Goal: Task Accomplishment & Management: Complete application form

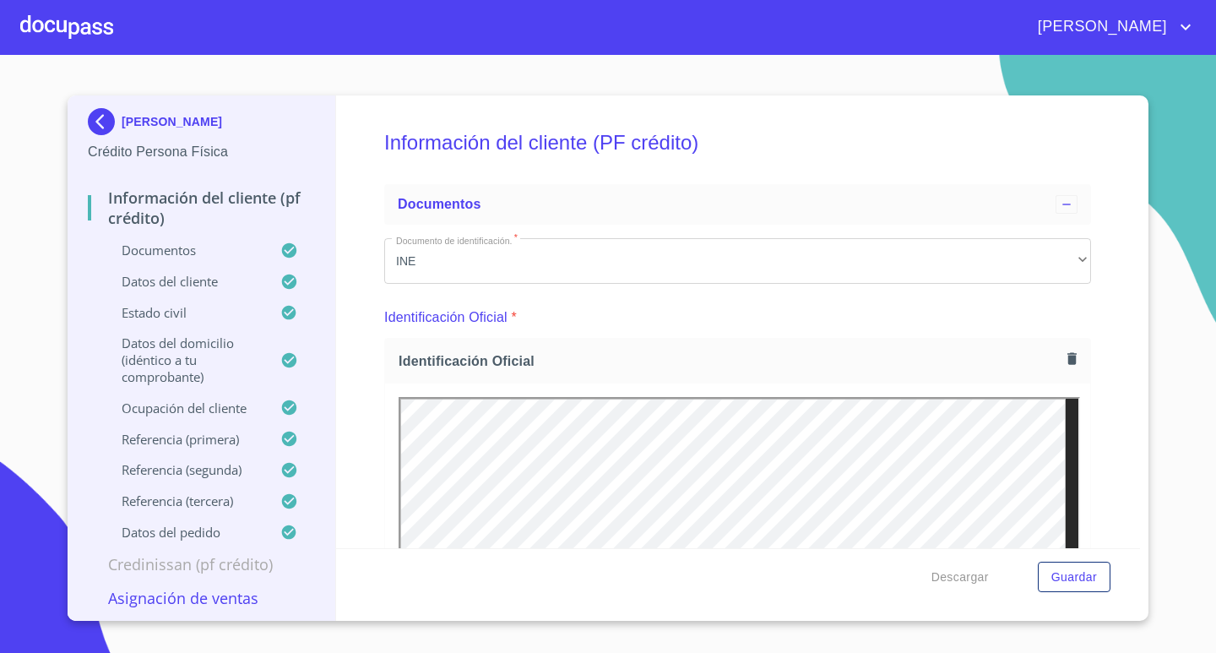
scroll to position [4510, 0]
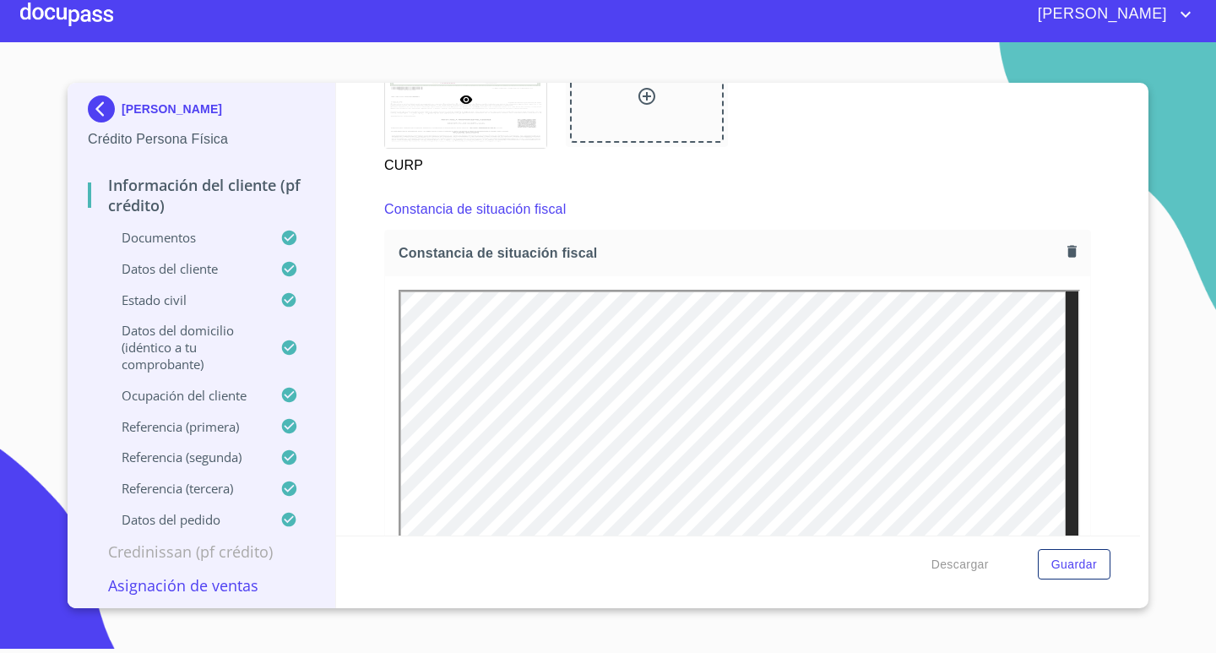
click at [46, 19] on div at bounding box center [66, 14] width 93 height 54
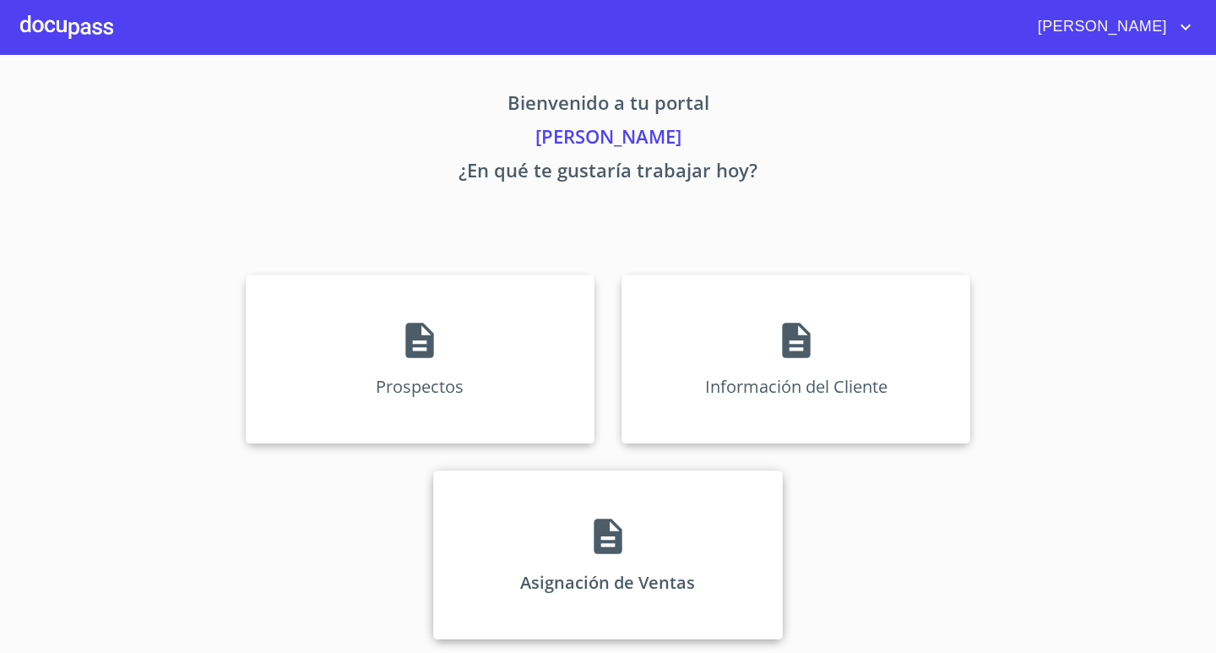
click at [581, 577] on p "Asignación de Ventas" at bounding box center [607, 582] width 175 height 23
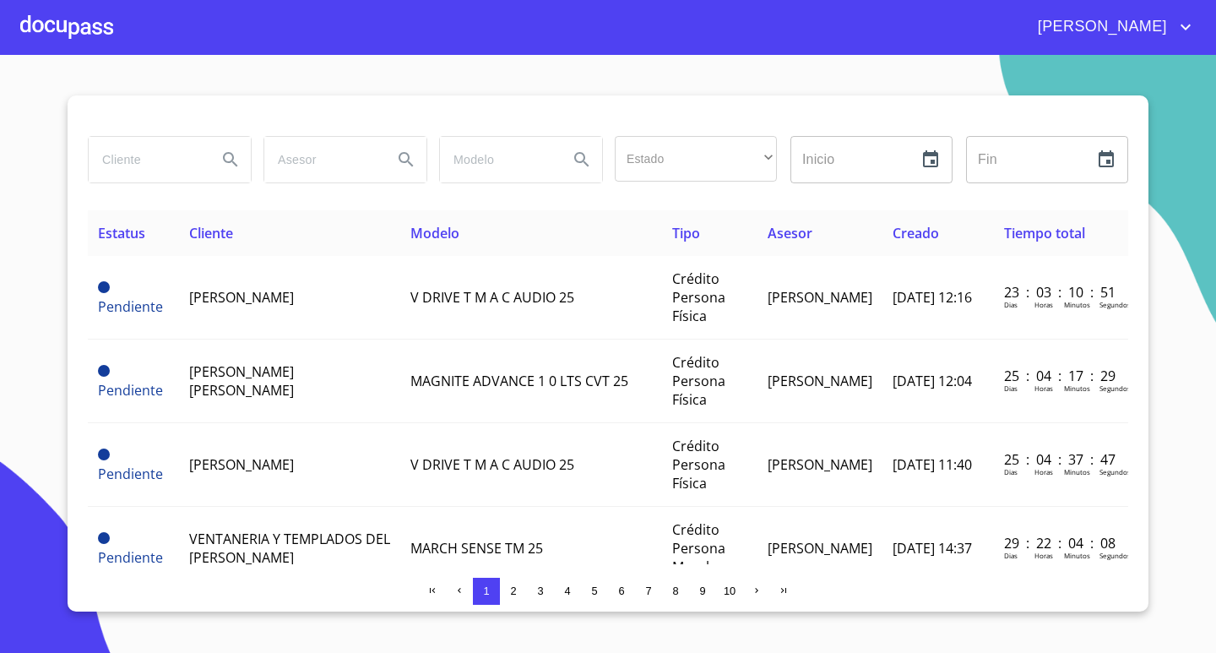
click at [142, 157] on input "search" at bounding box center [146, 160] width 115 height 46
type input "OSCAR"
click at [231, 158] on icon "Search" at bounding box center [230, 160] width 20 height 20
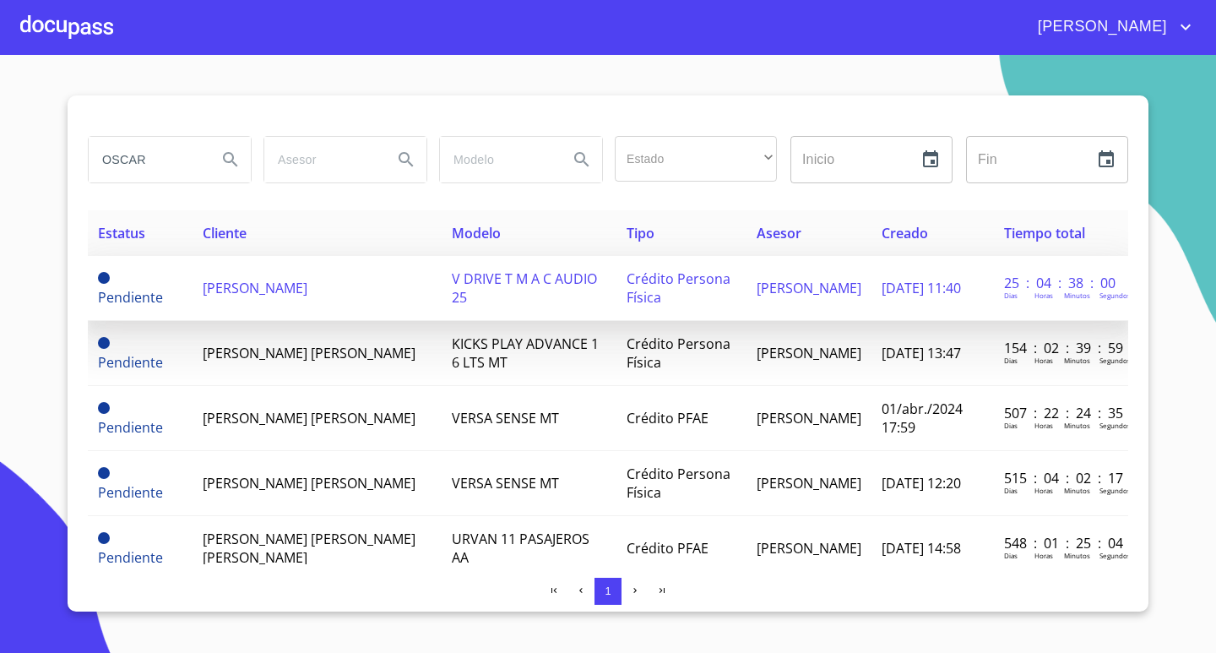
click at [505, 293] on td "V DRIVE T M A C AUDIO 25" at bounding box center [529, 288] width 175 height 65
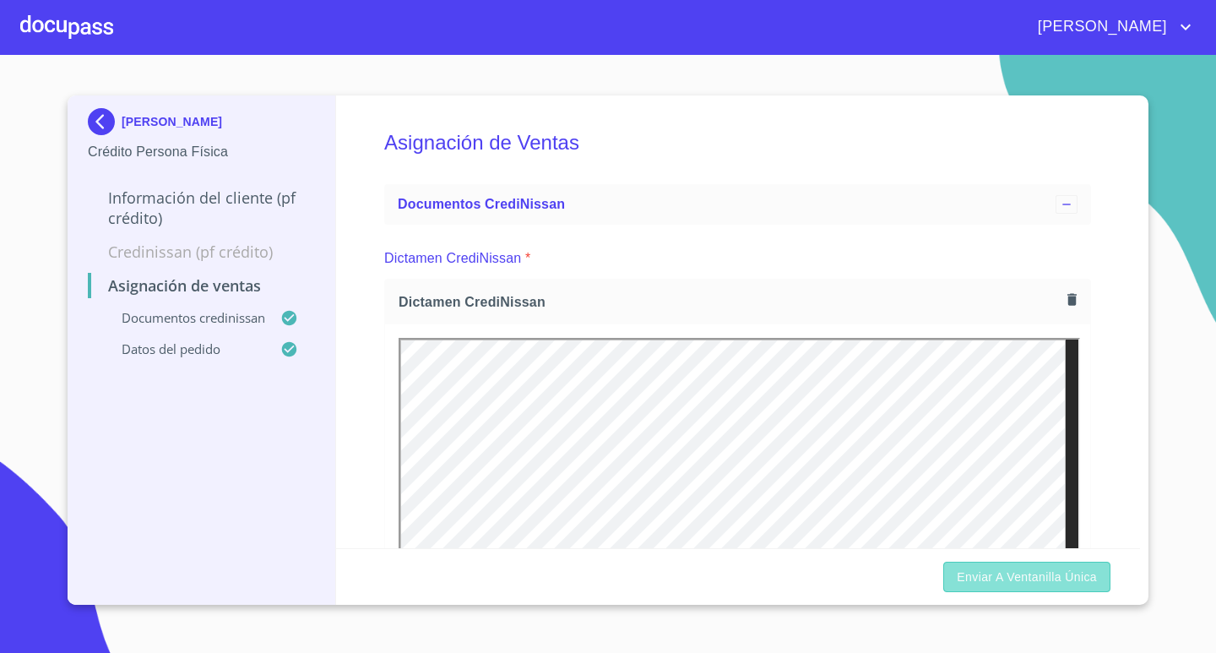
click at [1021, 578] on span "Enviar a Ventanilla única" at bounding box center [1027, 577] width 140 height 21
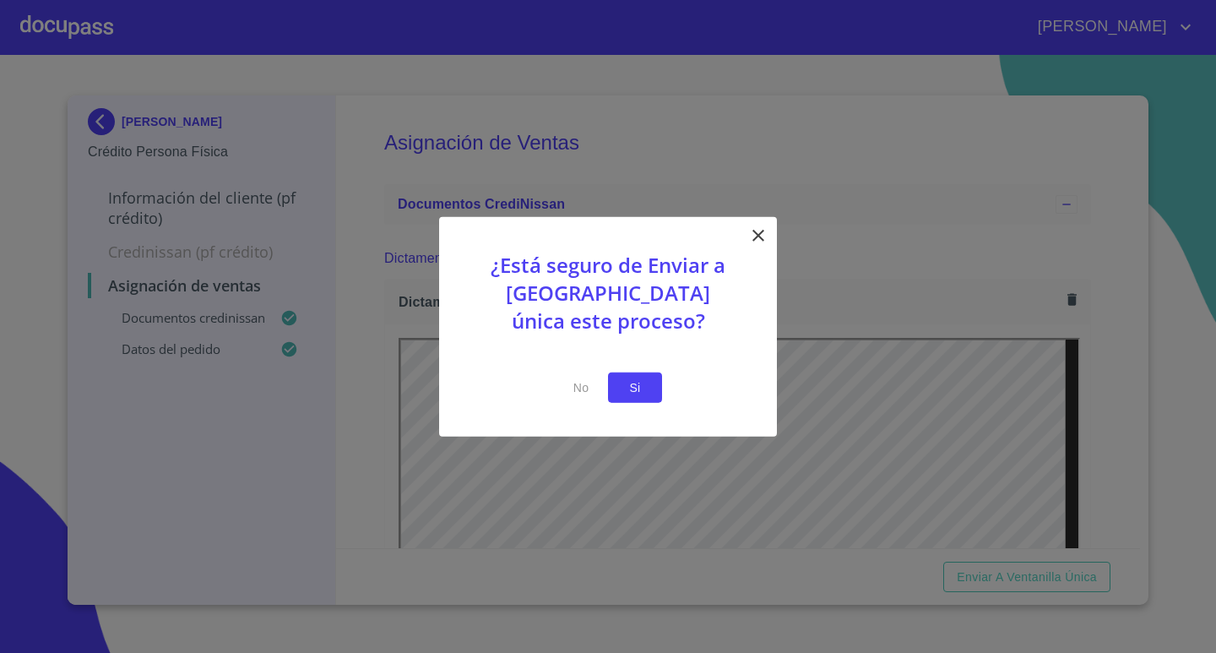
click at [644, 389] on span "Si" at bounding box center [635, 387] width 27 height 21
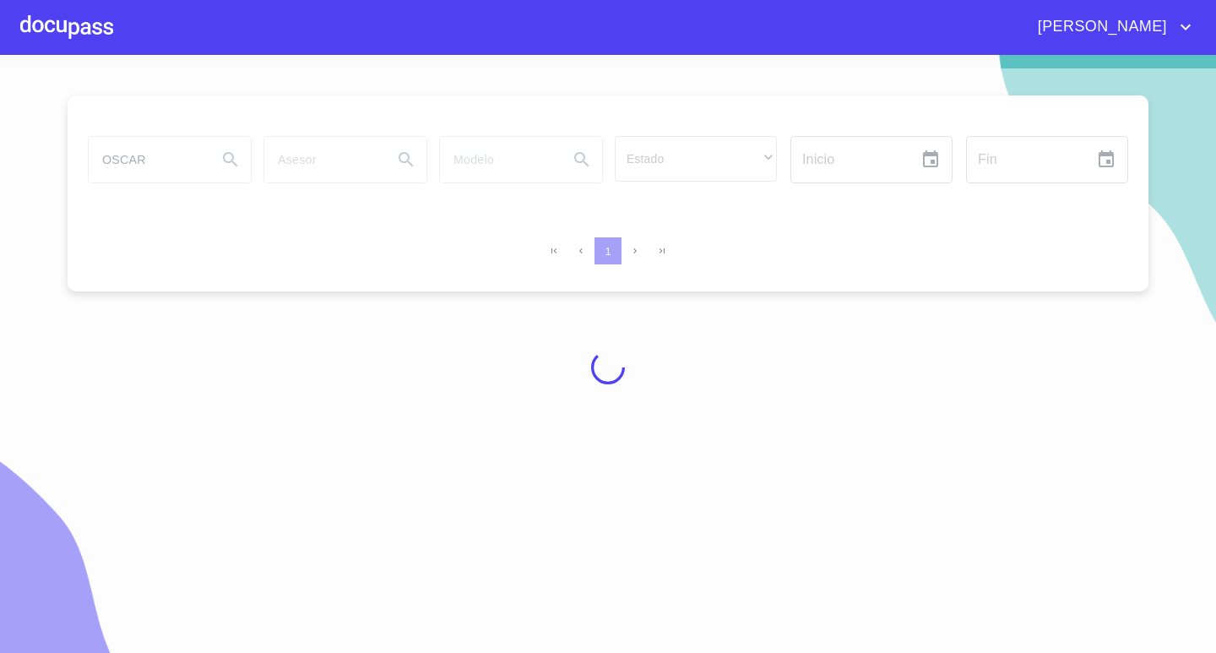
click at [80, 29] on div at bounding box center [66, 27] width 93 height 54
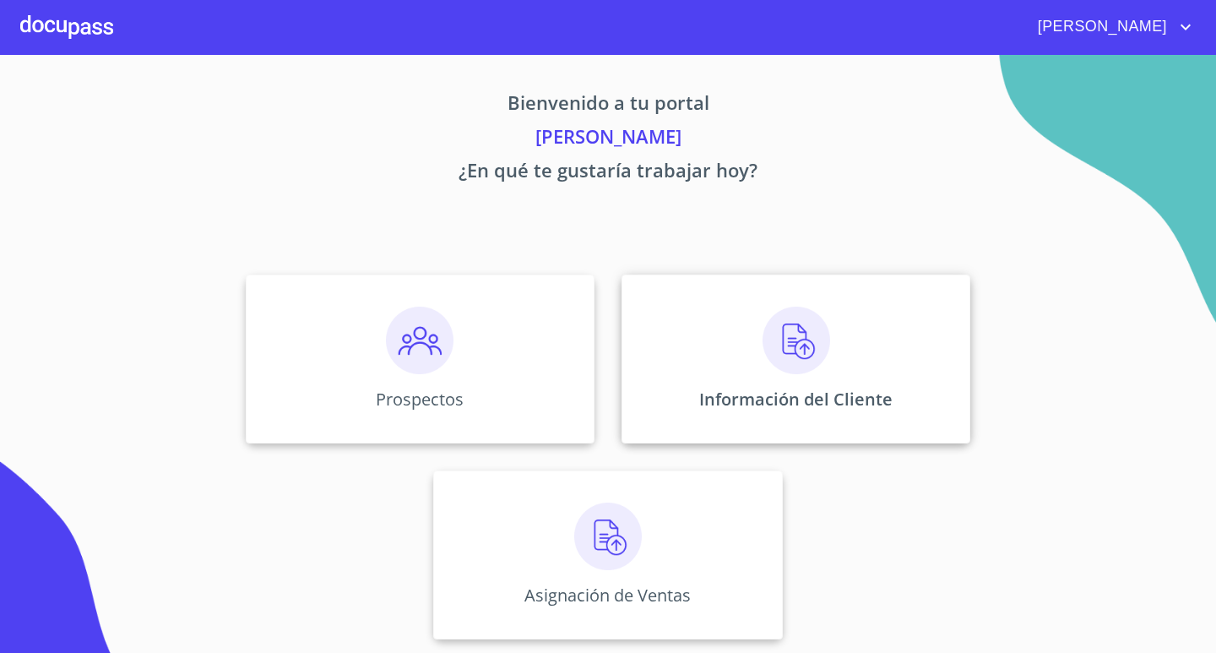
click at [768, 371] on img at bounding box center [797, 341] width 68 height 68
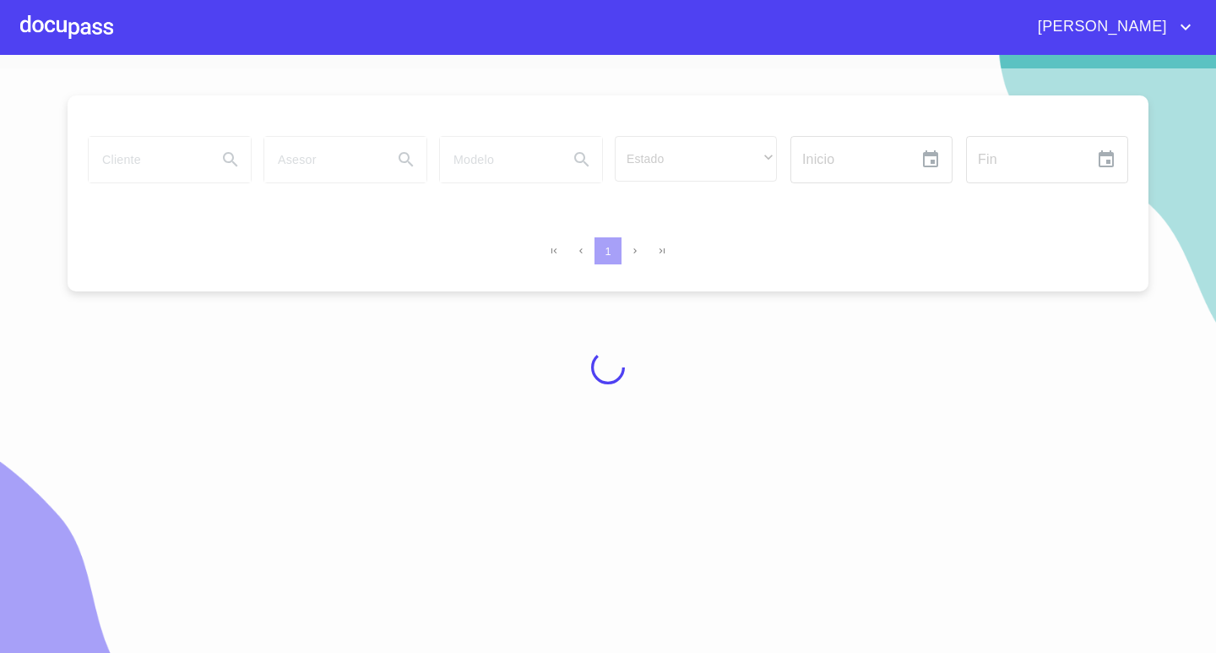
click at [111, 156] on div at bounding box center [608, 367] width 1216 height 598
click at [166, 167] on div at bounding box center [608, 367] width 1216 height 598
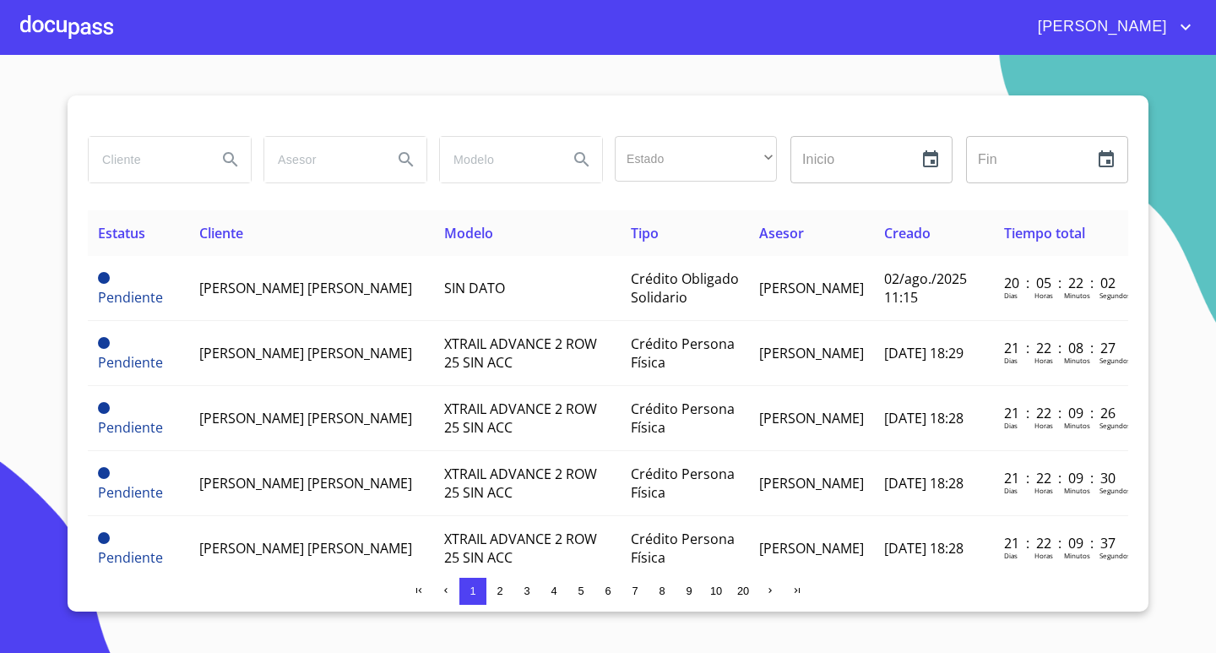
click at [166, 165] on input "search" at bounding box center [146, 160] width 115 height 46
type input "OSCAR"
click at [233, 161] on icon "Search" at bounding box center [230, 159] width 14 height 14
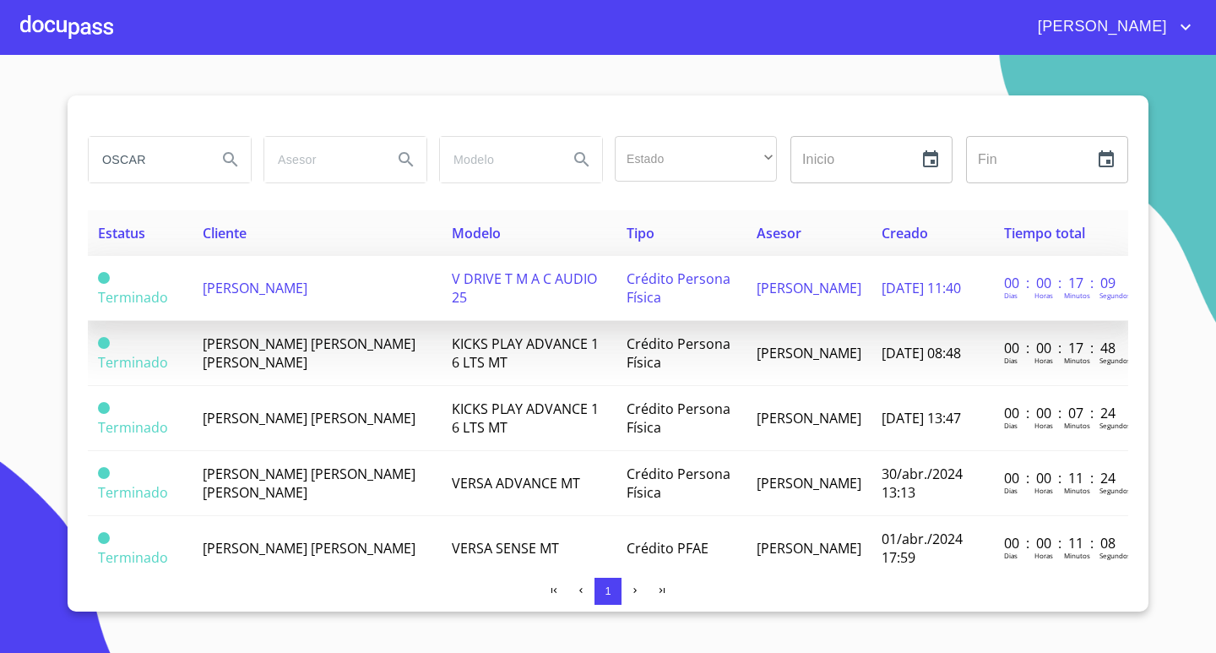
click at [307, 291] on span "[PERSON_NAME]" at bounding box center [255, 288] width 105 height 19
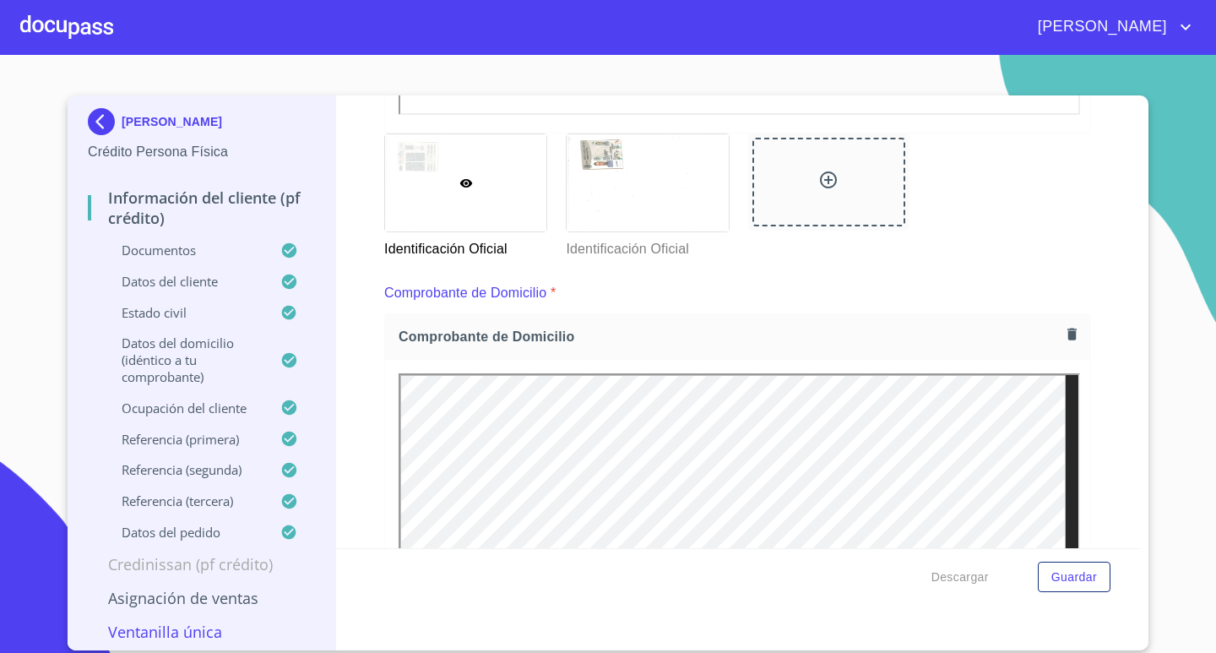
scroll to position [906, 0]
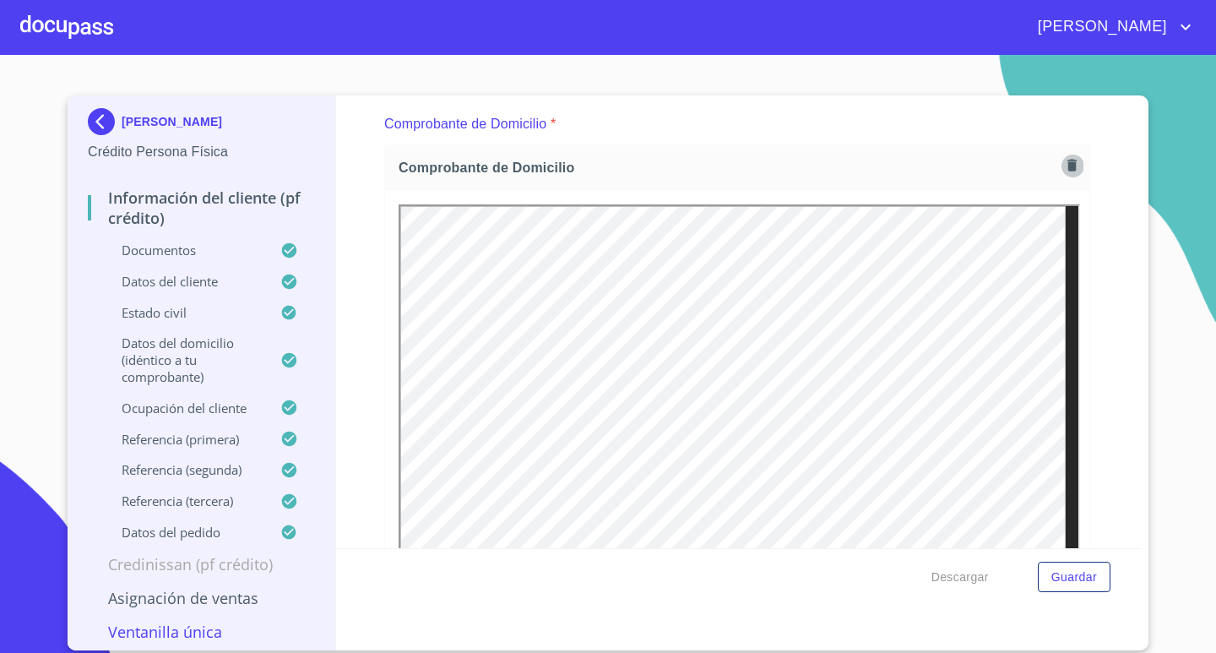
click at [1064, 164] on icon "button" at bounding box center [1072, 165] width 16 height 16
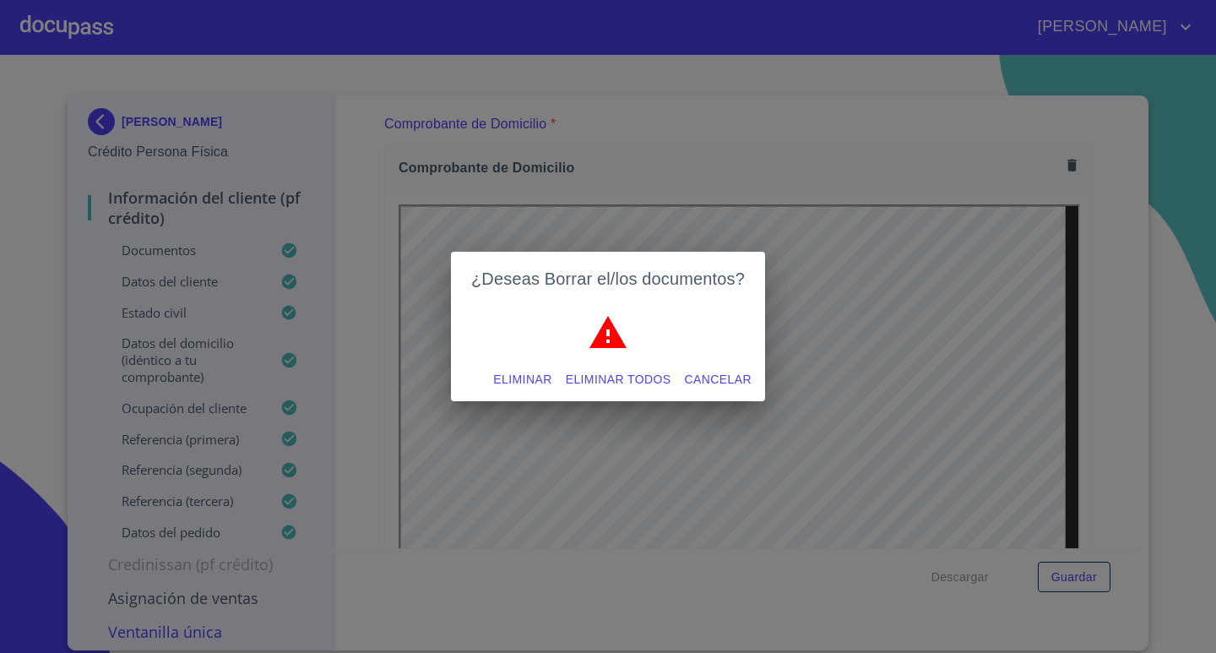
click at [623, 372] on span "Eliminar todos" at bounding box center [619, 379] width 106 height 21
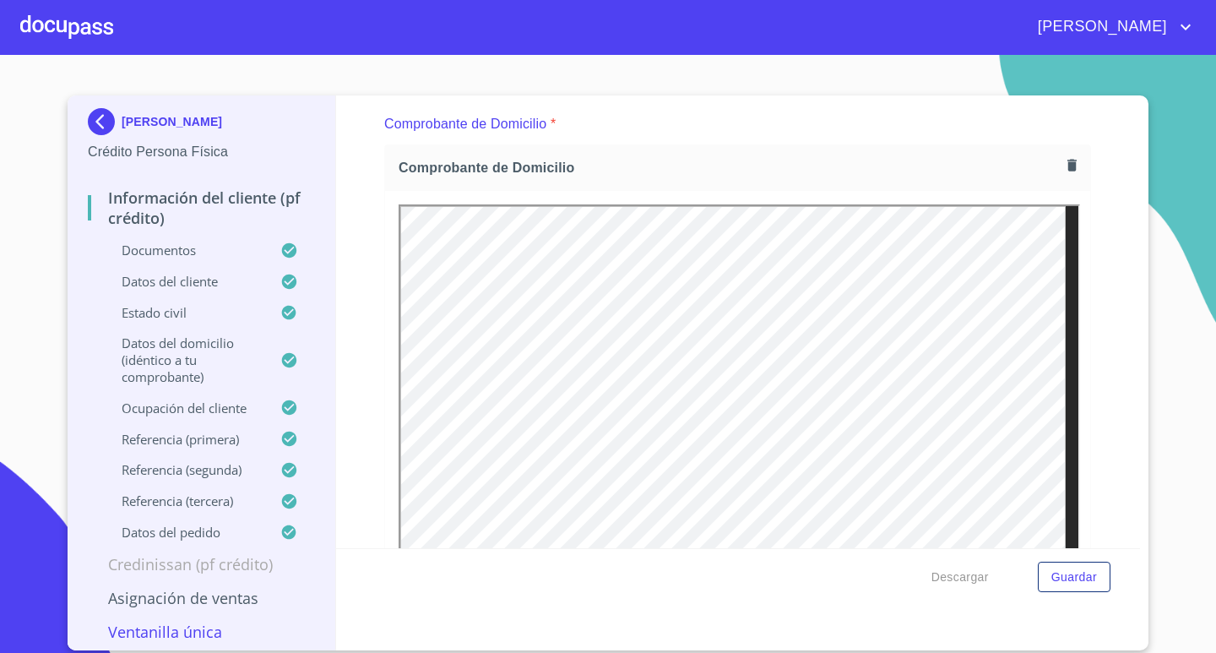
scroll to position [0, 0]
click at [774, 142] on div "Comprobante de Domicilio *" at bounding box center [737, 124] width 707 height 41
click at [1073, 580] on span "Guardar" at bounding box center [1075, 577] width 46 height 21
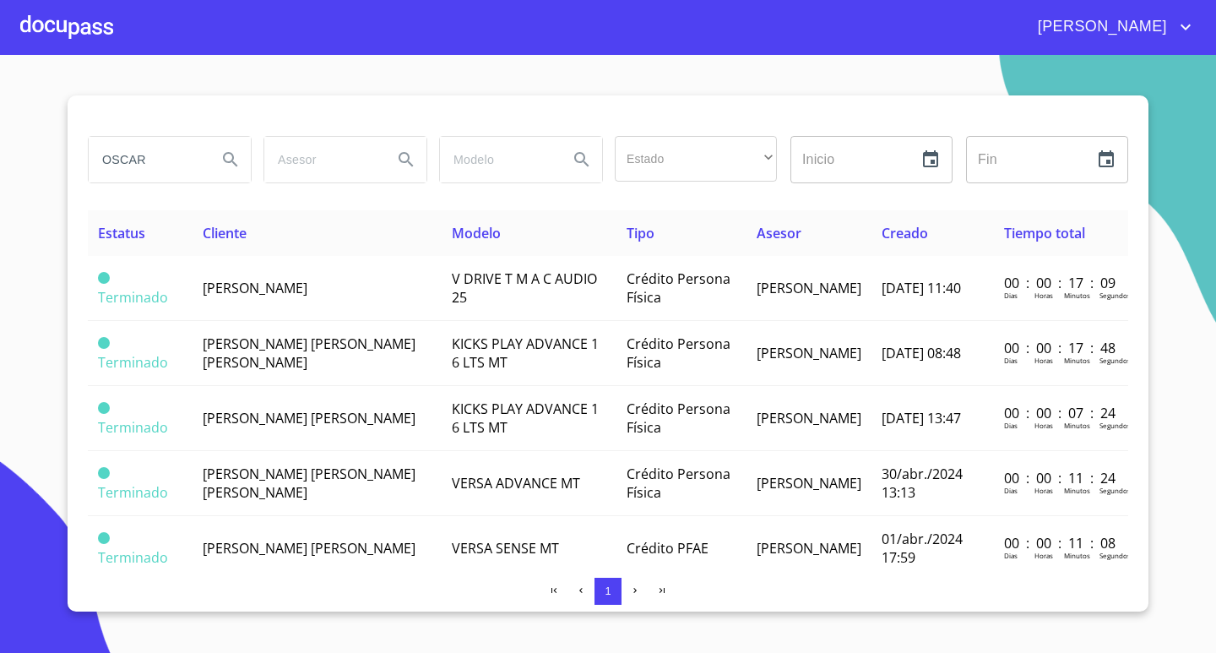
click at [74, 35] on div at bounding box center [66, 27] width 93 height 54
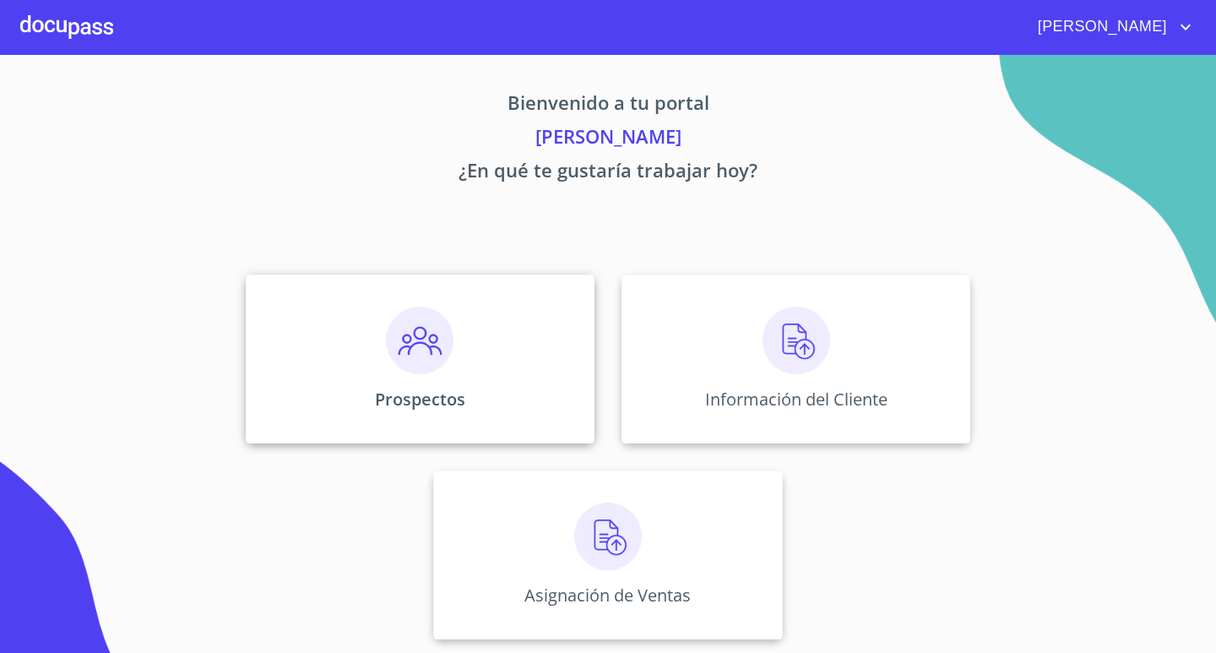
click at [411, 342] on img at bounding box center [420, 341] width 68 height 68
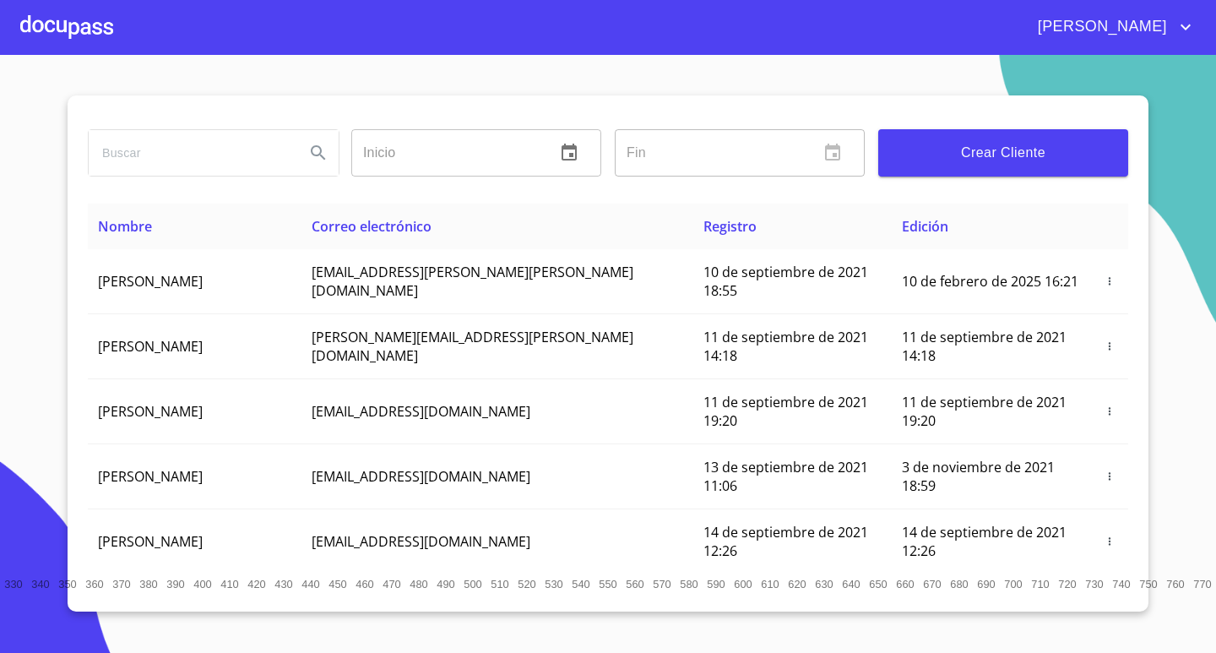
click at [199, 152] on input "search" at bounding box center [190, 153] width 203 height 46
type input "m"
type input "[PERSON_NAME] DEL [PERSON_NAME]"
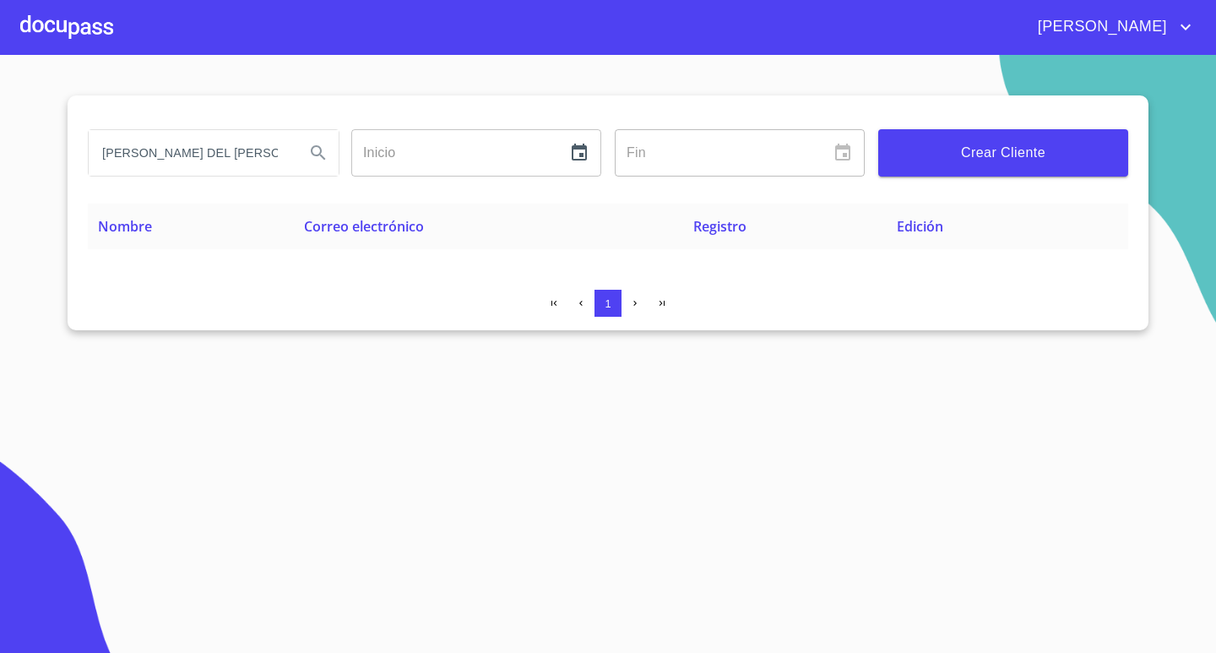
click at [1042, 150] on span "Crear Cliente" at bounding box center [1003, 153] width 223 height 24
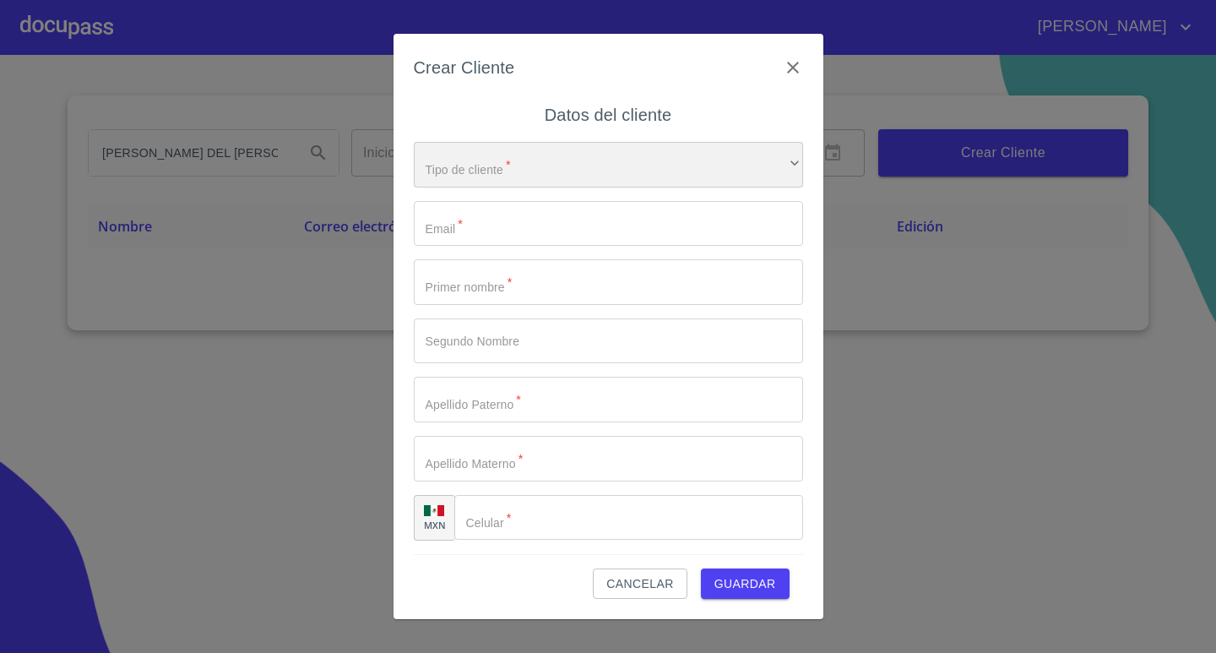
click at [517, 166] on div "​" at bounding box center [608, 165] width 389 height 46
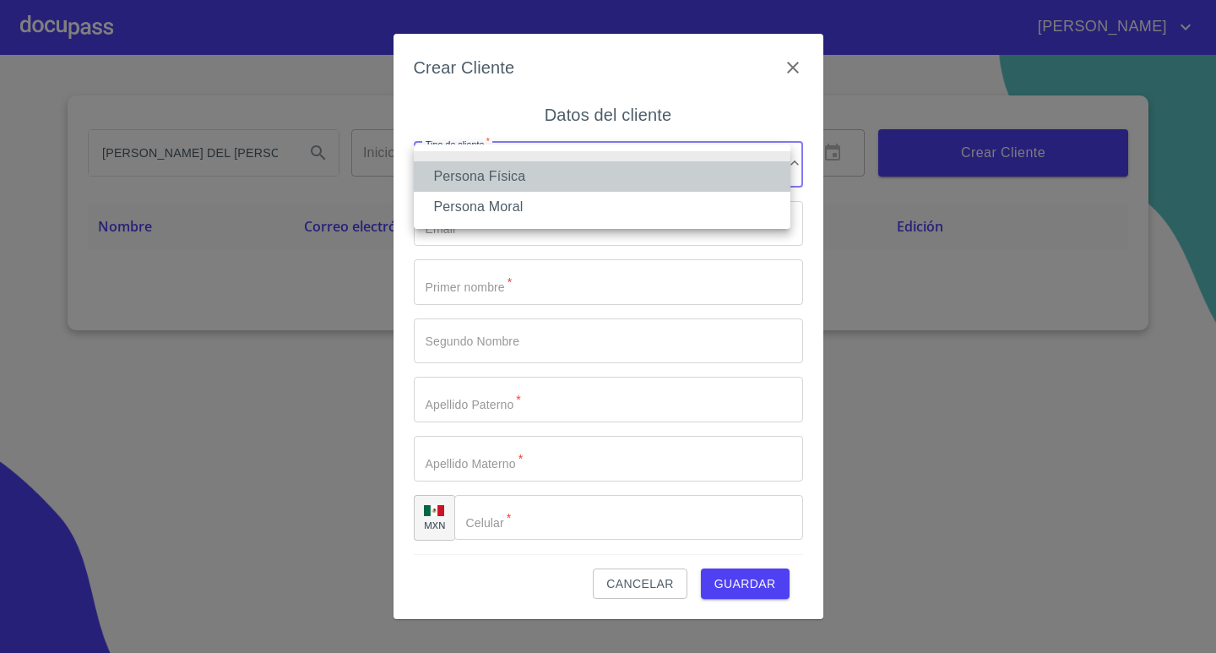
click at [506, 182] on li "Persona Física" at bounding box center [602, 176] width 377 height 30
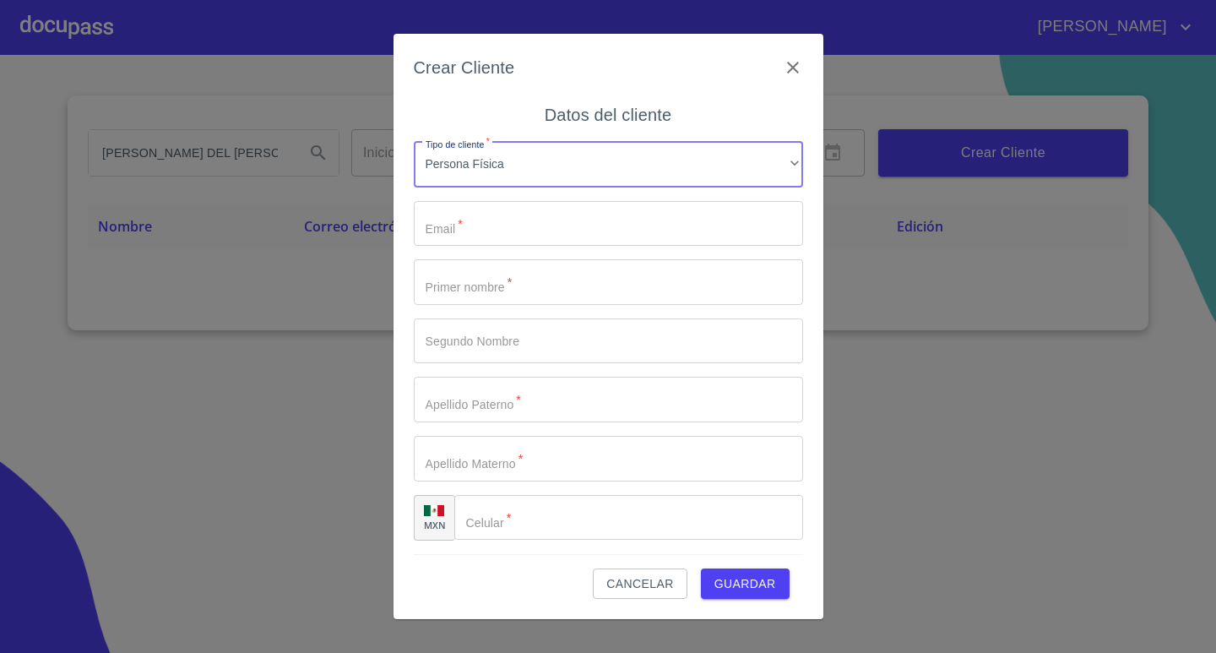
click at [500, 217] on input "Tipo de cliente   *" at bounding box center [608, 224] width 389 height 46
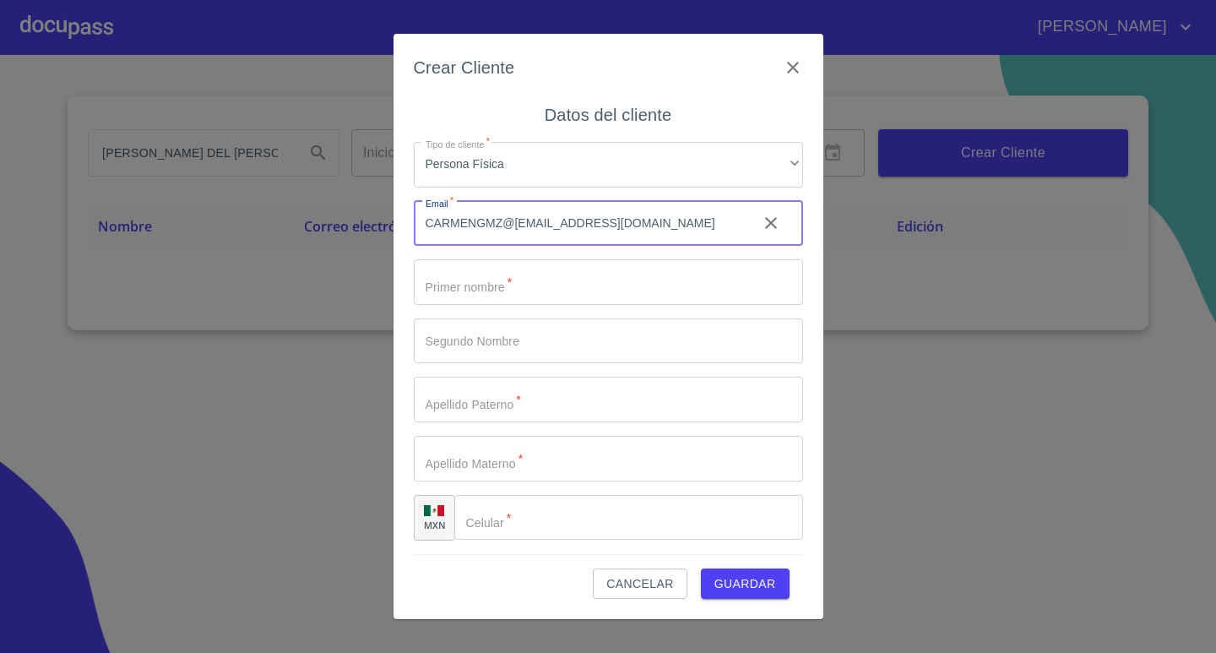
type input "CARMENGMZ@[EMAIL_ADDRESS][DOMAIN_NAME]"
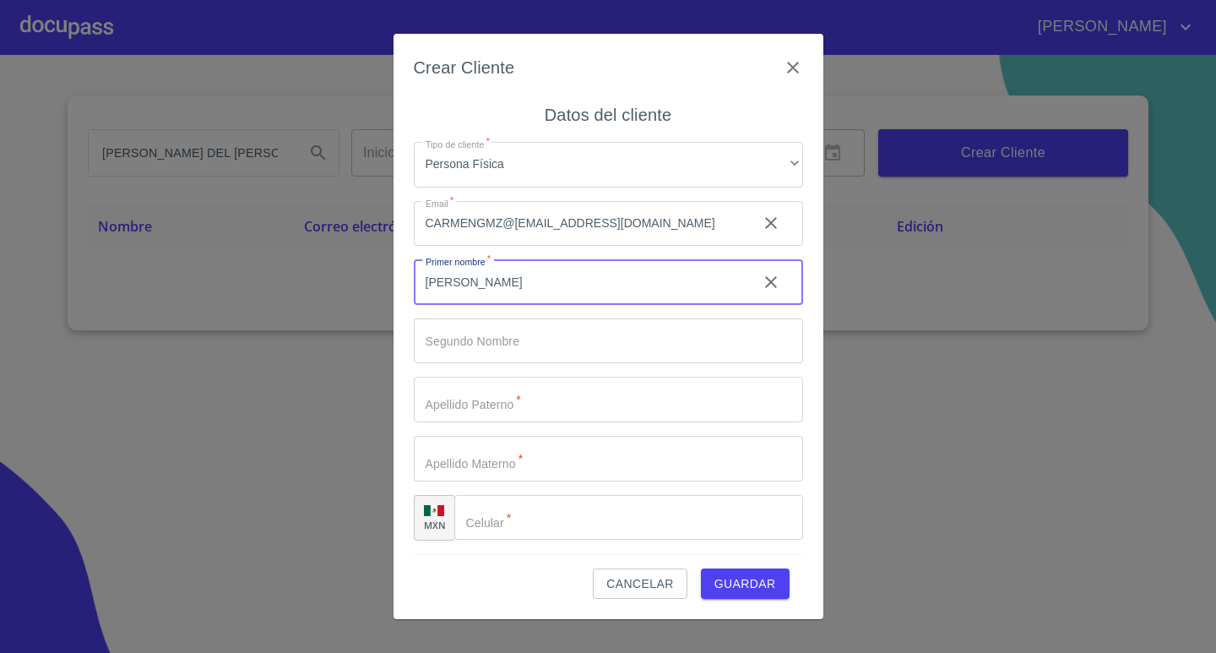
type input "[PERSON_NAME]"
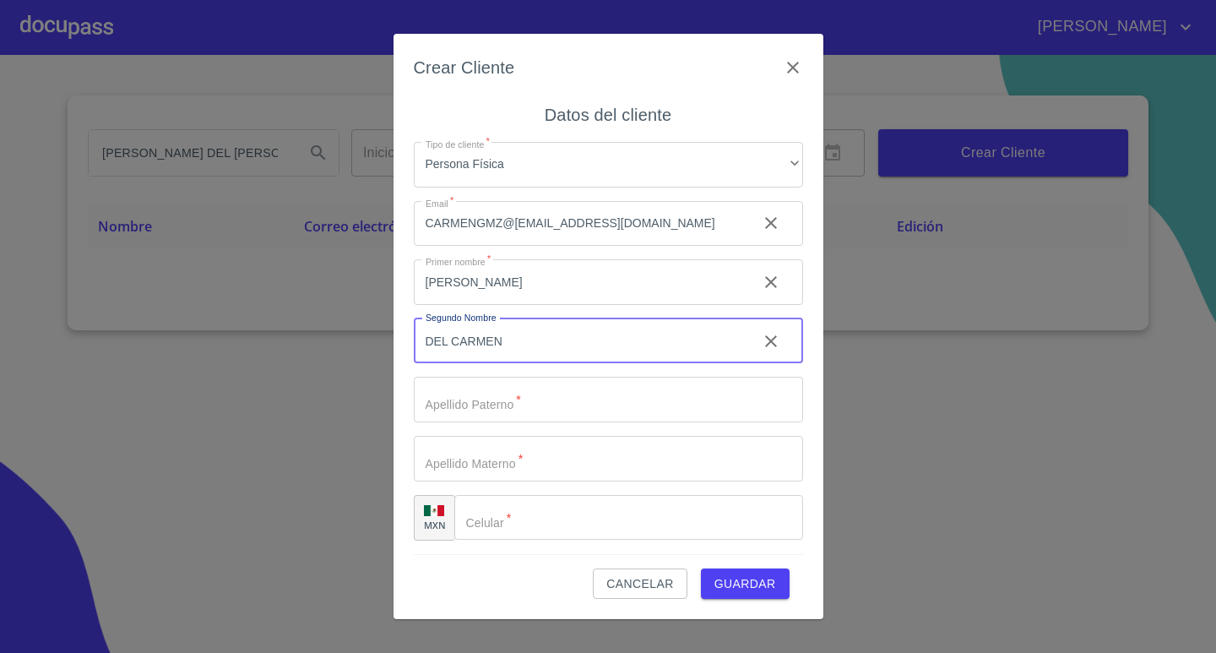
type input "DEL CARMEN"
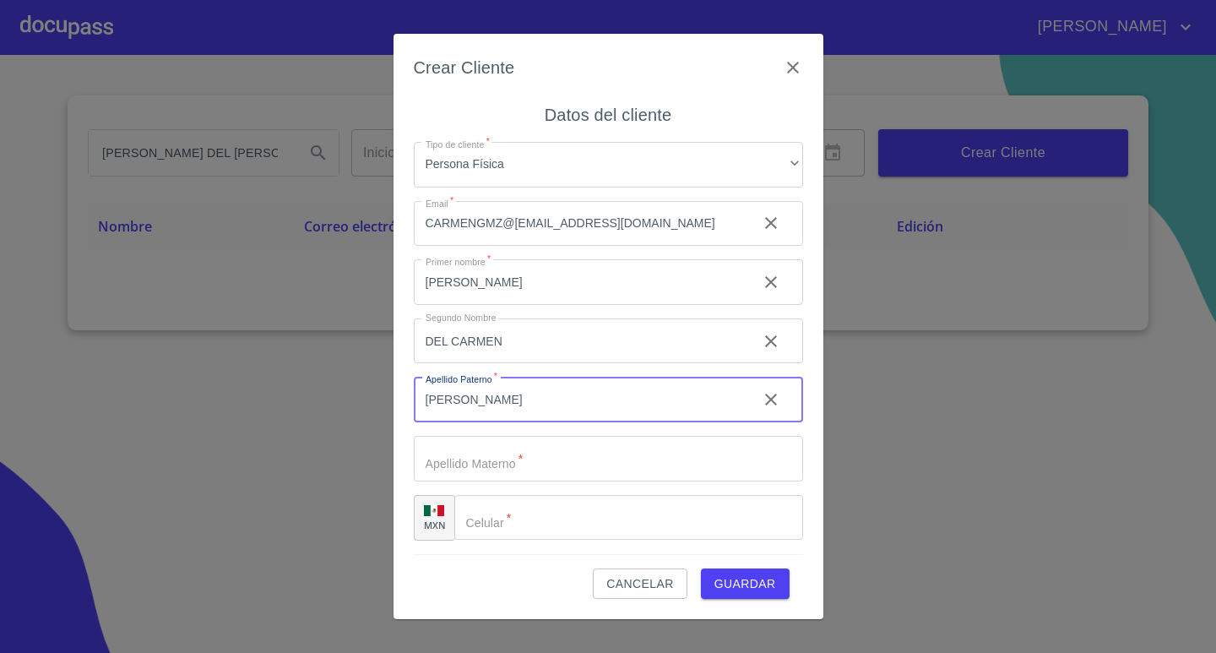
type input "[PERSON_NAME]"
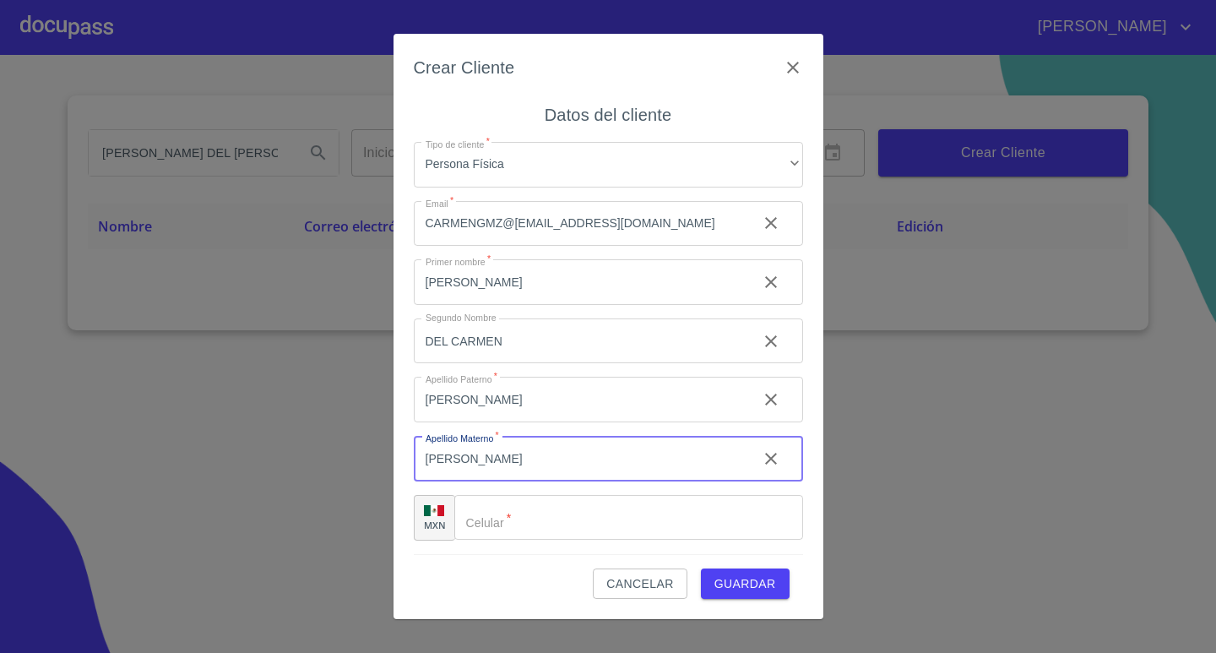
type input "[PERSON_NAME]"
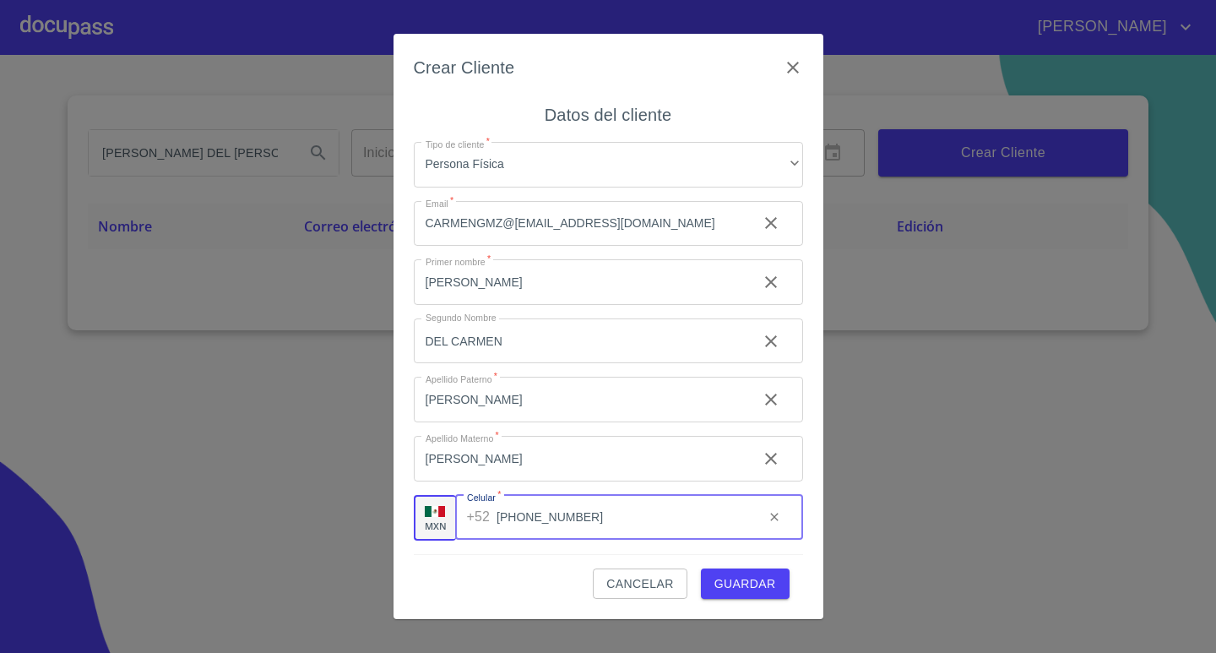
type input "[PHONE_NUMBER]"
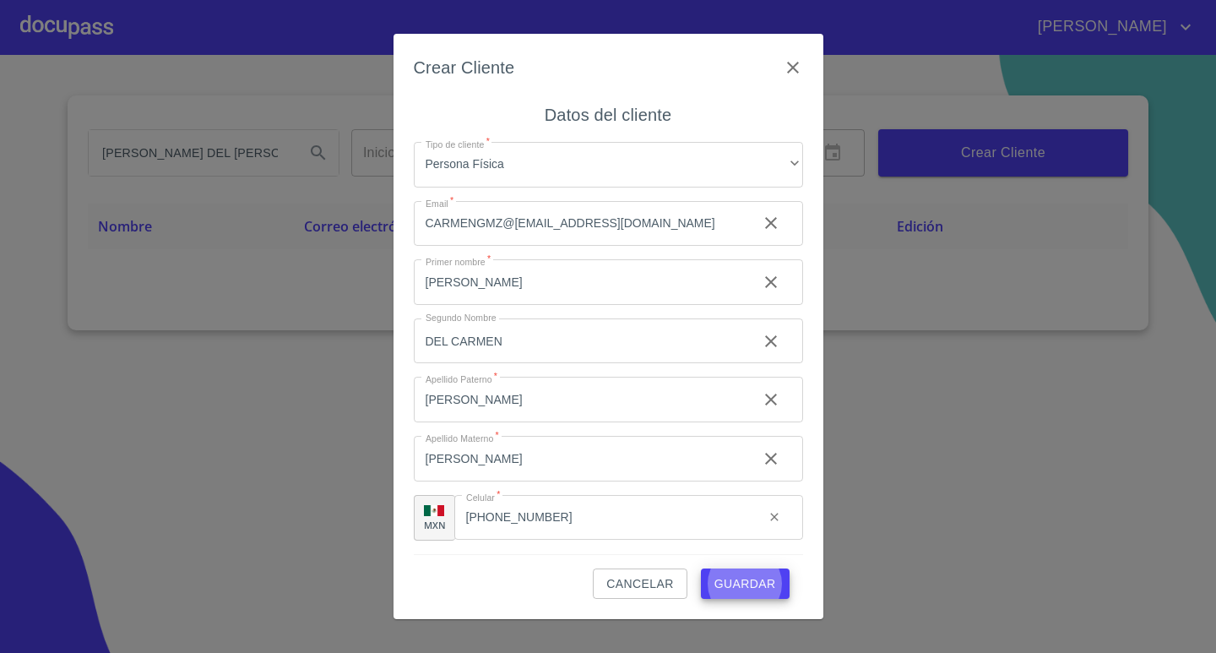
click at [701, 569] on button "Guardar" at bounding box center [745, 584] width 89 height 31
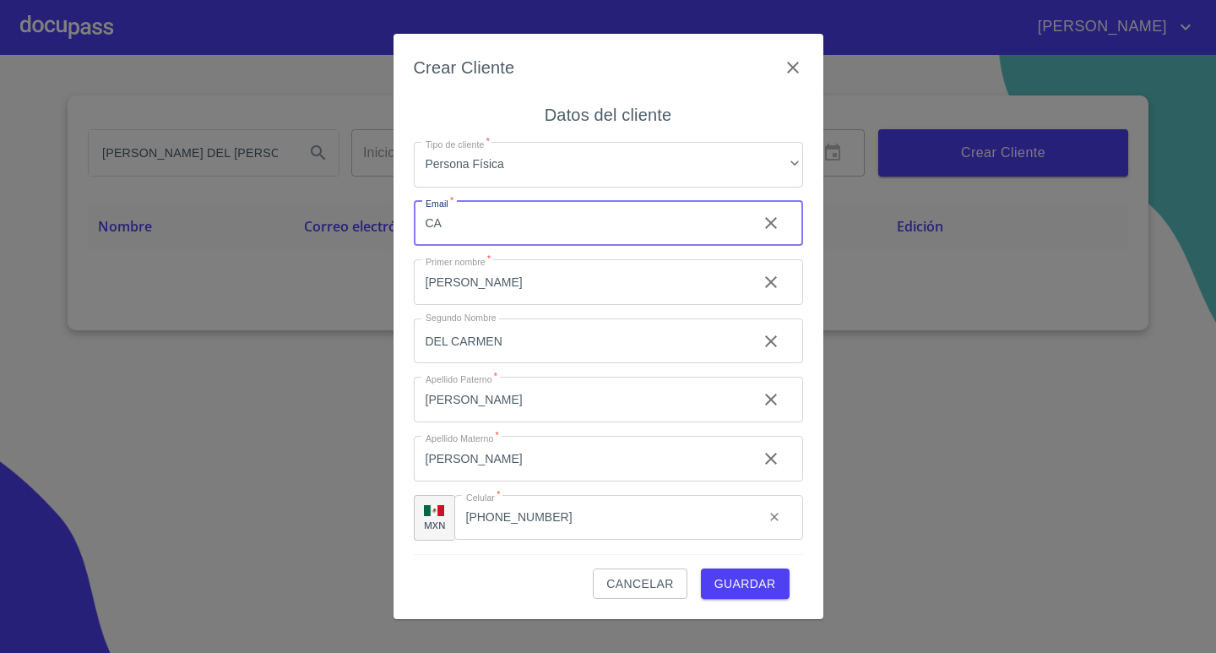
type input "C"
type input "[EMAIL_ADDRESS][DOMAIN_NAME]"
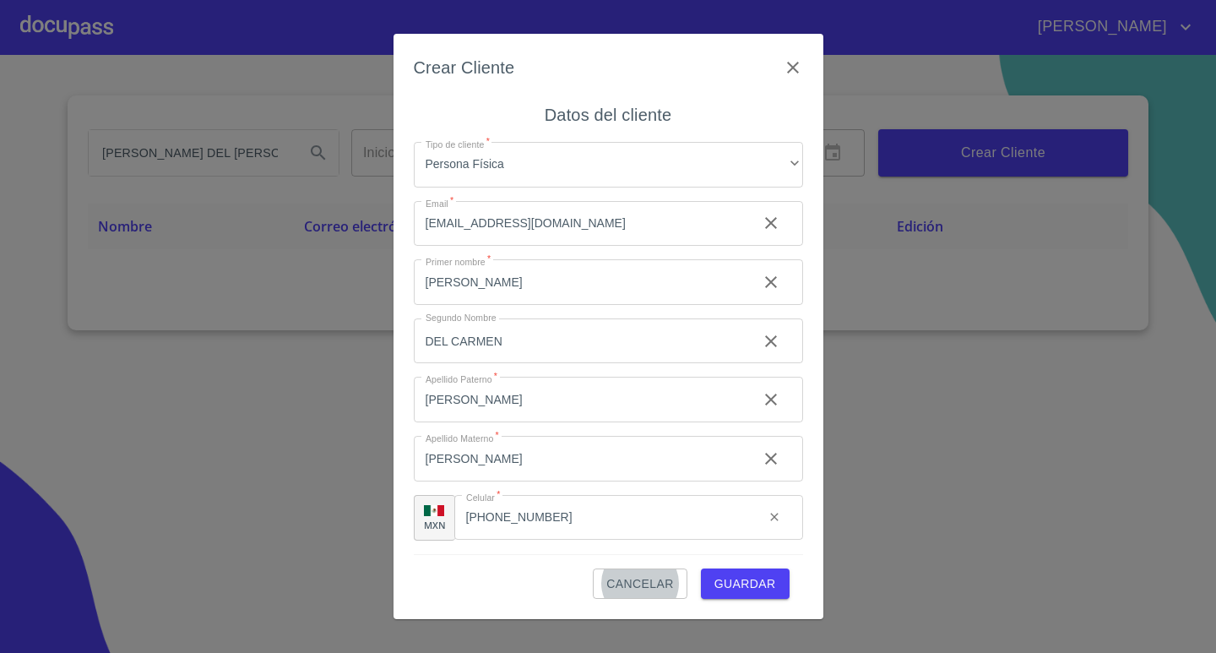
click at [743, 587] on span "Guardar" at bounding box center [746, 584] width 62 height 21
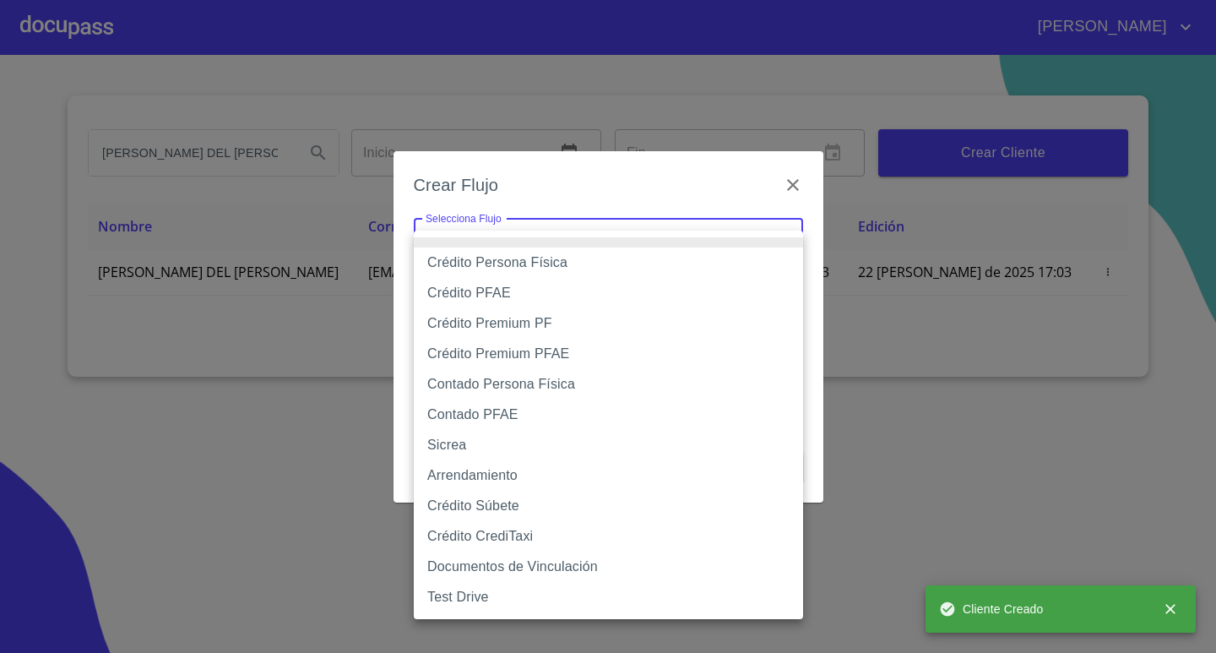
click at [561, 240] on body "[PERSON_NAME] [PERSON_NAME] DEL [PERSON_NAME] Inicio ​ Fin ​ Crear Cliente Nomb…" at bounding box center [608, 326] width 1216 height 653
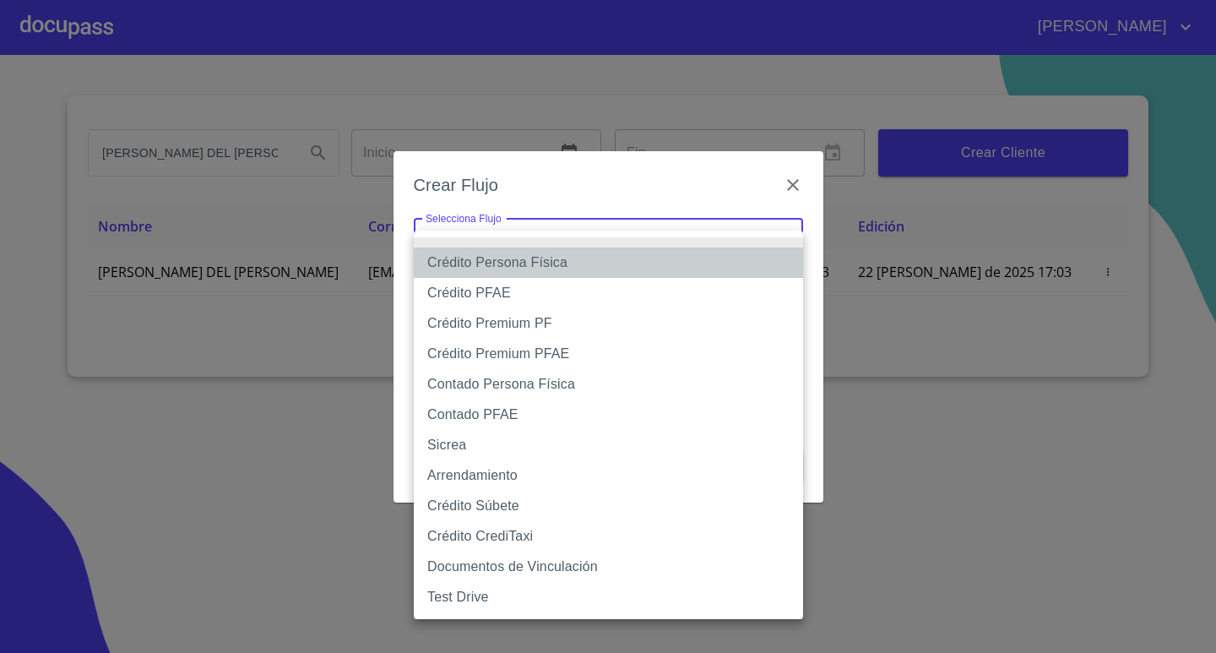
click at [527, 261] on li "Crédito Persona Física" at bounding box center [608, 263] width 389 height 30
type input "6009fb3c7d1714eb8809aa97"
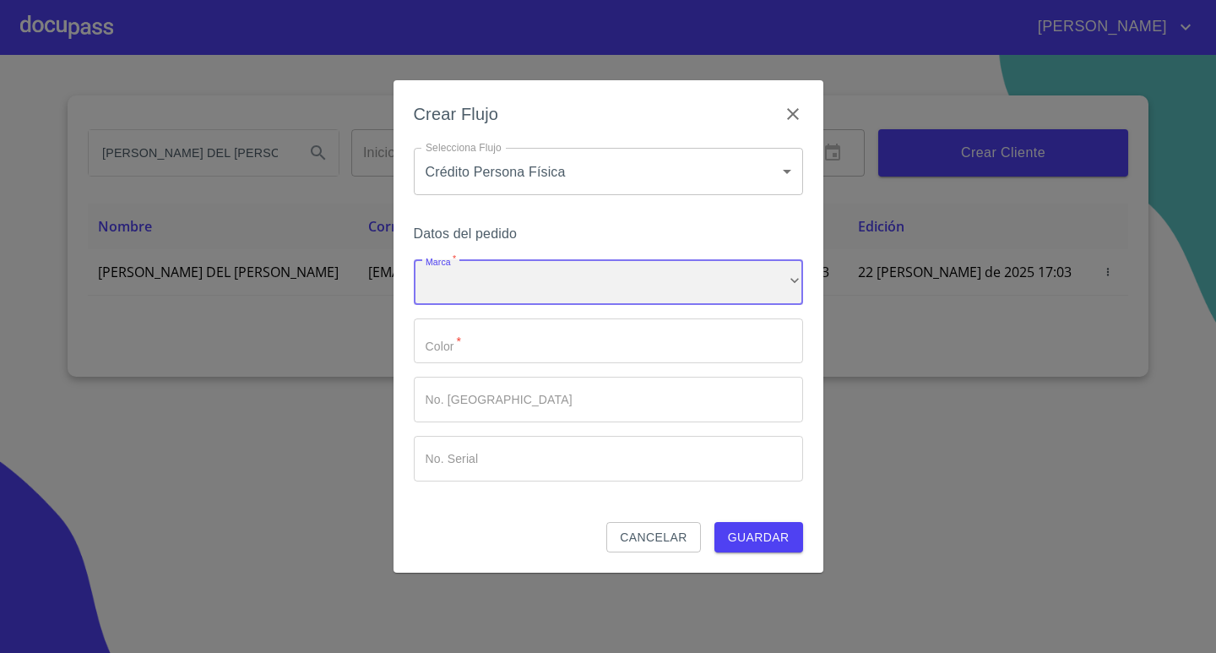
click at [519, 289] on div "​" at bounding box center [608, 282] width 389 height 46
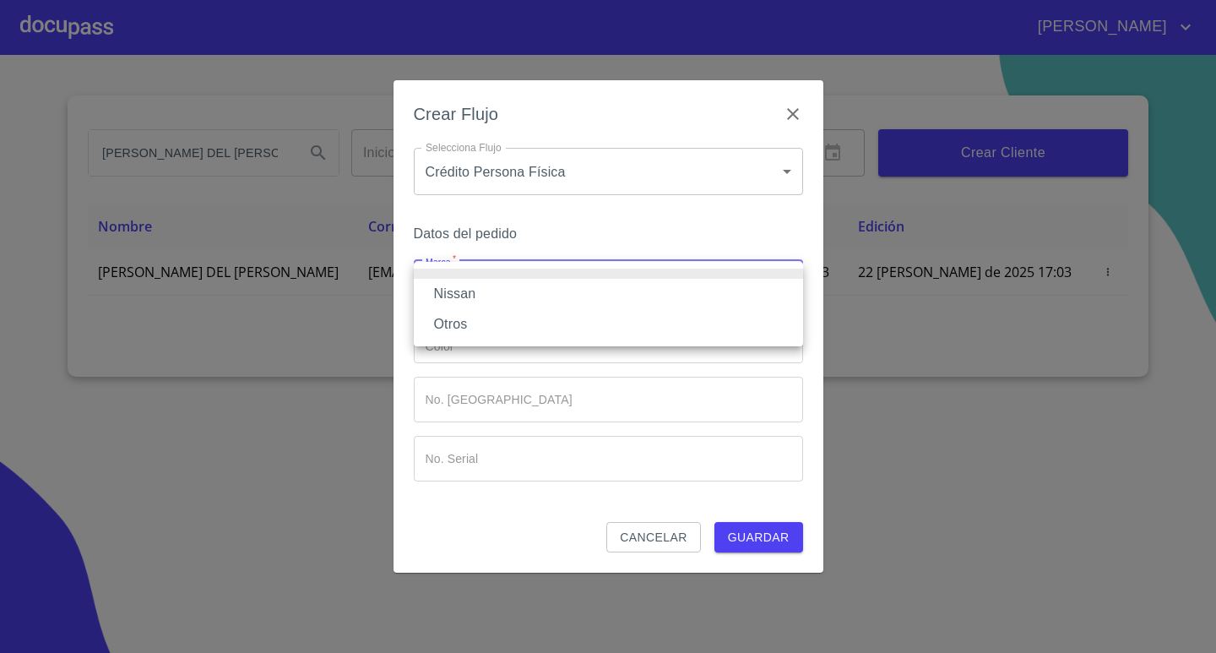
click at [516, 292] on li "Nissan" at bounding box center [608, 294] width 389 height 30
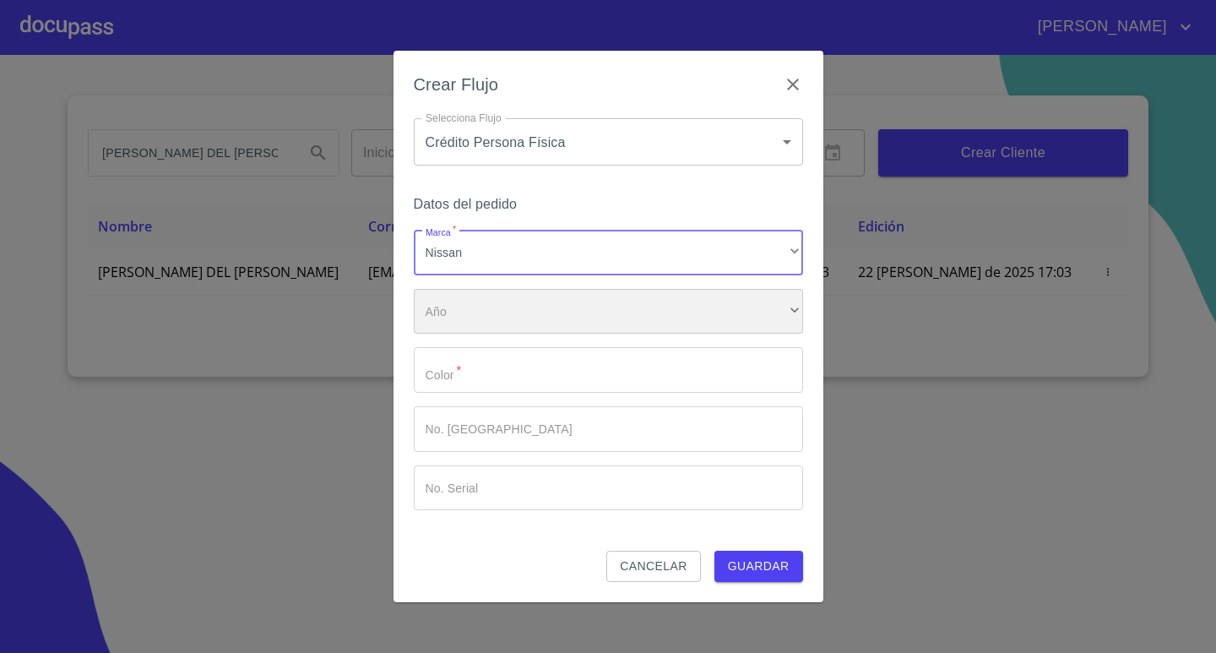
click at [509, 313] on div "​" at bounding box center [608, 312] width 389 height 46
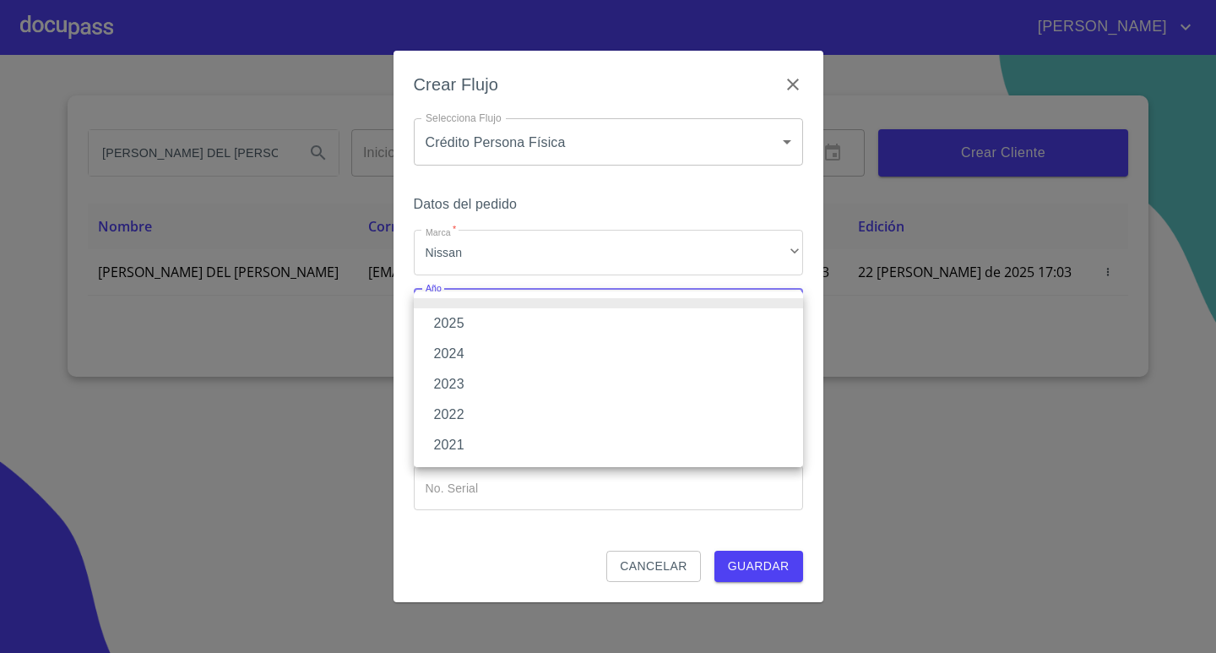
click at [485, 328] on li "2025" at bounding box center [608, 323] width 389 height 30
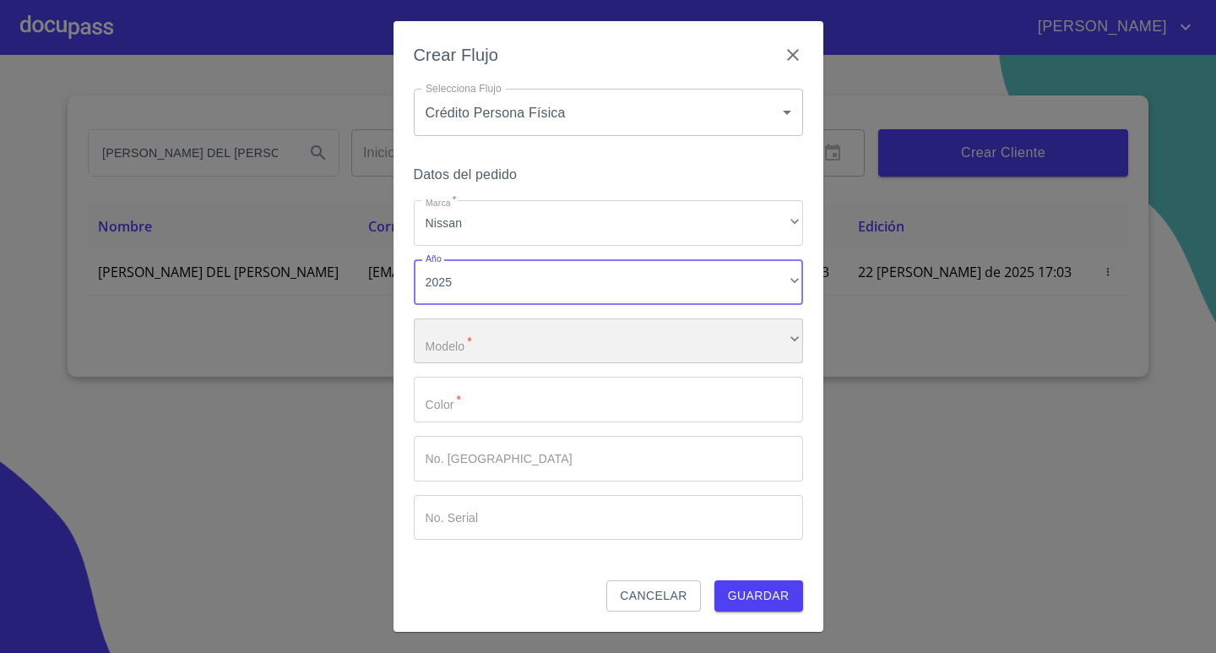
click at [476, 342] on div "​" at bounding box center [608, 341] width 389 height 46
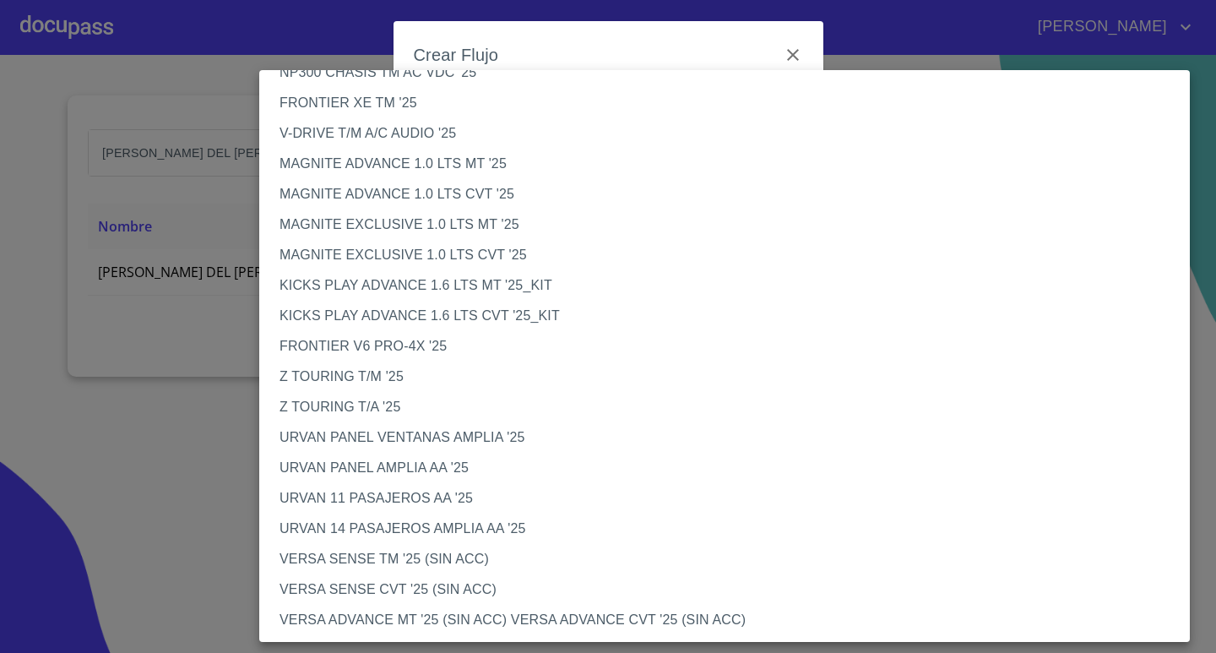
scroll to position [178, 0]
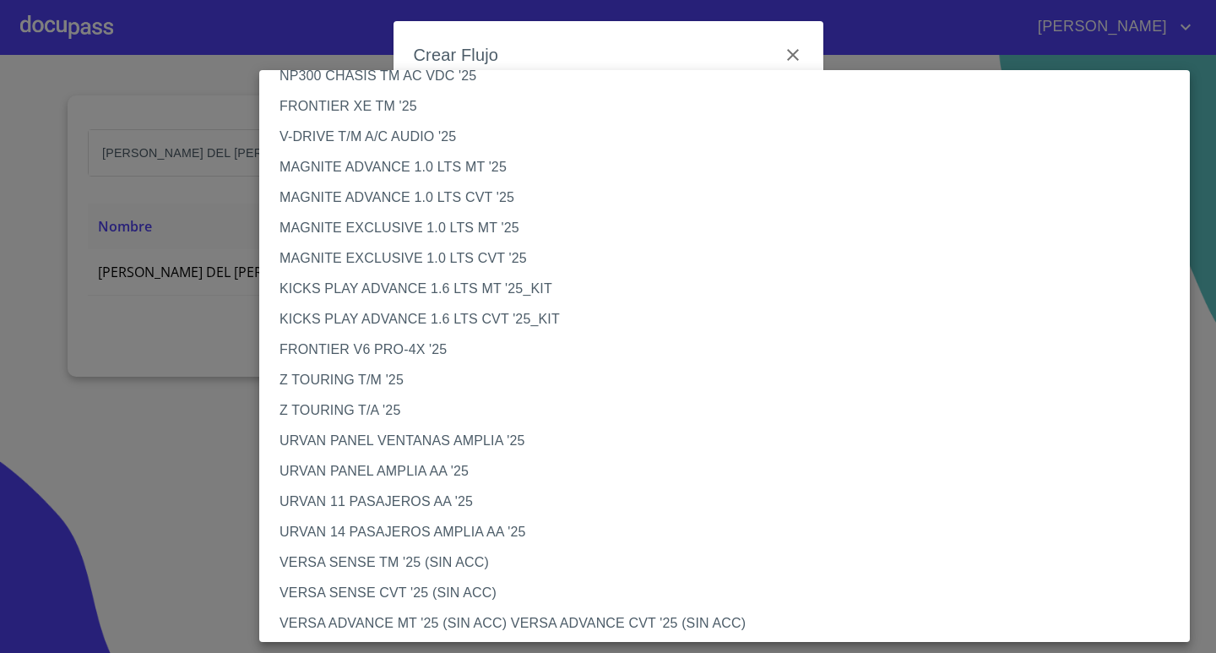
click at [416, 169] on li "MAGNITE ADVANCE 1.0 LTS MT '25" at bounding box center [731, 167] width 944 height 30
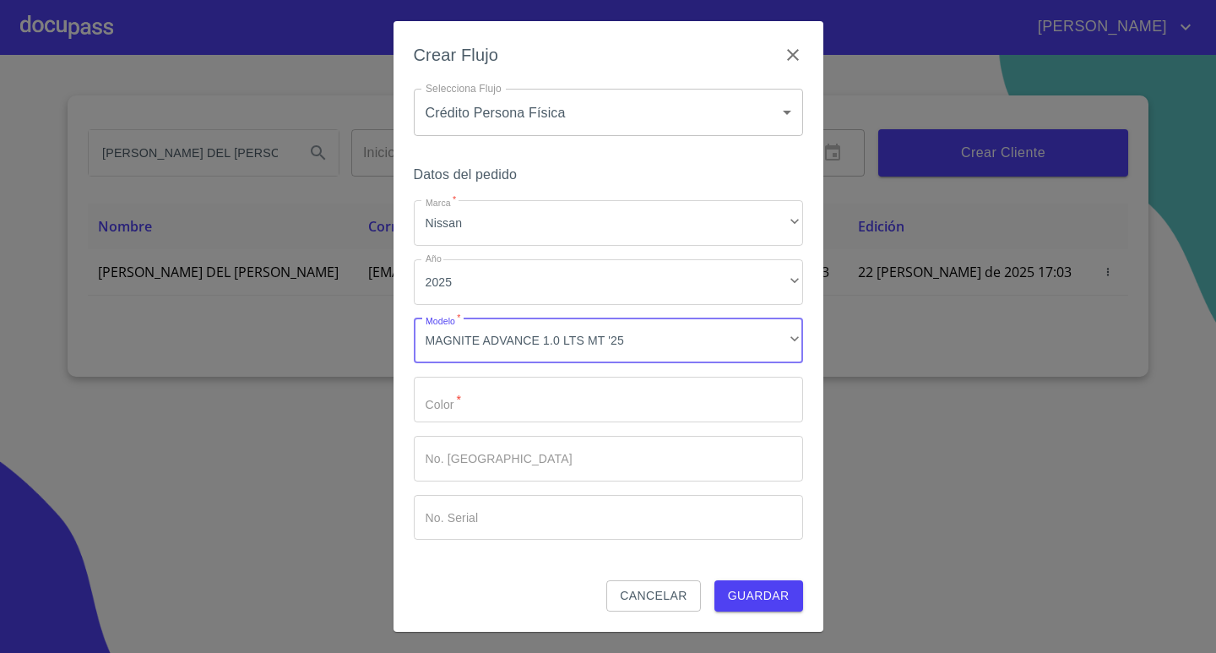
click at [454, 411] on input "Marca   *" at bounding box center [608, 400] width 389 height 46
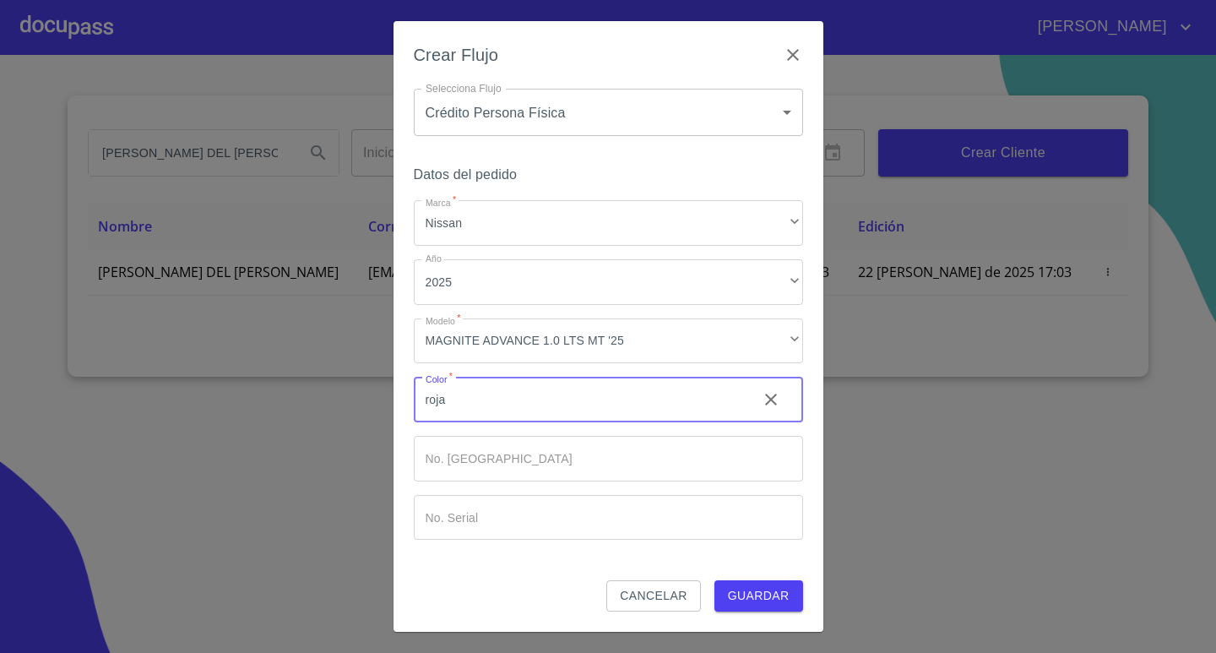
type input "roja"
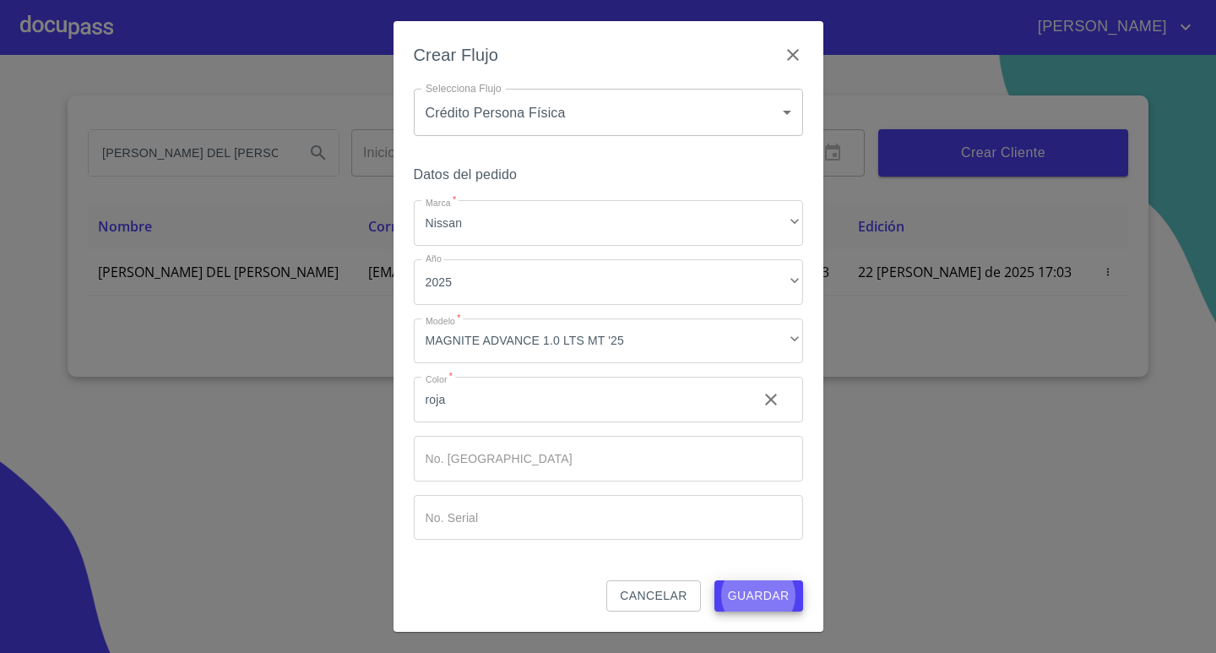
click at [715, 580] on button "Guardar" at bounding box center [759, 595] width 89 height 31
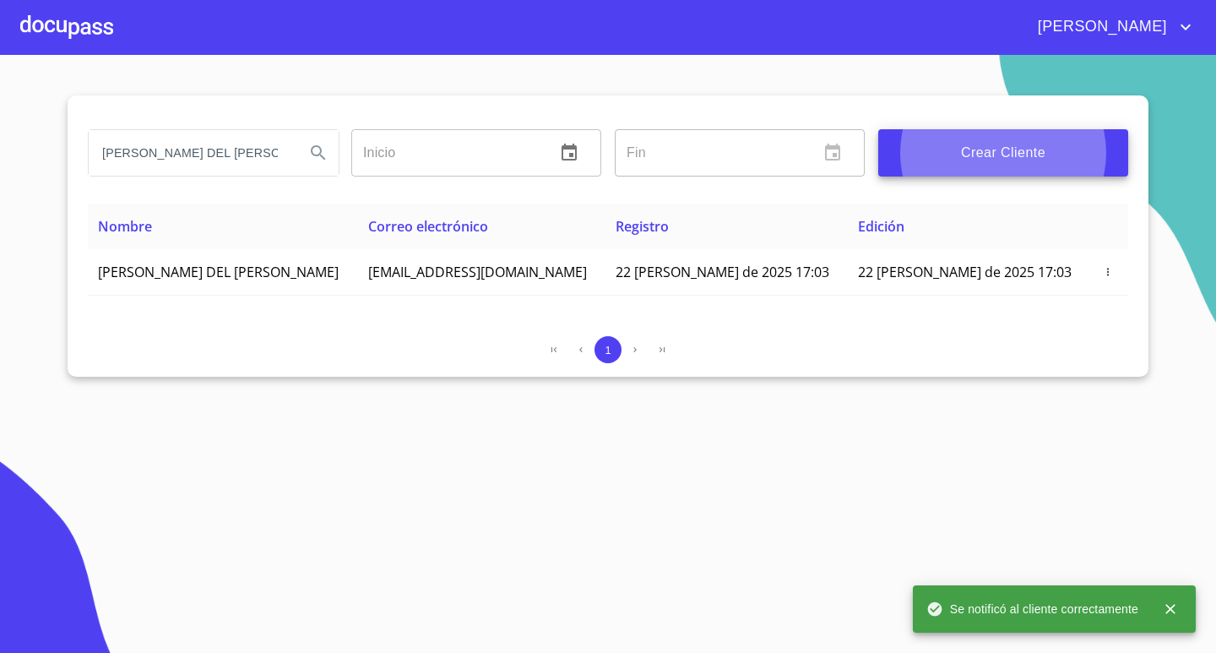
click at [45, 20] on div at bounding box center [66, 27] width 93 height 54
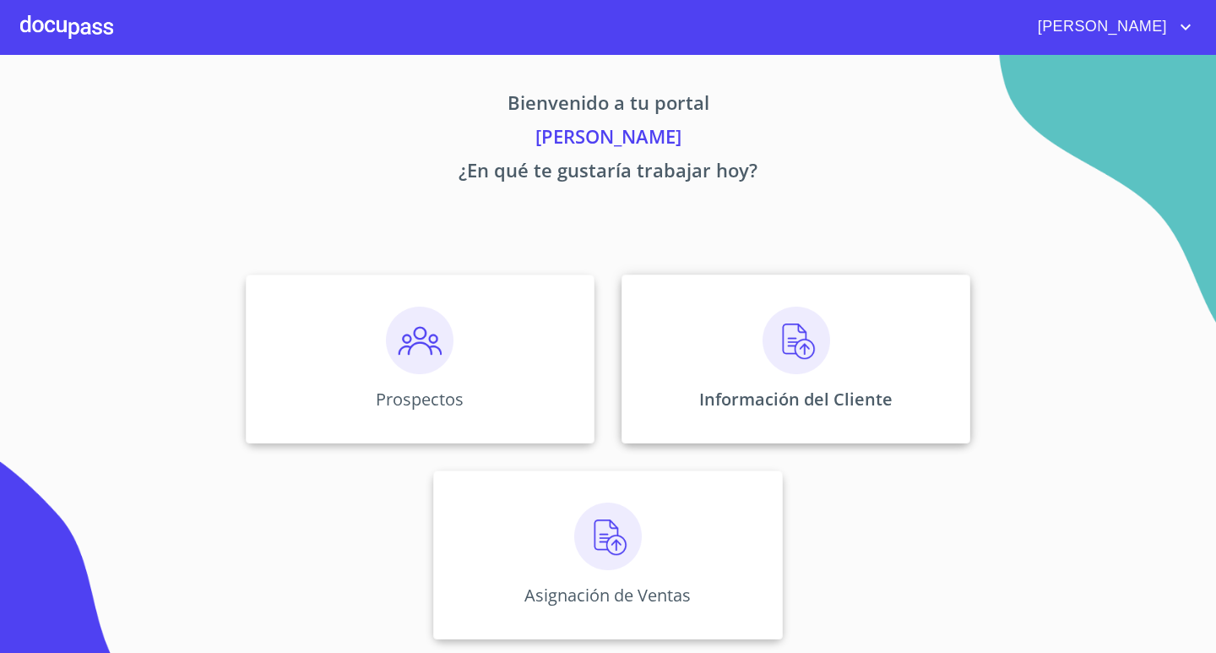
click at [728, 351] on div "Información del Cliente" at bounding box center [796, 359] width 349 height 169
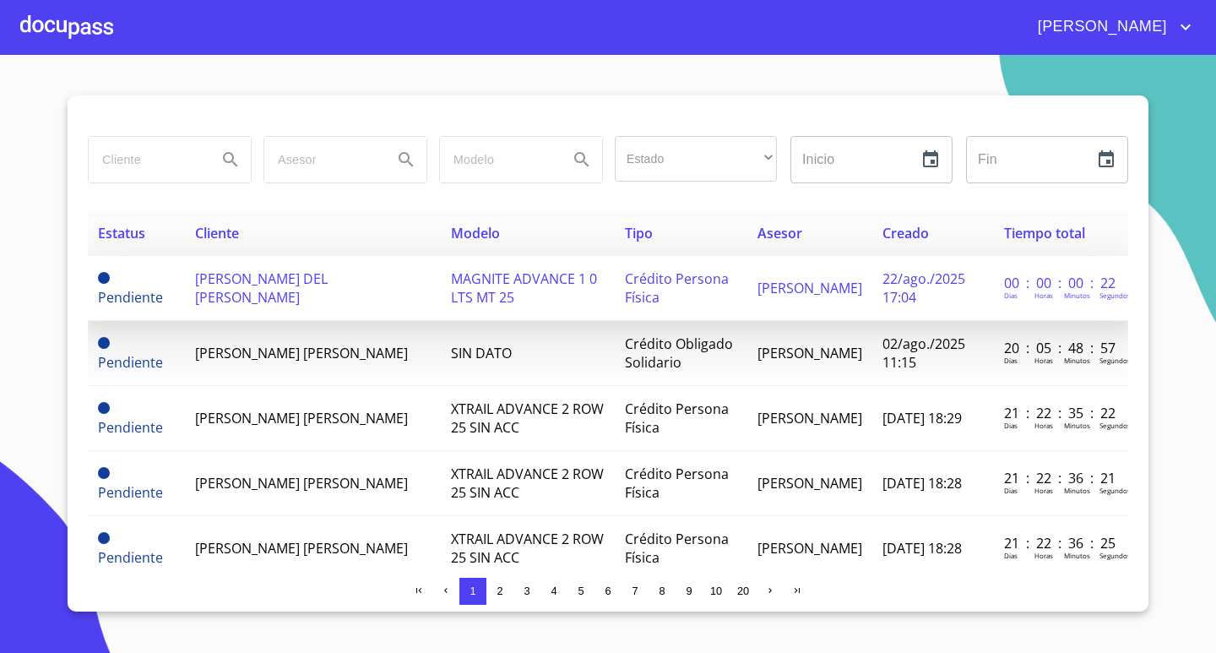
click at [322, 300] on td "[PERSON_NAME] DEL [PERSON_NAME]" at bounding box center [312, 288] width 255 height 65
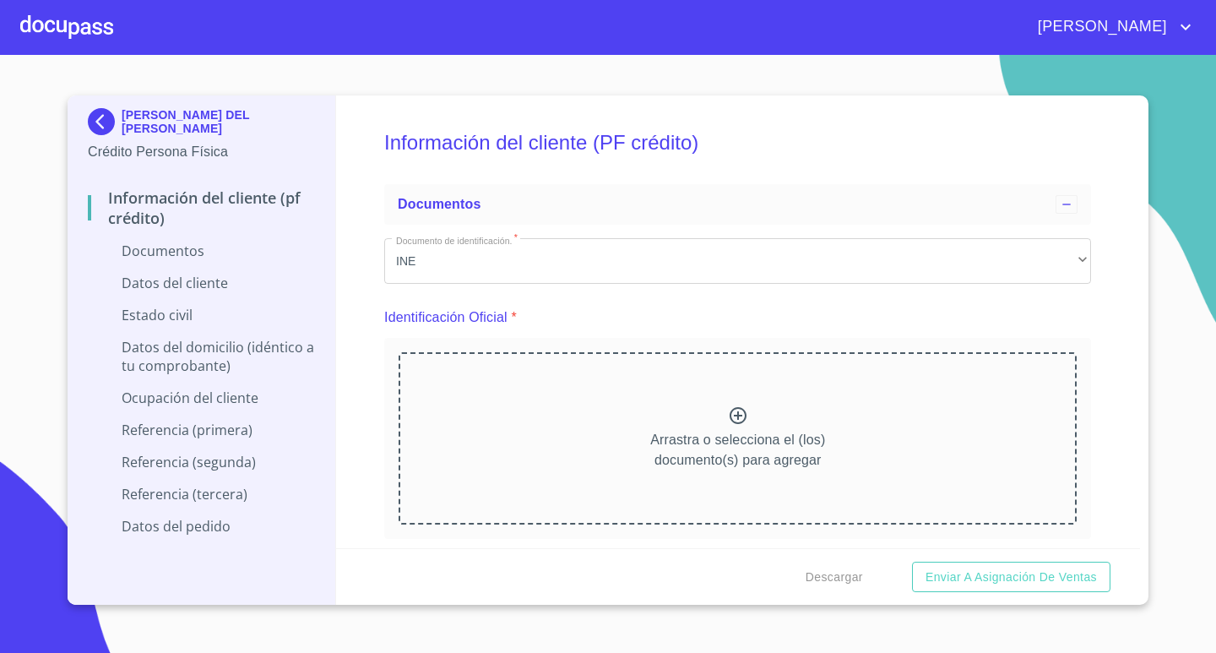
click at [819, 435] on div "Arrastra o selecciona el (los) documento(s) para agregar" at bounding box center [738, 438] width 678 height 172
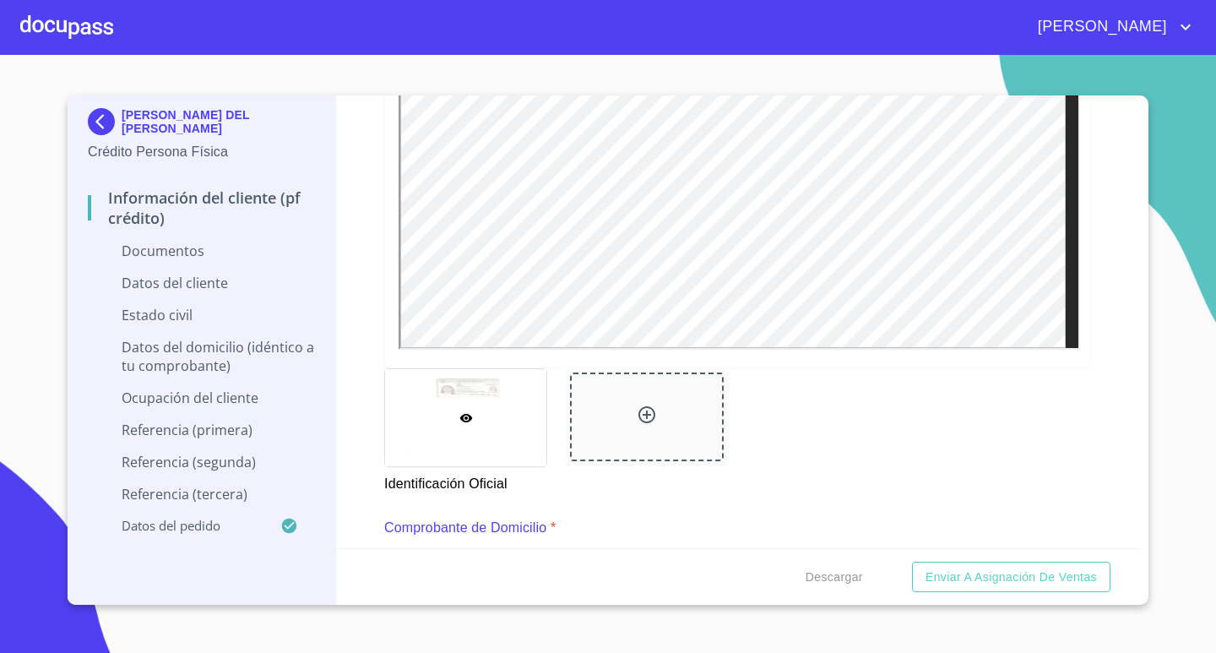
scroll to position [507, 0]
click at [669, 420] on div at bounding box center [646, 411] width 153 height 89
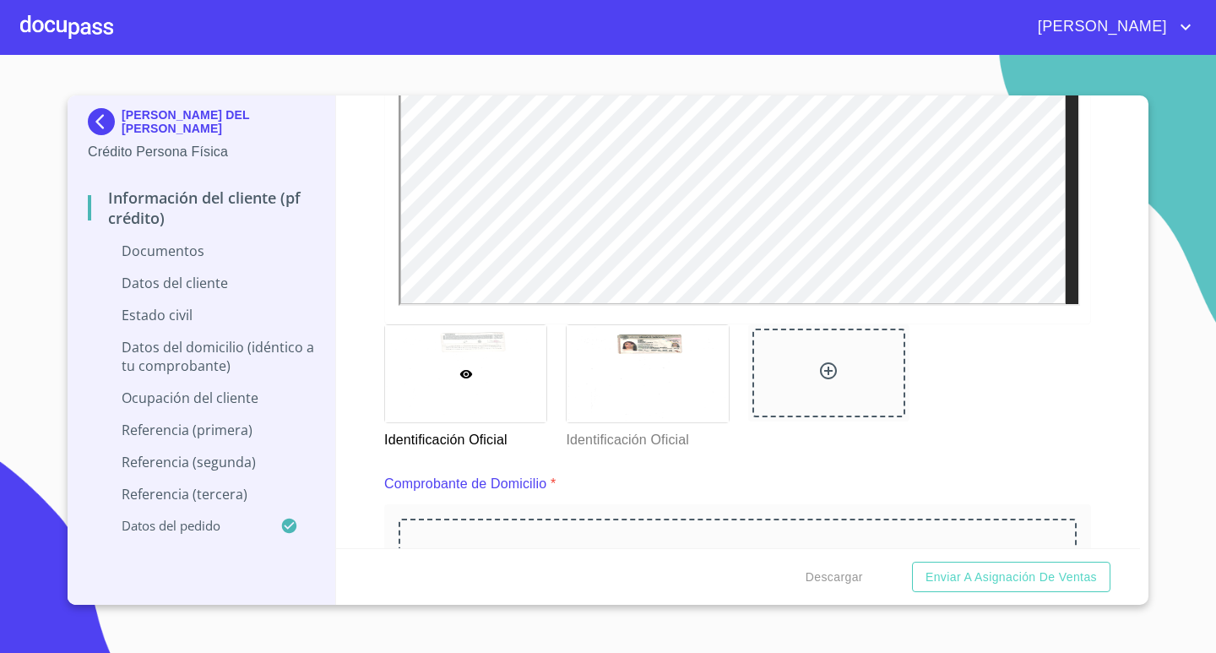
scroll to position [760, 0]
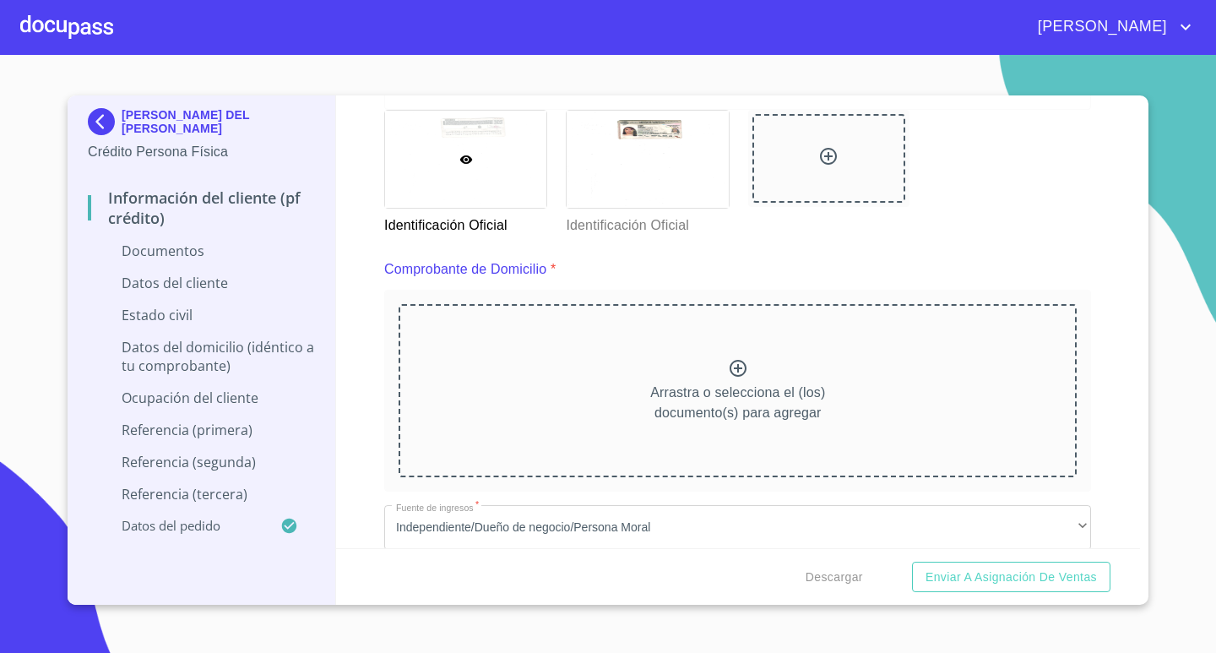
click at [830, 416] on div "Arrastra o selecciona el (los) documento(s) para agregar" at bounding box center [738, 390] width 678 height 172
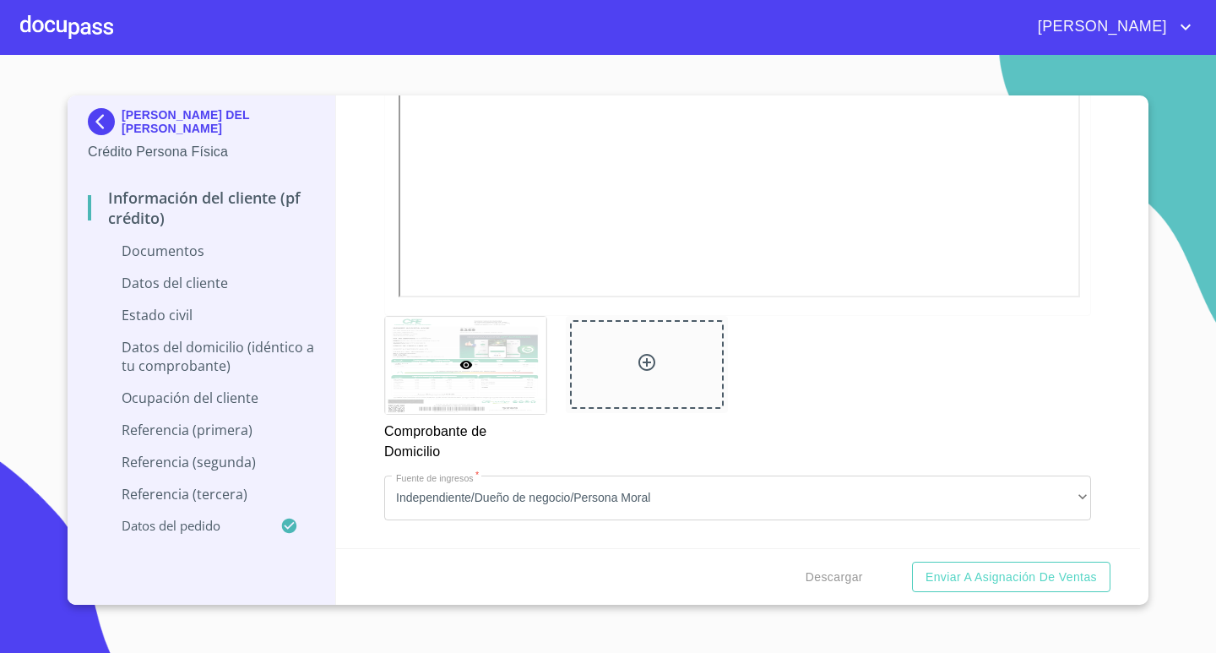
scroll to position [1436, 0]
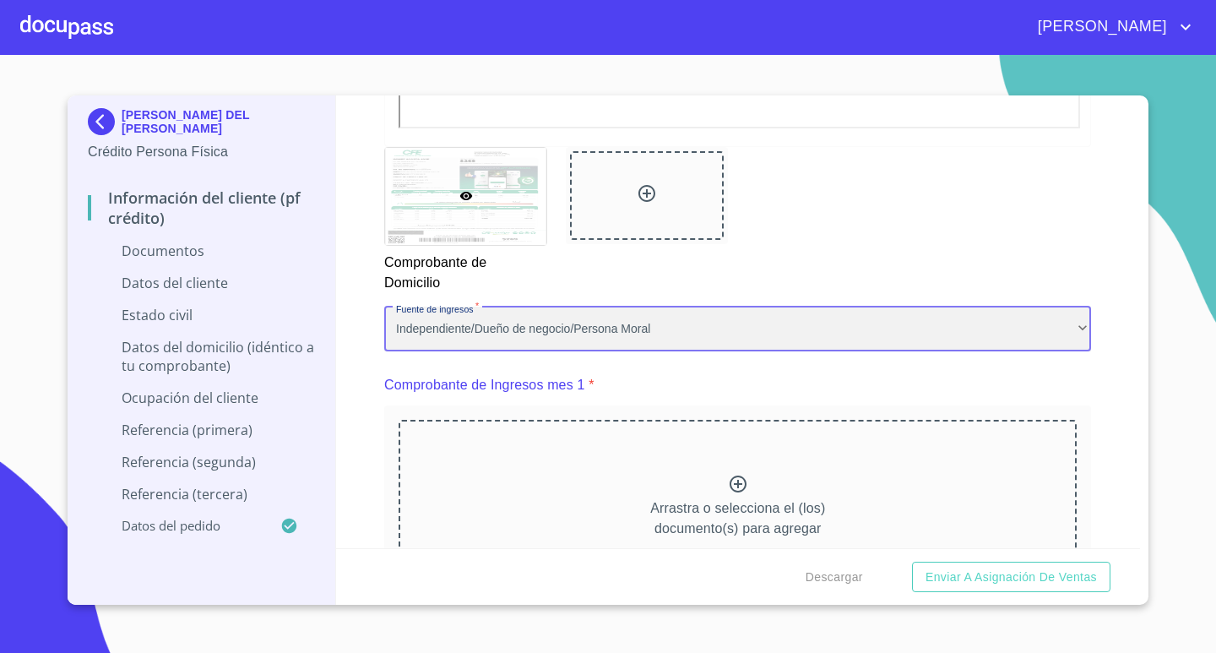
click at [963, 332] on div "Independiente/Dueño de negocio/Persona Moral" at bounding box center [737, 330] width 707 height 46
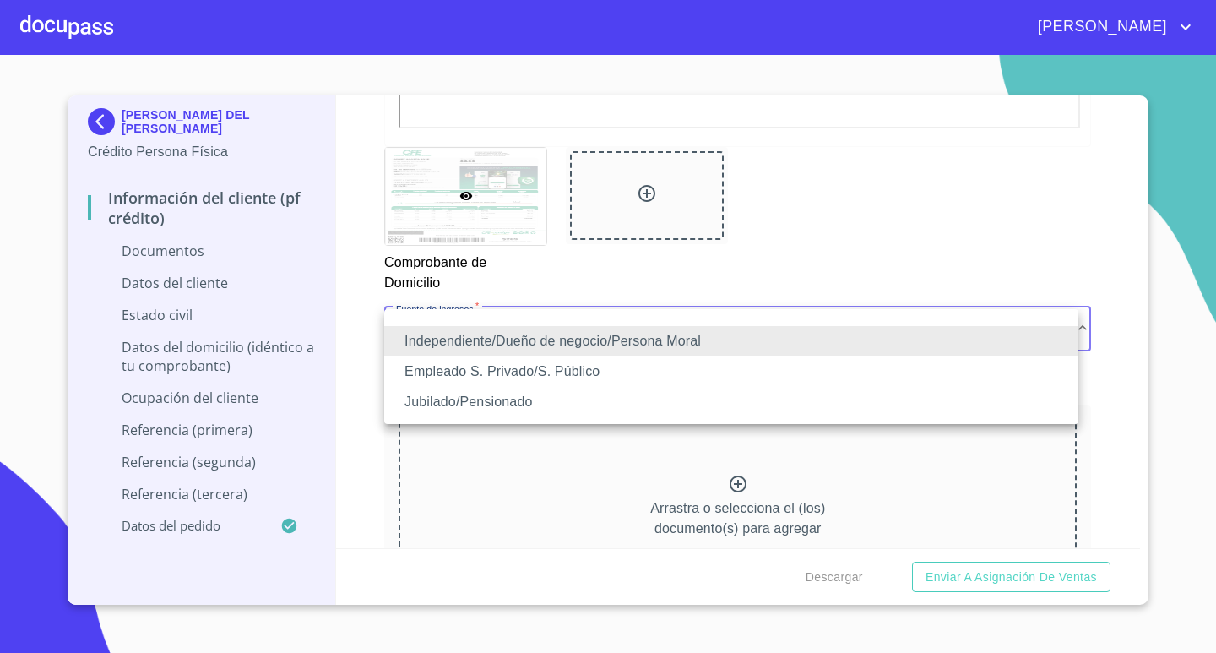
click at [503, 368] on li "Empleado S. Privado/S. Público" at bounding box center [731, 371] width 694 height 30
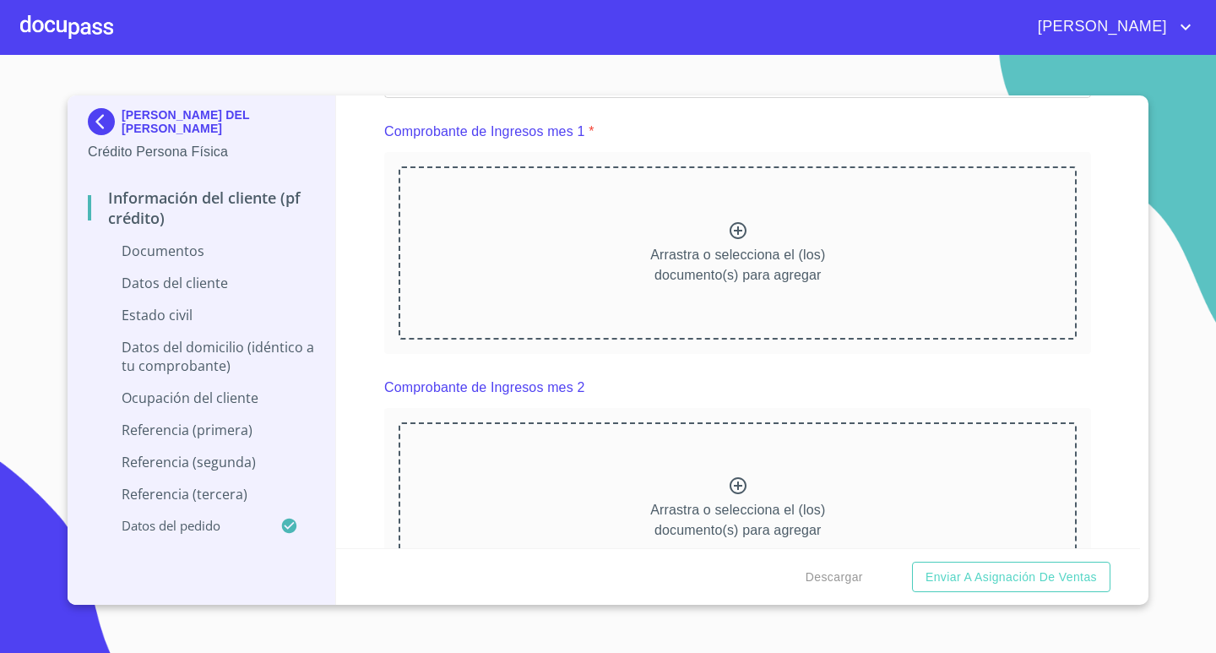
scroll to position [0, 0]
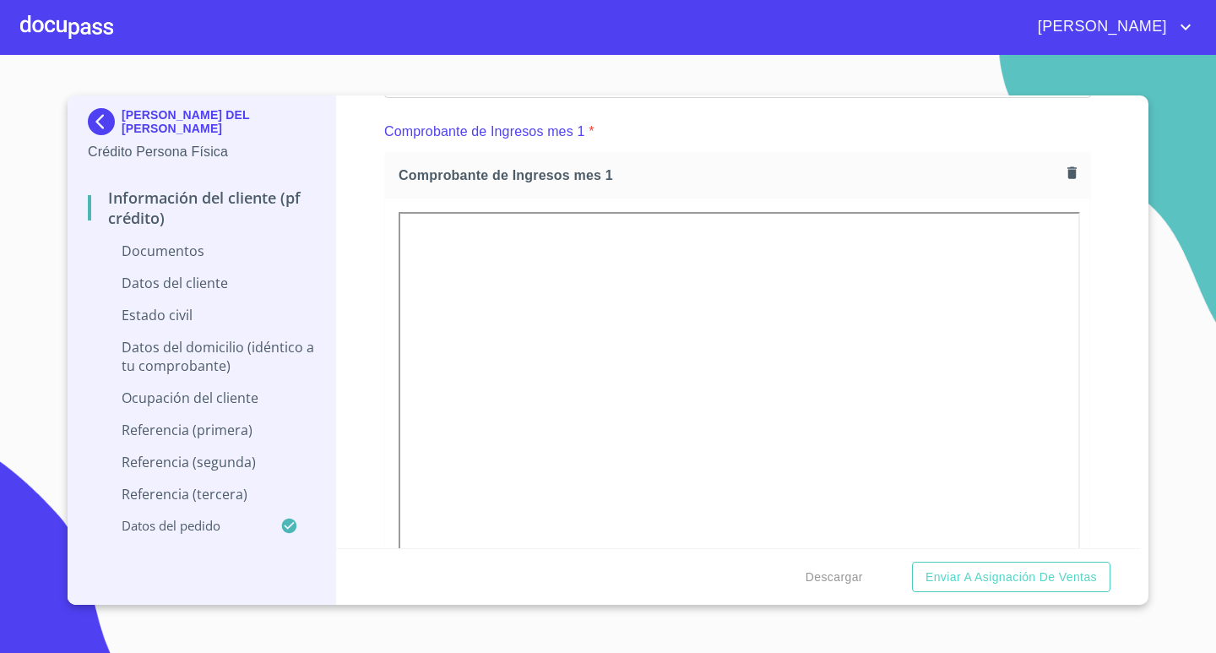
click at [781, 144] on div "Comprobante de Ingresos mes 1 *" at bounding box center [737, 132] width 707 height 41
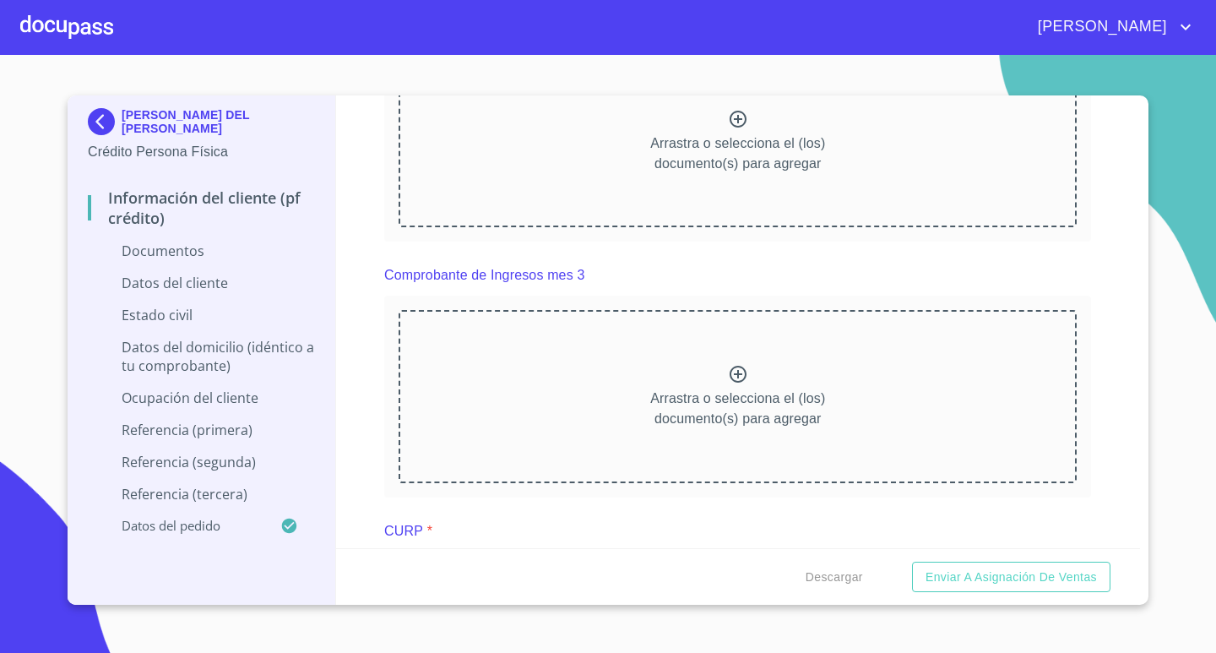
scroll to position [2703, 0]
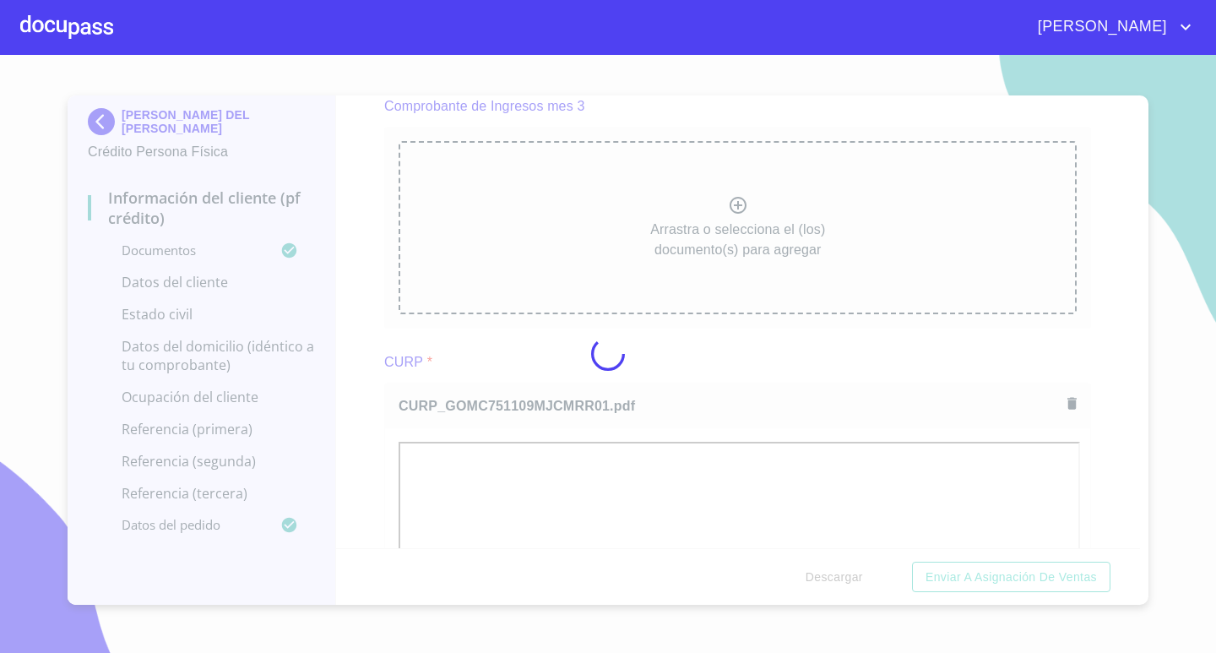
click at [1099, 509] on div at bounding box center [608, 354] width 1216 height 598
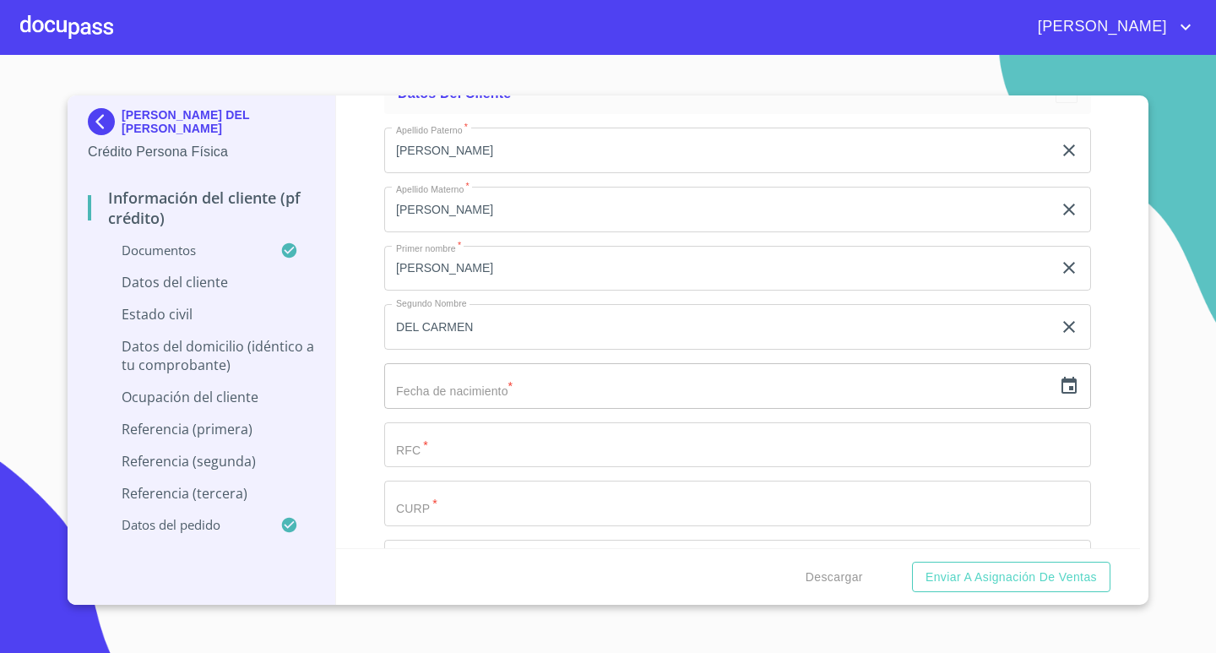
scroll to position [4055, 0]
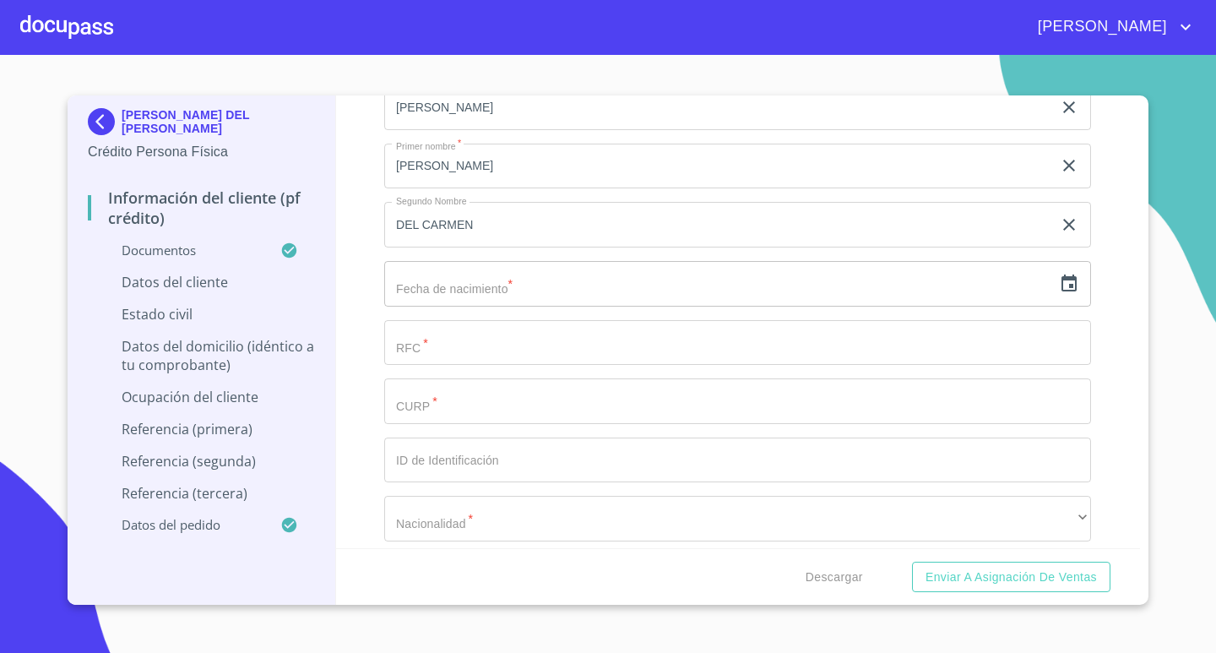
click at [1062, 287] on icon "button" at bounding box center [1069, 283] width 15 height 17
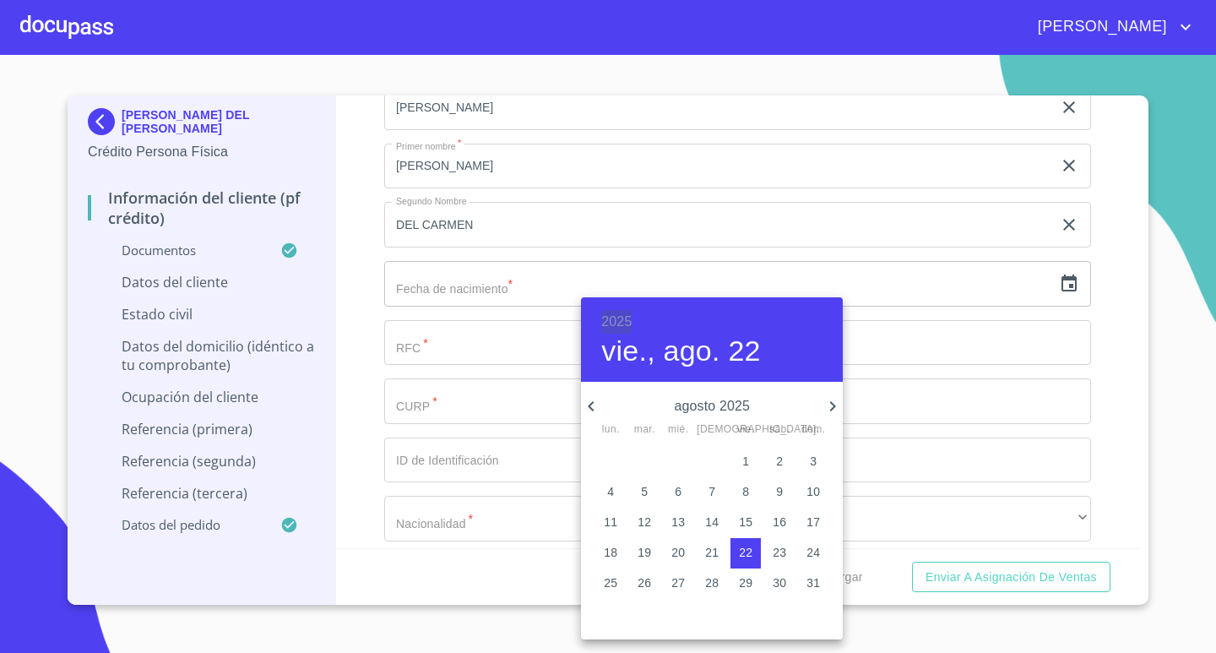
click at [609, 315] on h6 "2025" at bounding box center [616, 322] width 30 height 24
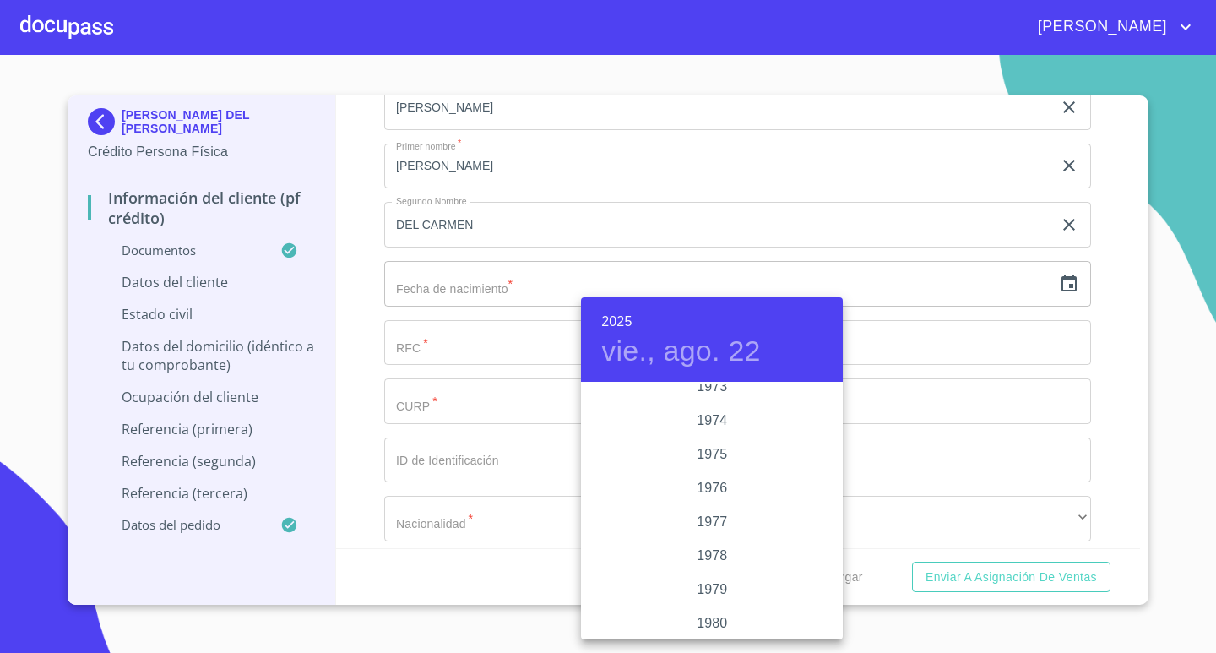
scroll to position [1622, 0]
click at [701, 467] on div "1975" at bounding box center [712, 469] width 262 height 34
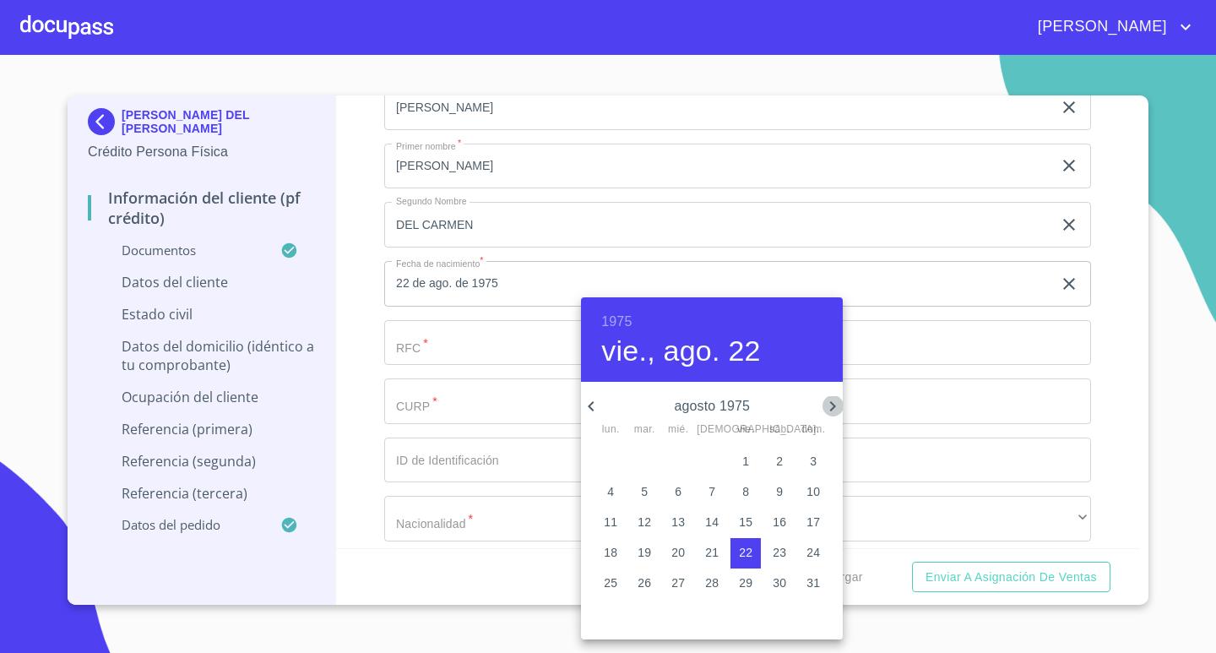
click at [830, 404] on icon "button" at bounding box center [833, 406] width 20 height 20
click at [813, 492] on p "9" at bounding box center [813, 491] width 7 height 17
type input "9 de nov. de 1975"
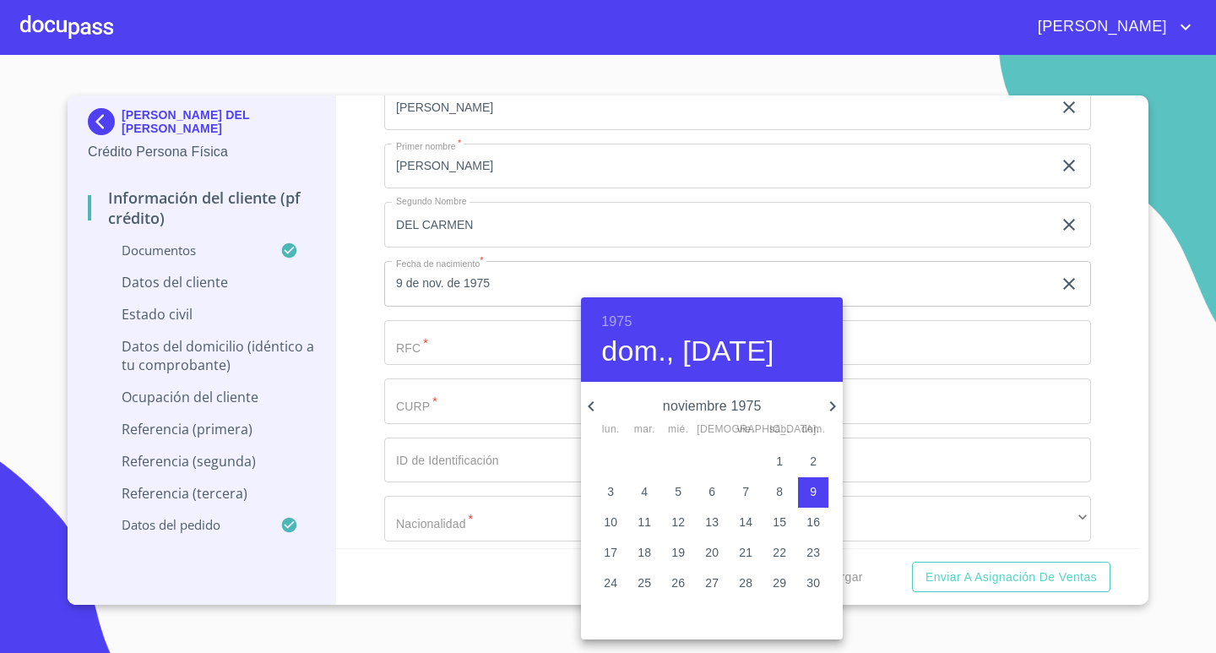
click at [465, 339] on div at bounding box center [608, 326] width 1216 height 653
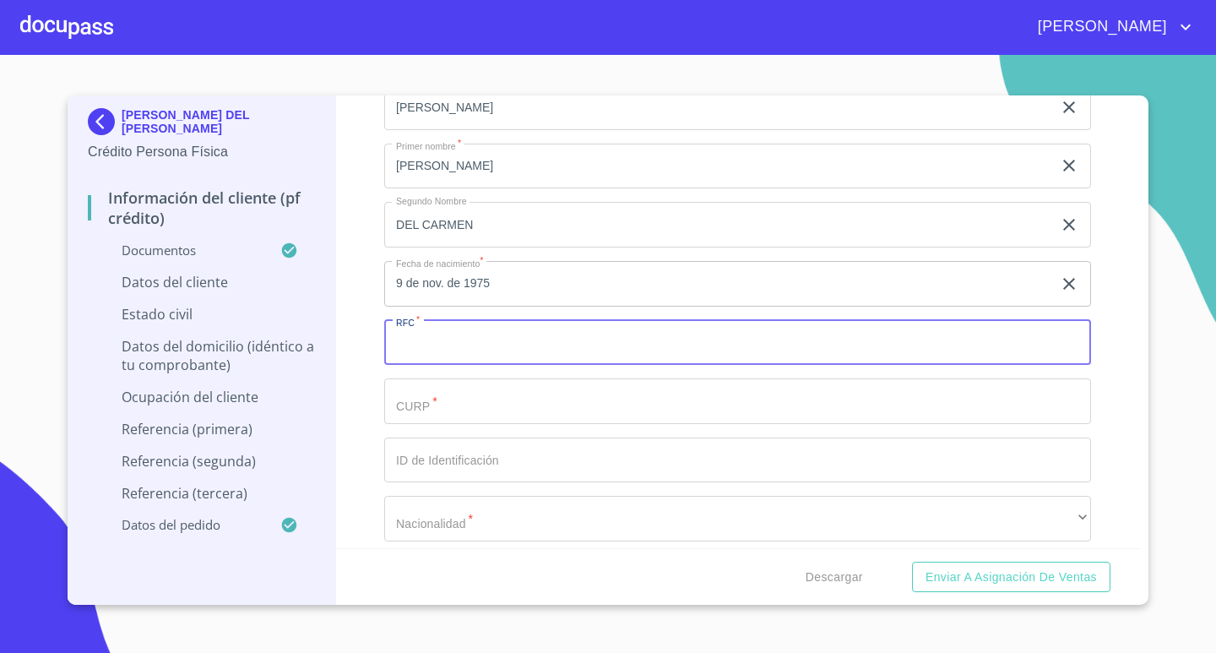
click at [465, 343] on input "Documento de identificación.   *" at bounding box center [737, 343] width 707 height 46
type input "GOMC751109BT7"
drag, startPoint x: 487, startPoint y: 346, endPoint x: 370, endPoint y: 358, distance: 118.1
click at [370, 358] on div "Información del cliente (PF crédito) Documentos Documento de identificación.   …" at bounding box center [738, 321] width 805 height 453
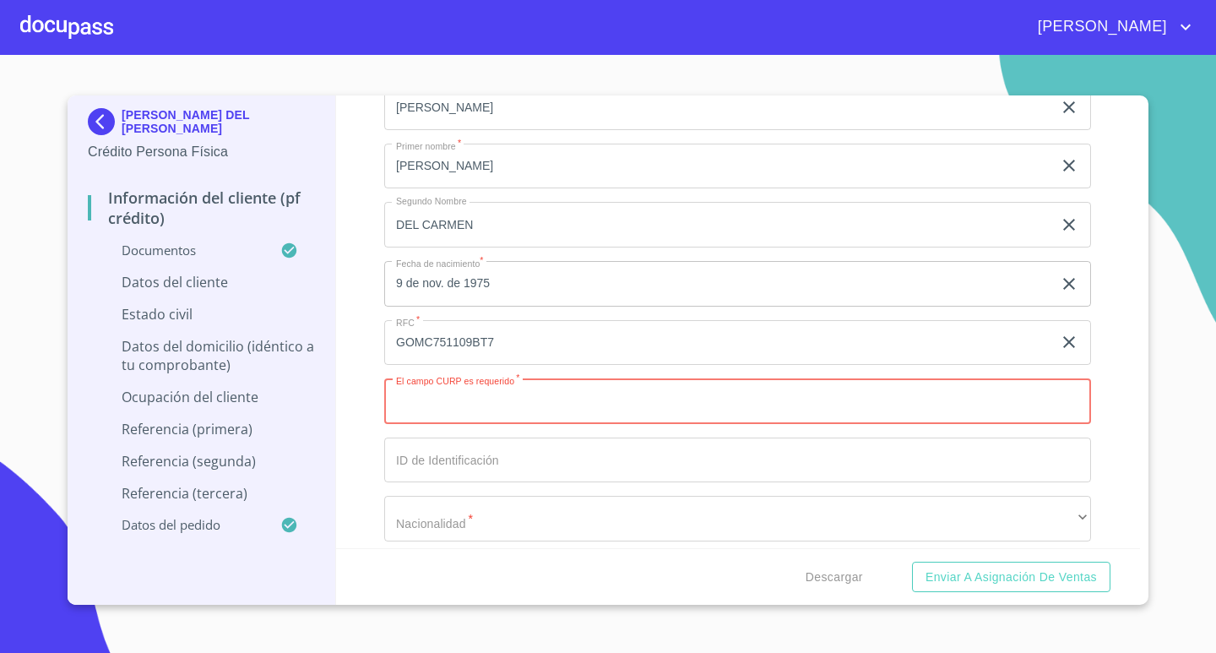
paste input "GOMC751109BT7"
type input "GOMC751109MJCMRR01"
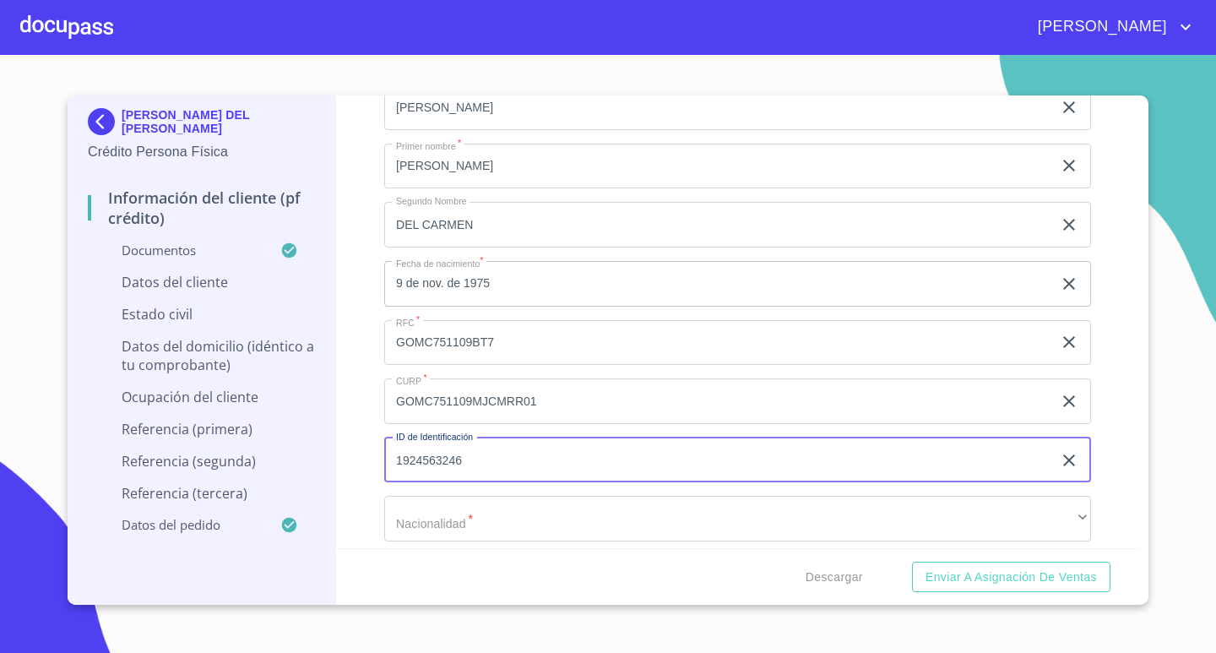
type input "1924563246"
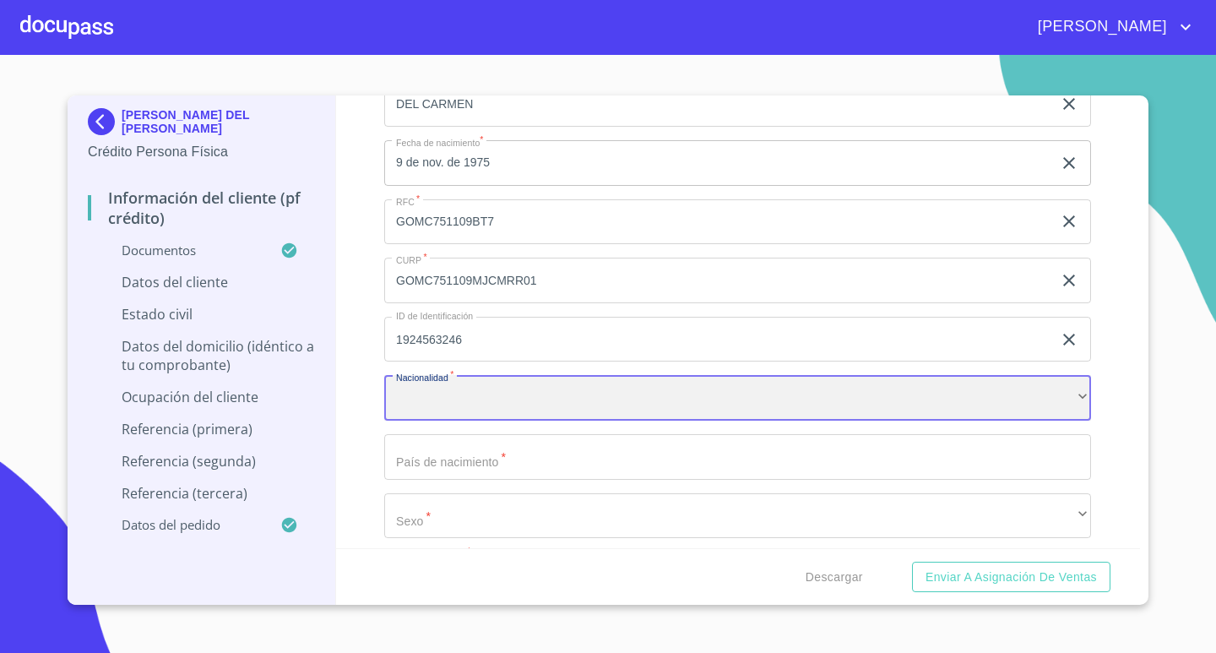
scroll to position [4224, 0]
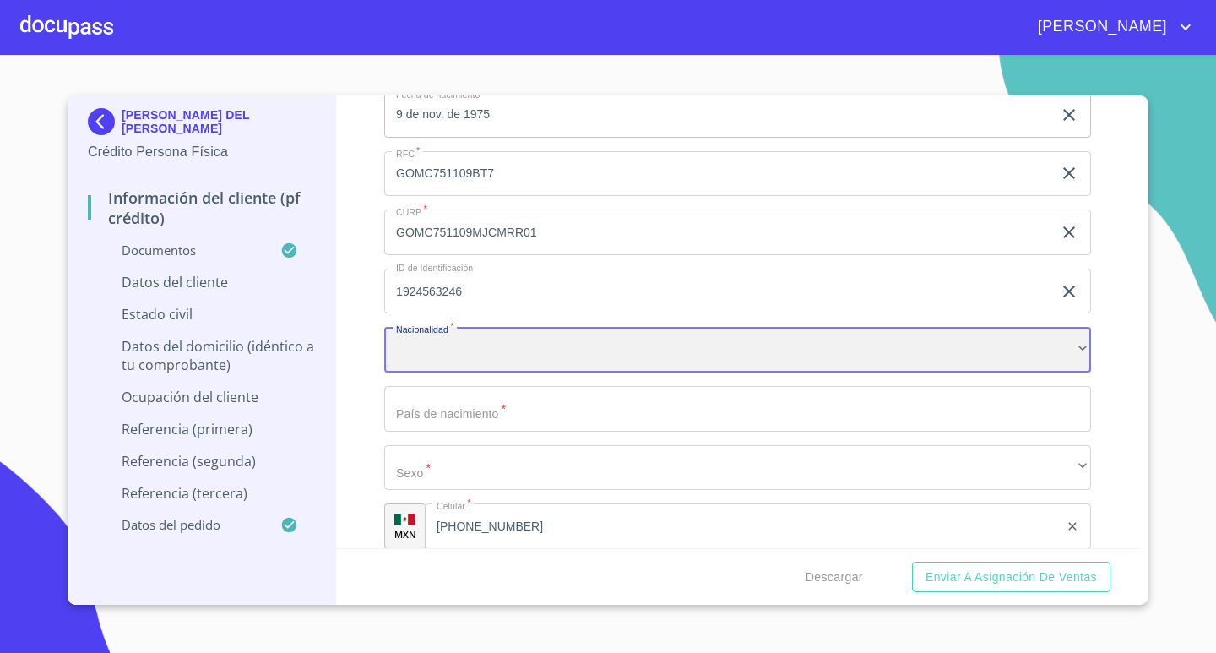
click at [525, 352] on div "​" at bounding box center [737, 350] width 707 height 46
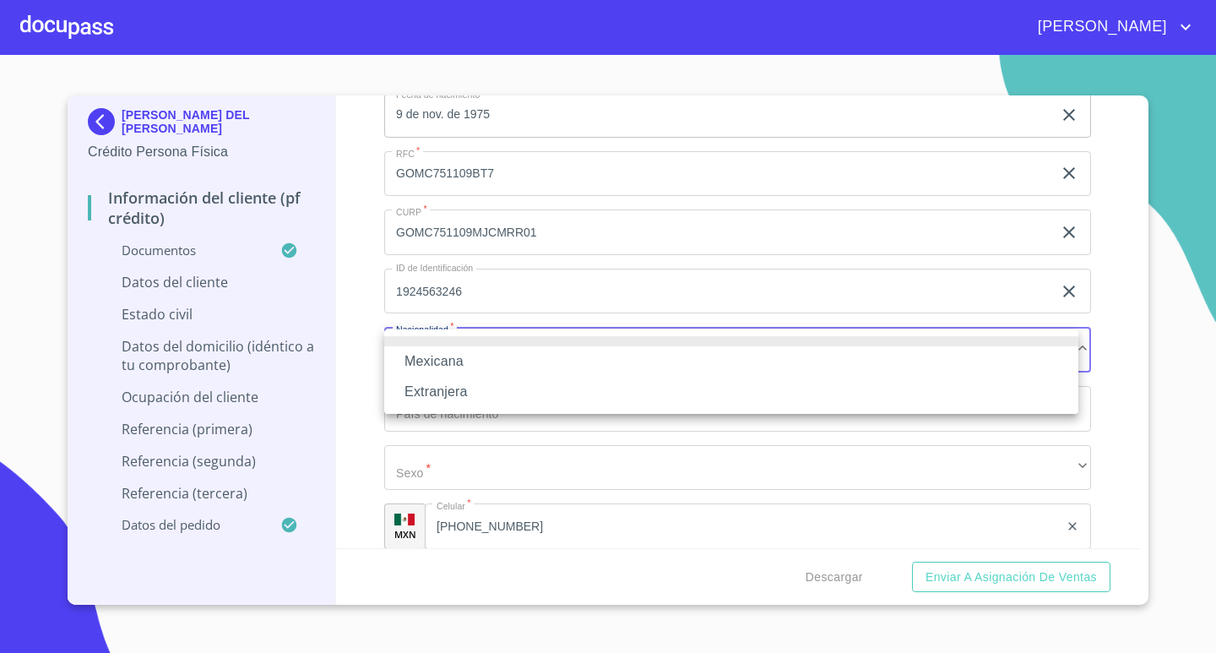
click at [465, 362] on li "Mexicana" at bounding box center [731, 361] width 694 height 30
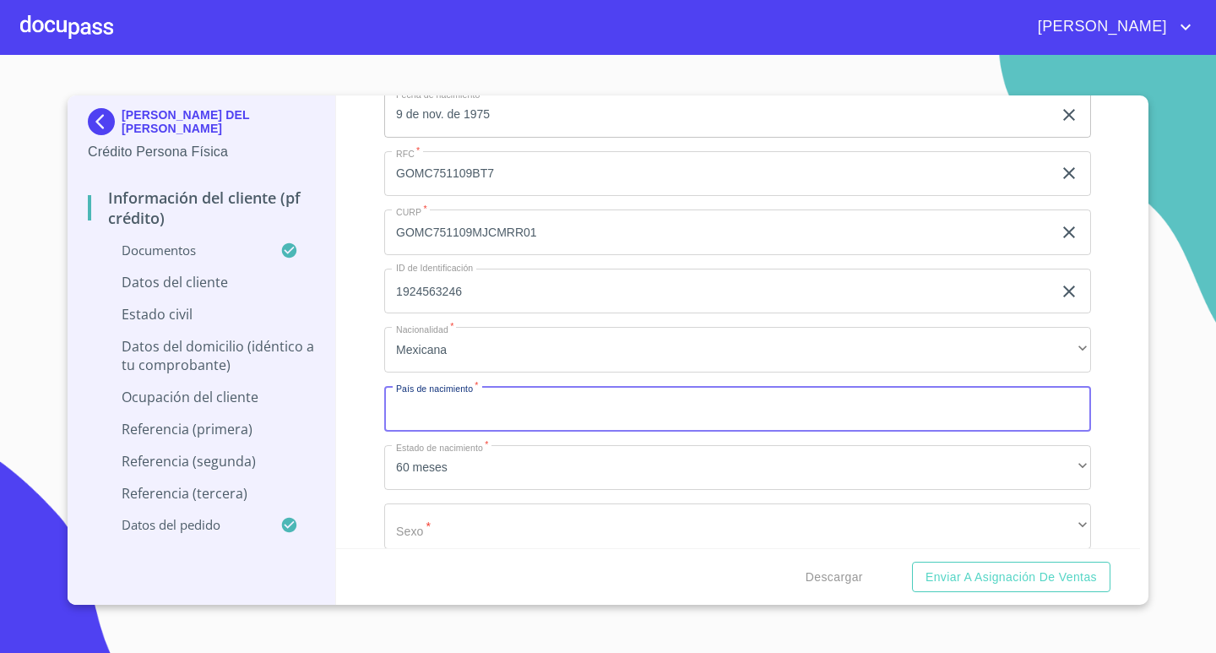
click at [449, 415] on input "Documento de identificación.   *" at bounding box center [737, 409] width 707 height 46
type input "[GEOGRAPHIC_DATA]"
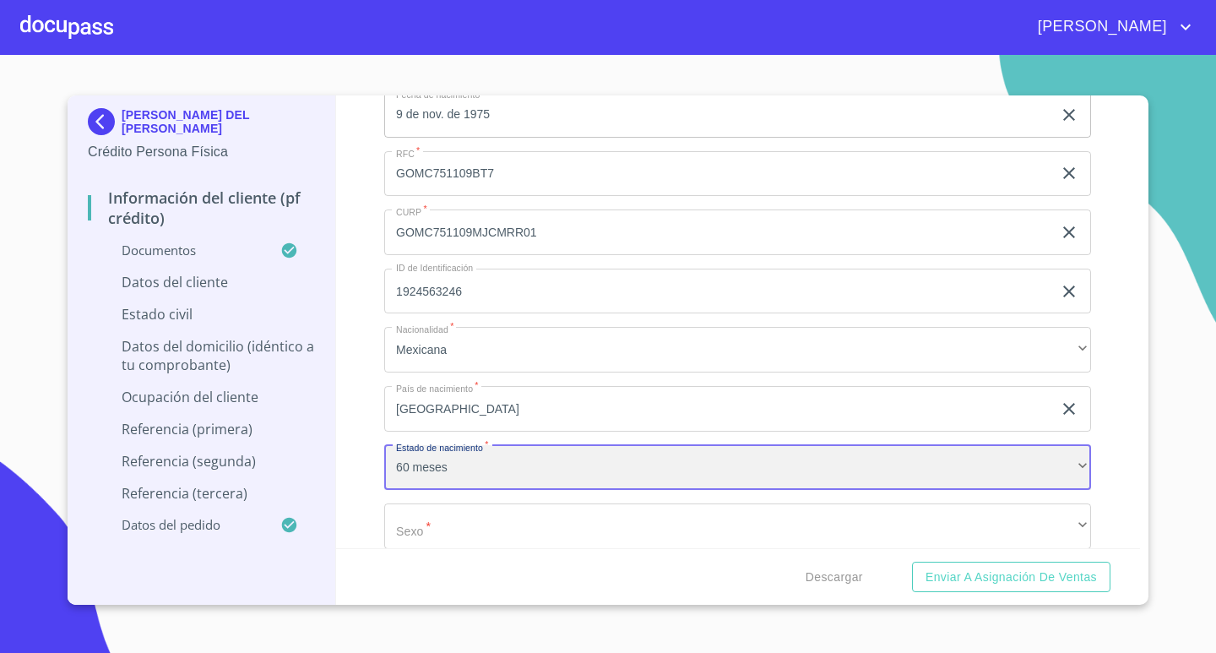
click at [503, 466] on div "60 meses" at bounding box center [737, 468] width 707 height 46
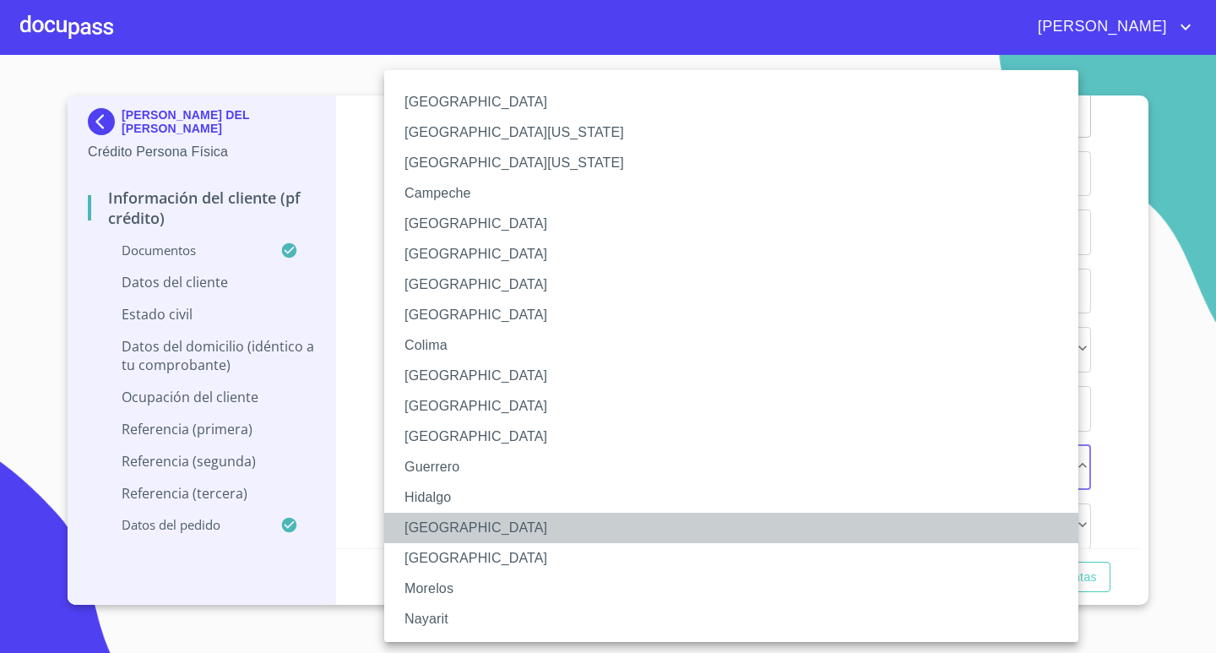
click at [463, 514] on li "[GEOGRAPHIC_DATA]" at bounding box center [737, 528] width 707 height 30
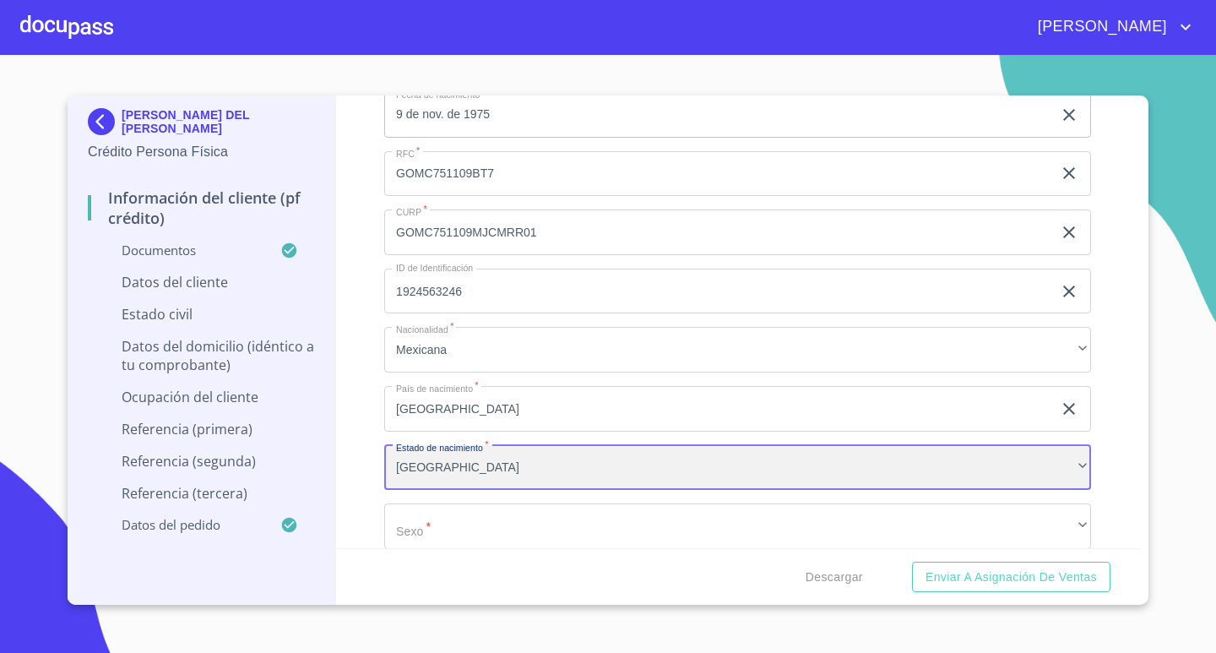
scroll to position [4308, 0]
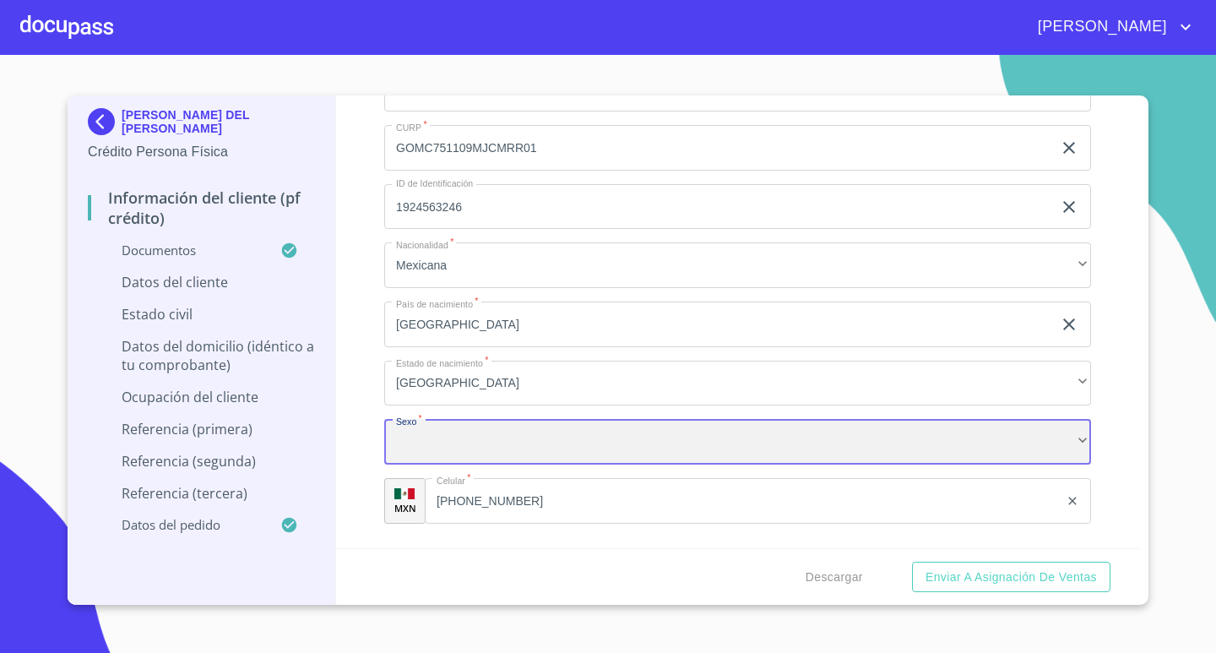
click at [485, 435] on div "​" at bounding box center [737, 442] width 707 height 46
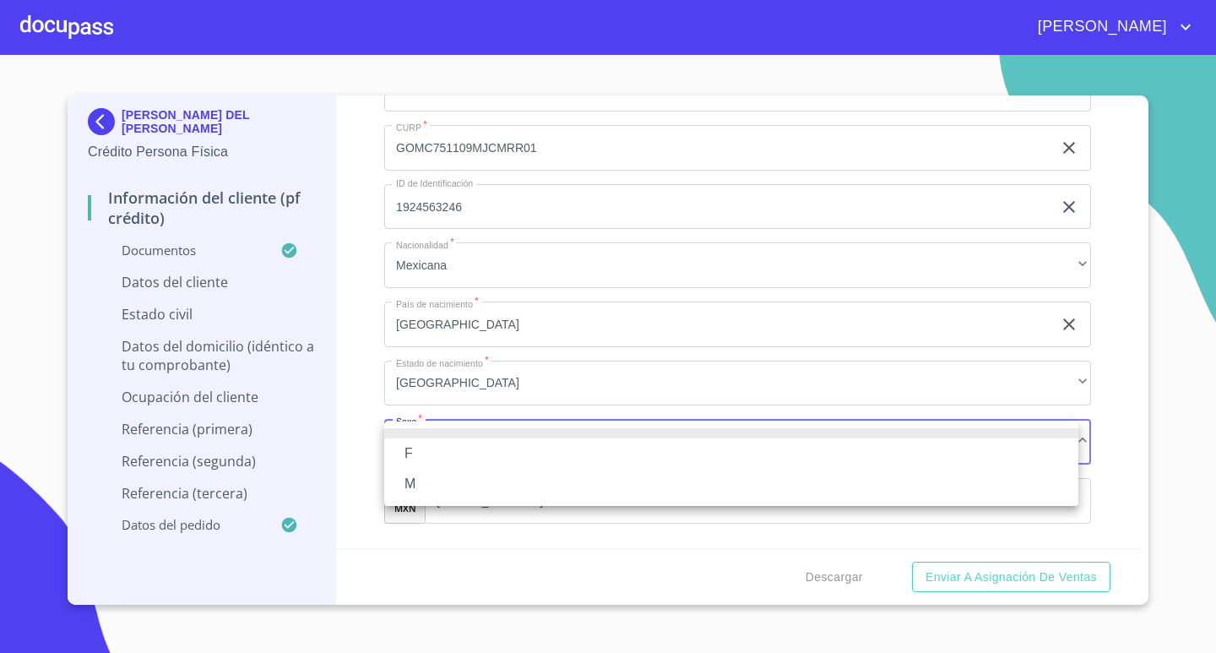
click at [464, 450] on li "F" at bounding box center [731, 453] width 694 height 30
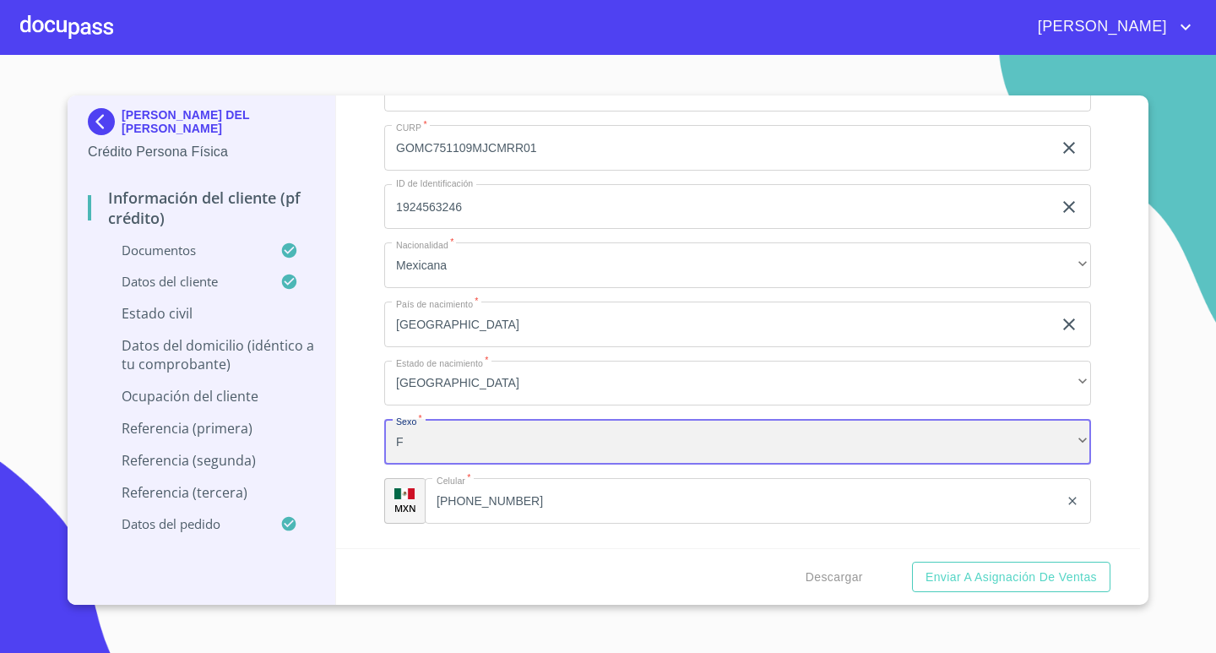
scroll to position [4477, 0]
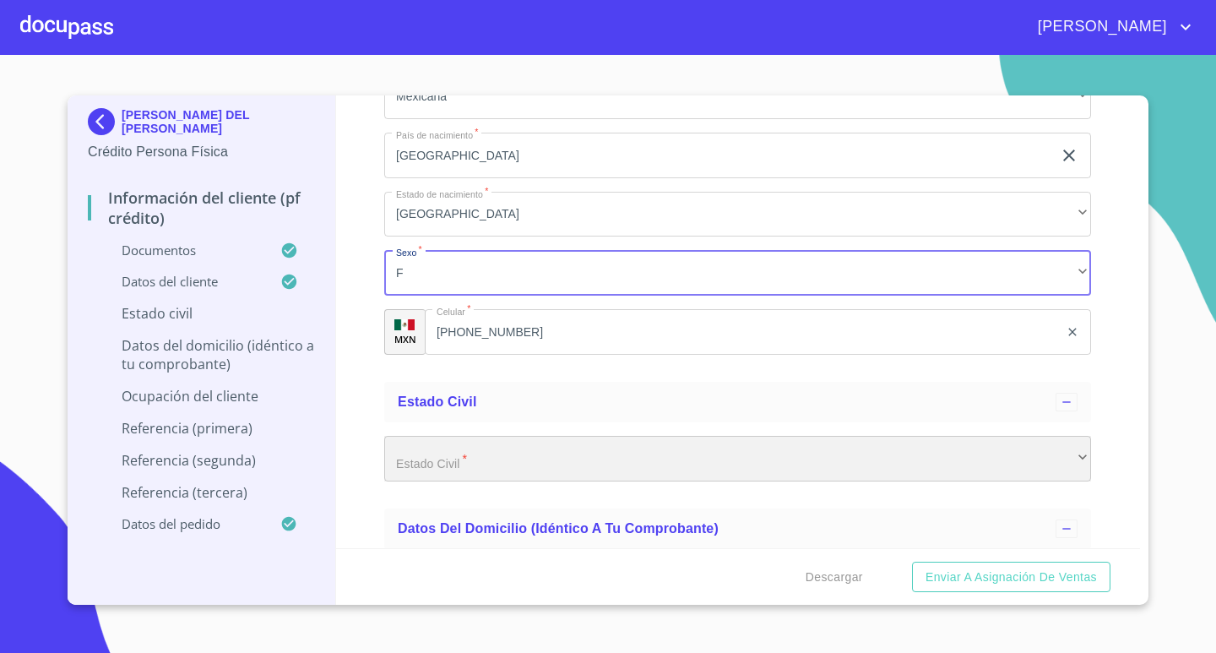
click at [547, 457] on div "​" at bounding box center [737, 459] width 707 height 46
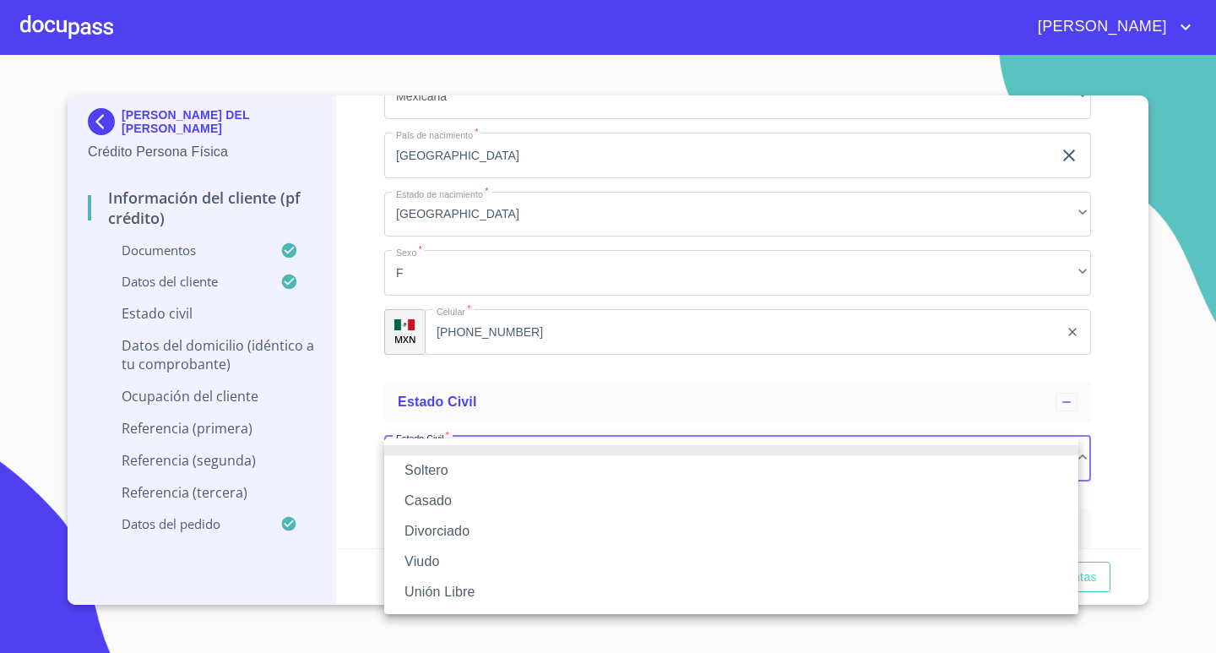
click at [454, 473] on li "Soltero" at bounding box center [731, 470] width 694 height 30
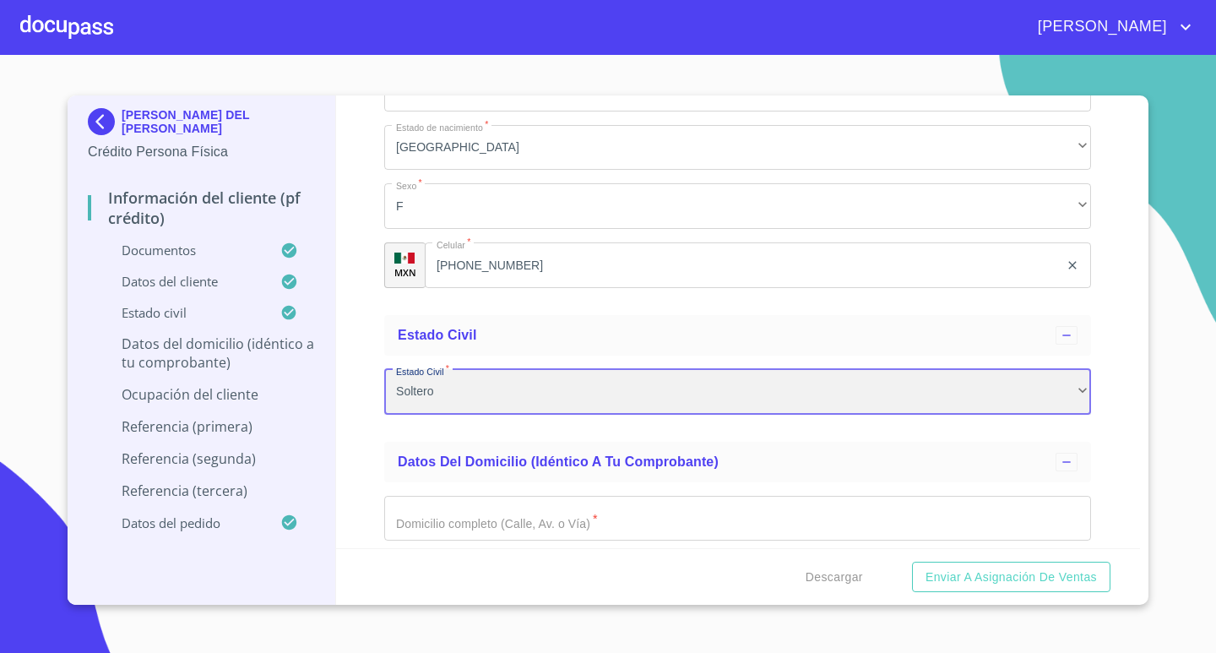
scroll to position [4646, 0]
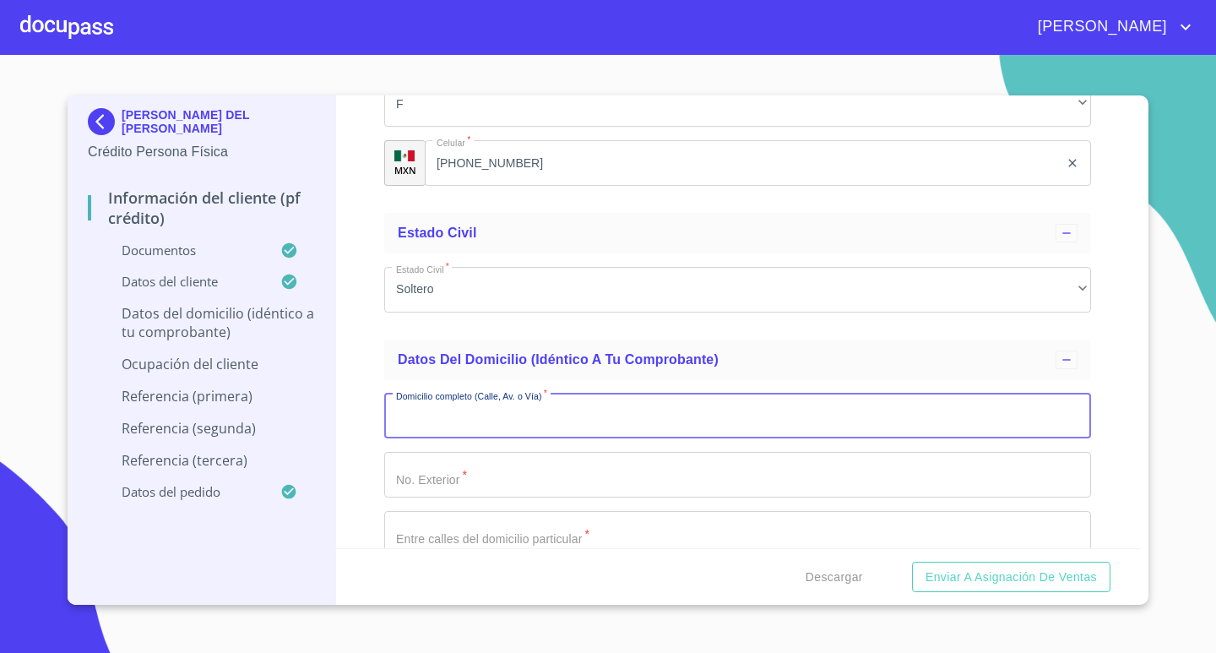
click at [421, 426] on input "Documento de identificación.   *" at bounding box center [737, 417] width 707 height 46
type input "a"
type input "AV DEL PARQUE"
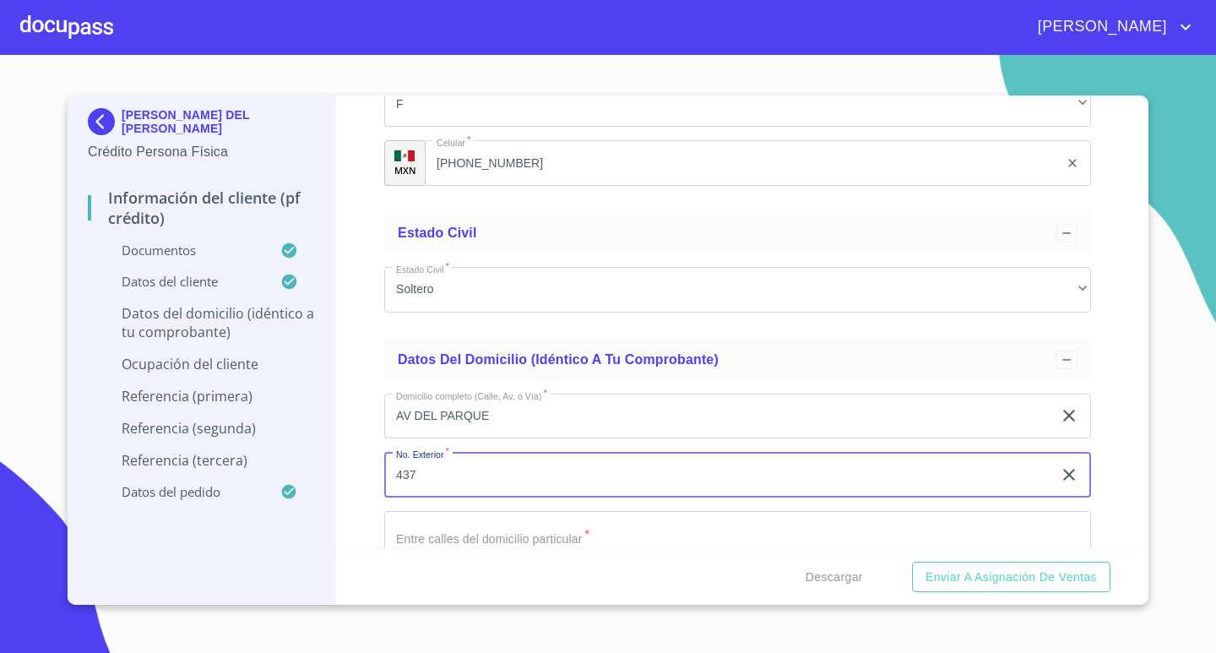
type input "437"
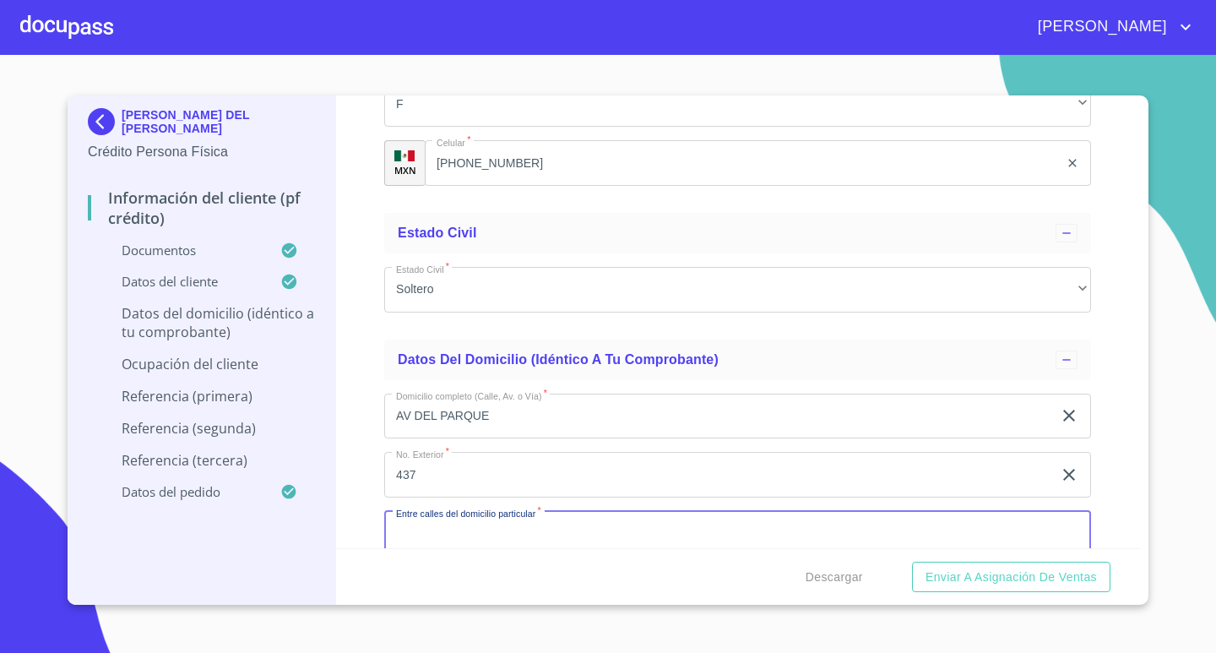
scroll to position [4655, 0]
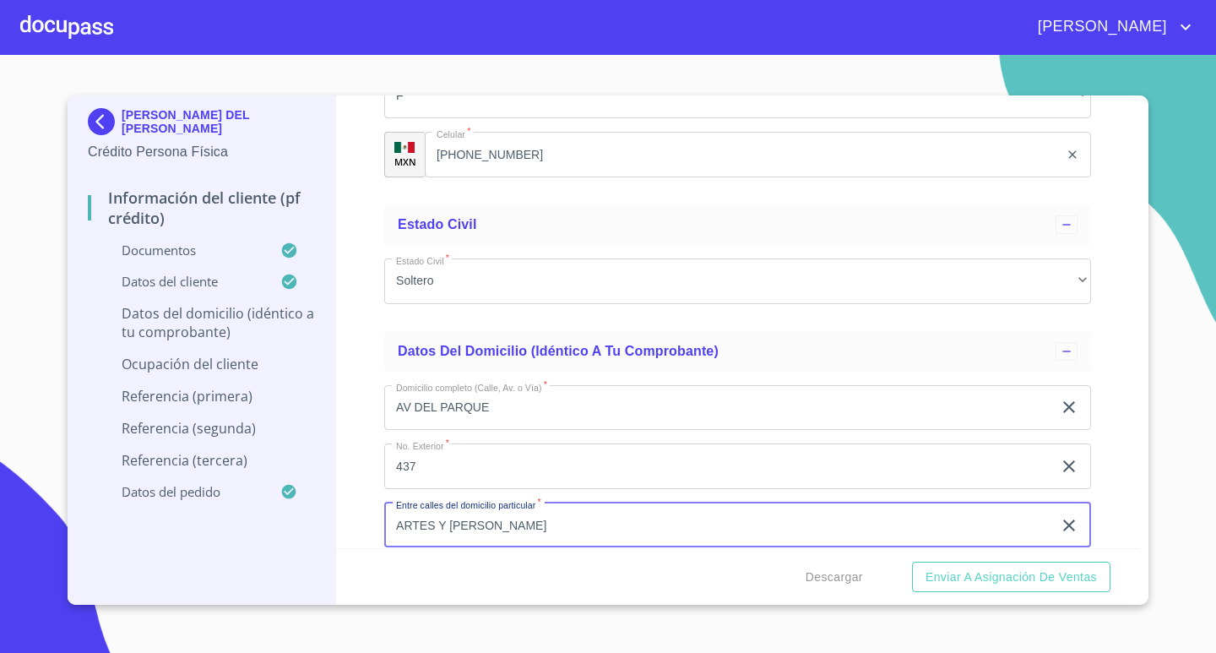
type input "ARTES Y [PERSON_NAME]"
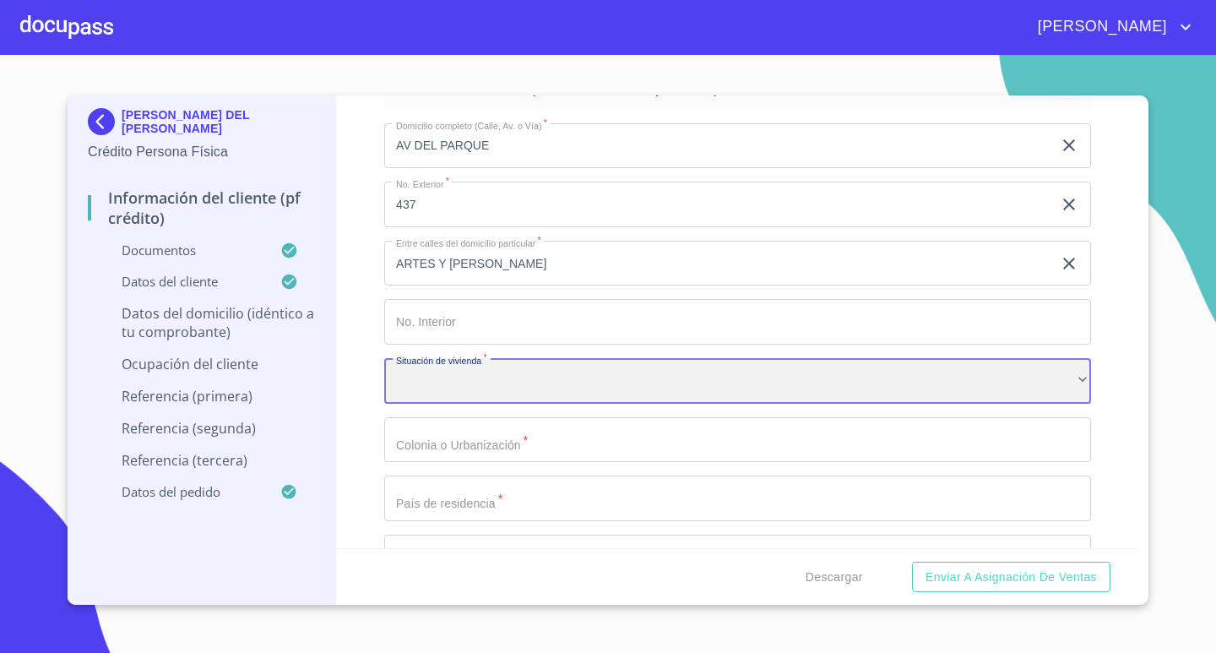
click at [469, 387] on div "​" at bounding box center [737, 381] width 707 height 46
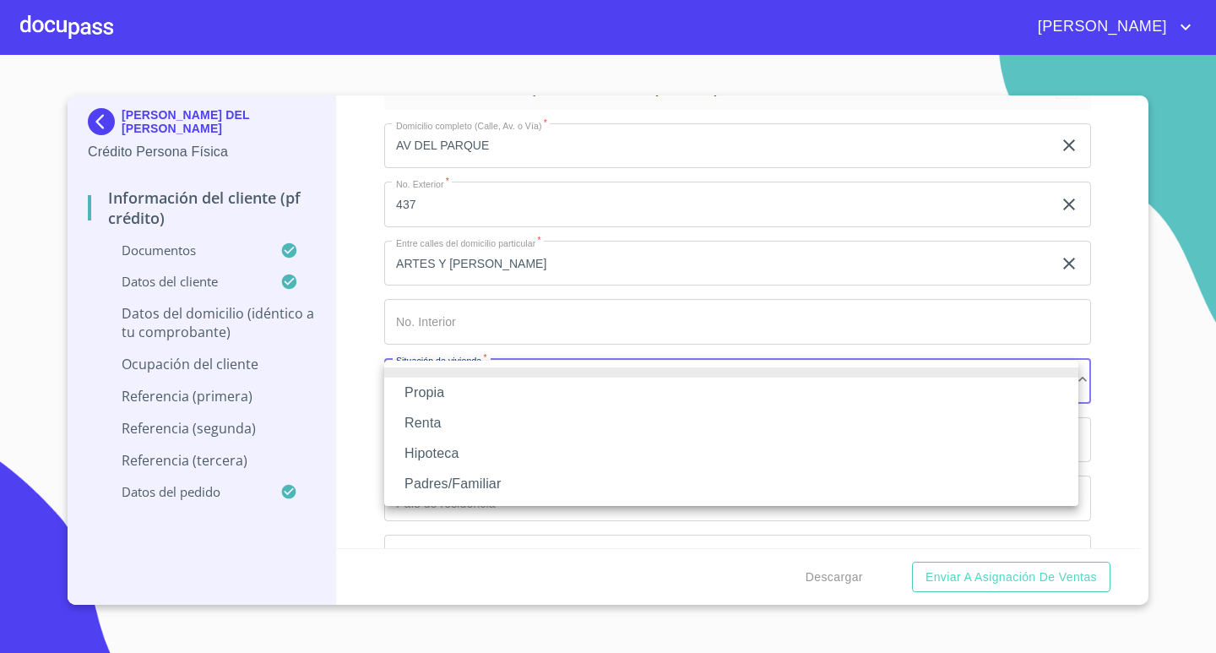
click at [464, 476] on li "Padres/Familiar" at bounding box center [731, 484] width 694 height 30
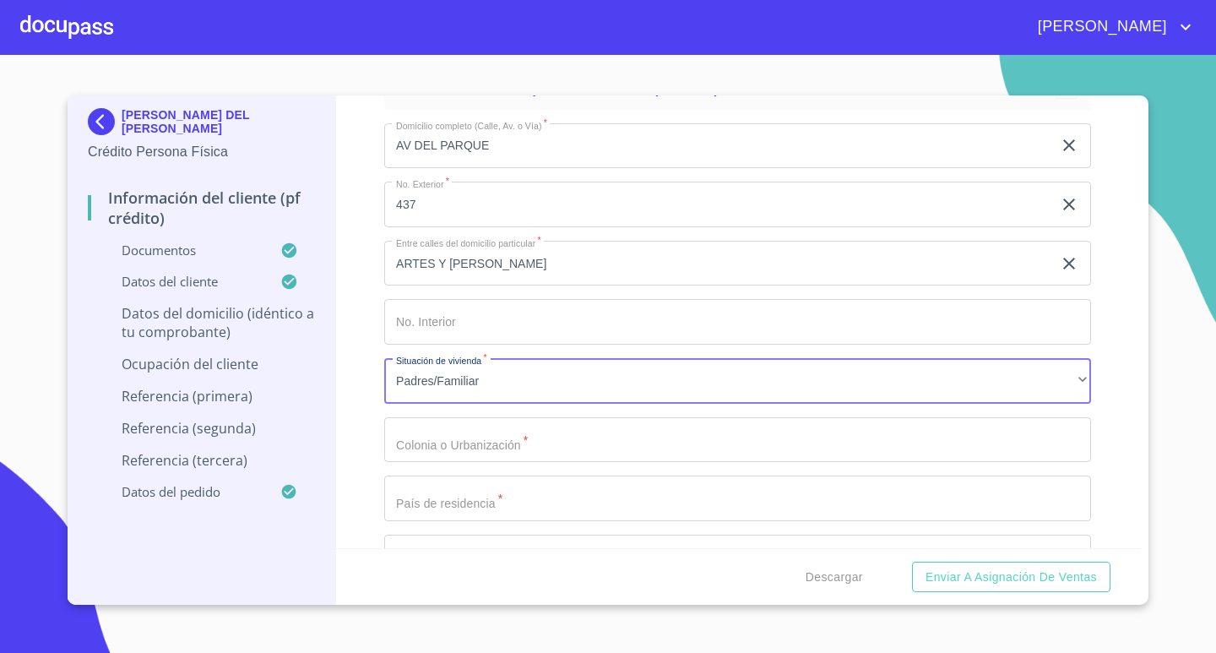
click at [471, 436] on div "Domicilio completo (Calle, Av. o Vía)   * [STREET_ADDRESS] Exterior   * 437 ​ …" at bounding box center [737, 440] width 707 height 661
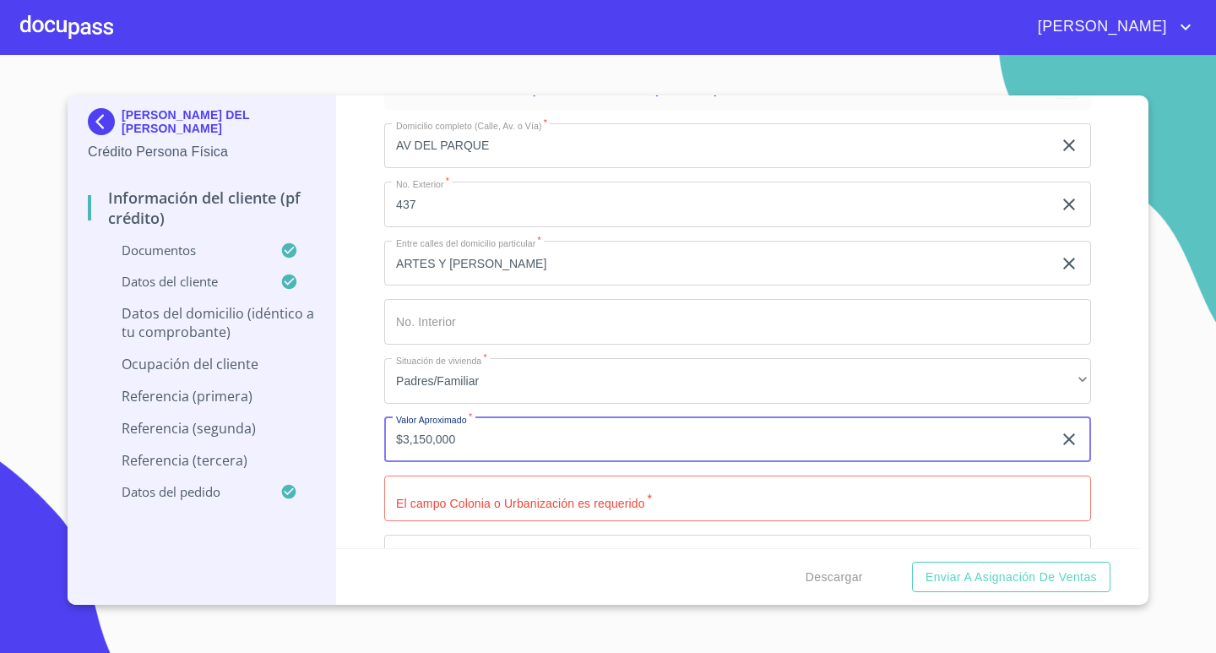
type input "$3,150,000"
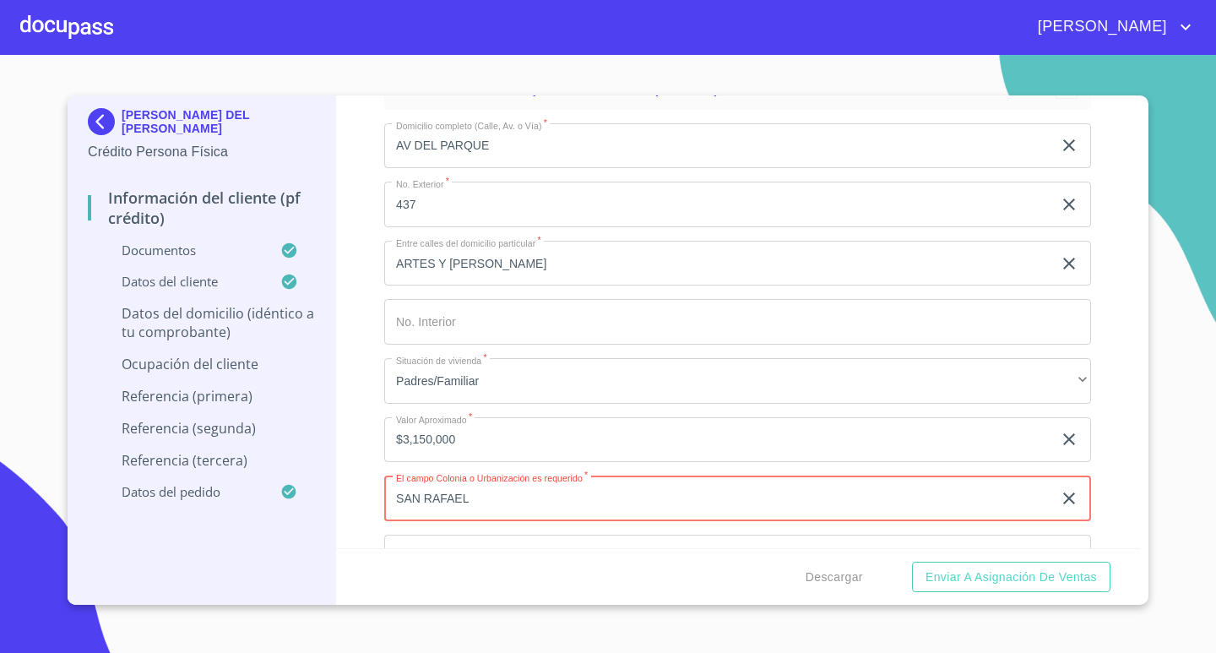
type input "SAN RAFAEL"
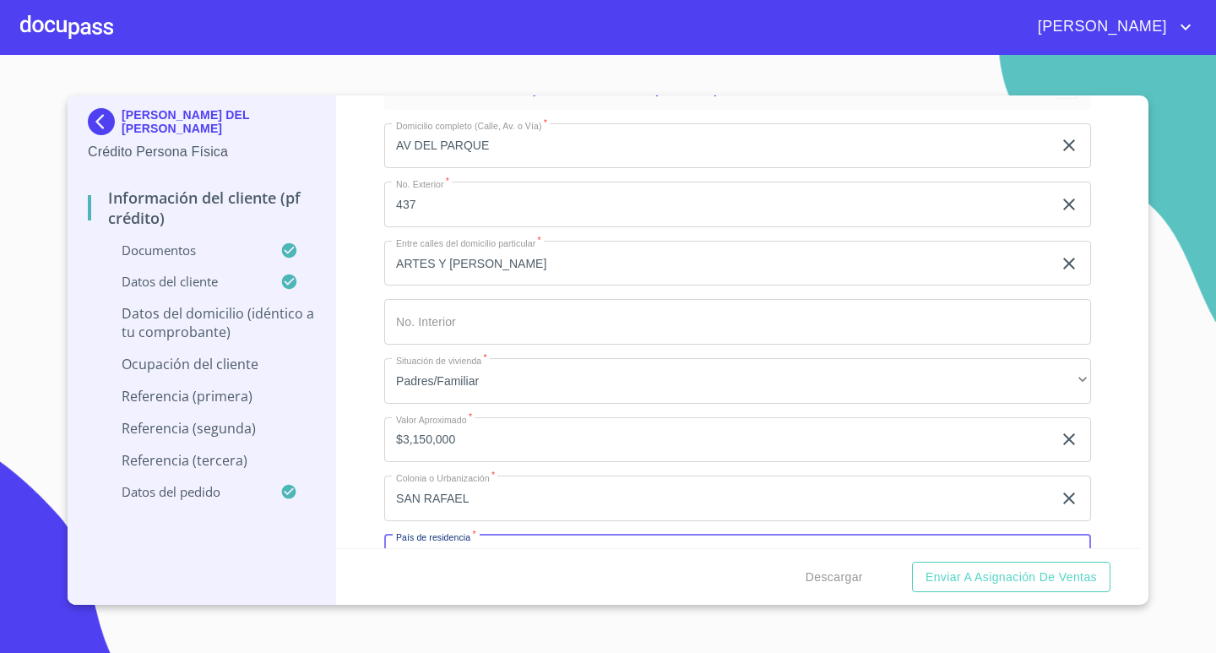
scroll to position [4949, 0]
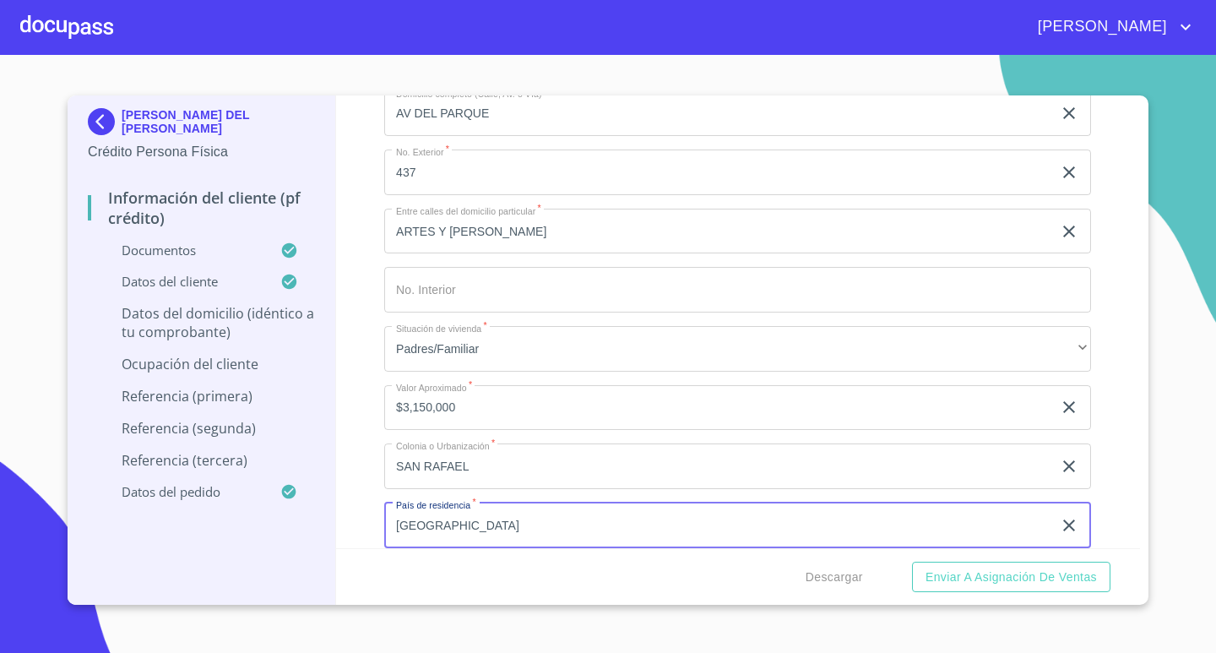
type input "[GEOGRAPHIC_DATA]"
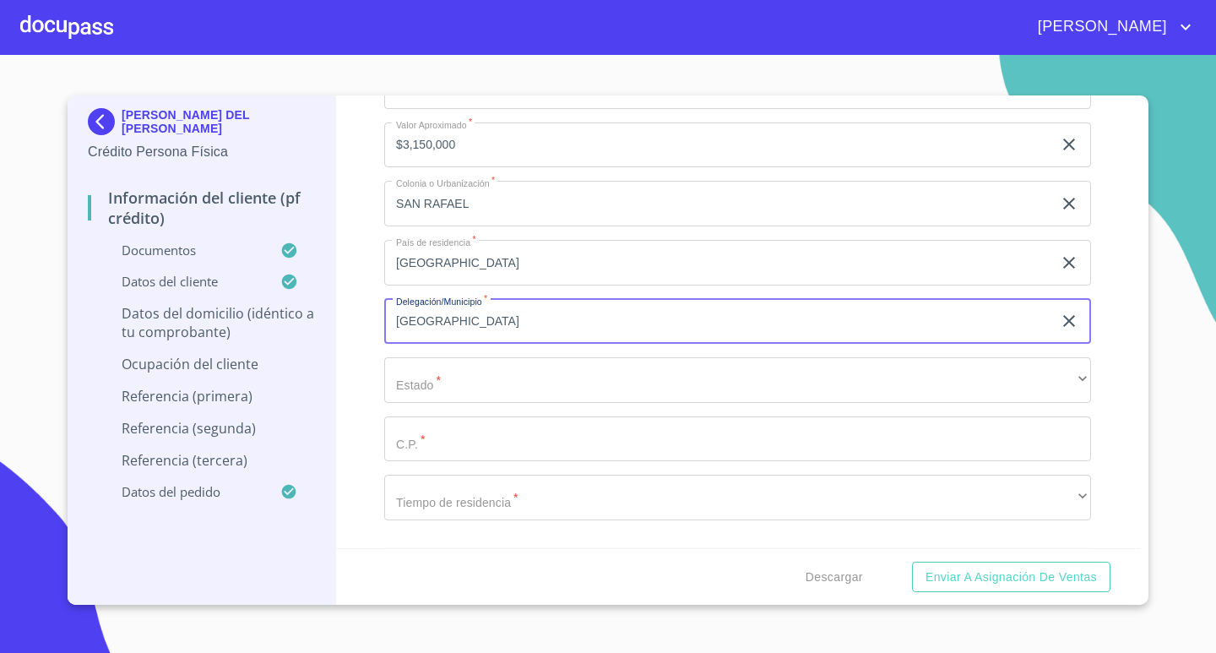
type input "[GEOGRAPHIC_DATA]"
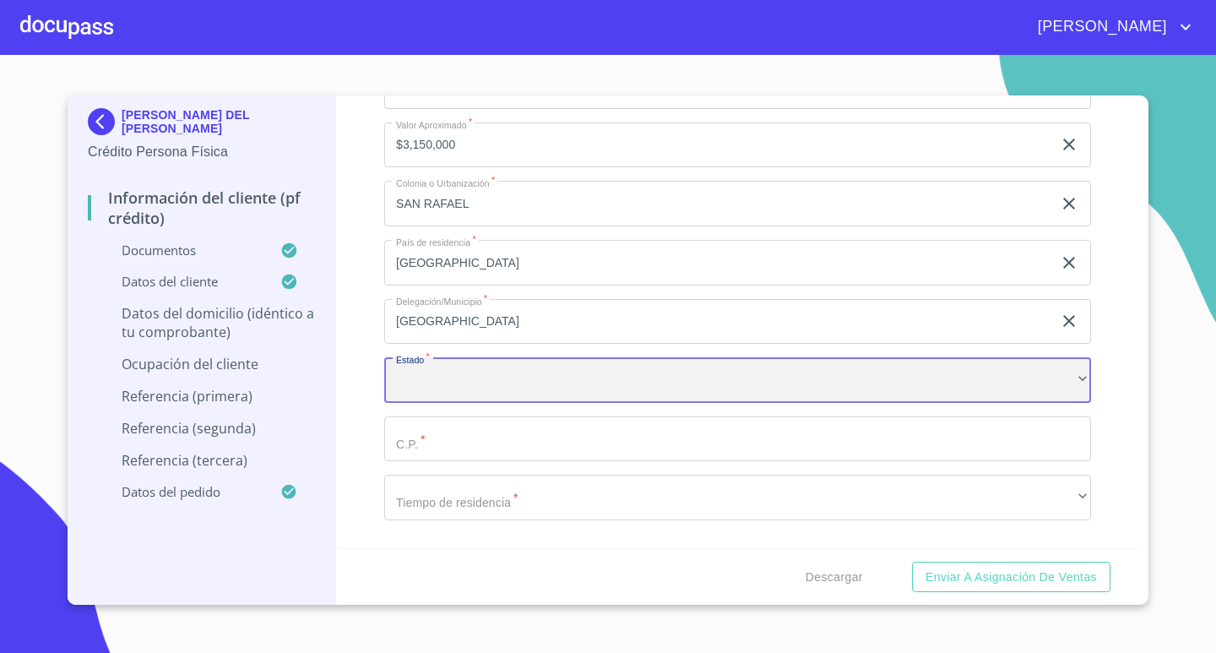
click at [480, 378] on div "​" at bounding box center [737, 380] width 707 height 46
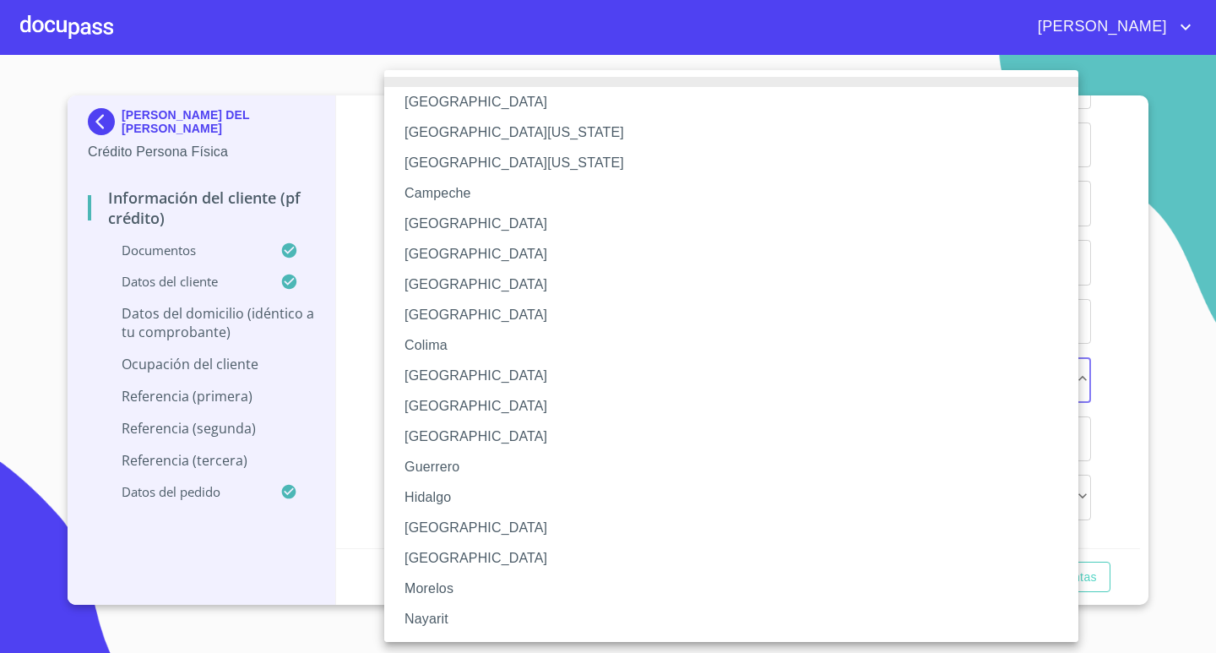
click at [456, 531] on li "[GEOGRAPHIC_DATA]" at bounding box center [737, 528] width 707 height 30
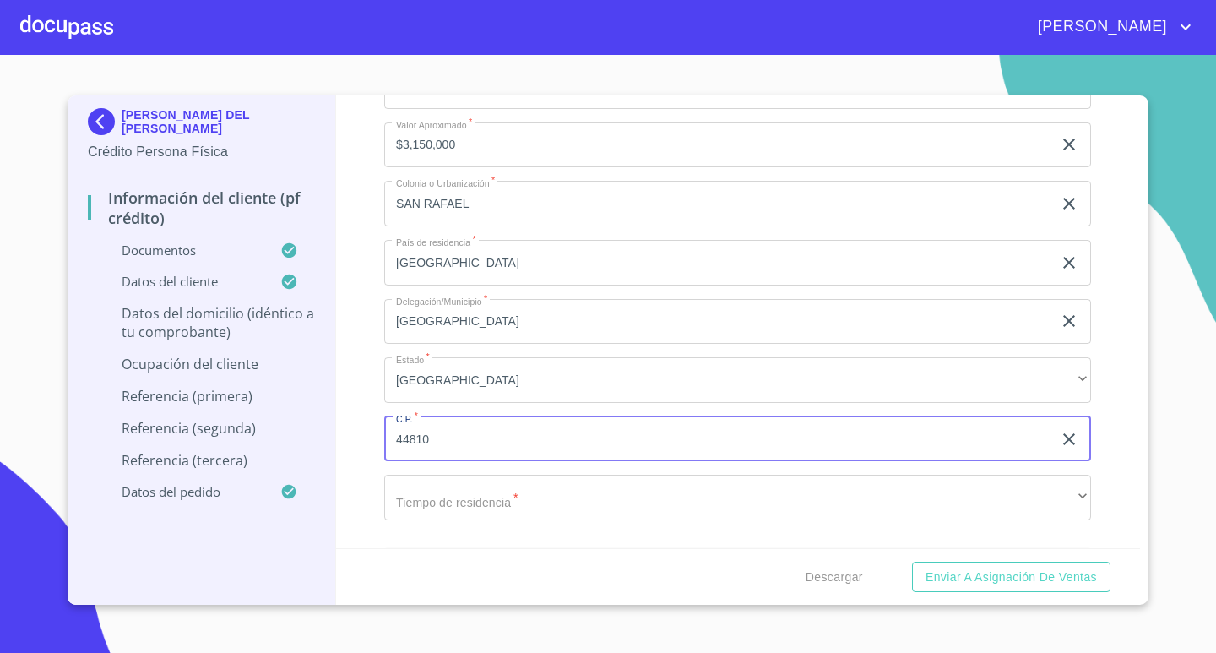
type input "44810"
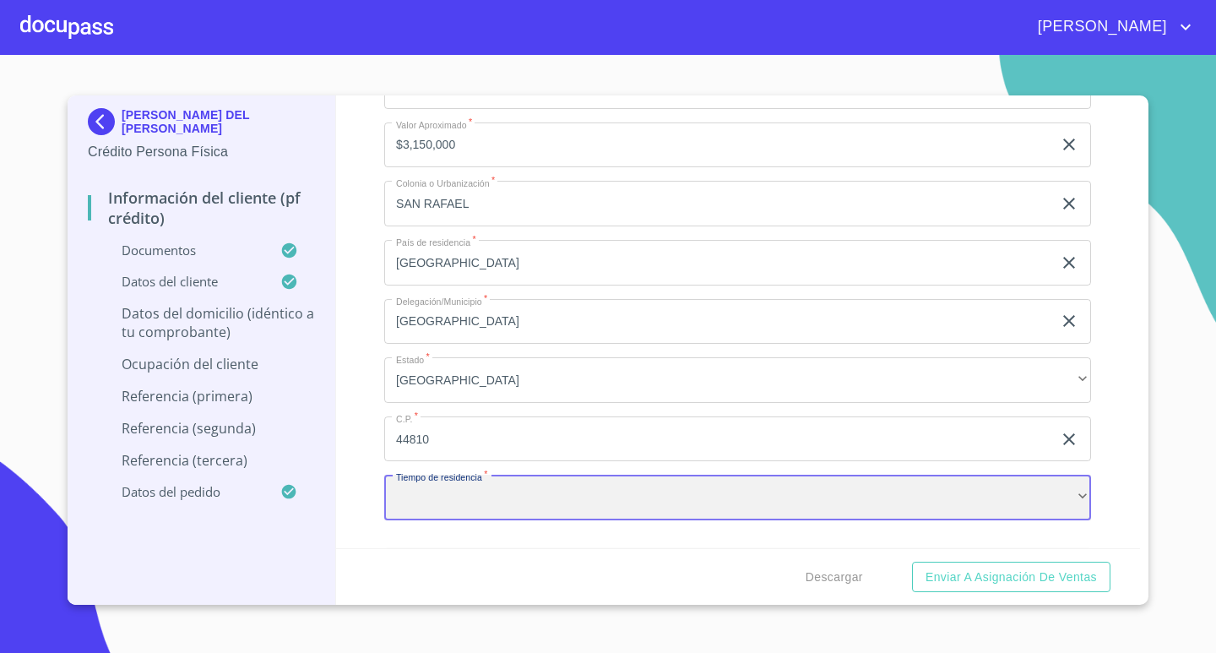
click at [851, 502] on div "​" at bounding box center [737, 498] width 707 height 46
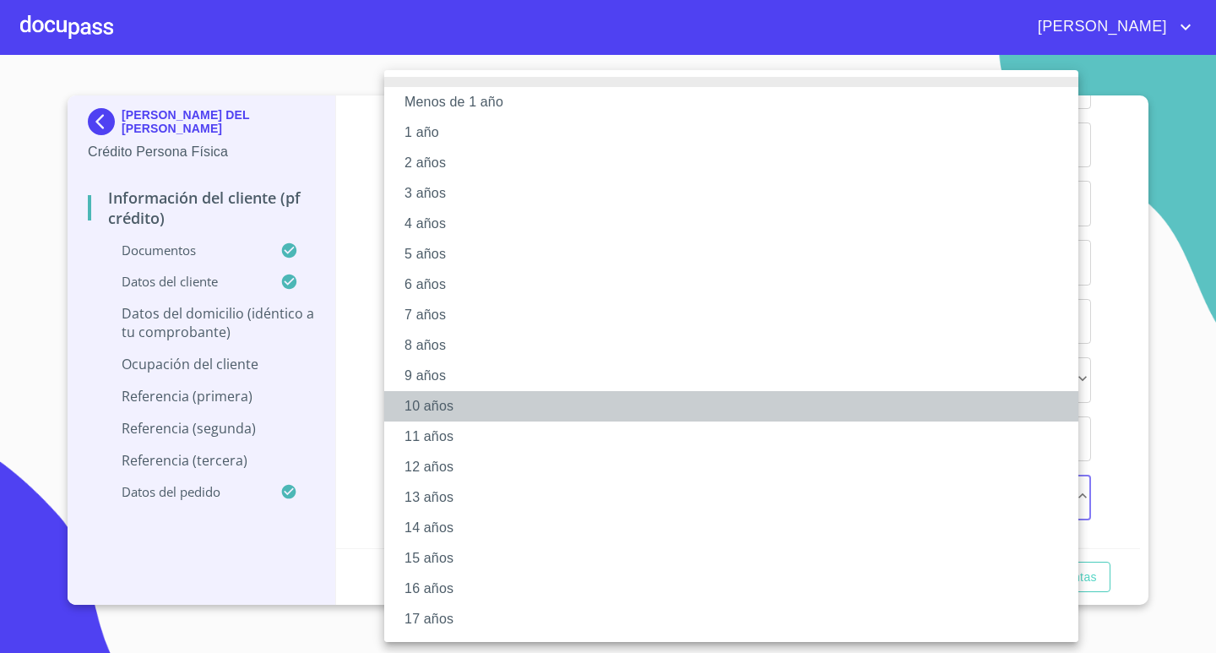
click at [486, 402] on li "10 años" at bounding box center [737, 406] width 707 height 30
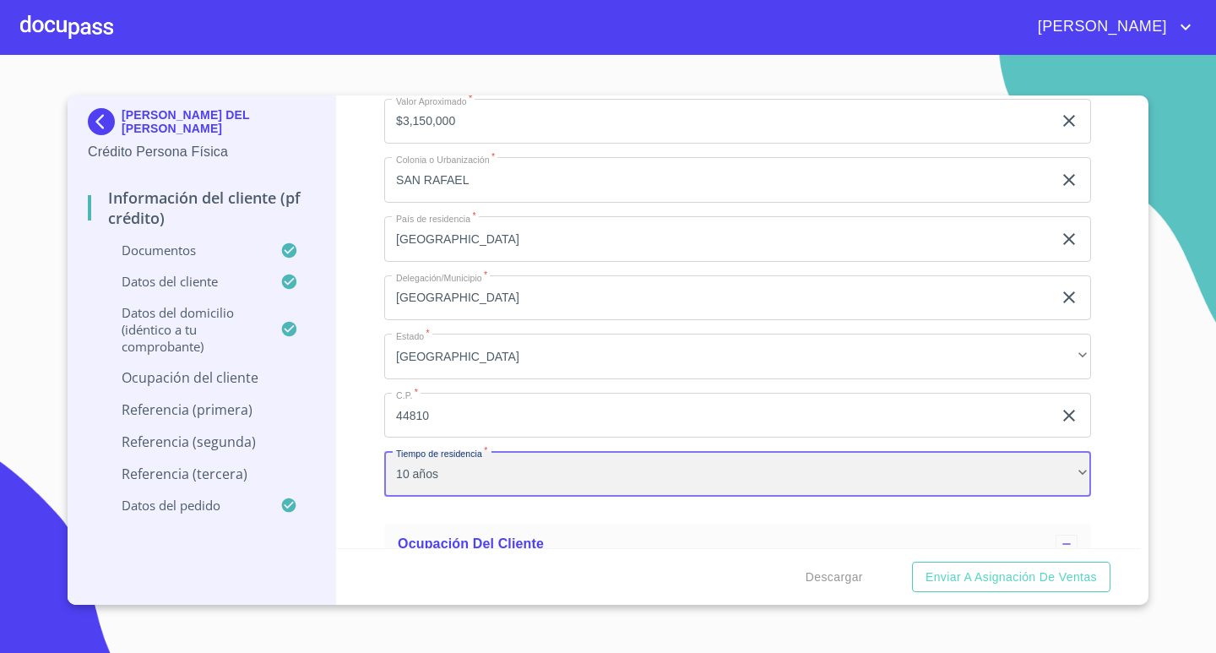
scroll to position [5380, 0]
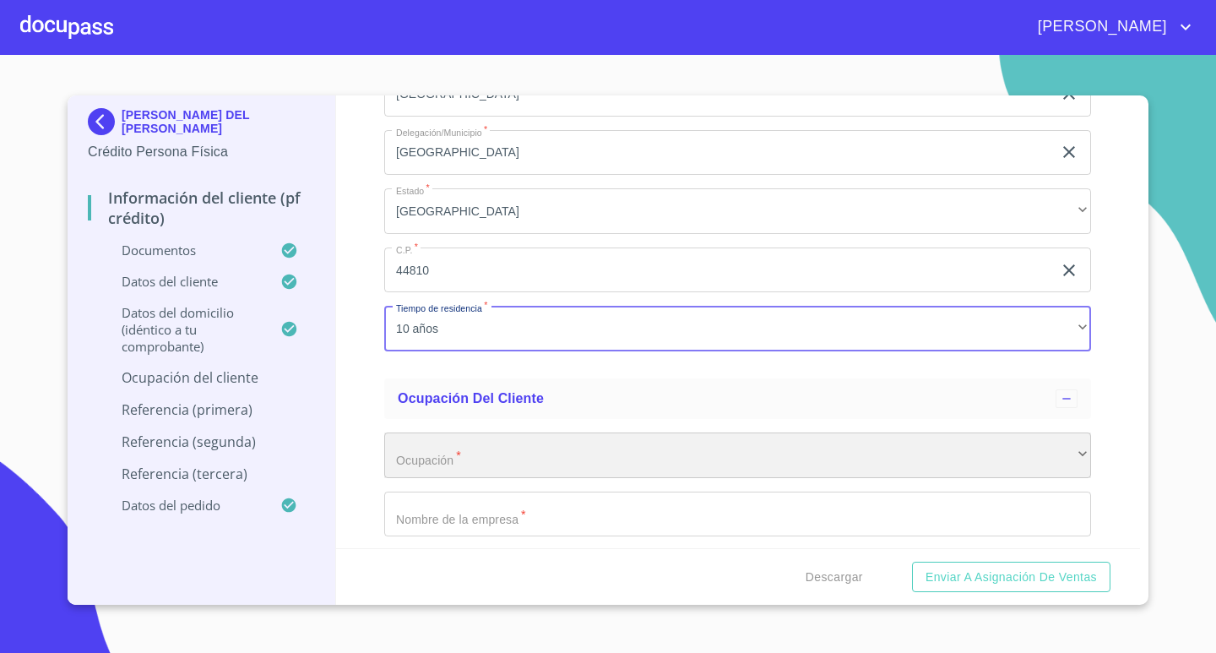
click at [529, 449] on div "​" at bounding box center [737, 456] width 707 height 46
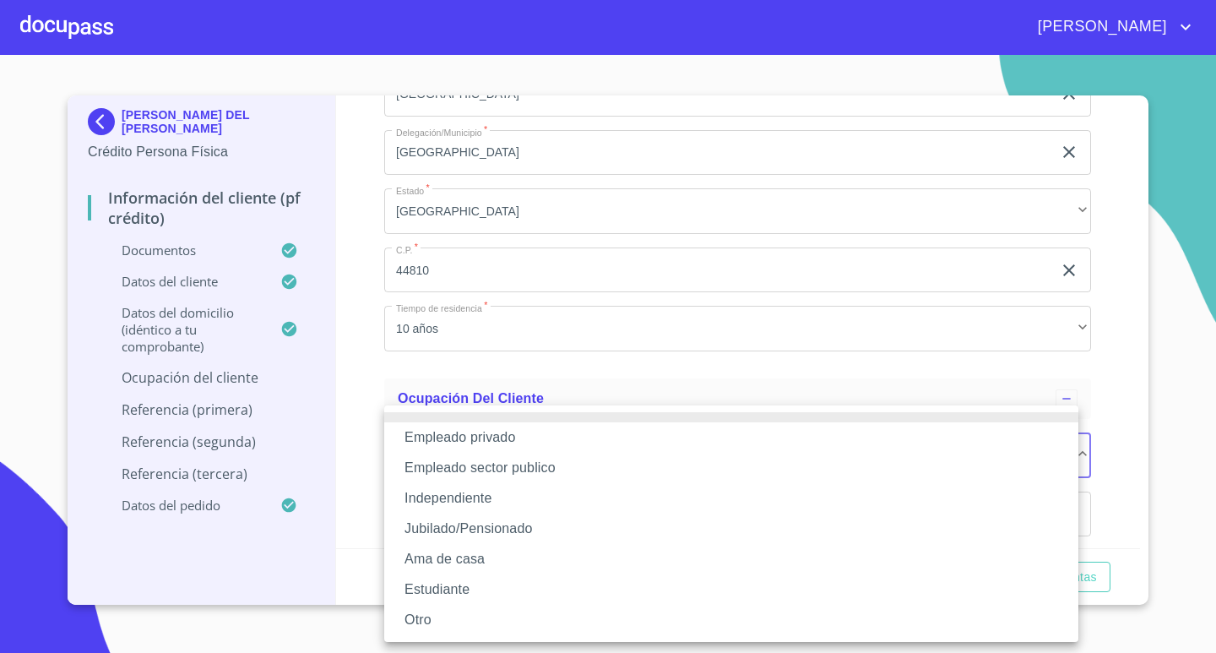
click at [536, 440] on li "Empleado privado" at bounding box center [731, 437] width 694 height 30
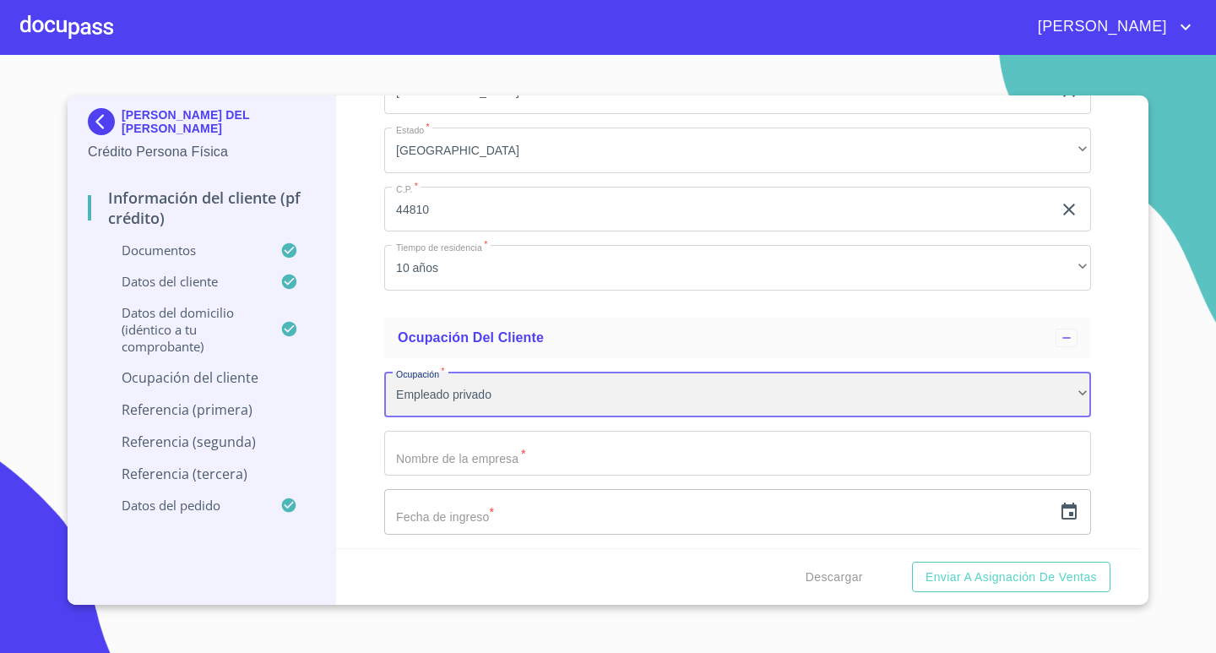
scroll to position [5465, 0]
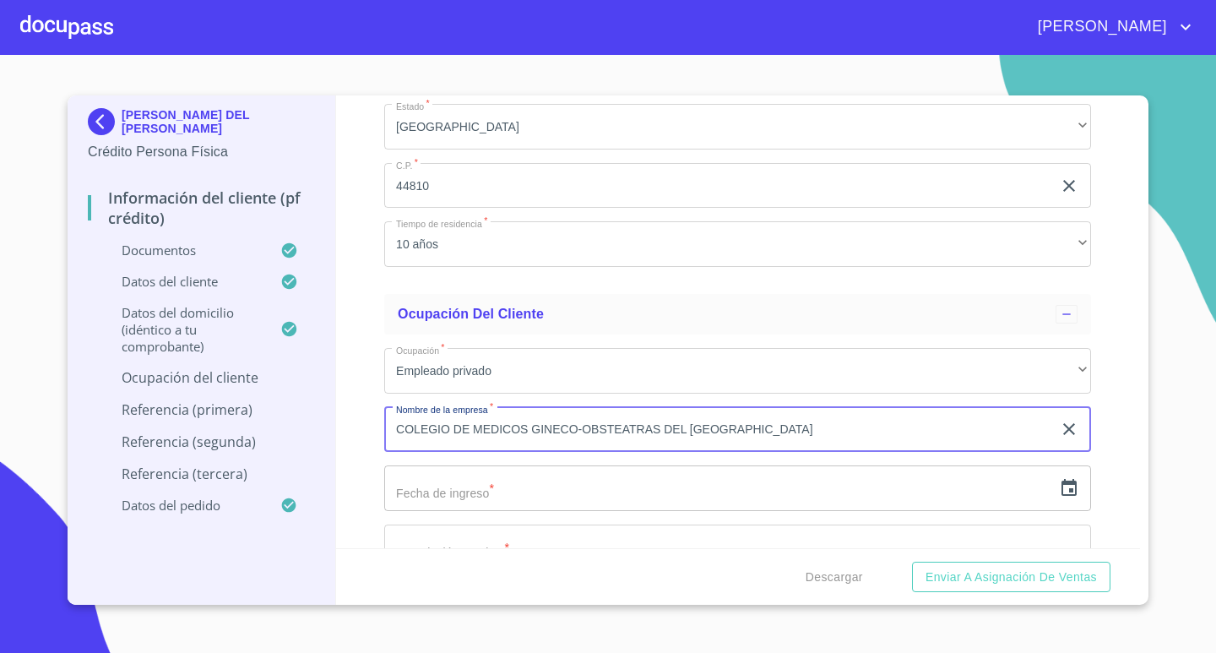
type input "COLEGIO DE MEDICOS GINECO-OBSTEATRAS DEL [GEOGRAPHIC_DATA]"
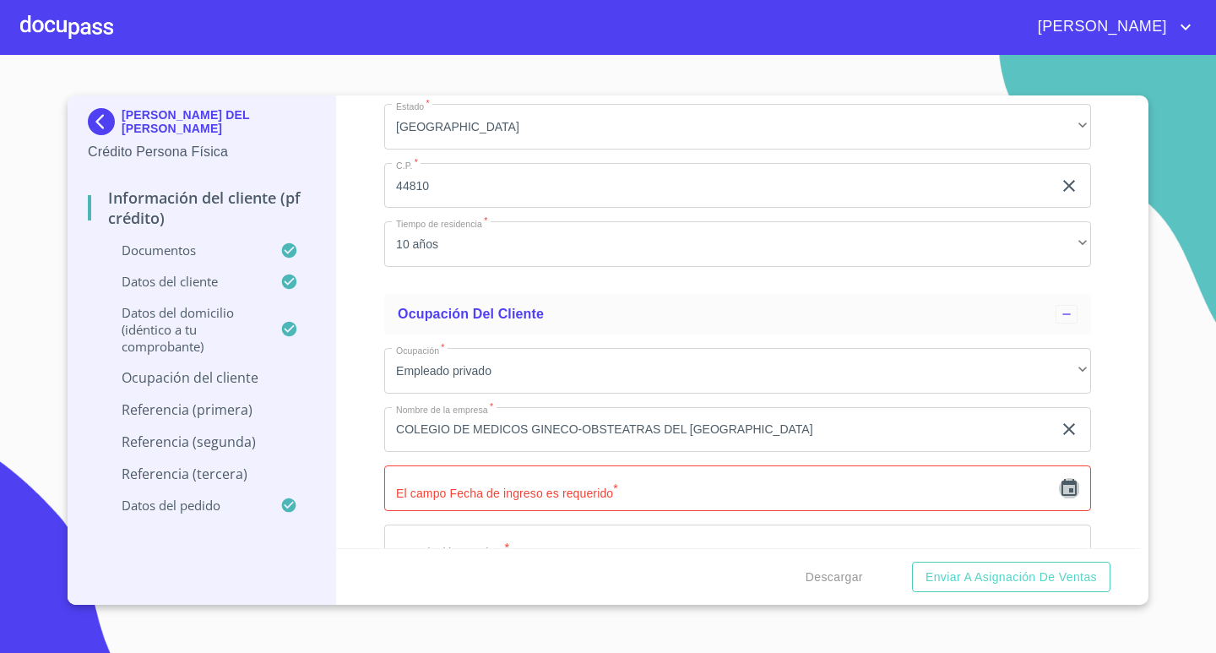
click at [1059, 487] on icon "button" at bounding box center [1069, 488] width 20 height 20
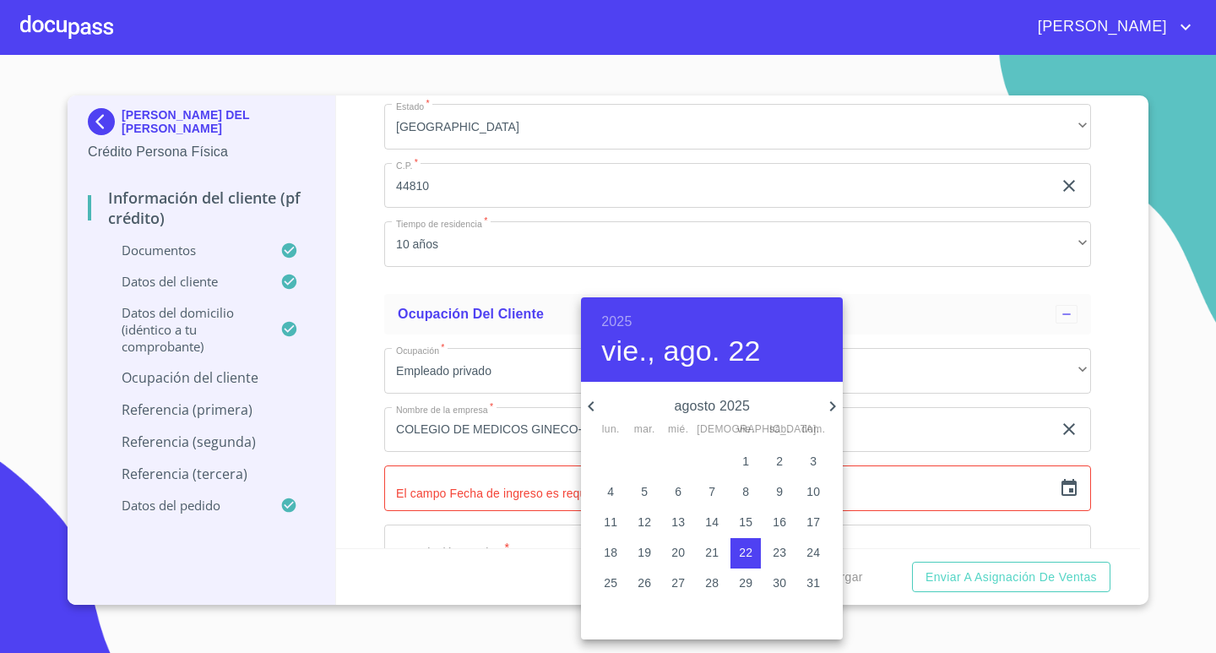
click at [612, 318] on h6 "2025" at bounding box center [616, 322] width 30 height 24
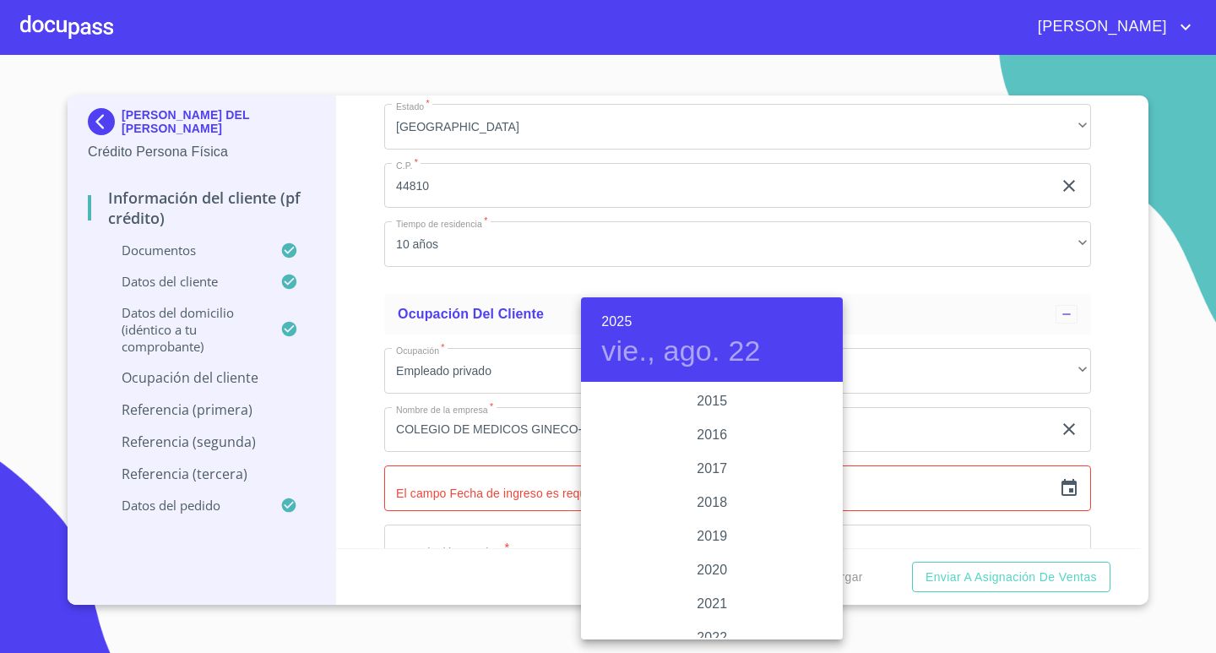
scroll to position [3007, 0]
click at [707, 430] on div "2015" at bounding box center [712, 435] width 262 height 34
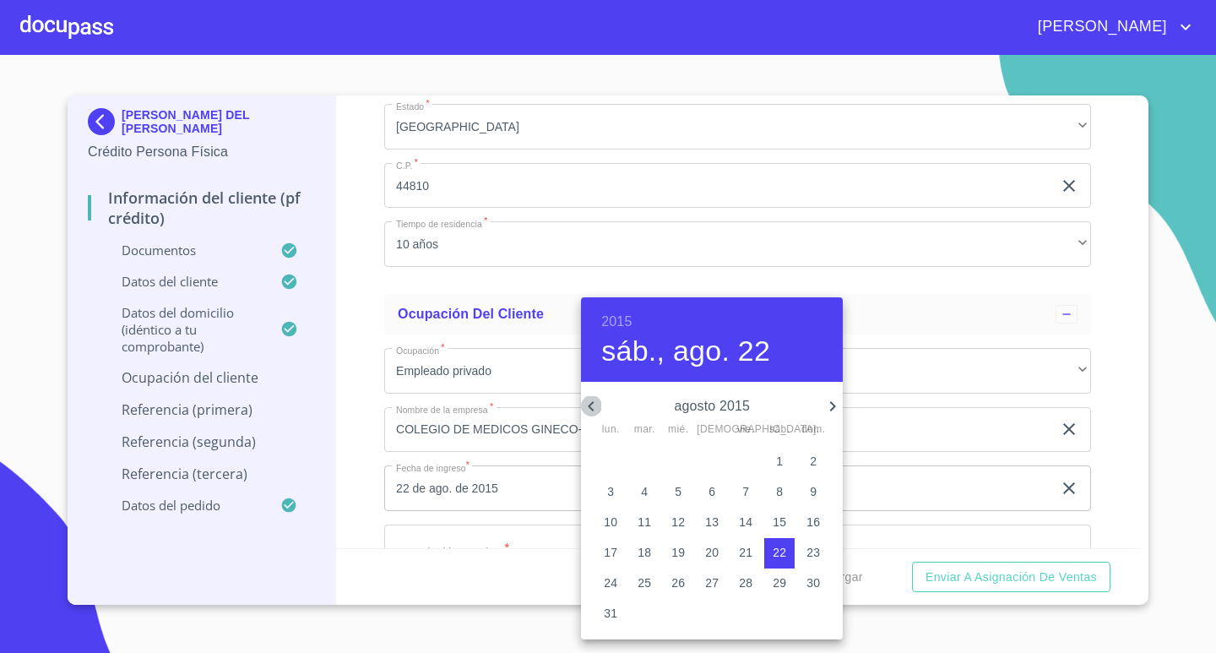
click at [589, 411] on icon "button" at bounding box center [591, 406] width 20 height 20
click at [589, 410] on icon "button" at bounding box center [591, 406] width 20 height 20
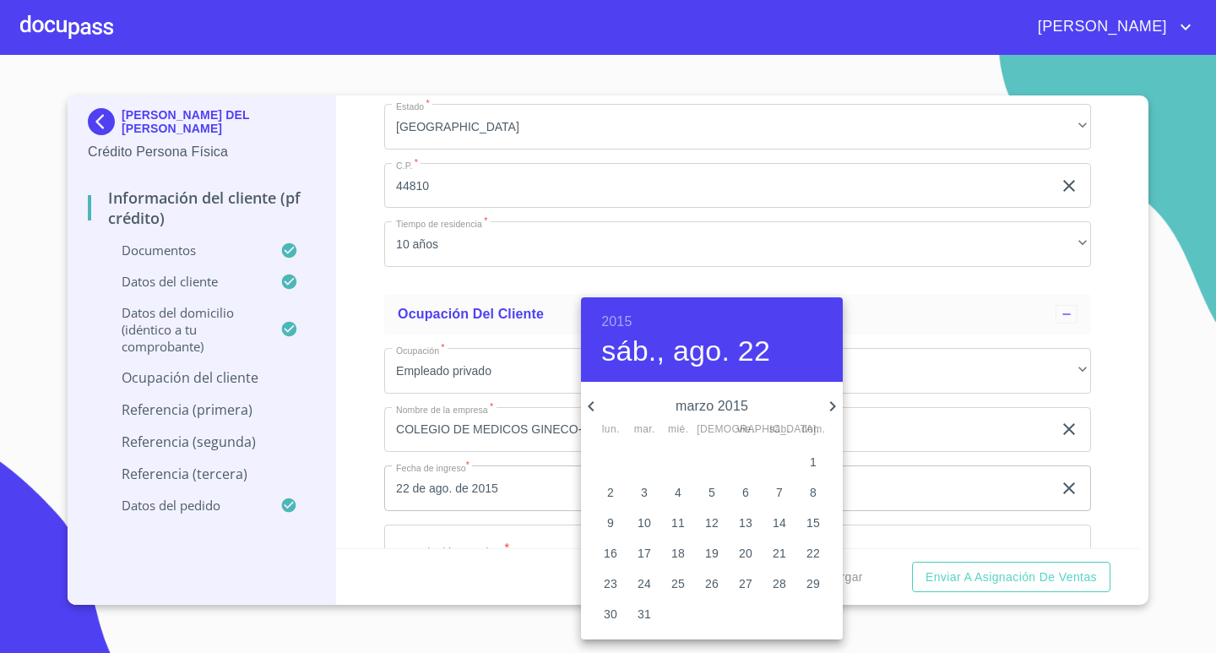
click at [589, 410] on icon "button" at bounding box center [591, 406] width 20 height 20
click at [716, 462] on span "1" at bounding box center [712, 461] width 30 height 17
type input "1 de ene. de 2015"
click at [1102, 471] on div at bounding box center [608, 326] width 1216 height 653
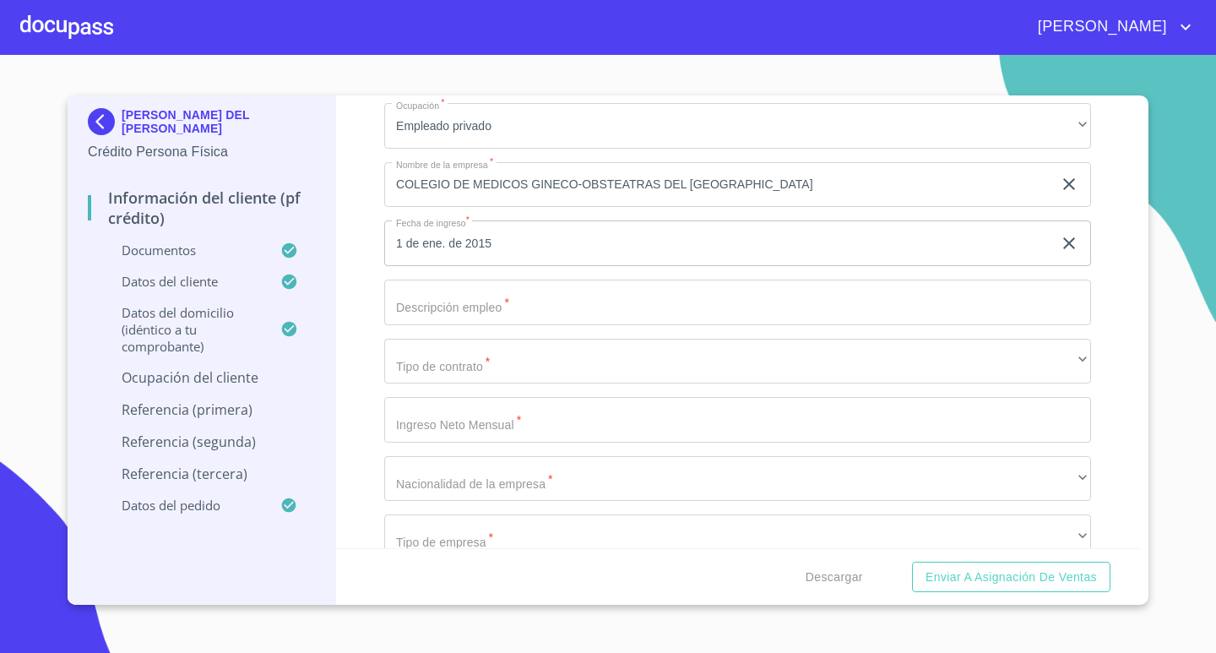
scroll to position [5718, 0]
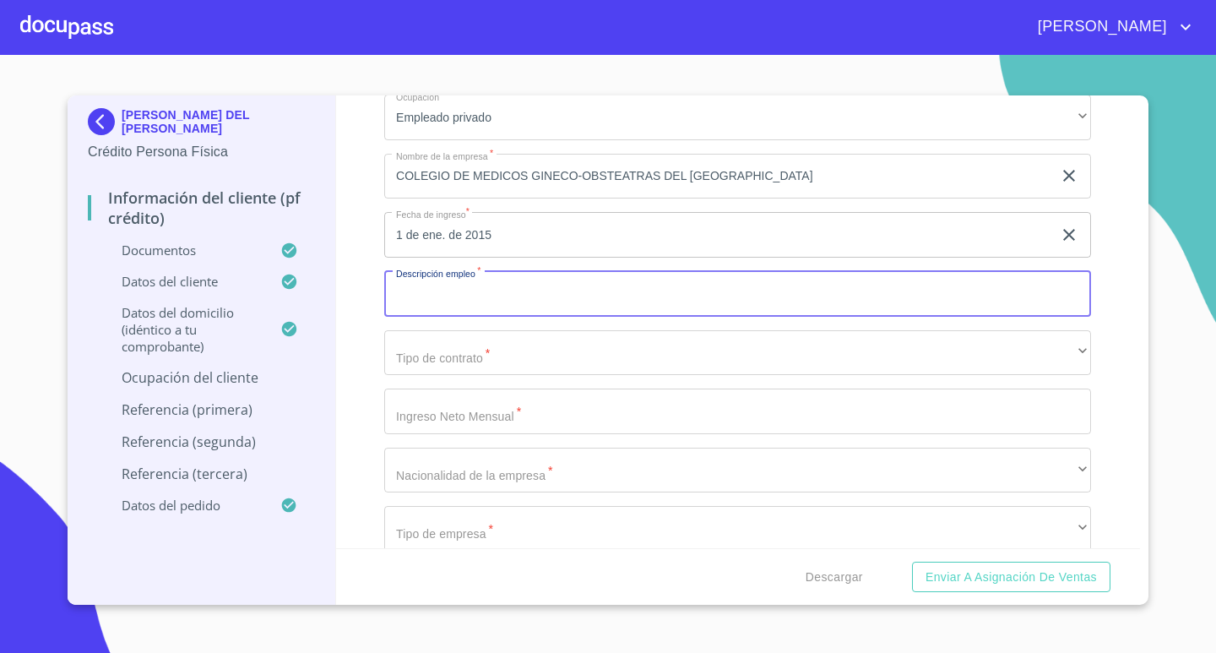
click at [608, 297] on input "Documento de identificación.   *" at bounding box center [737, 294] width 707 height 46
type input "ADMINISTRADORA"
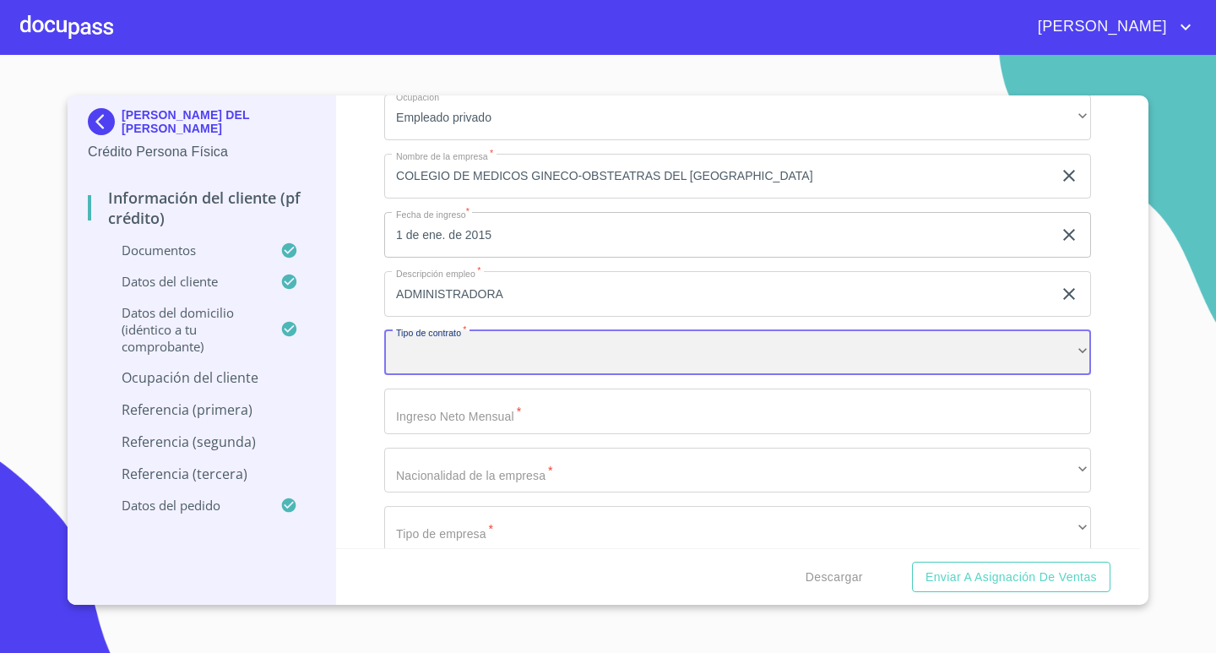
click at [610, 363] on div "​" at bounding box center [737, 353] width 707 height 46
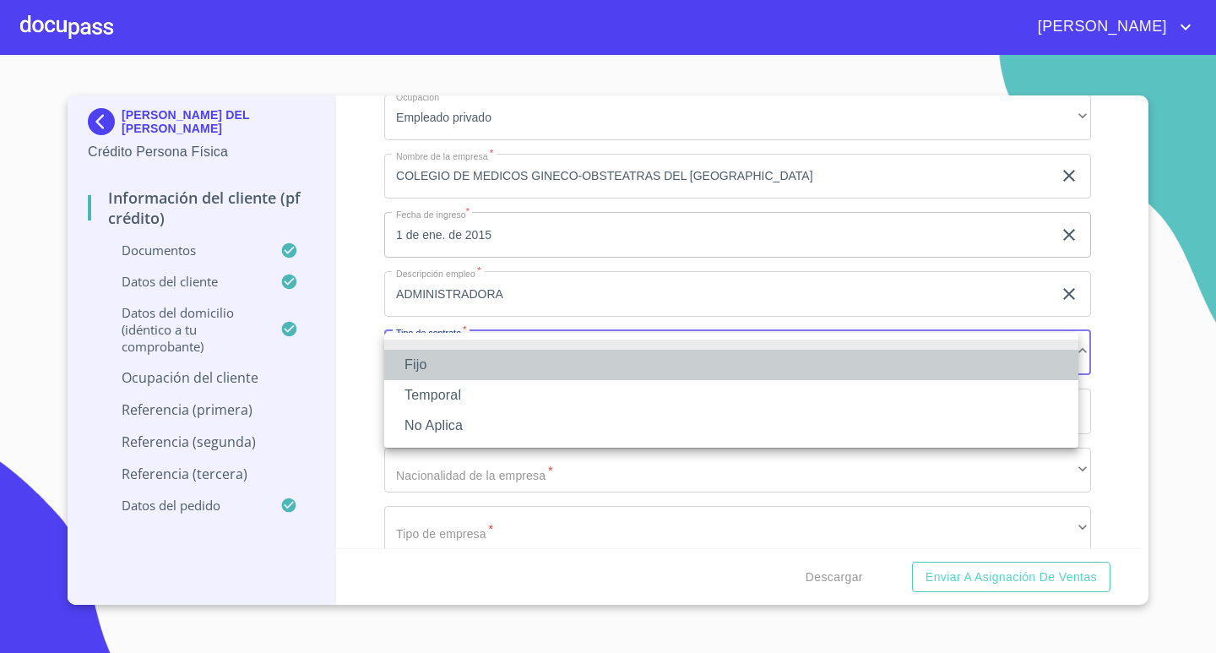
click at [521, 362] on li "Fijo" at bounding box center [731, 365] width 694 height 30
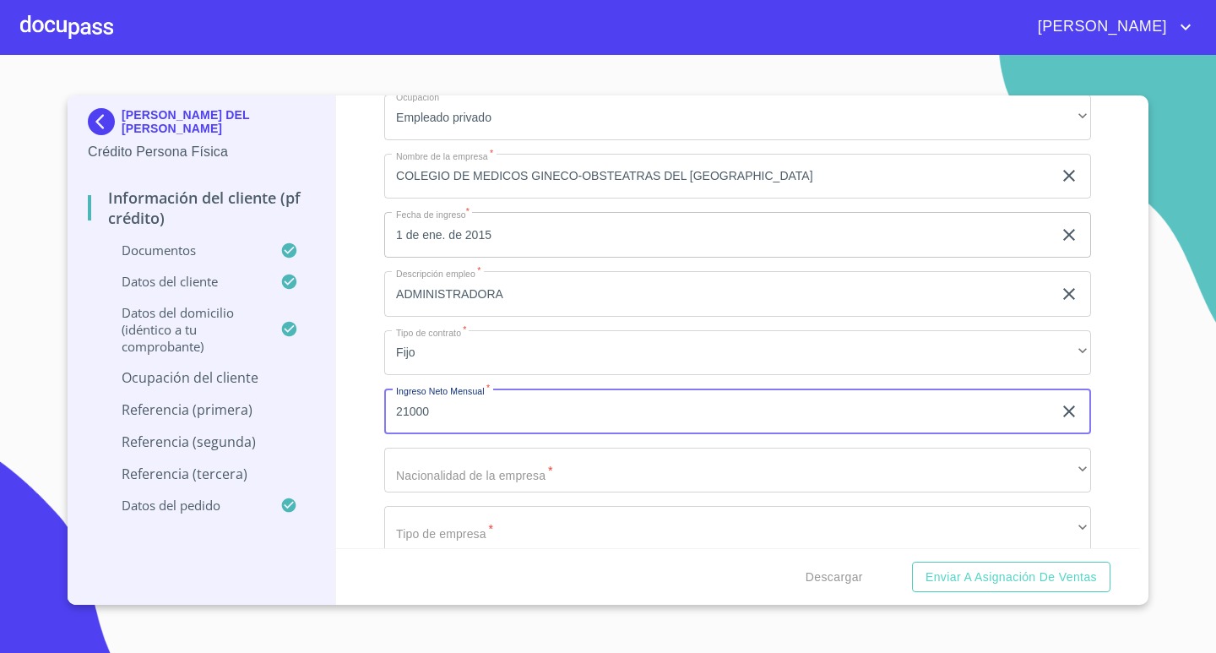
type input "21000"
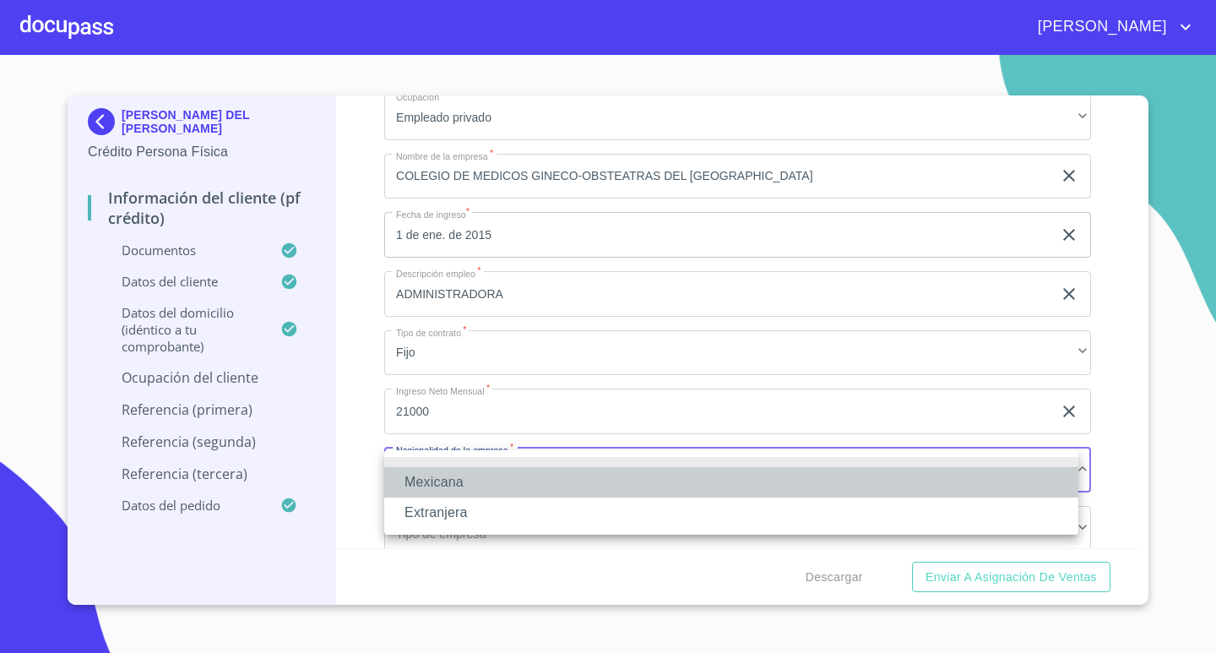
click at [716, 475] on li "Mexicana" at bounding box center [731, 482] width 694 height 30
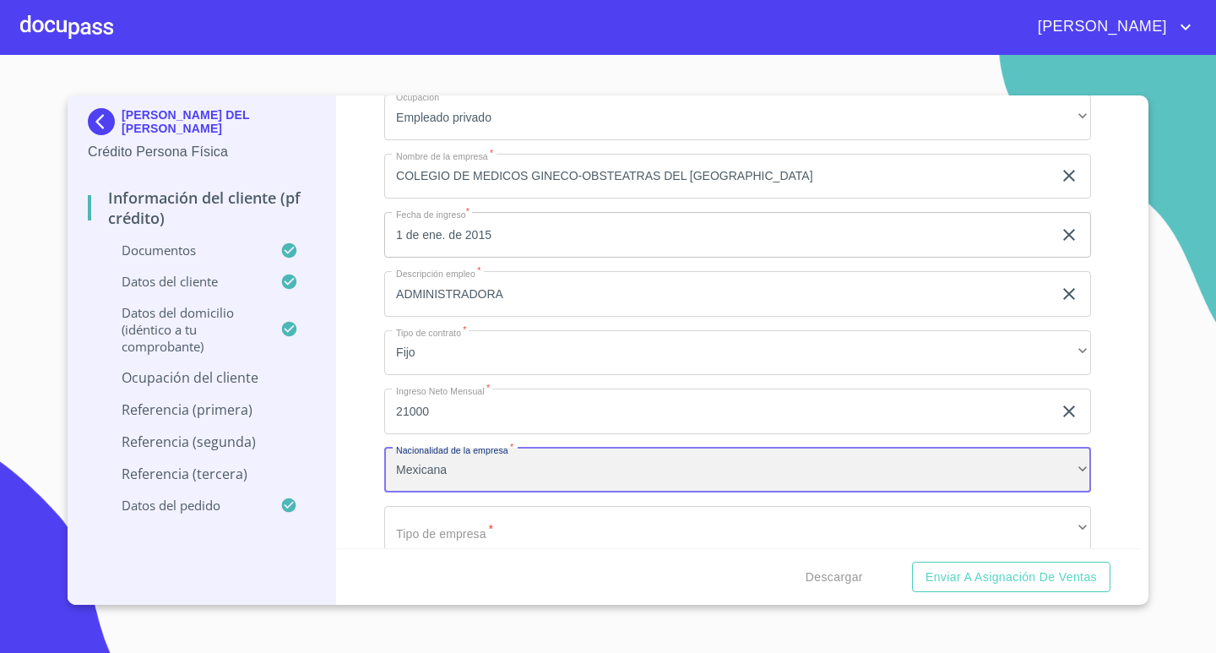
scroll to position [5803, 0]
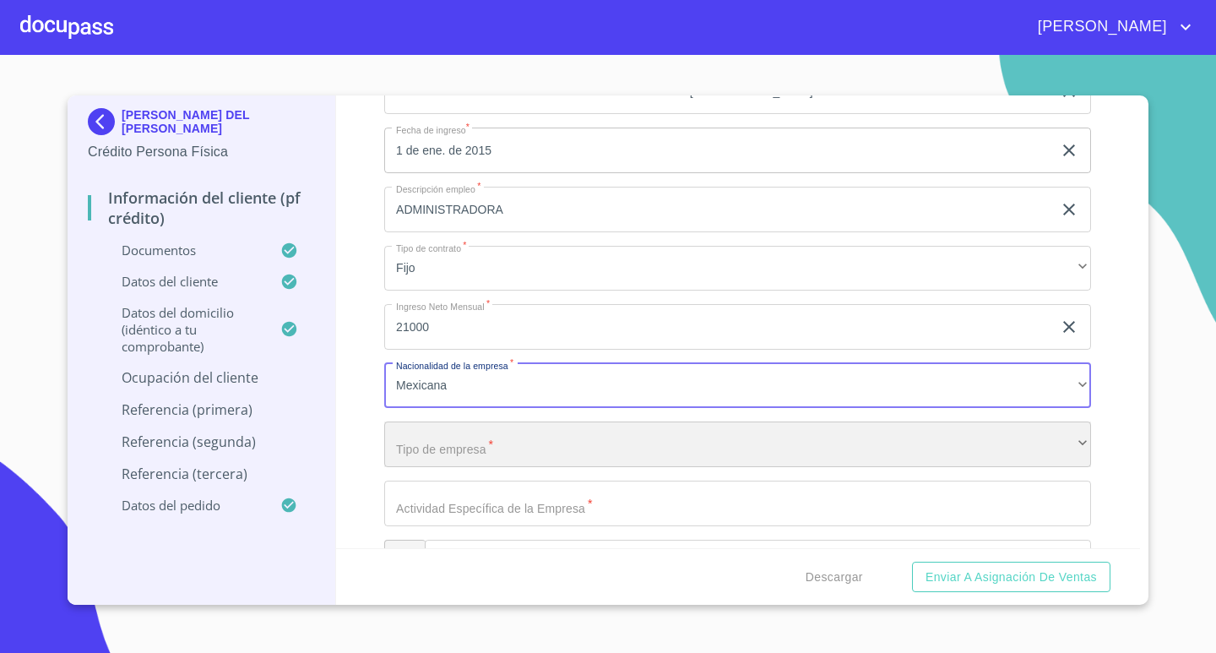
click at [597, 431] on div "​" at bounding box center [737, 445] width 707 height 46
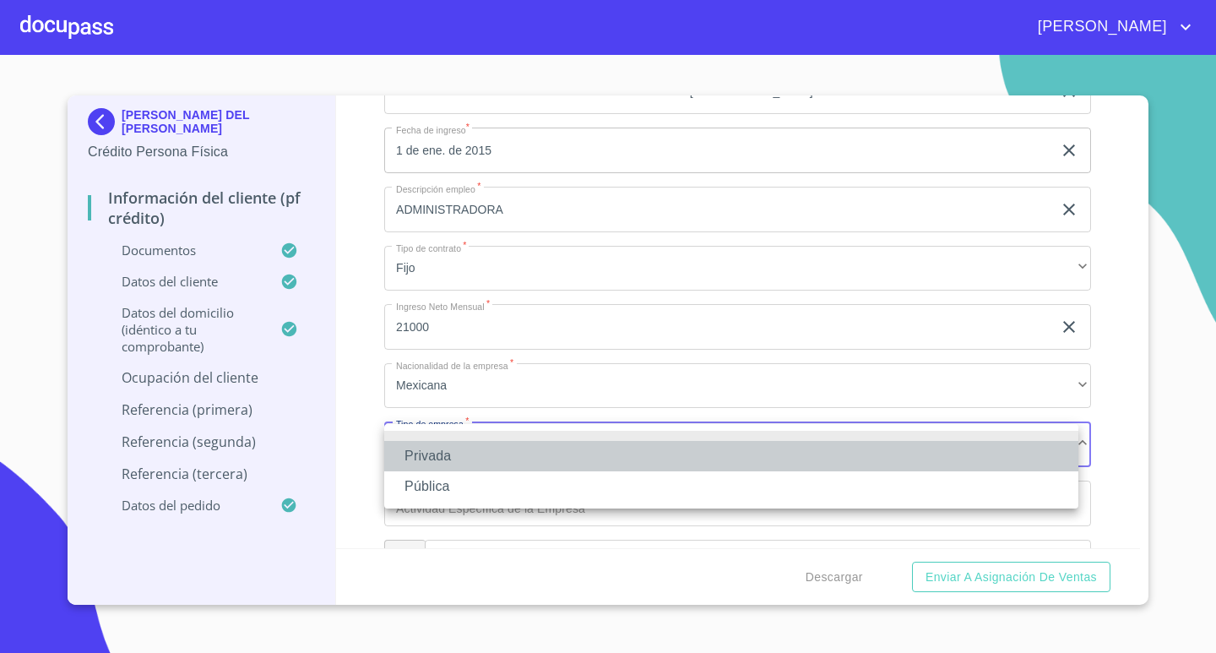
click at [564, 457] on li "Privada" at bounding box center [731, 456] width 694 height 30
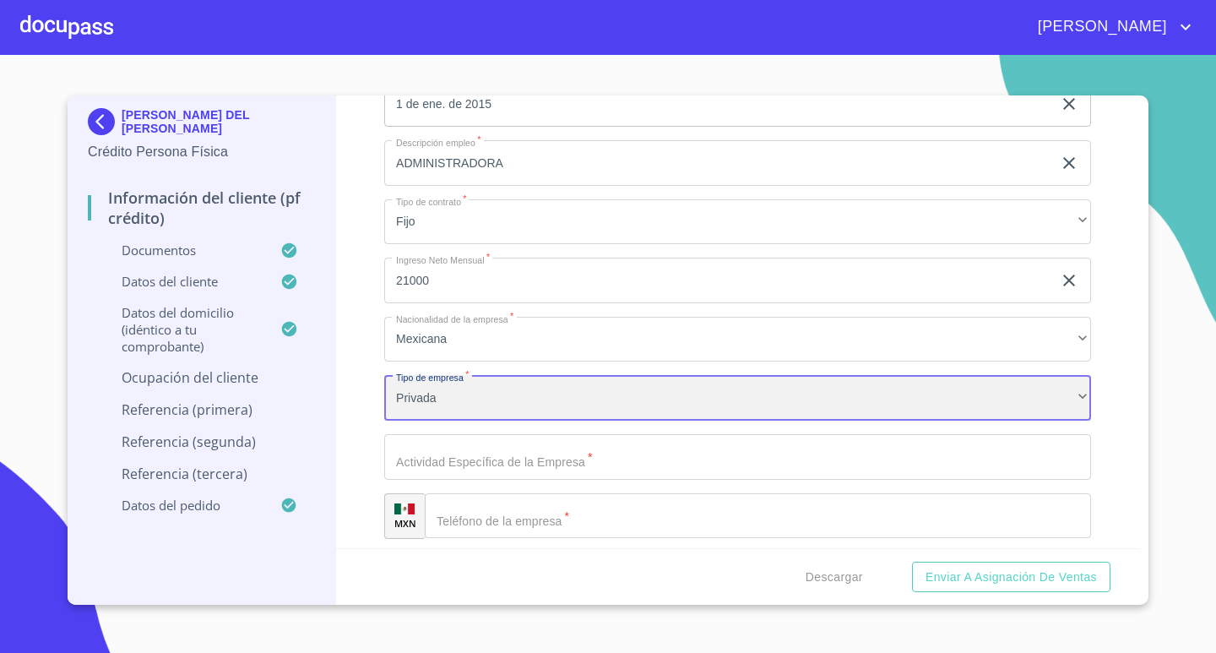
scroll to position [5887, 0]
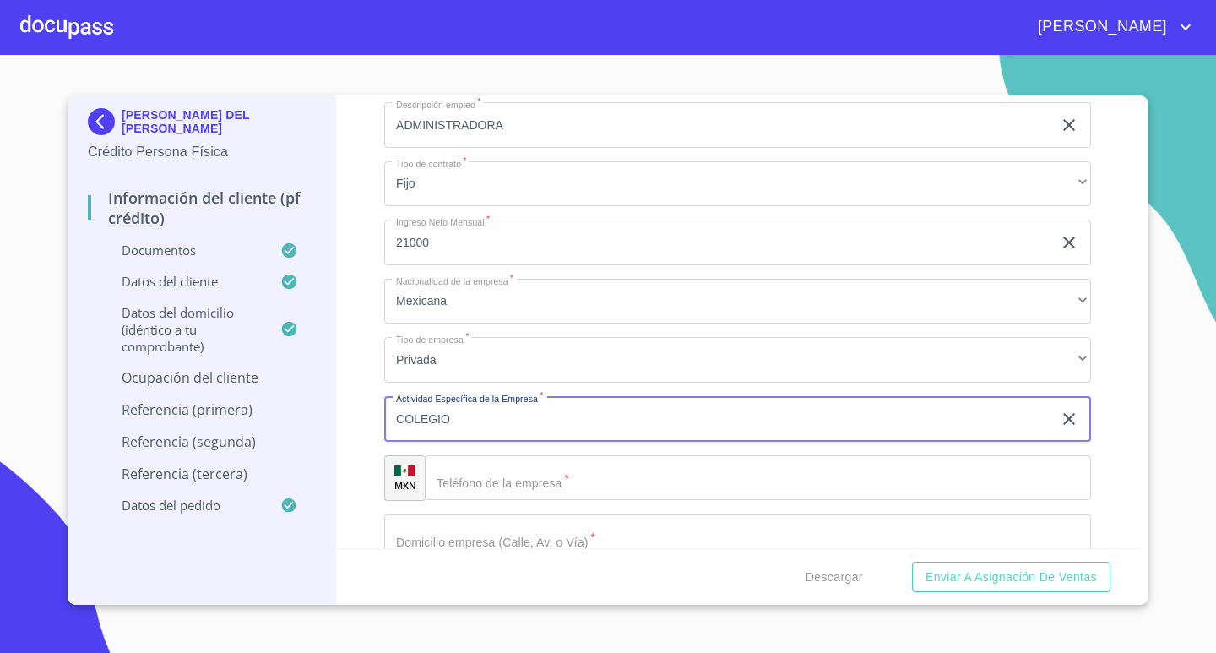
type input "COLEGIO"
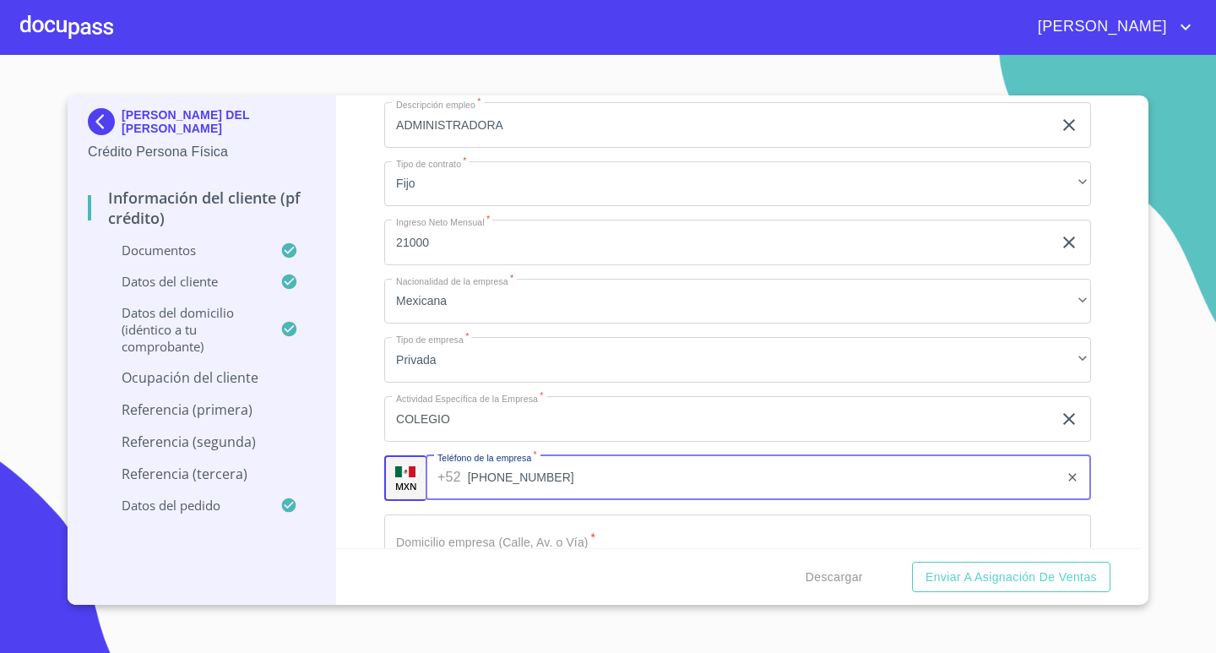
type input "[PHONE_NUMBER]"
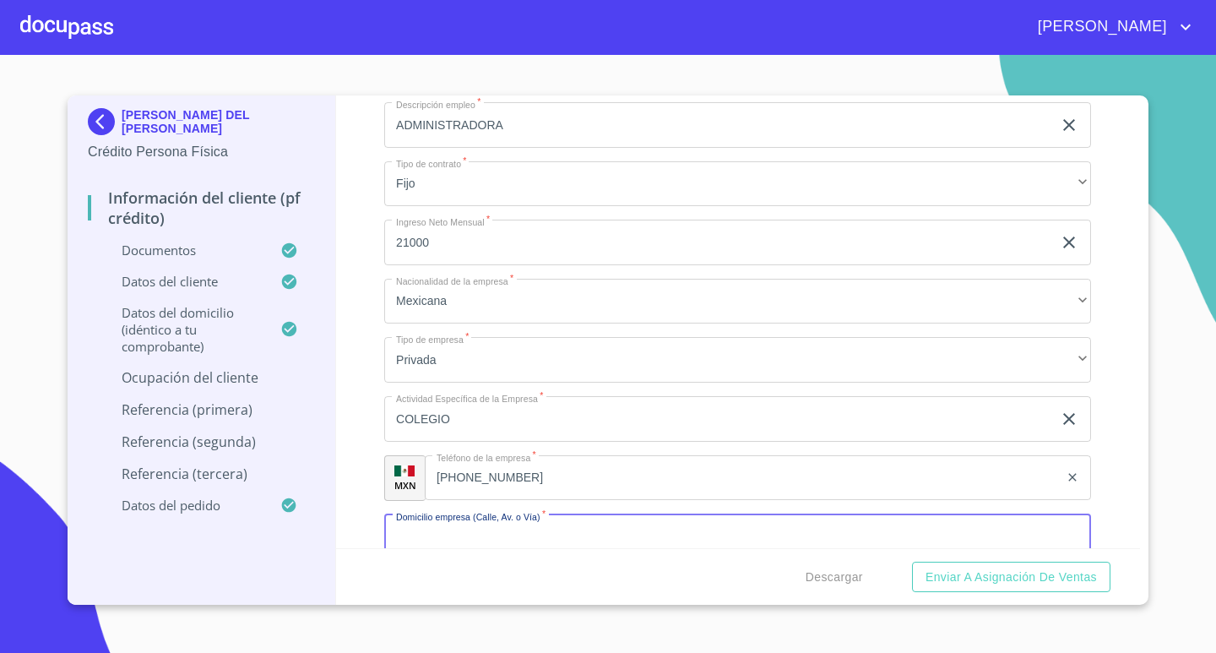
scroll to position [5899, 0]
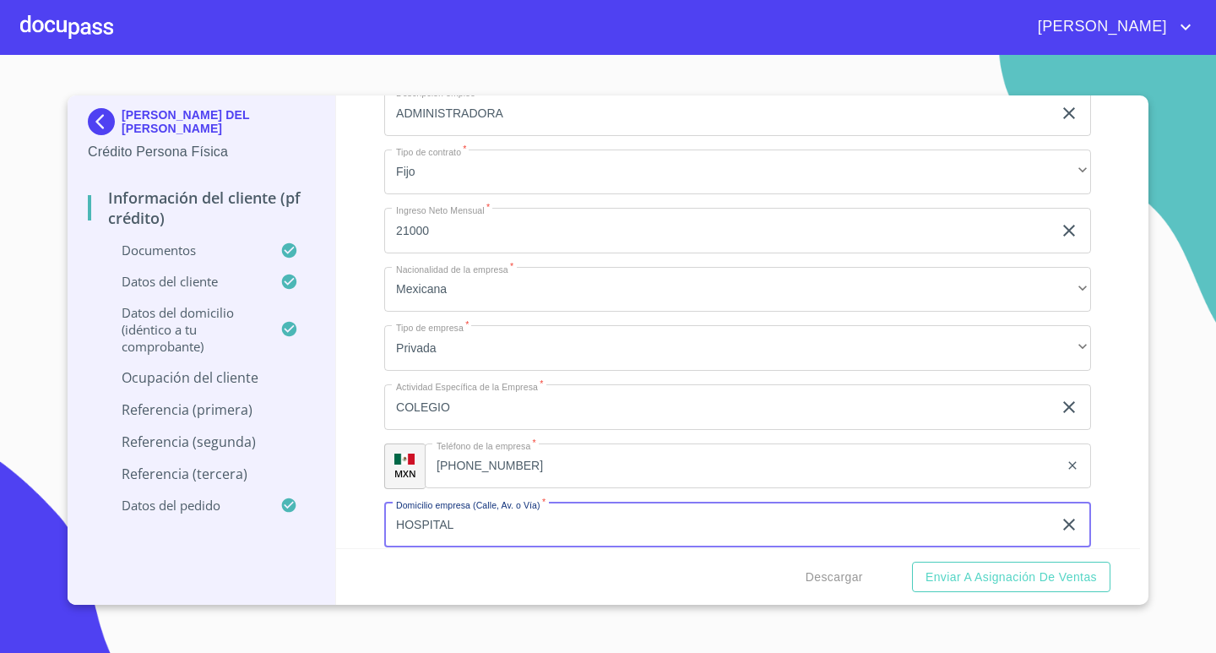
type input "HOSPITAL"
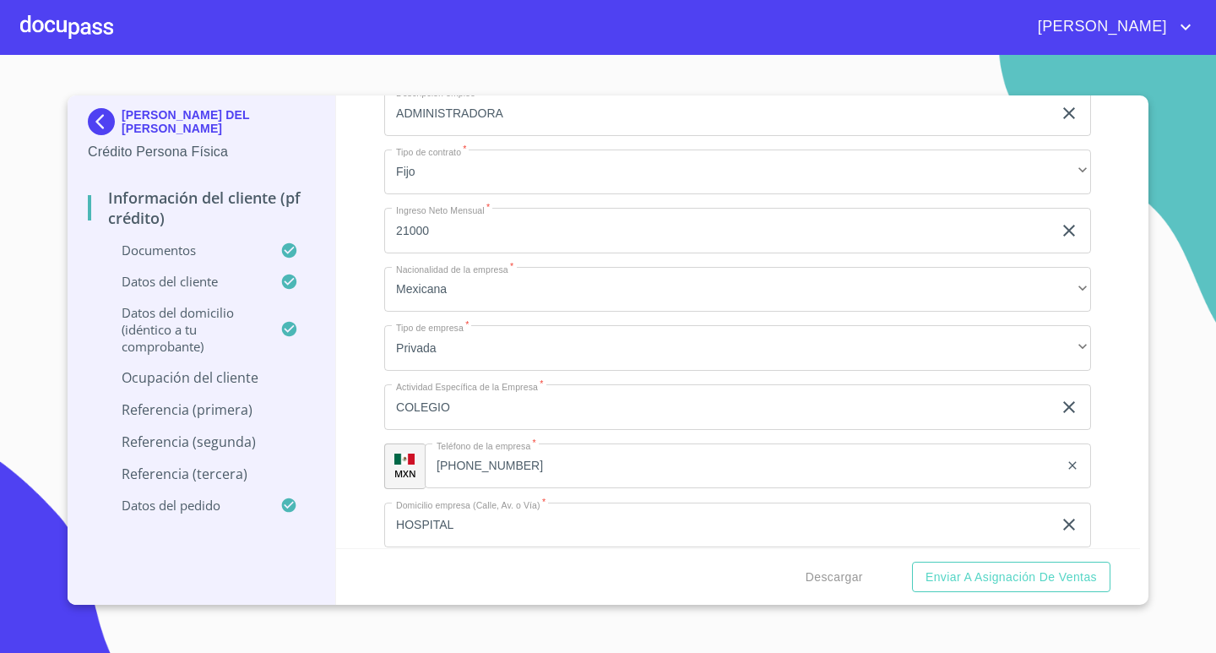
scroll to position [6161, 0]
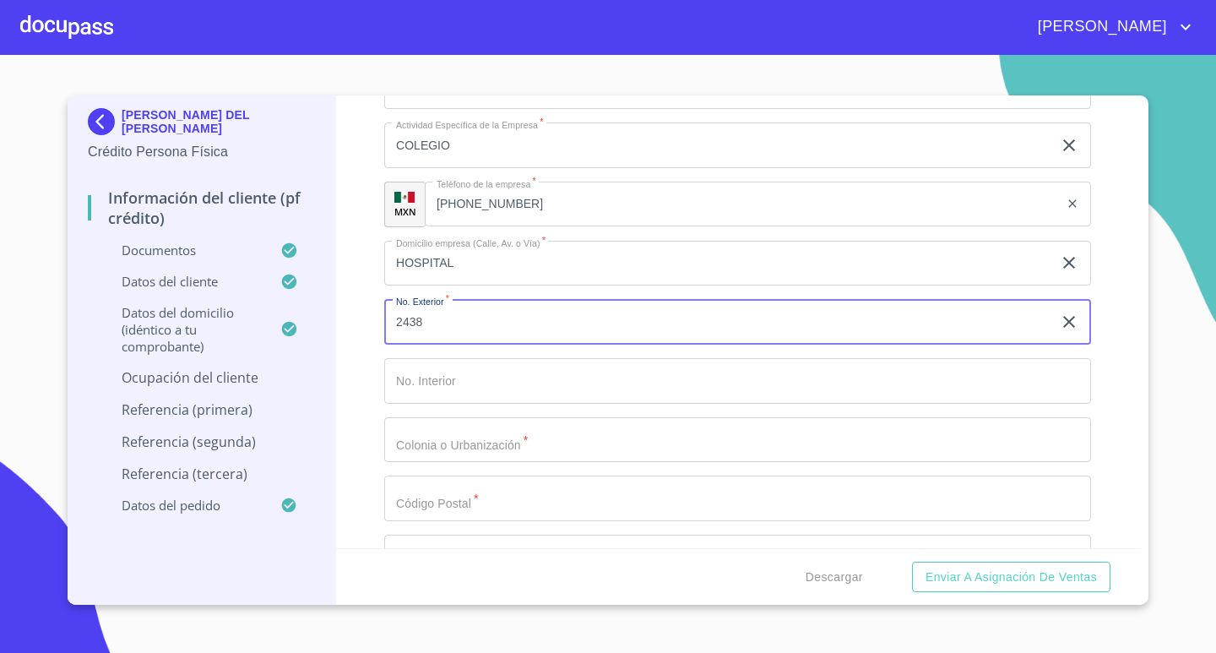
type input "2438"
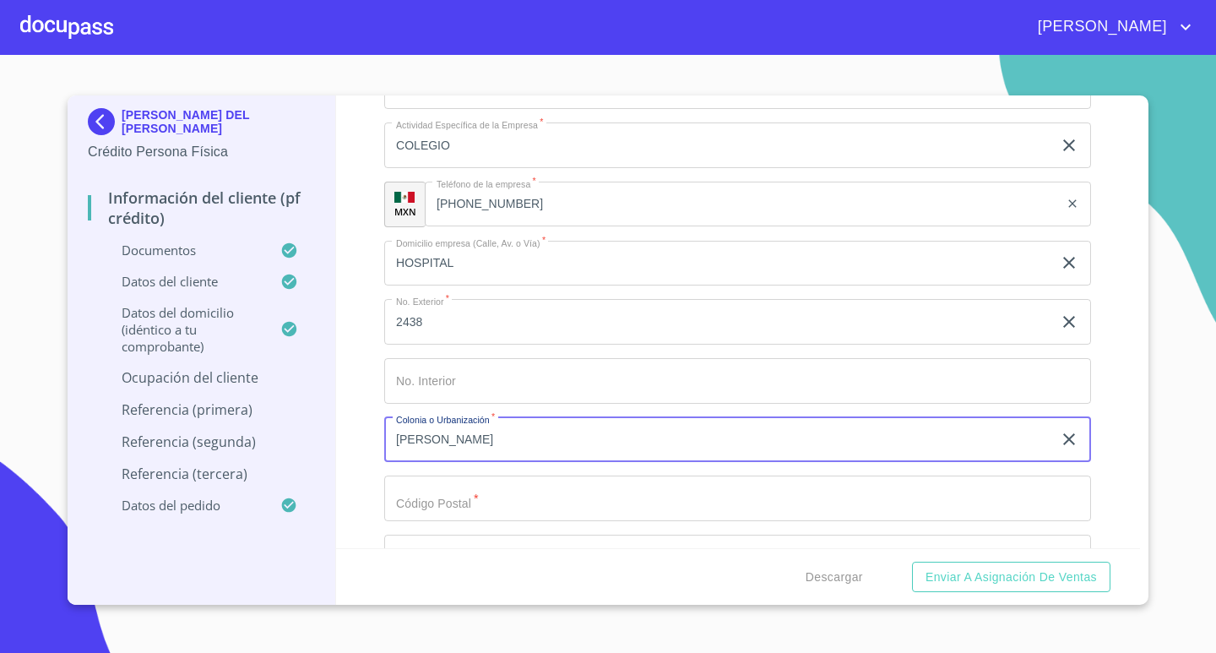
type input "[PERSON_NAME]"
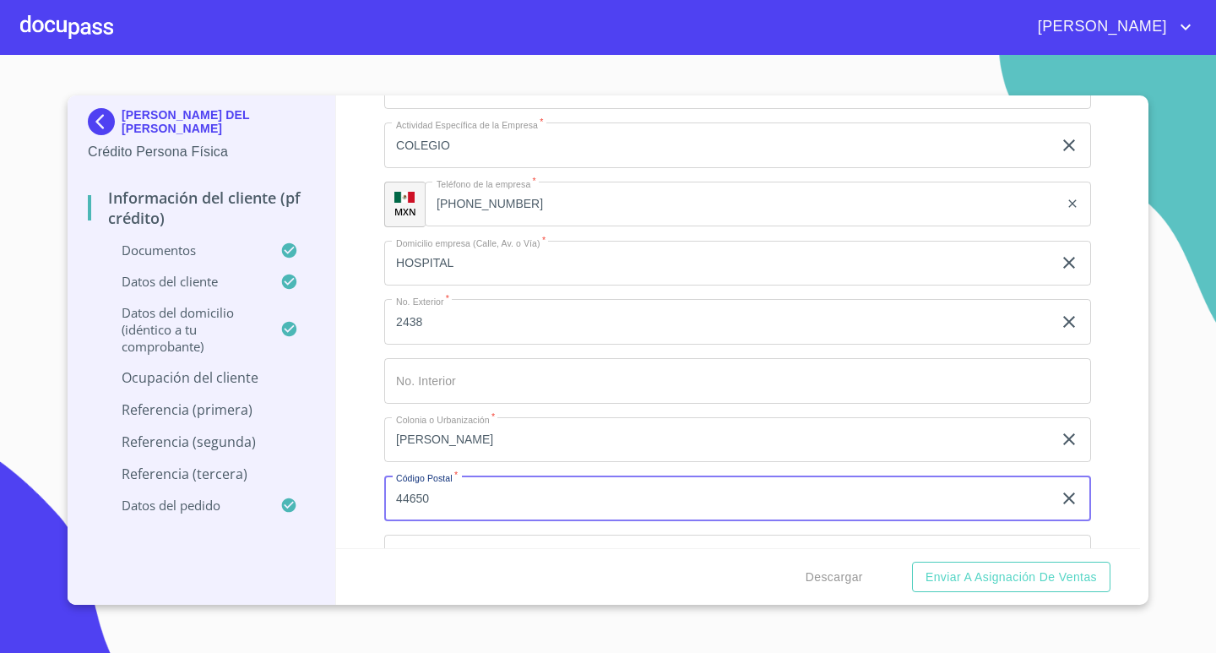
type input "44650"
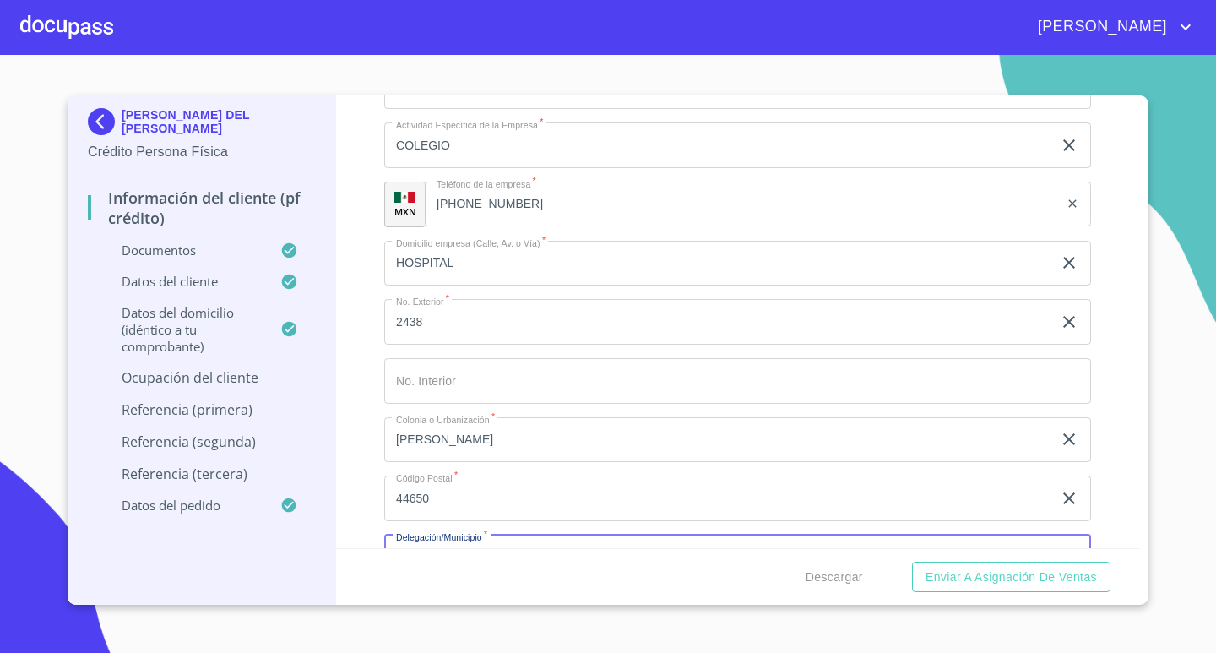
scroll to position [6193, 0]
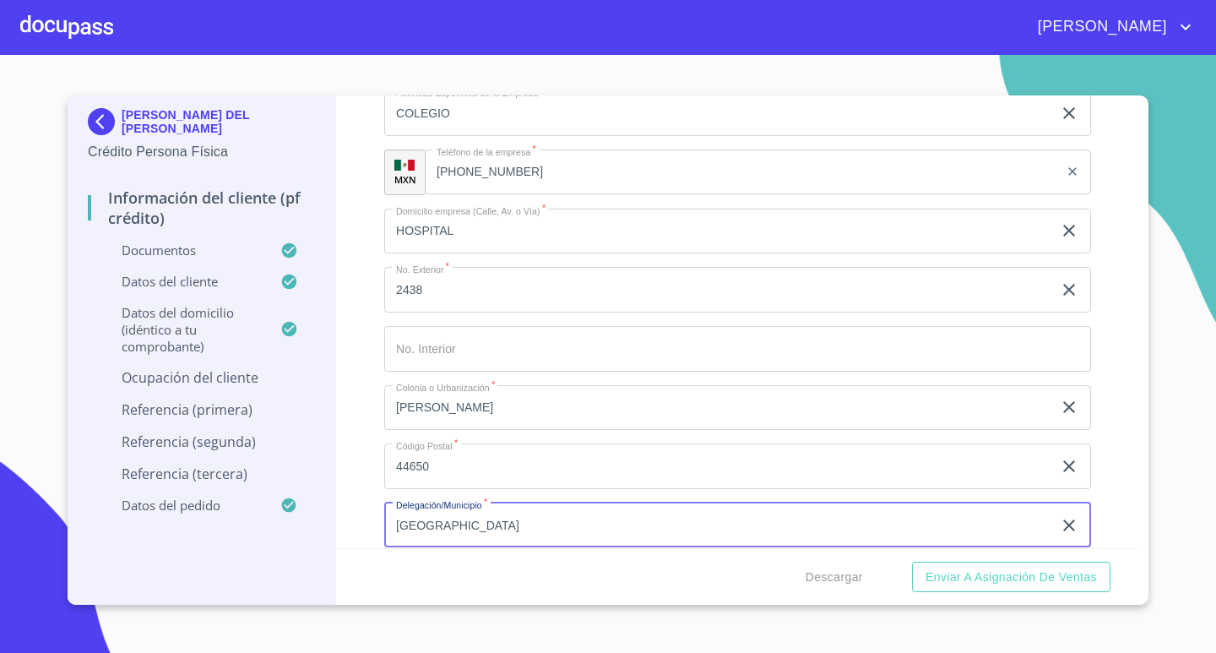
type input "[GEOGRAPHIC_DATA]"
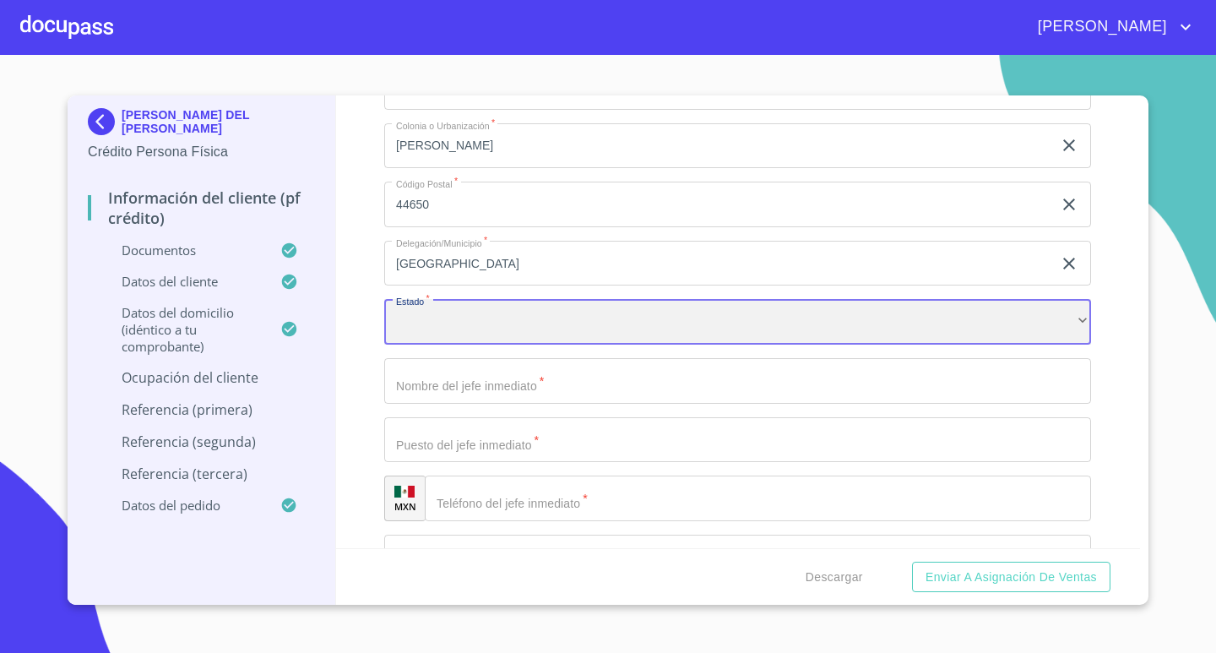
click at [682, 322] on div "​" at bounding box center [737, 322] width 707 height 46
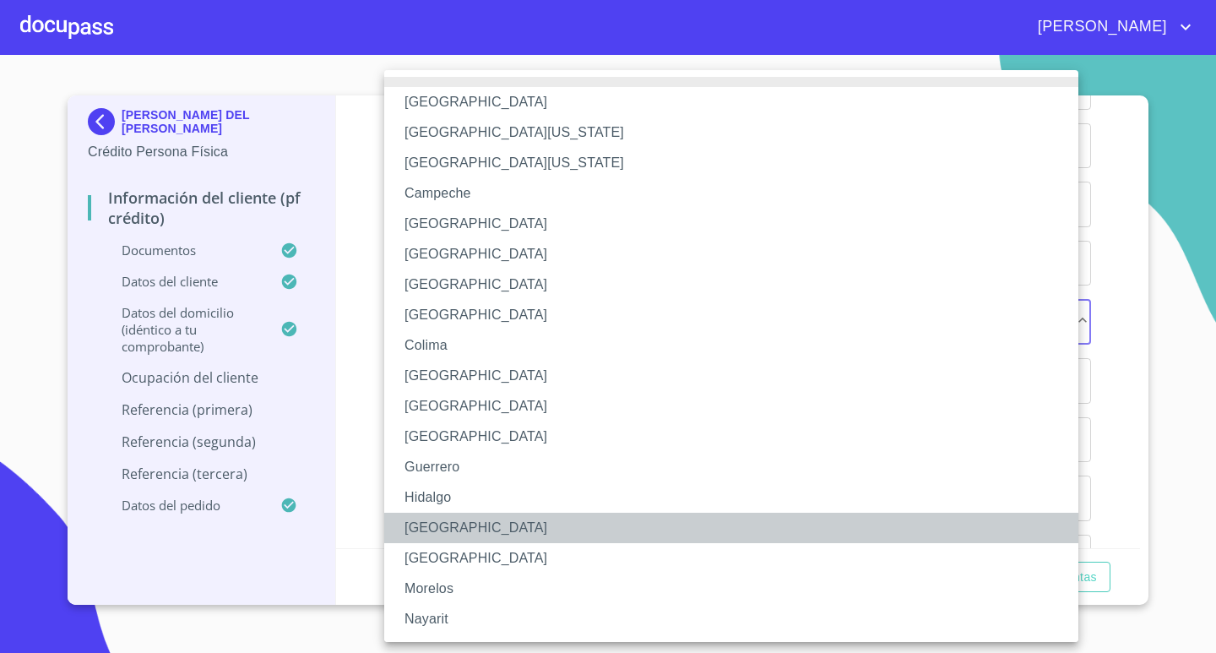
click at [418, 525] on li "[GEOGRAPHIC_DATA]" at bounding box center [737, 528] width 707 height 30
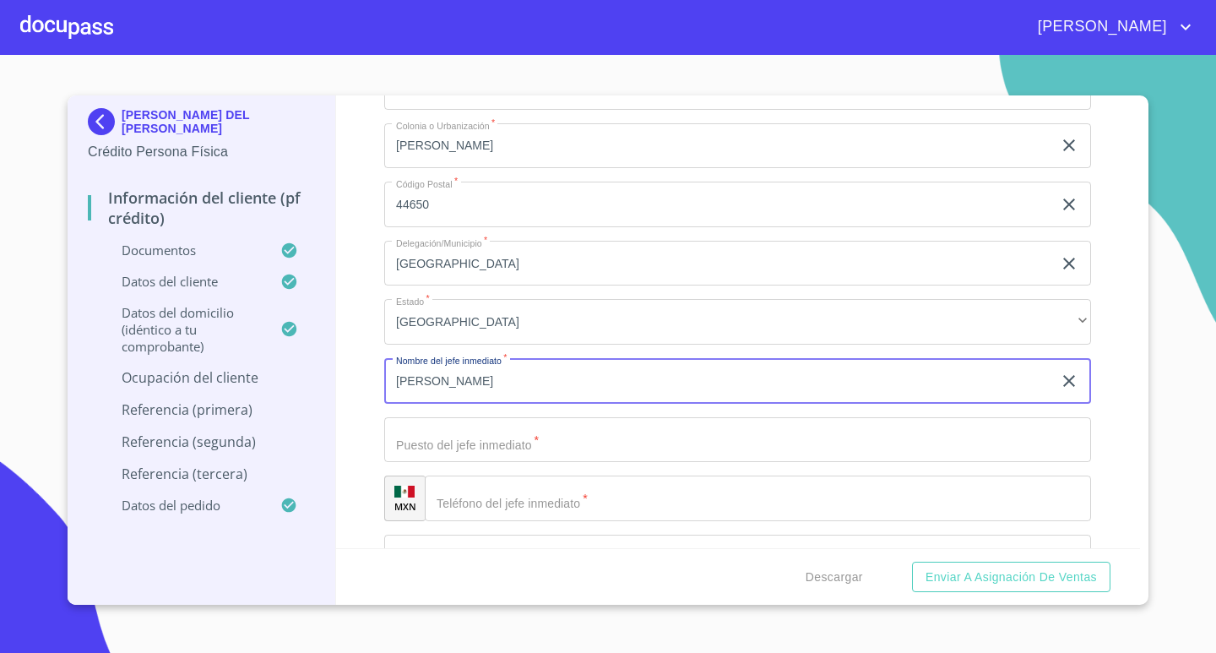
type input "[PERSON_NAME]"
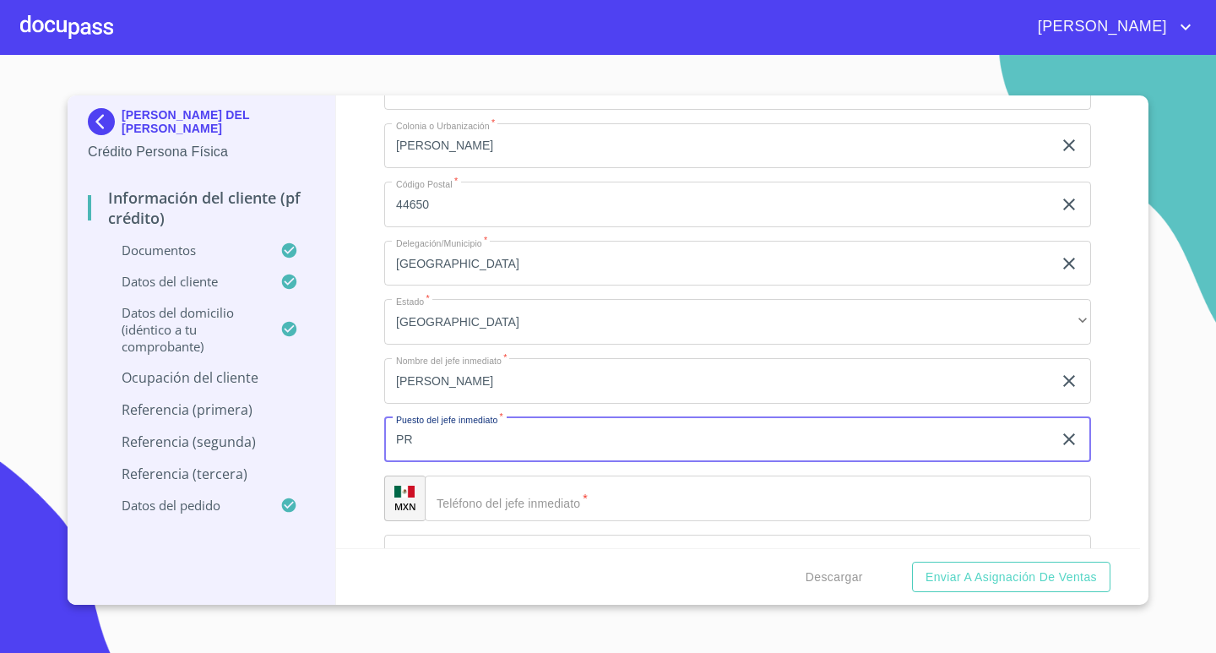
type input "P"
type input "DIRECTOR"
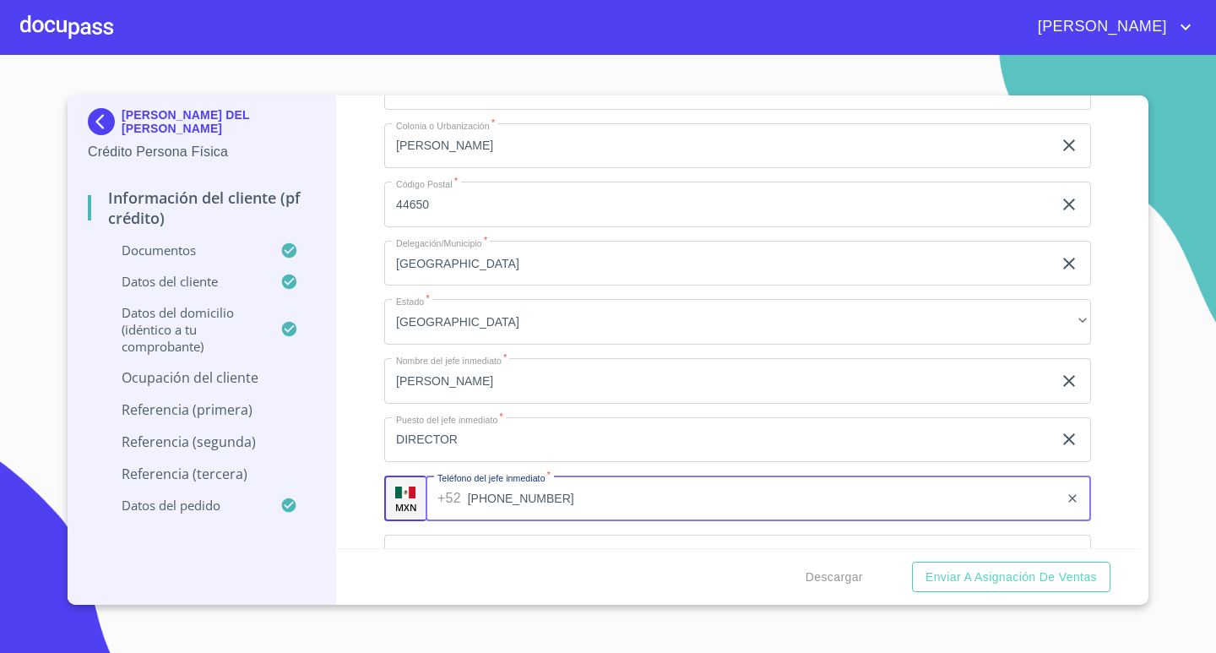
type input "[PHONE_NUMBER]"
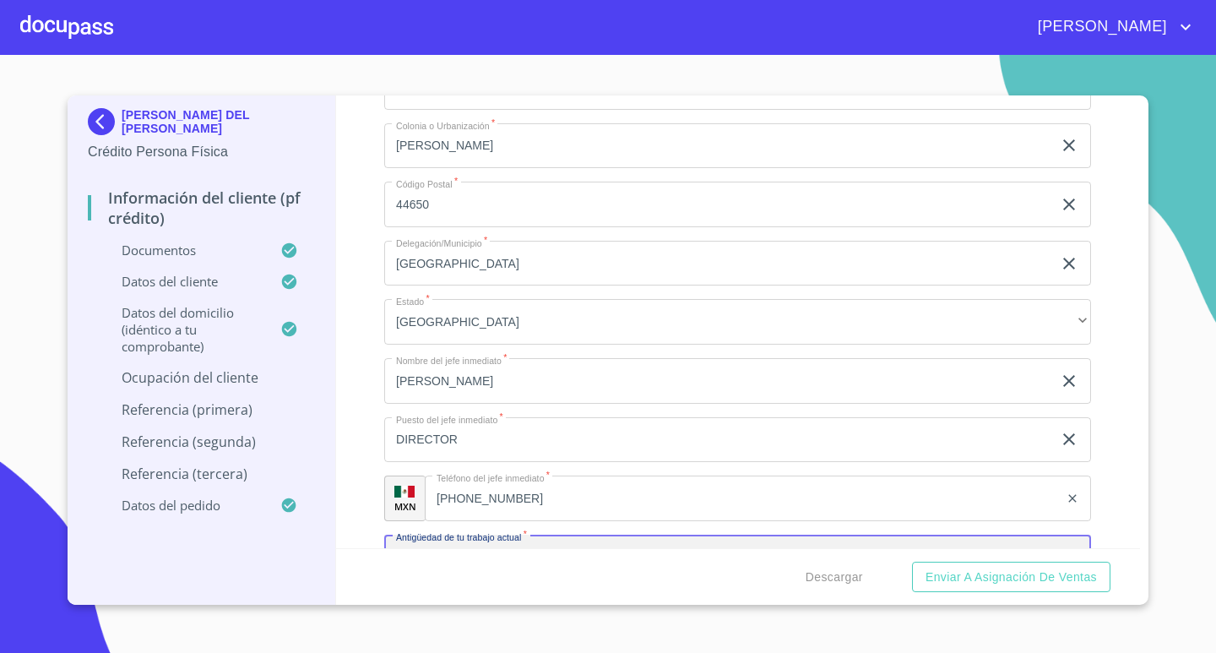
scroll to position [6487, 0]
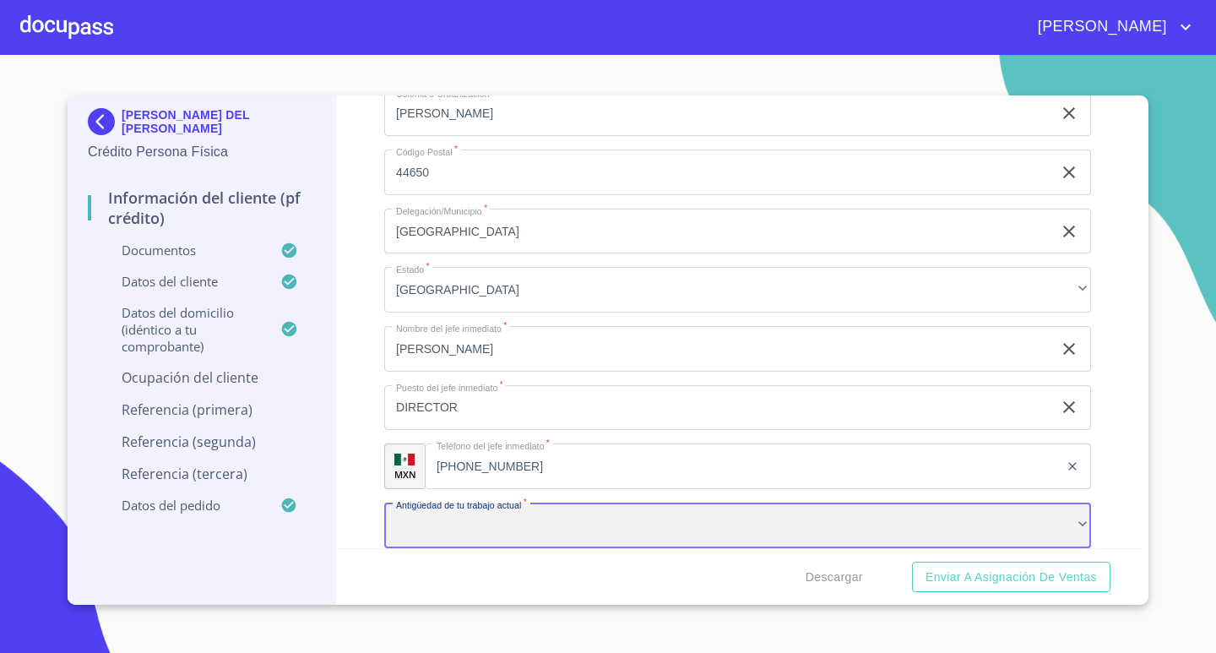
click at [521, 518] on div "​" at bounding box center [737, 526] width 707 height 46
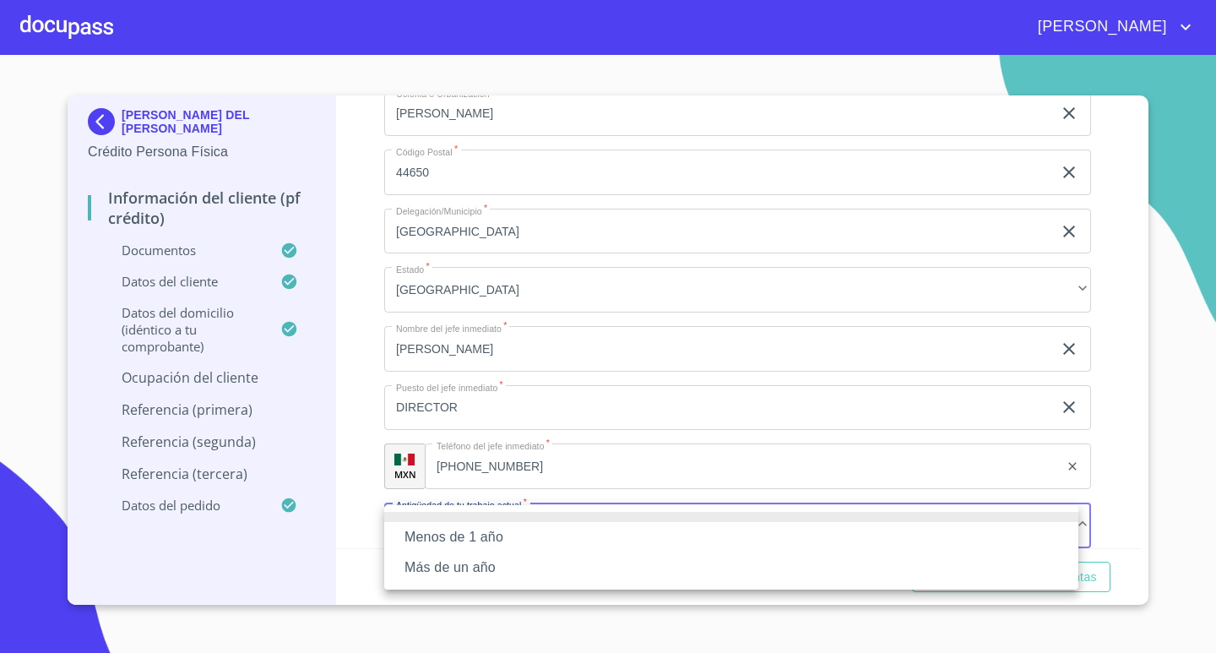
click at [502, 566] on li "Más de un año" at bounding box center [731, 567] width 694 height 30
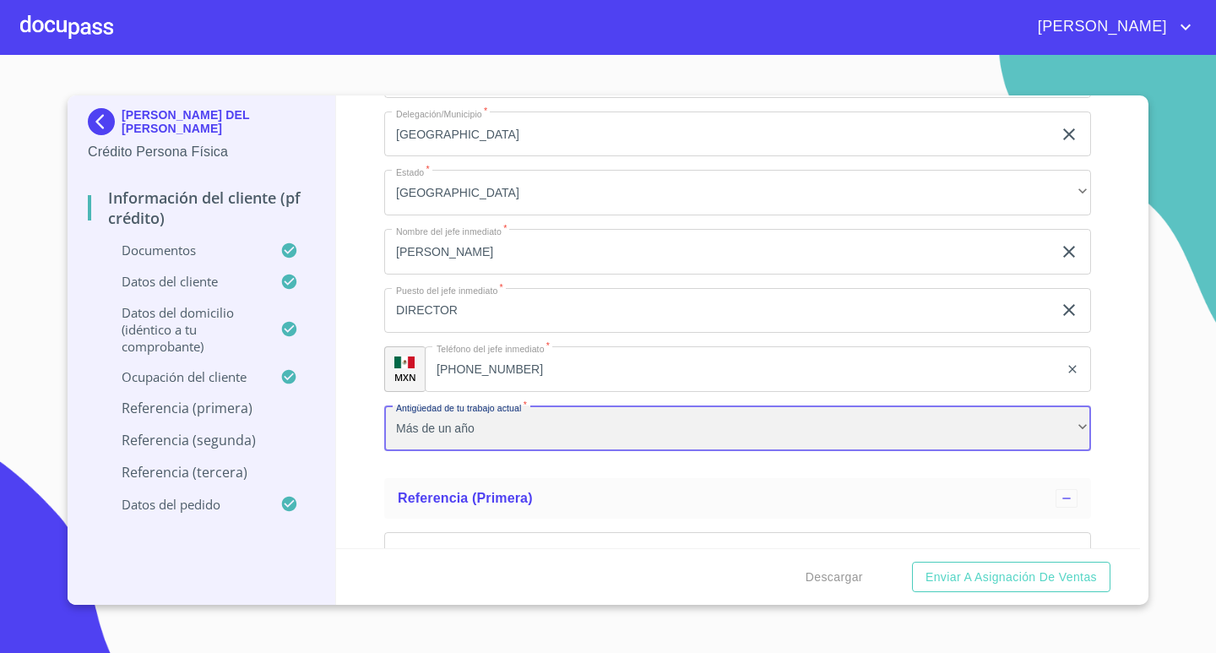
scroll to position [6656, 0]
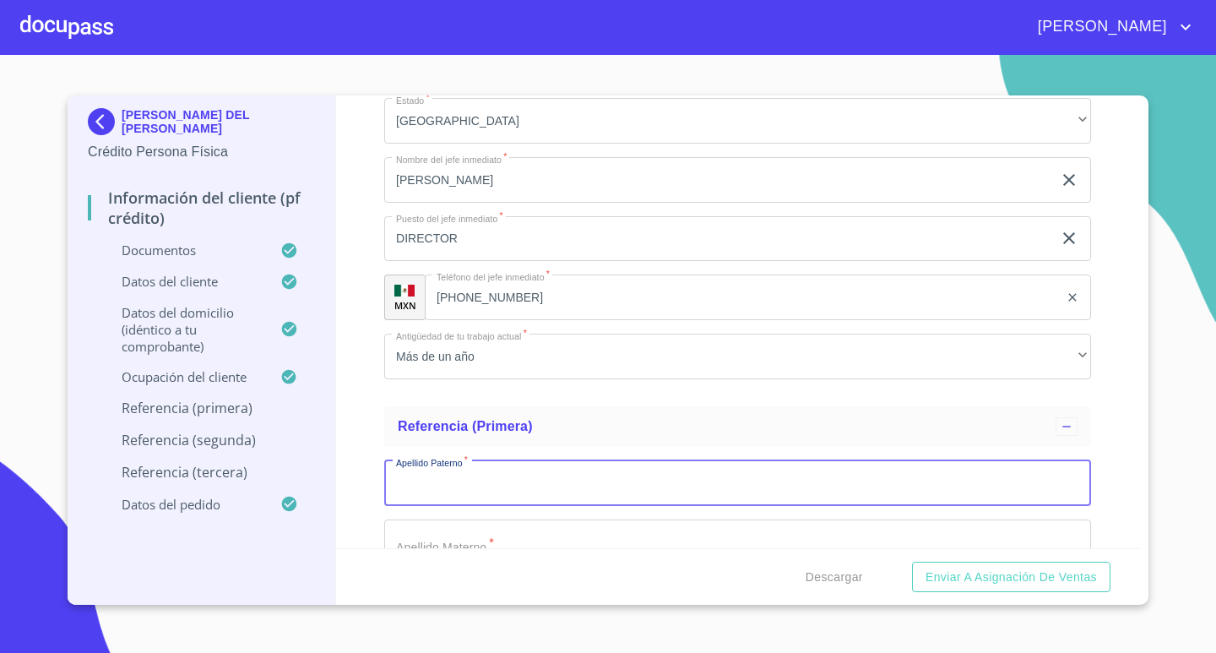
click at [601, 484] on input "Documento de identificación.   *" at bounding box center [737, 483] width 707 height 46
type input "[PERSON_NAME]"
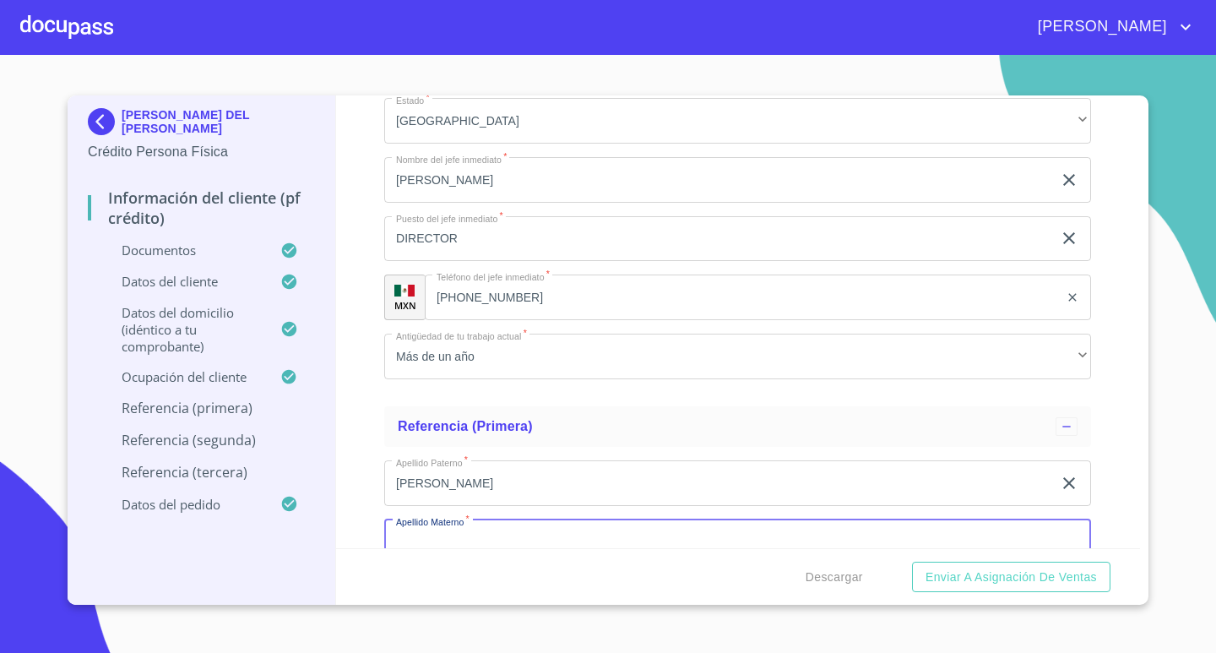
scroll to position [6673, 0]
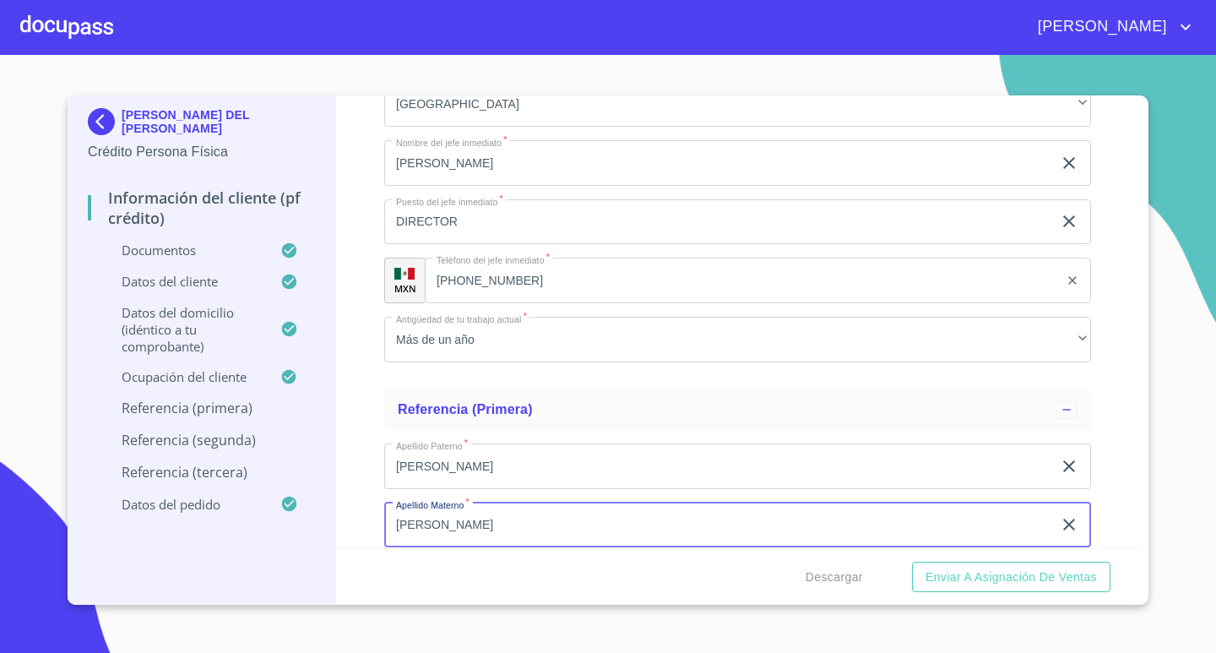
type input "[PERSON_NAME]"
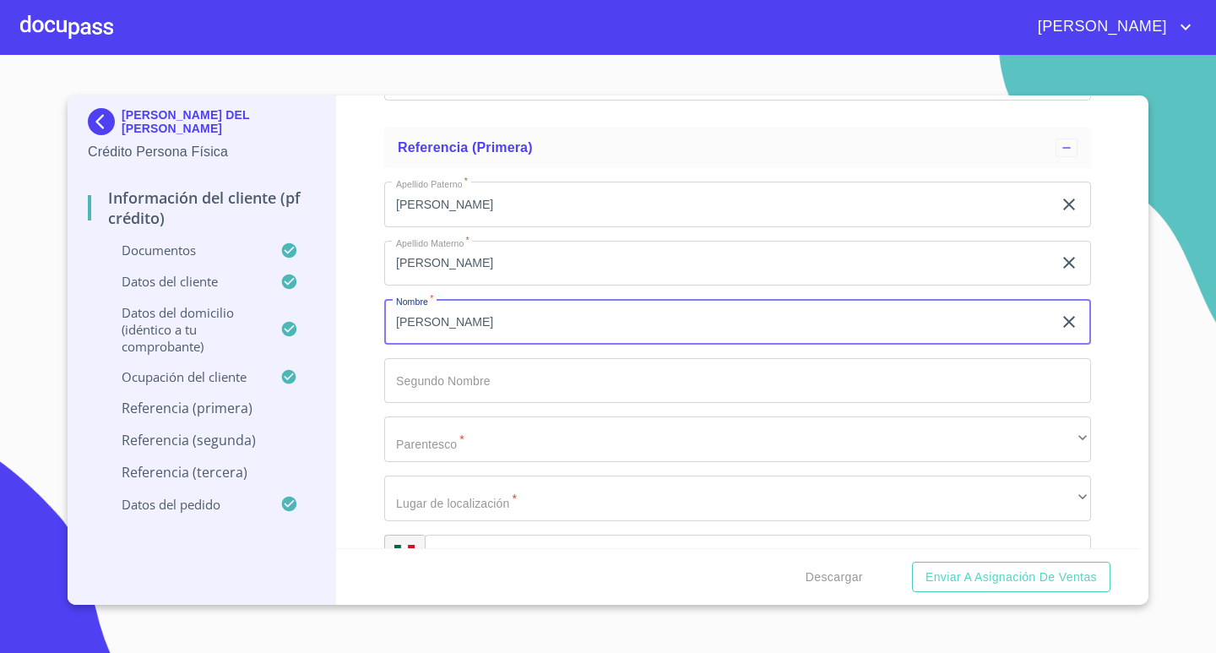
type input "[PERSON_NAME]"
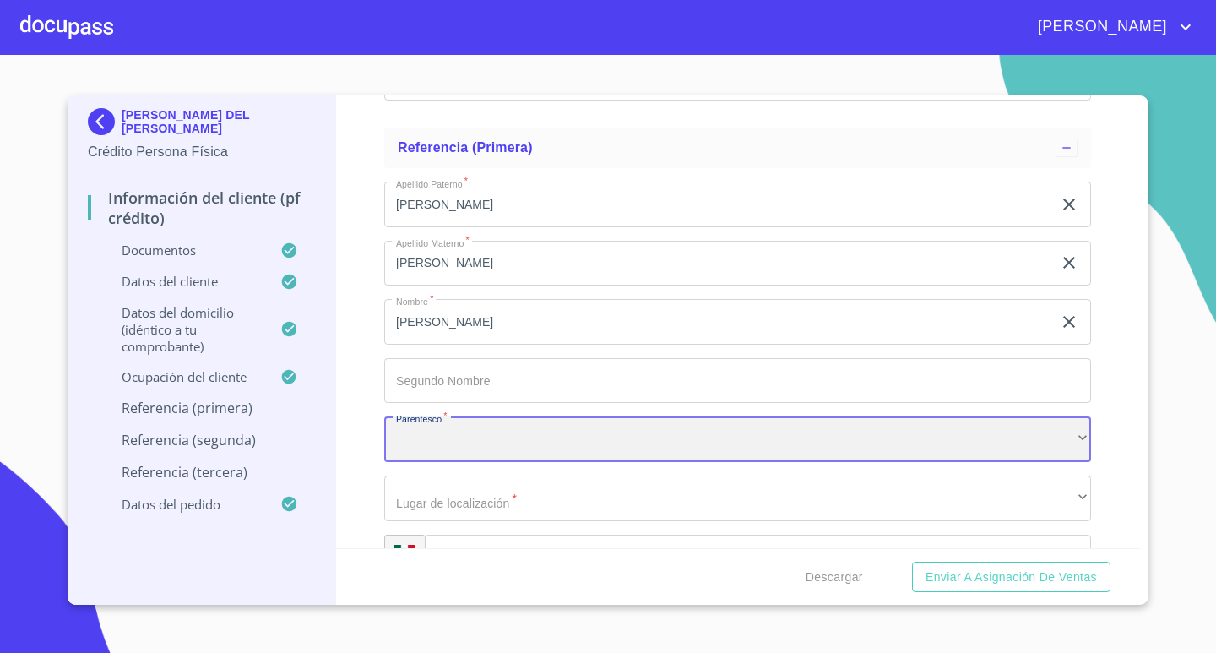
click at [953, 441] on div "​" at bounding box center [737, 439] width 707 height 46
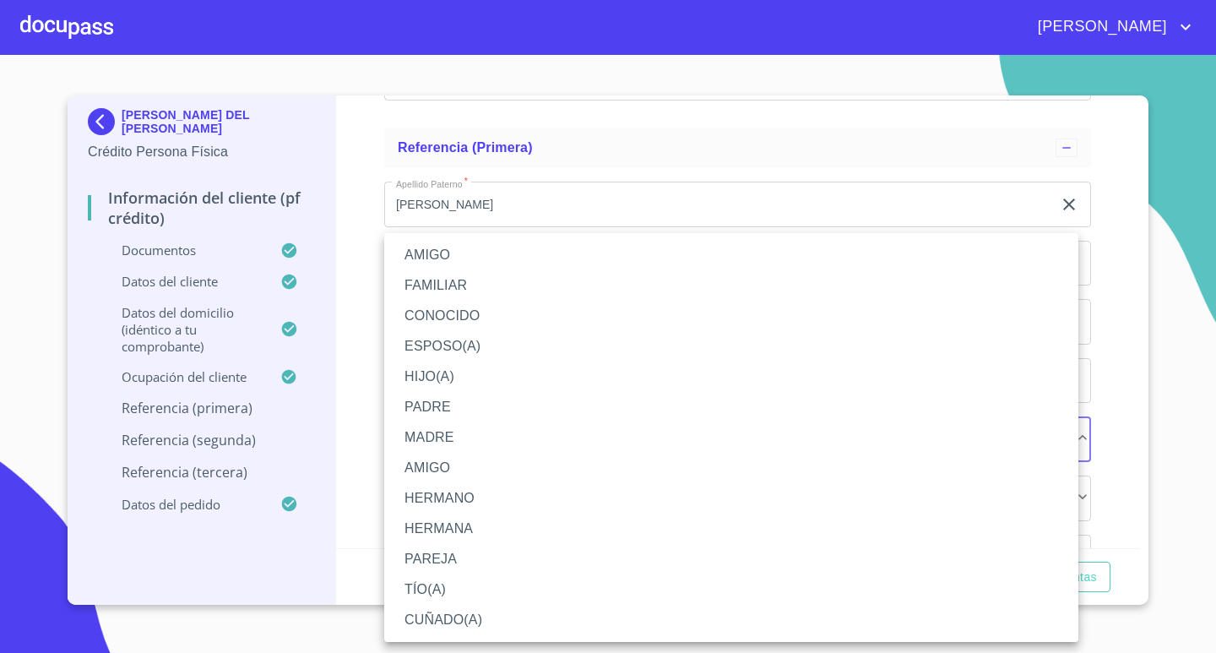
click at [491, 525] on li "HERMANA" at bounding box center [731, 529] width 694 height 30
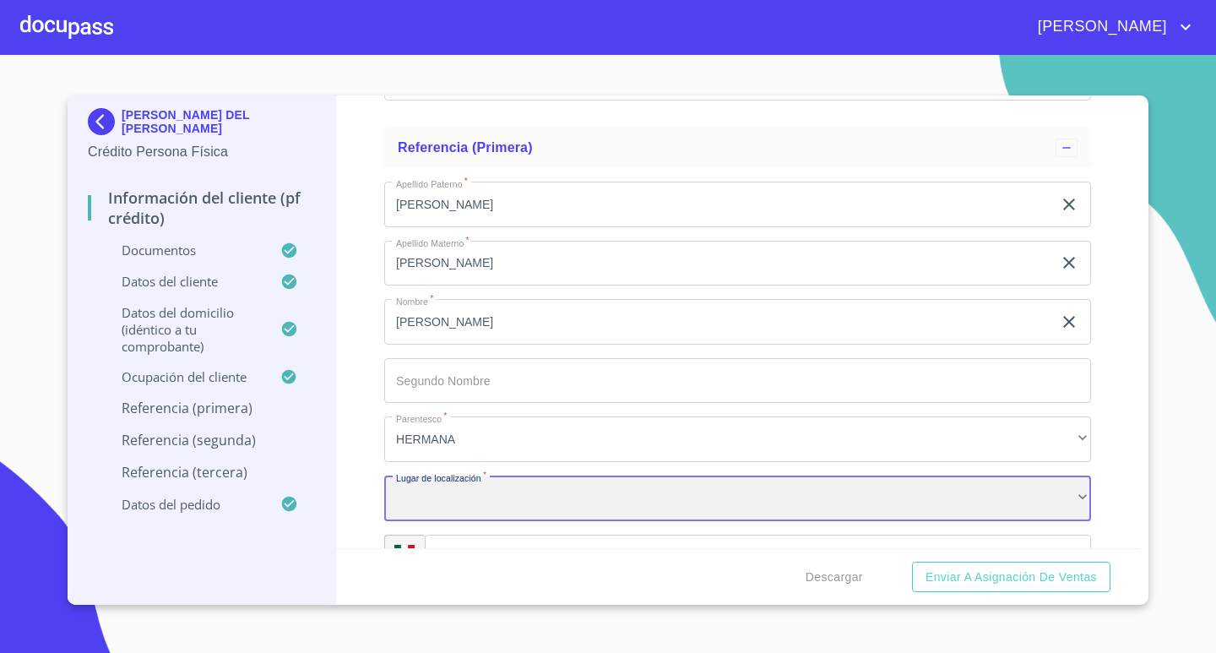
click at [498, 490] on div "​" at bounding box center [737, 499] width 707 height 46
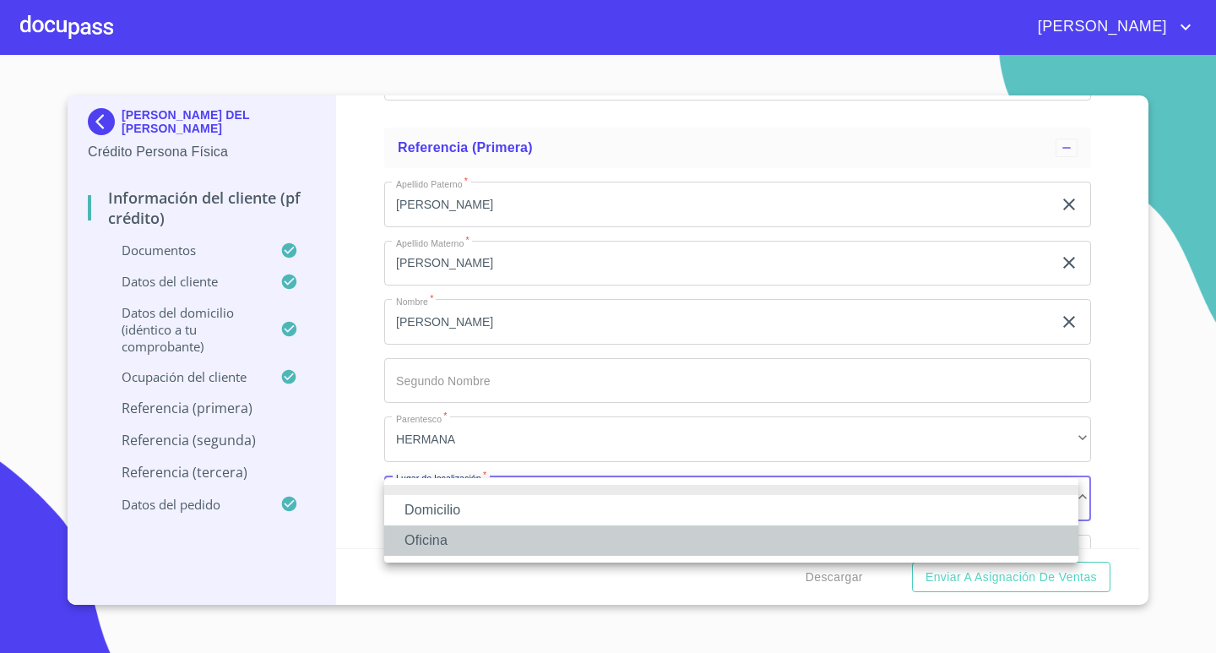
click at [458, 534] on li "Oficina" at bounding box center [731, 540] width 694 height 30
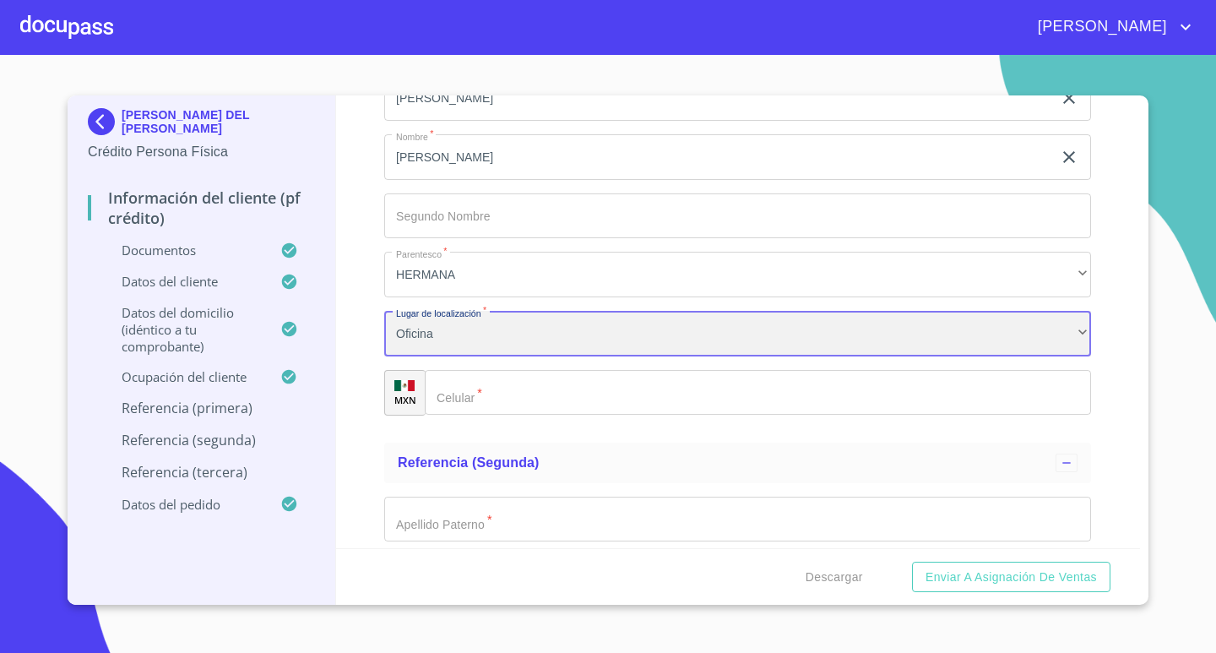
scroll to position [7103, 0]
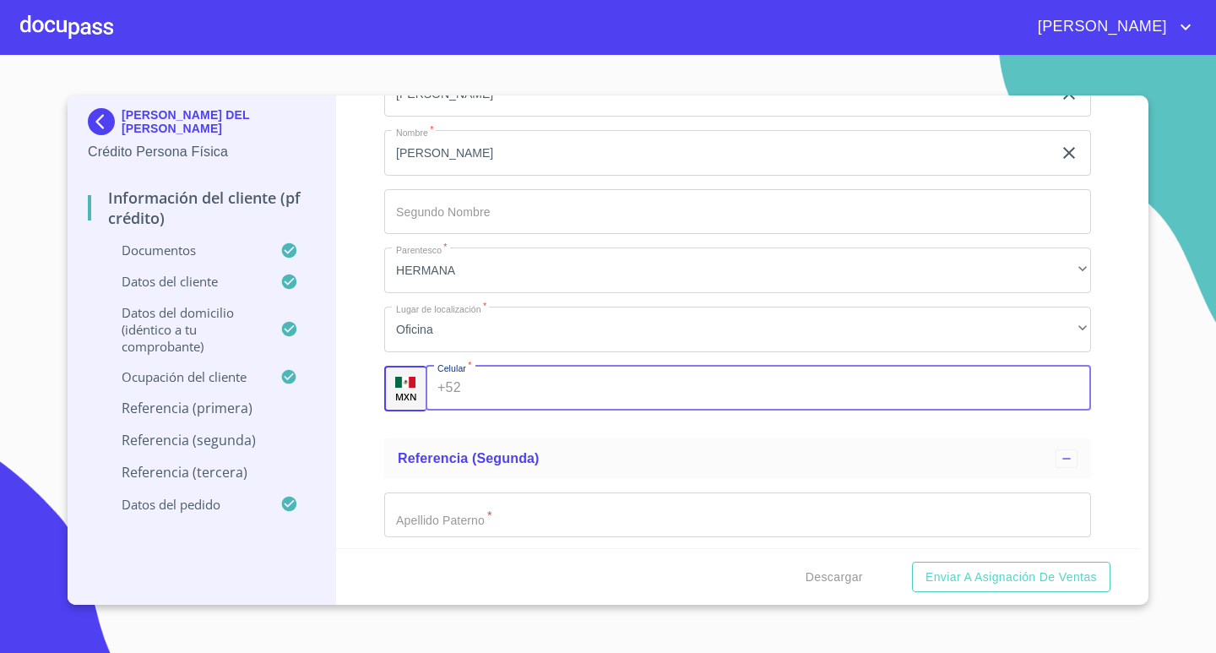
click at [601, 395] on input "Documento de identificación.   *" at bounding box center [780, 389] width 624 height 46
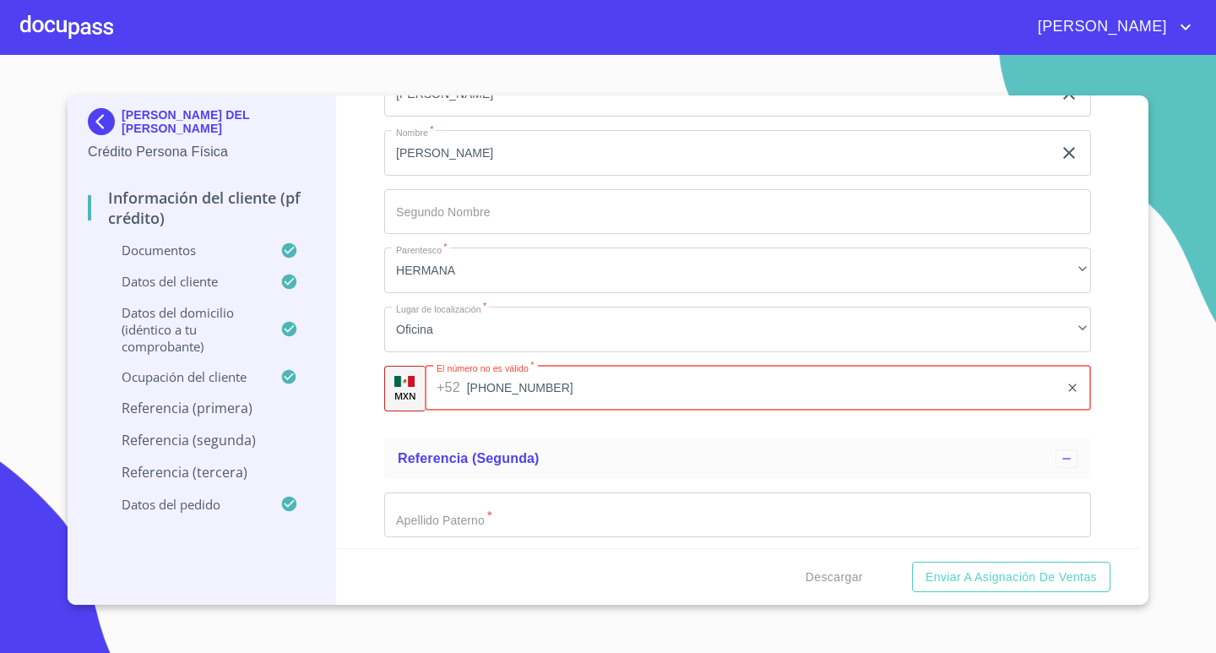
type input "[PHONE_NUMBER]"
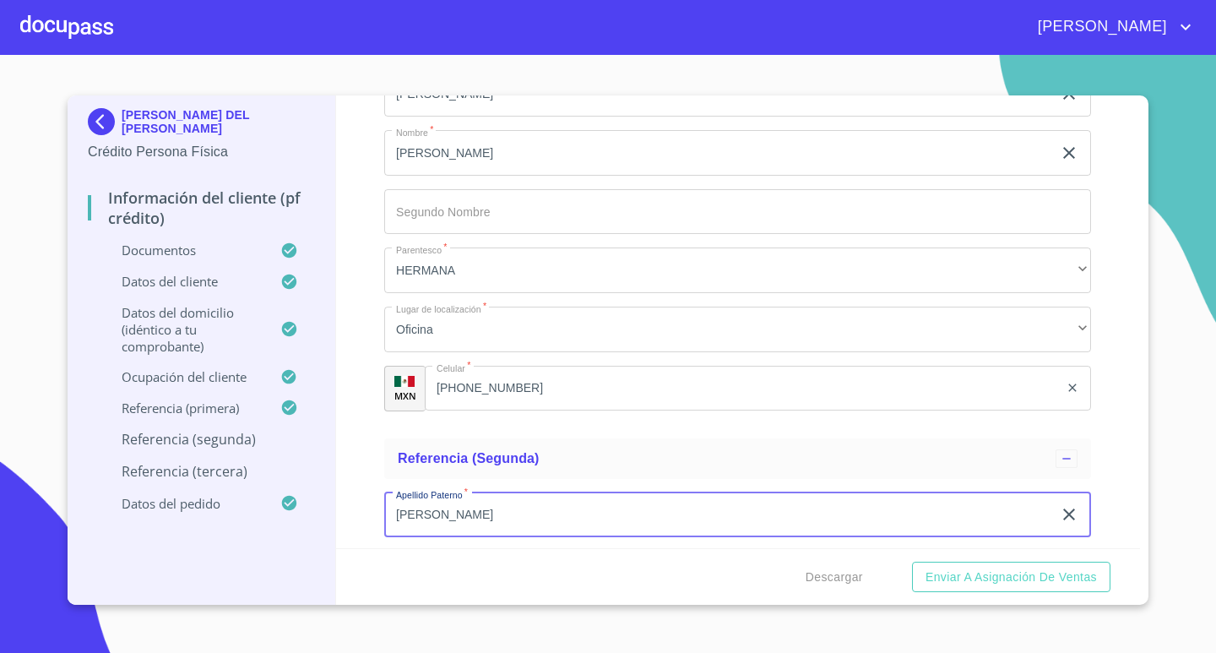
type input "[PERSON_NAME]"
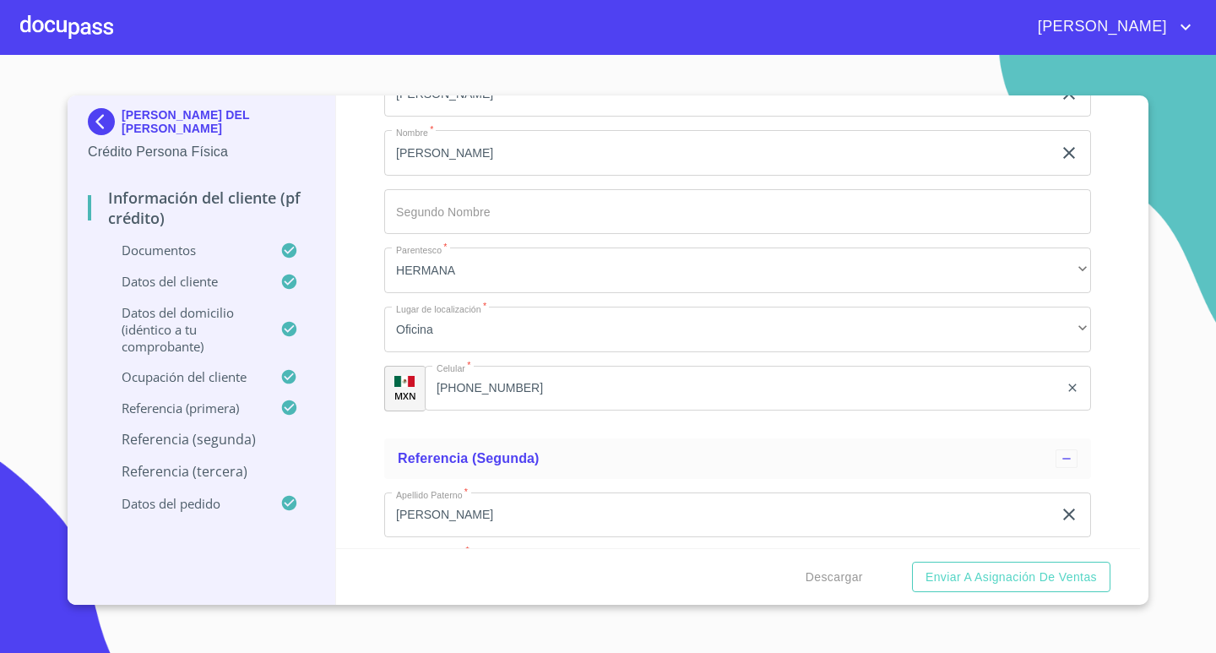
scroll to position [7355, 0]
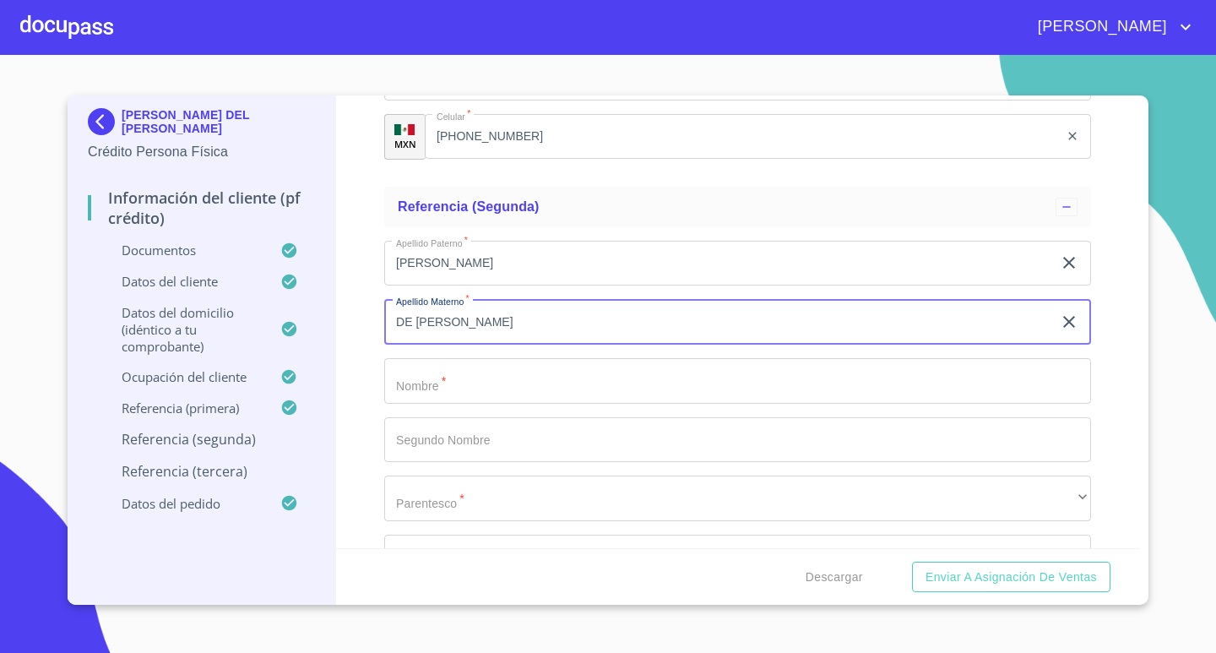
type input "DE [PERSON_NAME]"
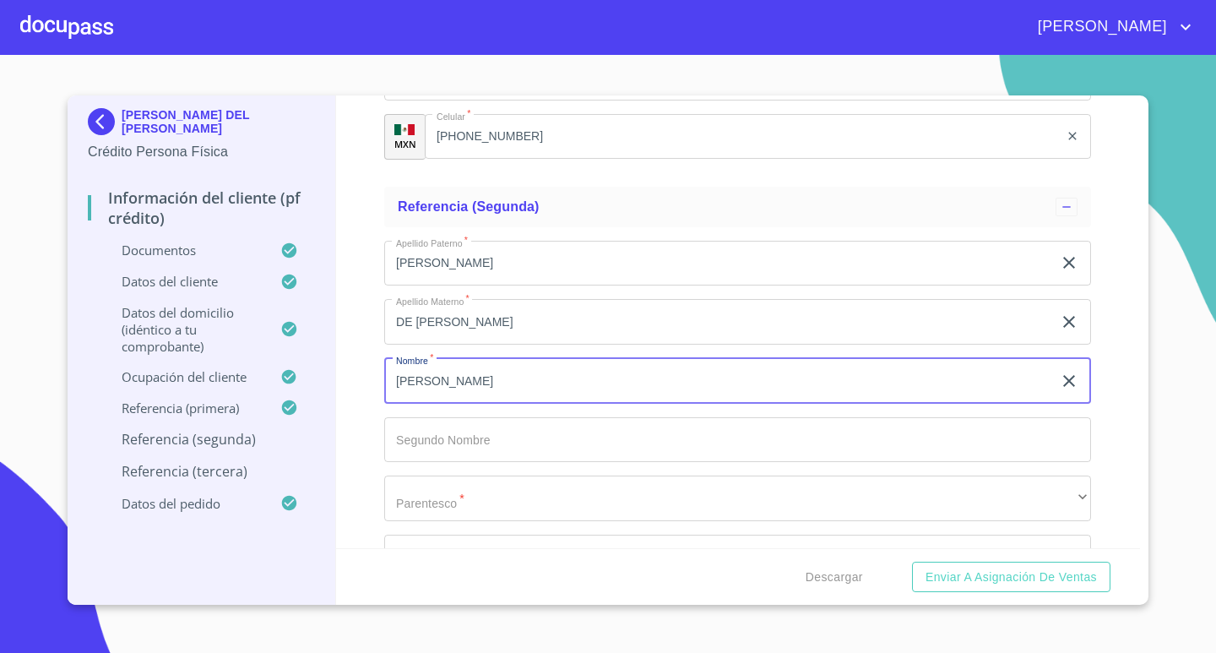
type input "[PERSON_NAME]"
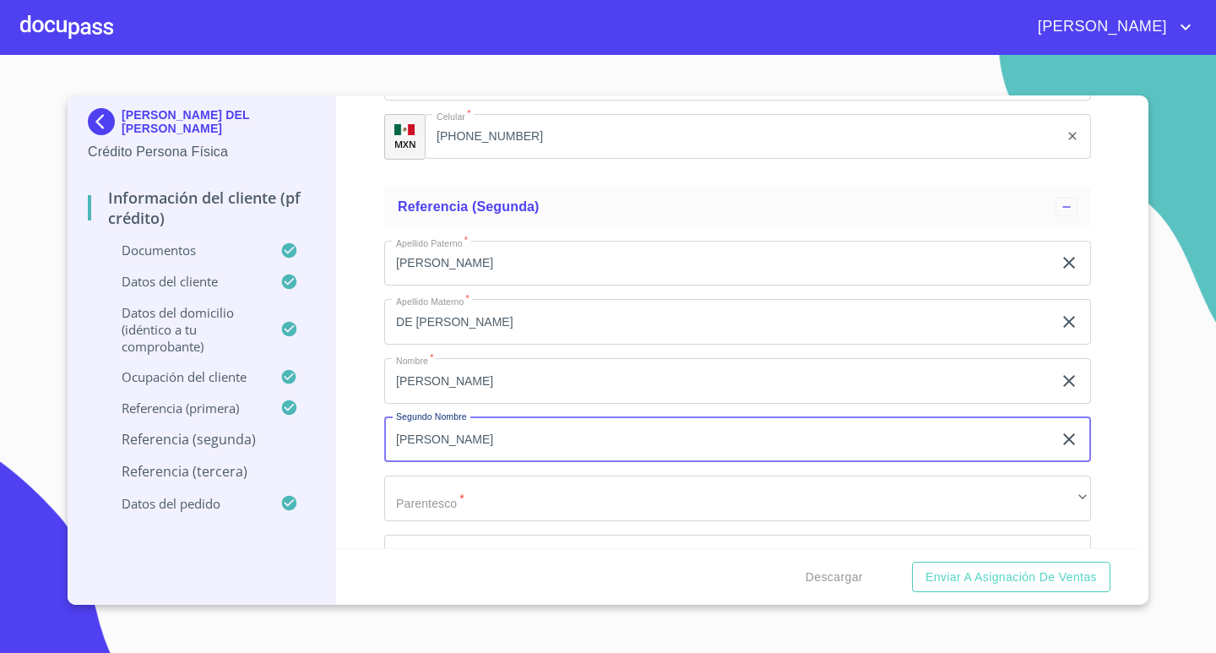
type input "[PERSON_NAME]"
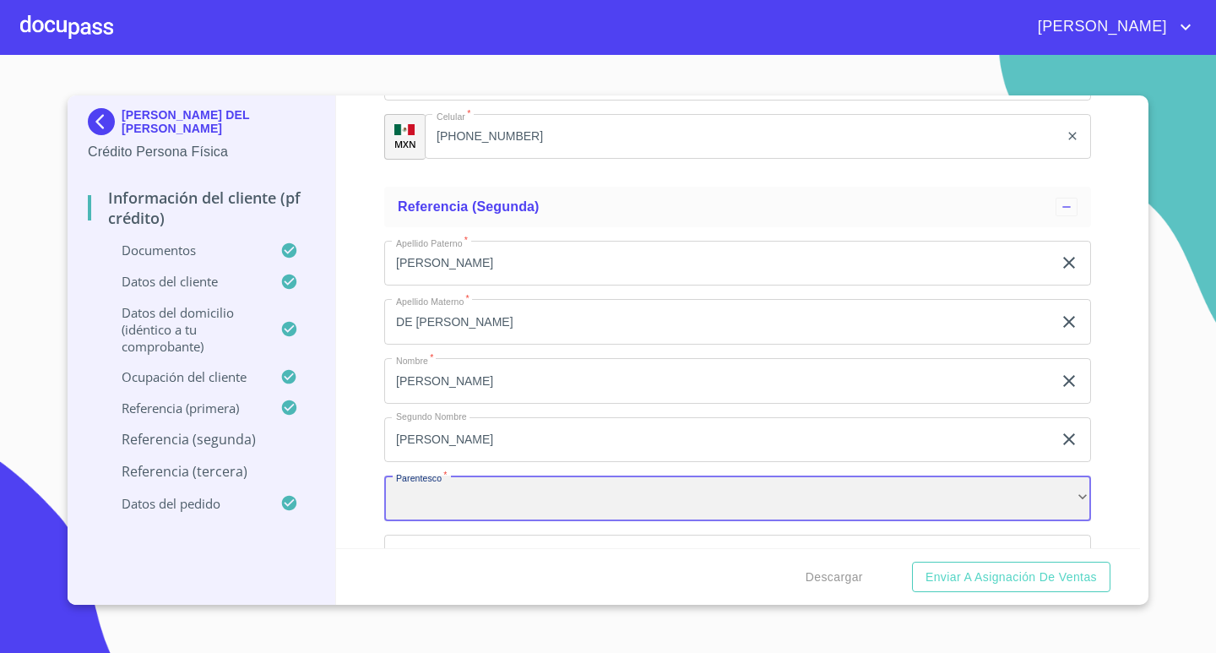
click at [965, 501] on div "​" at bounding box center [737, 499] width 707 height 46
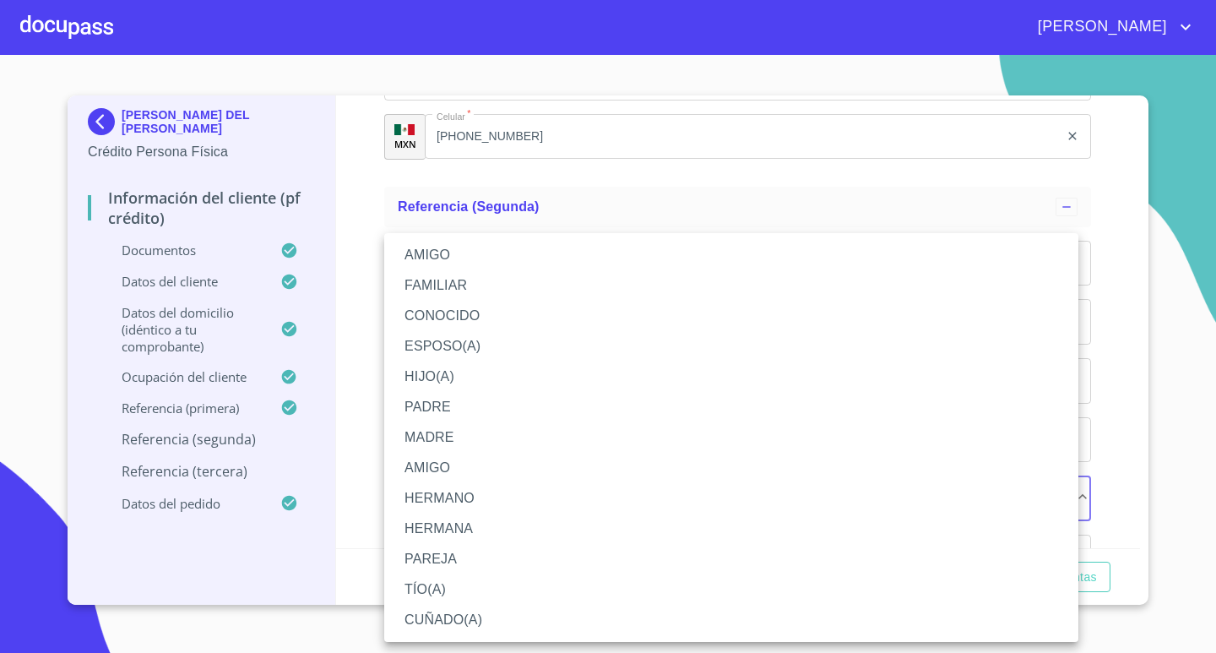
click at [468, 620] on li "CUÑADO(A)" at bounding box center [731, 620] width 694 height 30
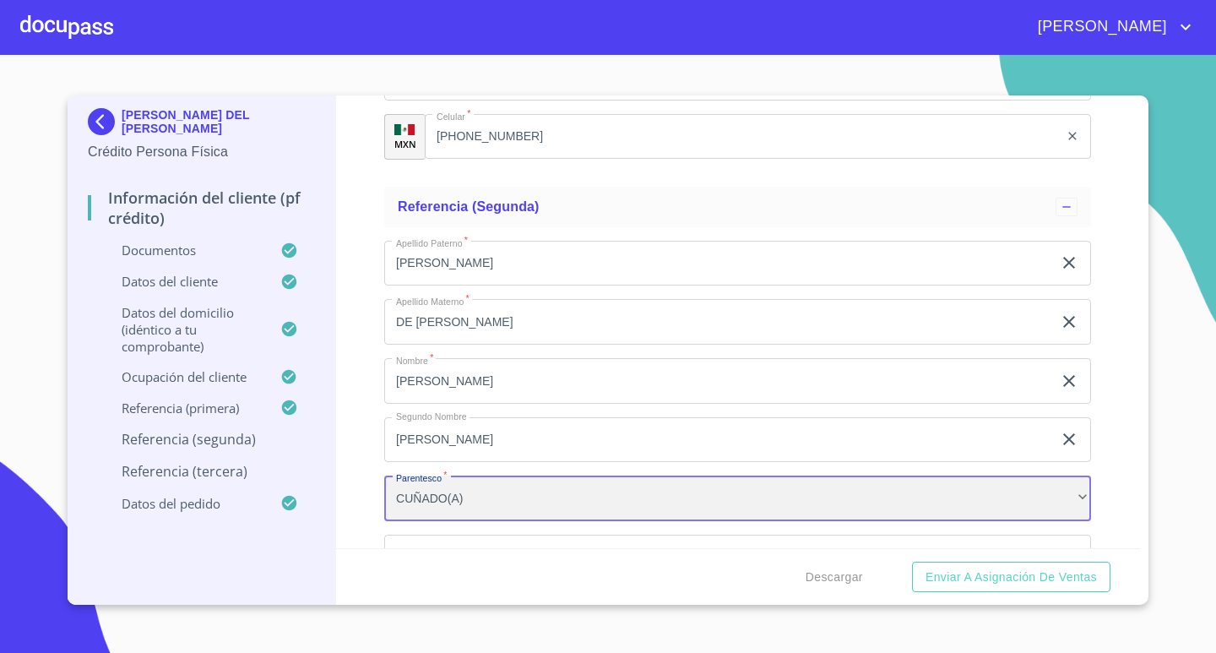
scroll to position [7524, 0]
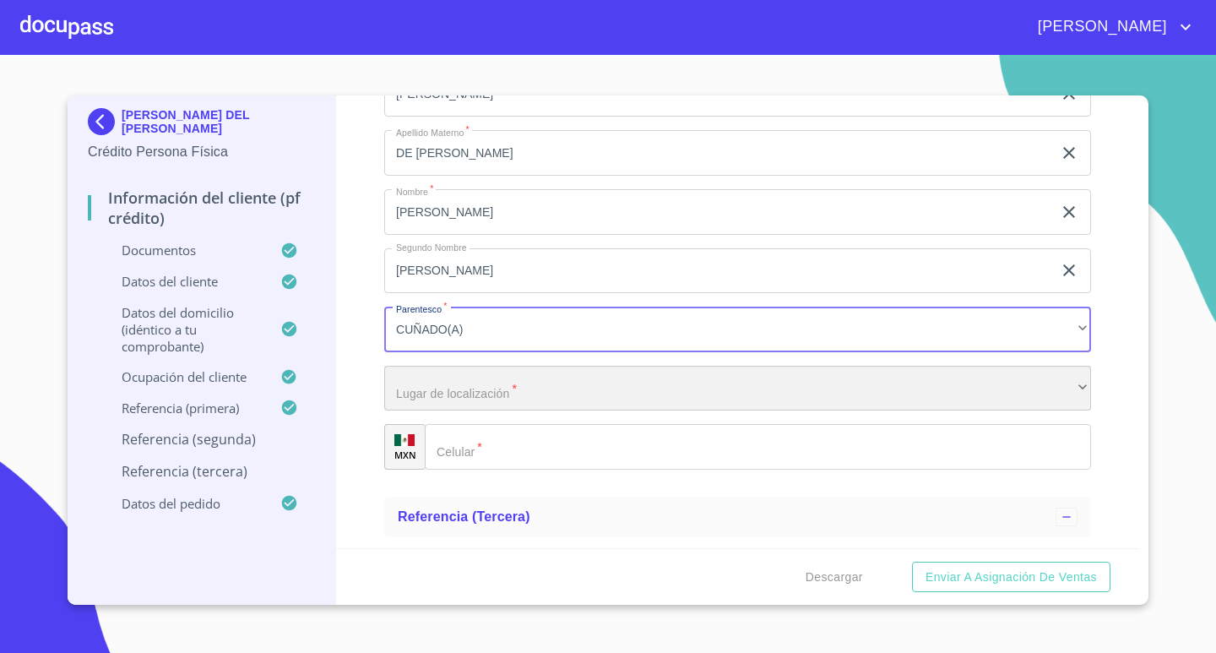
click at [515, 393] on div "​" at bounding box center [737, 389] width 707 height 46
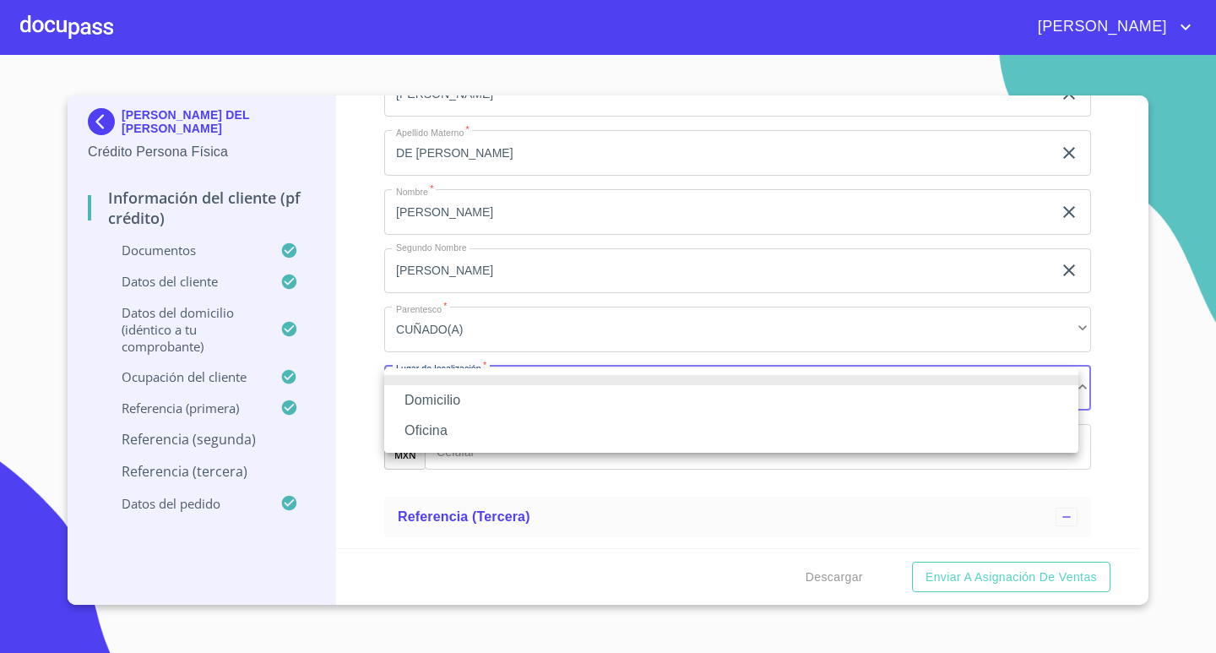
click at [507, 436] on li "Oficina" at bounding box center [731, 431] width 694 height 30
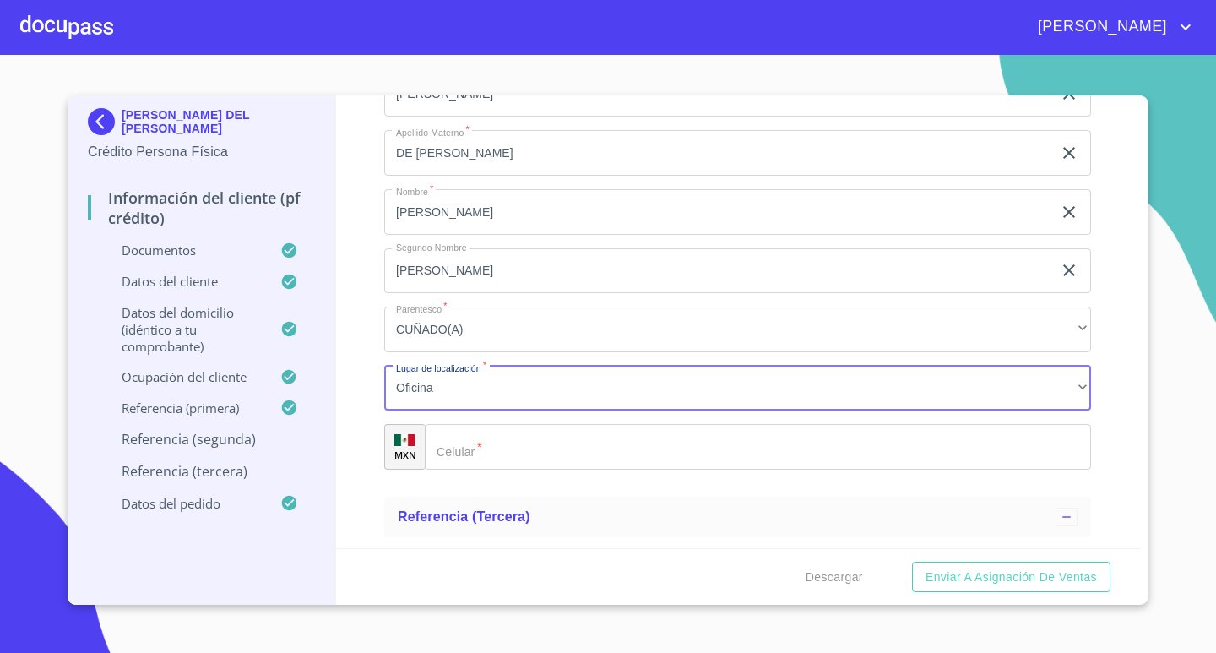
drag, startPoint x: 574, startPoint y: 444, endPoint x: 1216, endPoint y: 439, distance: 642.0
click at [574, 444] on input "Documento de identificación.   *" at bounding box center [758, 447] width 667 height 46
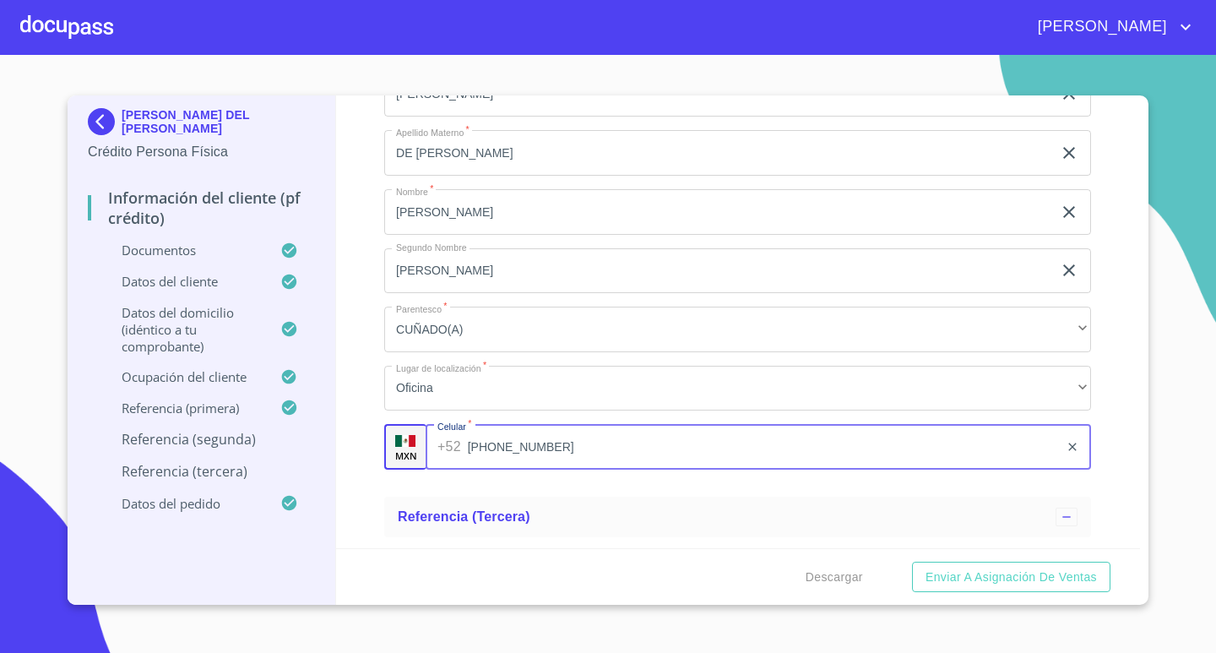
type input "[PHONE_NUMBER]"
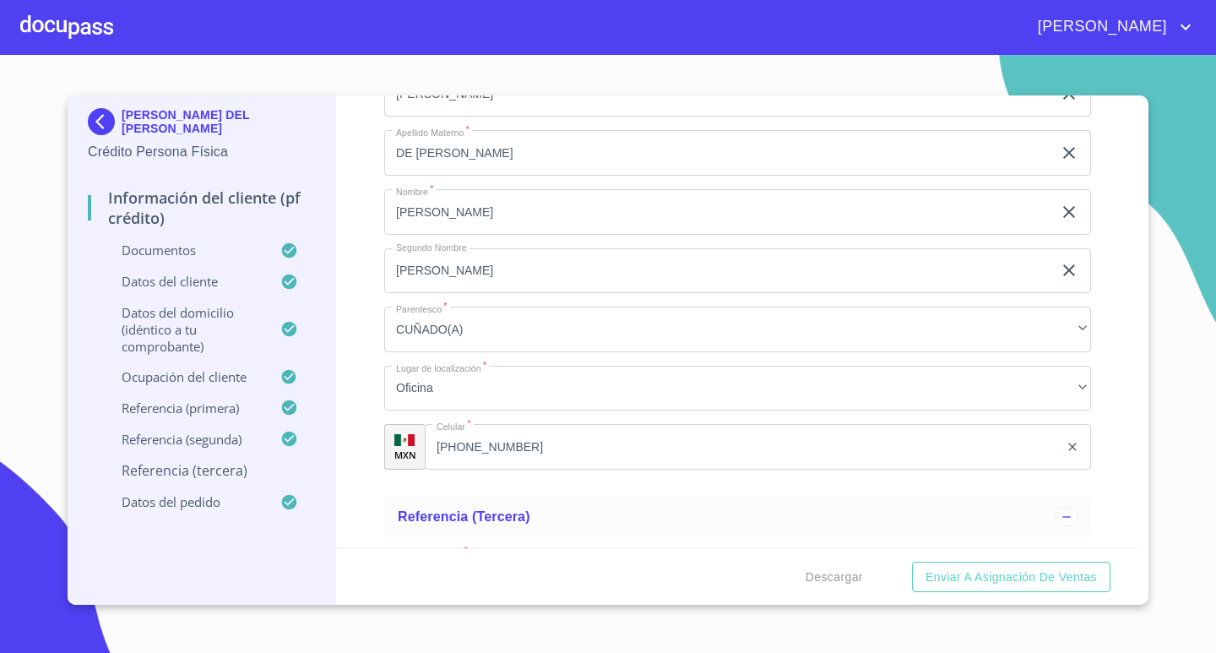
scroll to position [7776, 0]
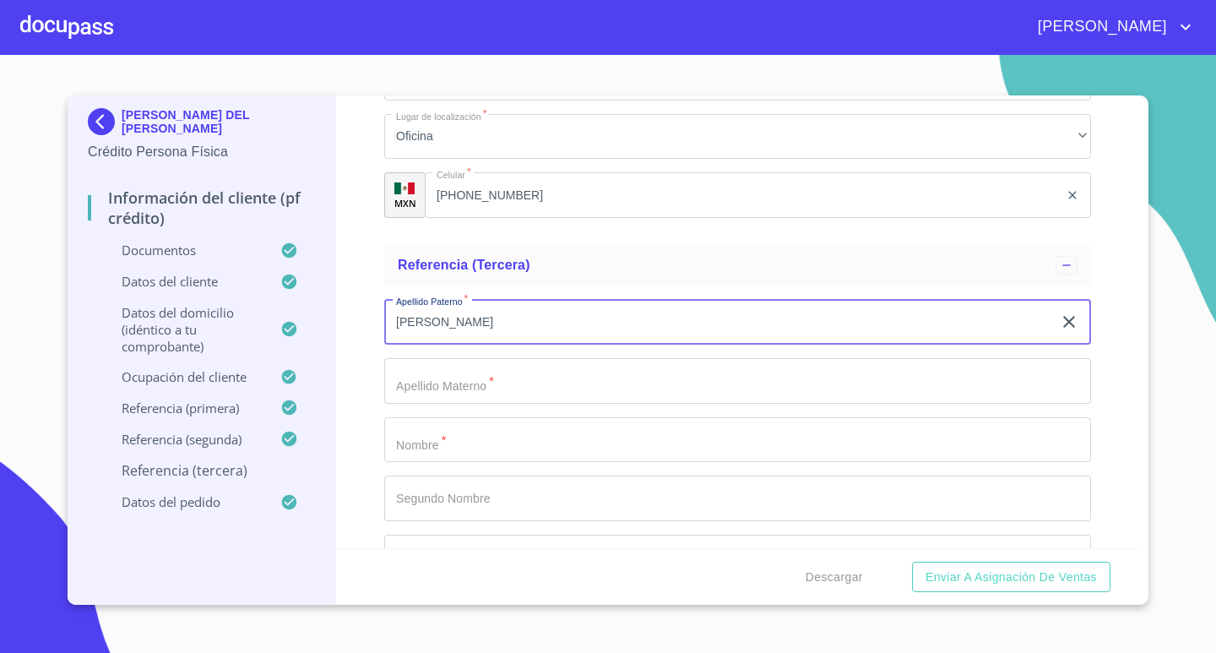
type input "[PERSON_NAME]"
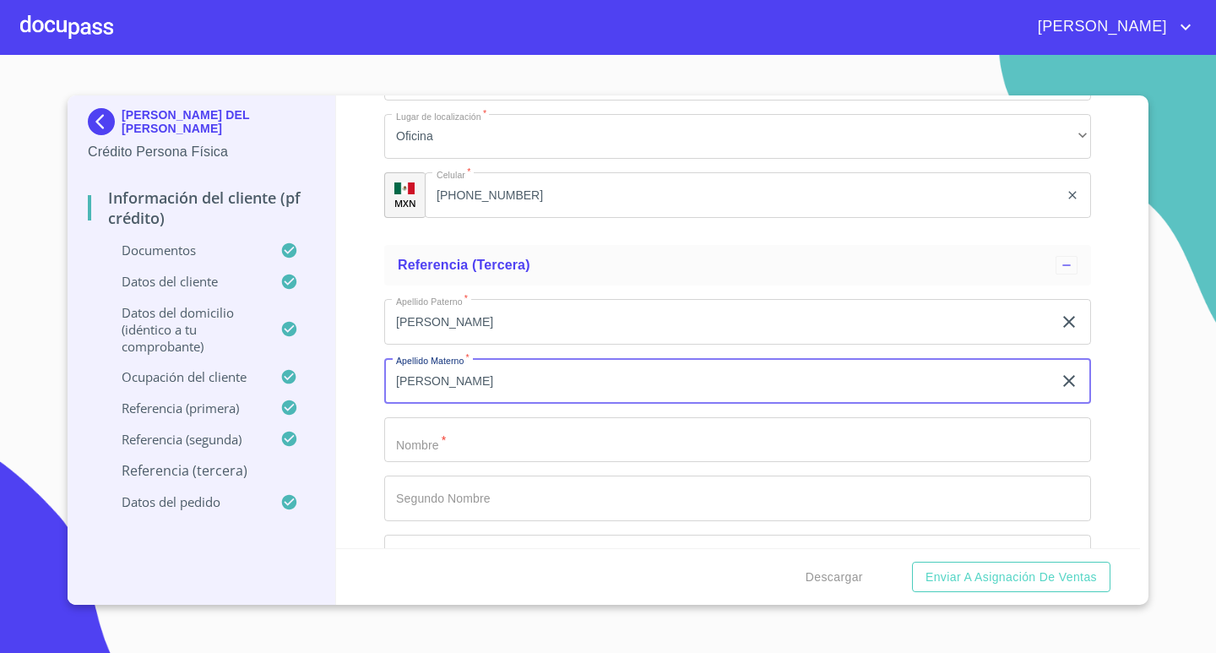
type input "[PERSON_NAME]"
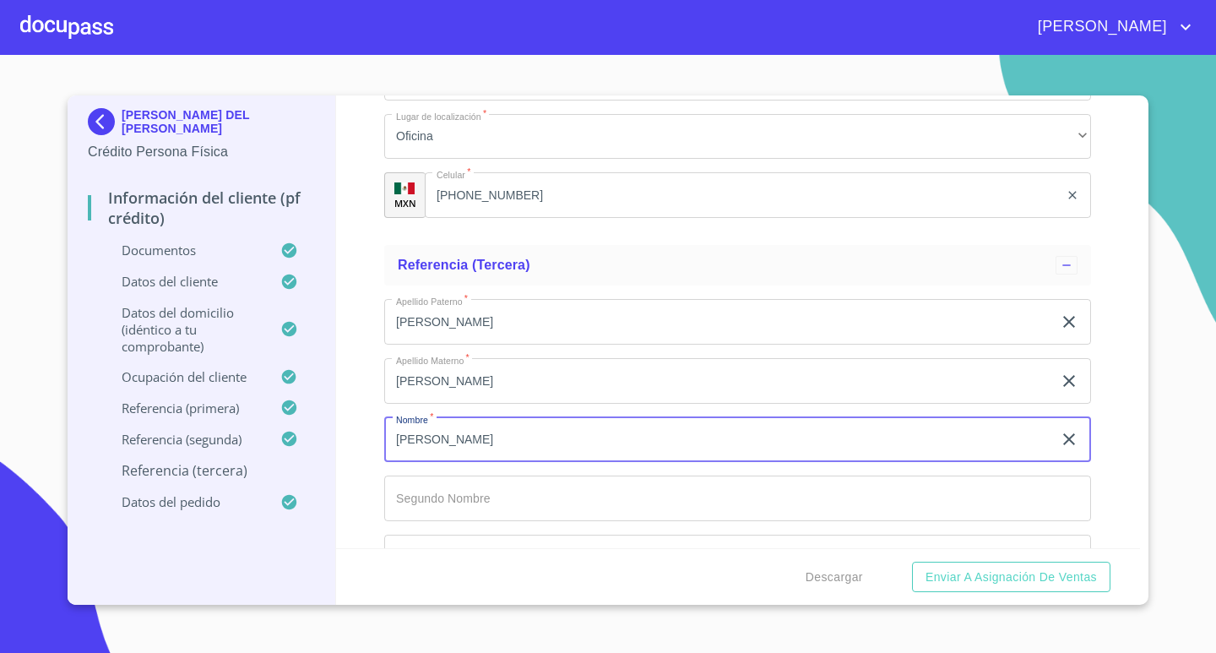
type input "[PERSON_NAME]"
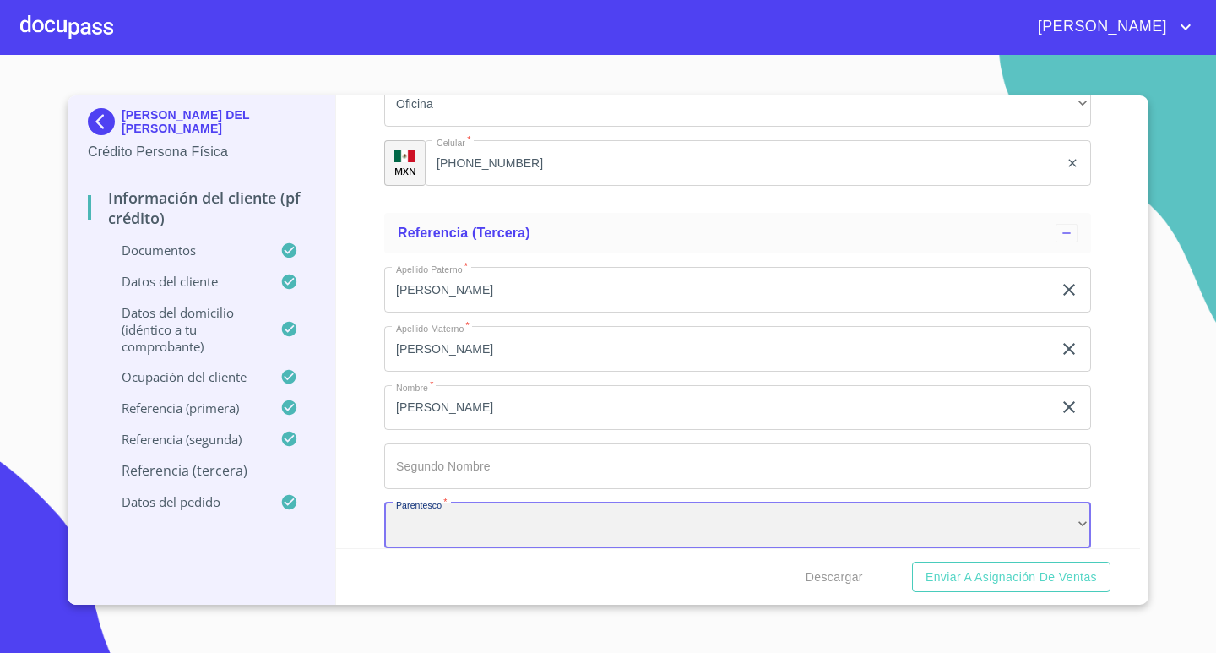
scroll to position [7892, 0]
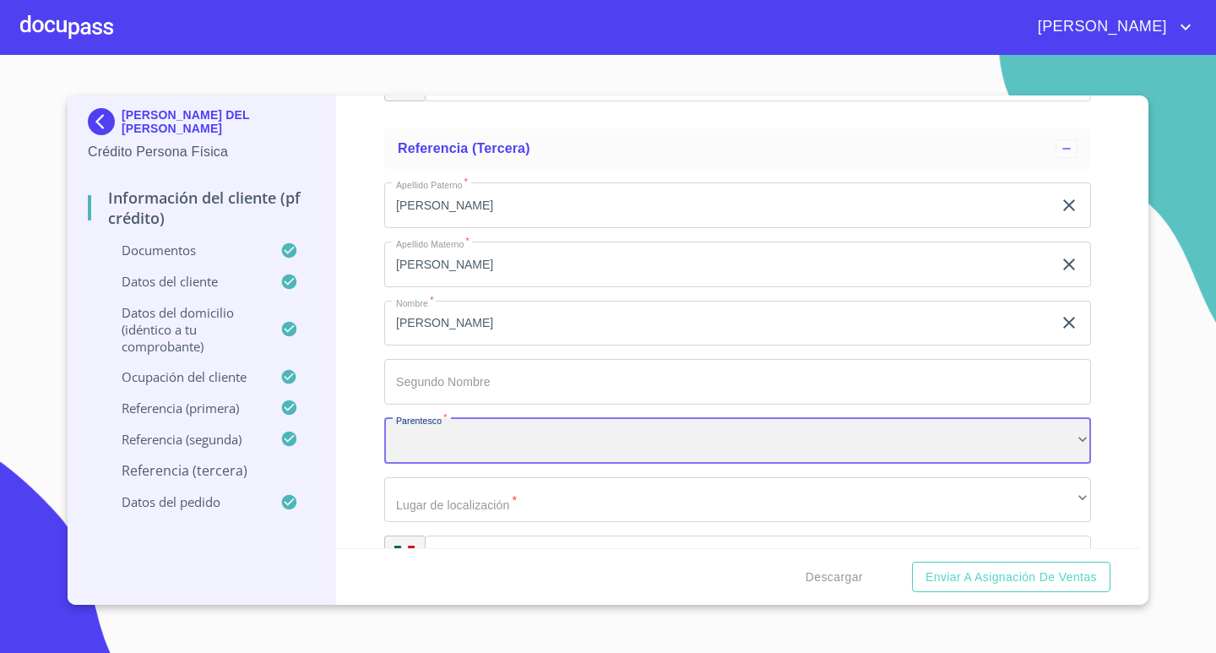
click at [973, 452] on div "​" at bounding box center [737, 441] width 707 height 46
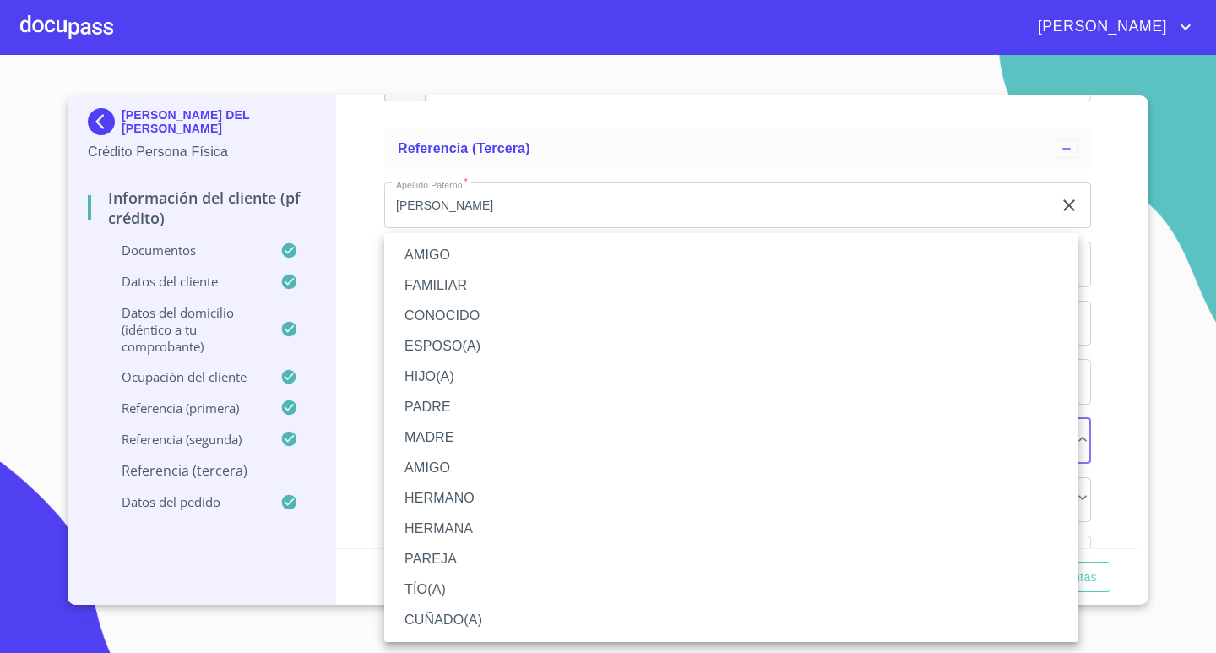
click at [486, 523] on li "HERMANA" at bounding box center [731, 529] width 694 height 30
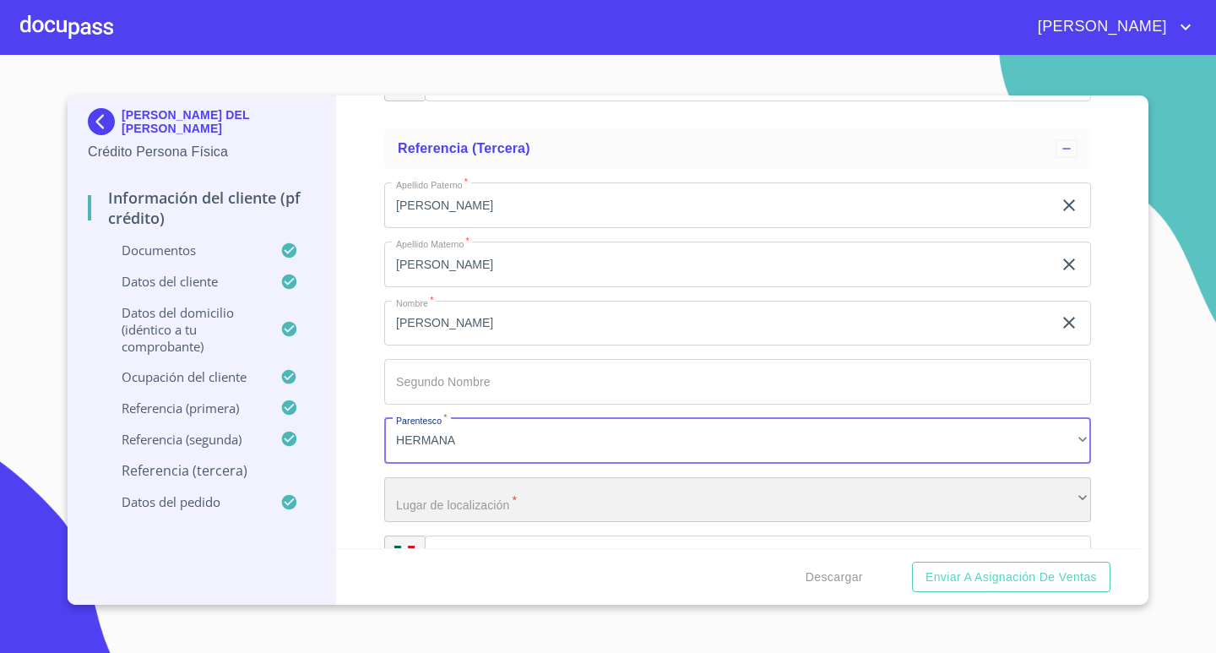
click at [536, 493] on div "​" at bounding box center [737, 500] width 707 height 46
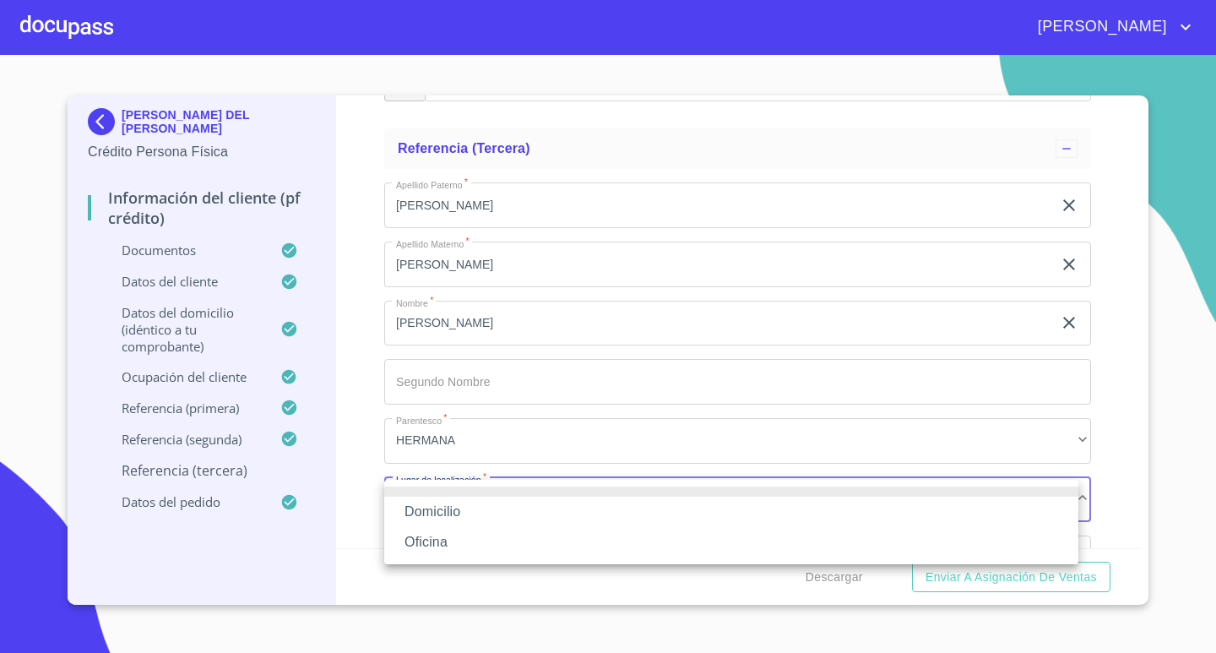
click at [465, 536] on li "Oficina" at bounding box center [731, 542] width 694 height 30
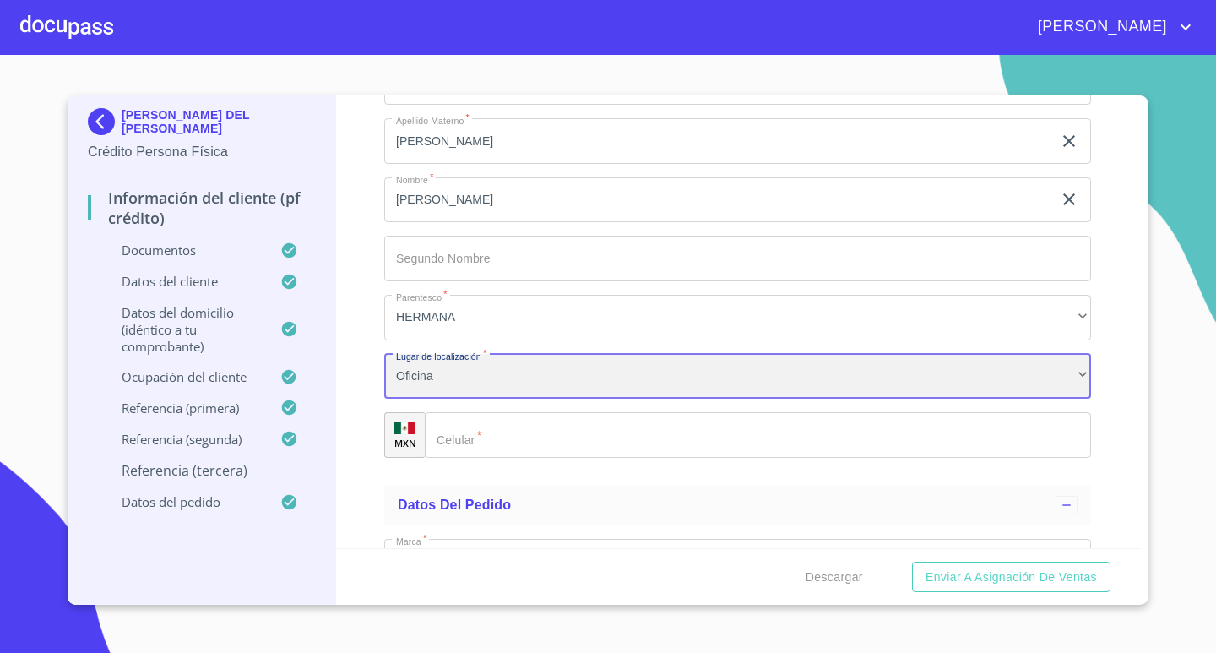
scroll to position [8061, 0]
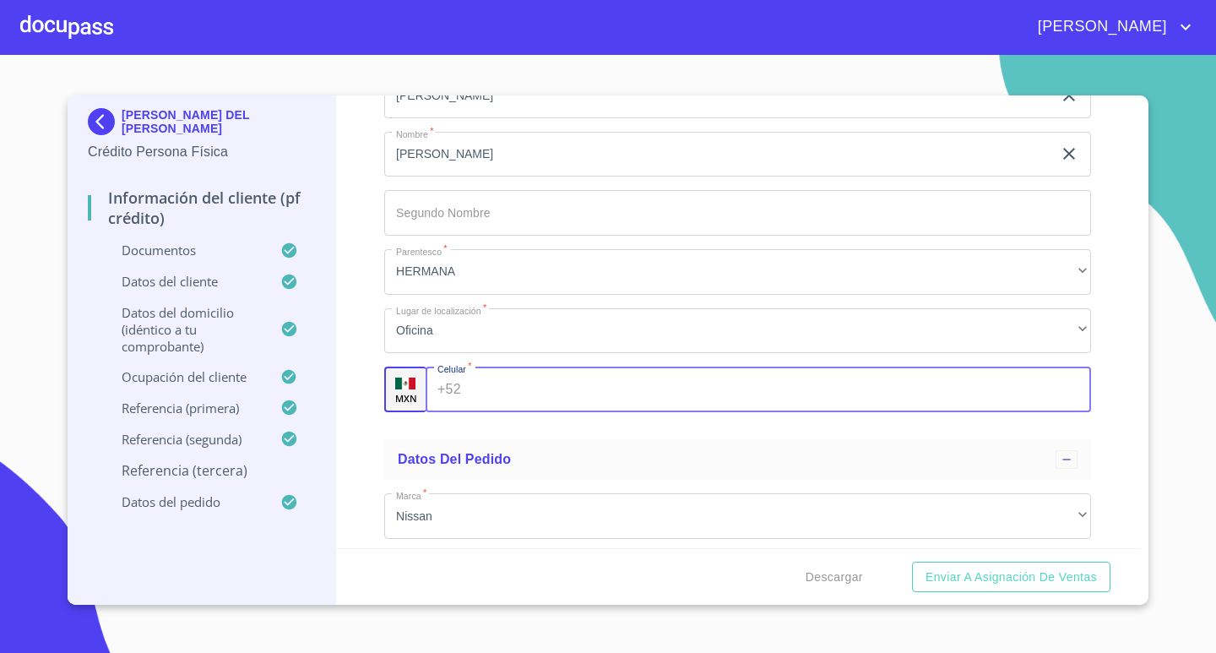
click at [586, 399] on input "Documento de identificación.   *" at bounding box center [780, 390] width 624 height 46
type input "[PHONE_NUMBER]"
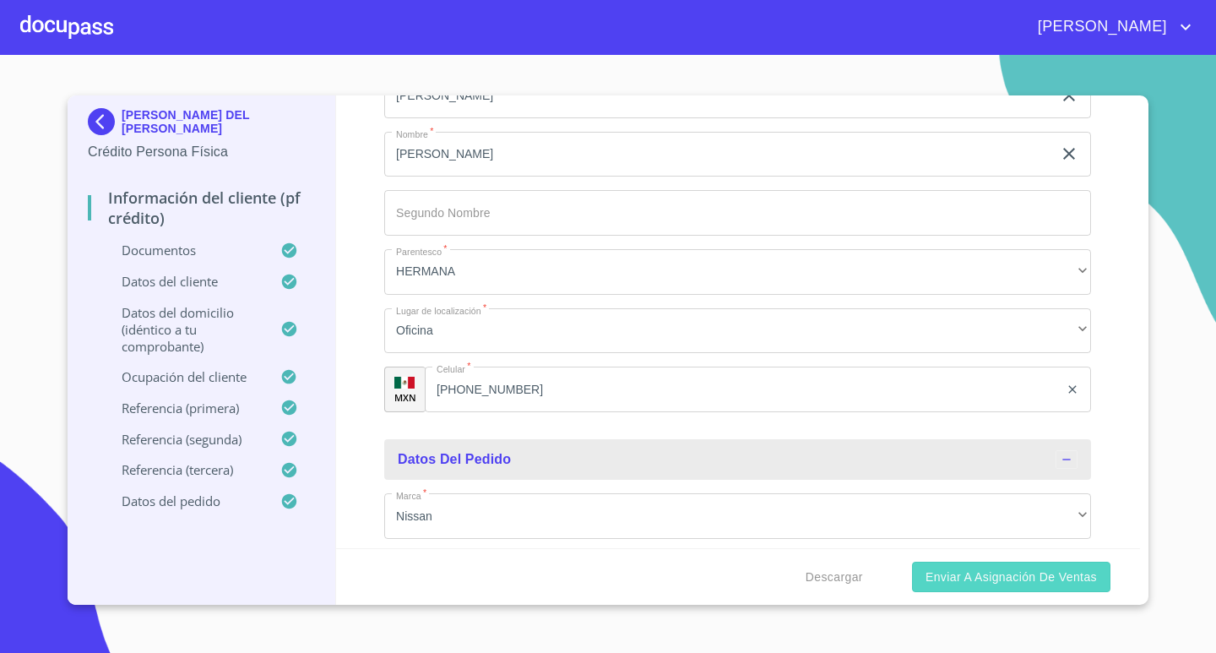
click at [1077, 576] on span "Enviar a Asignación de Ventas" at bounding box center [1011, 577] width 171 height 21
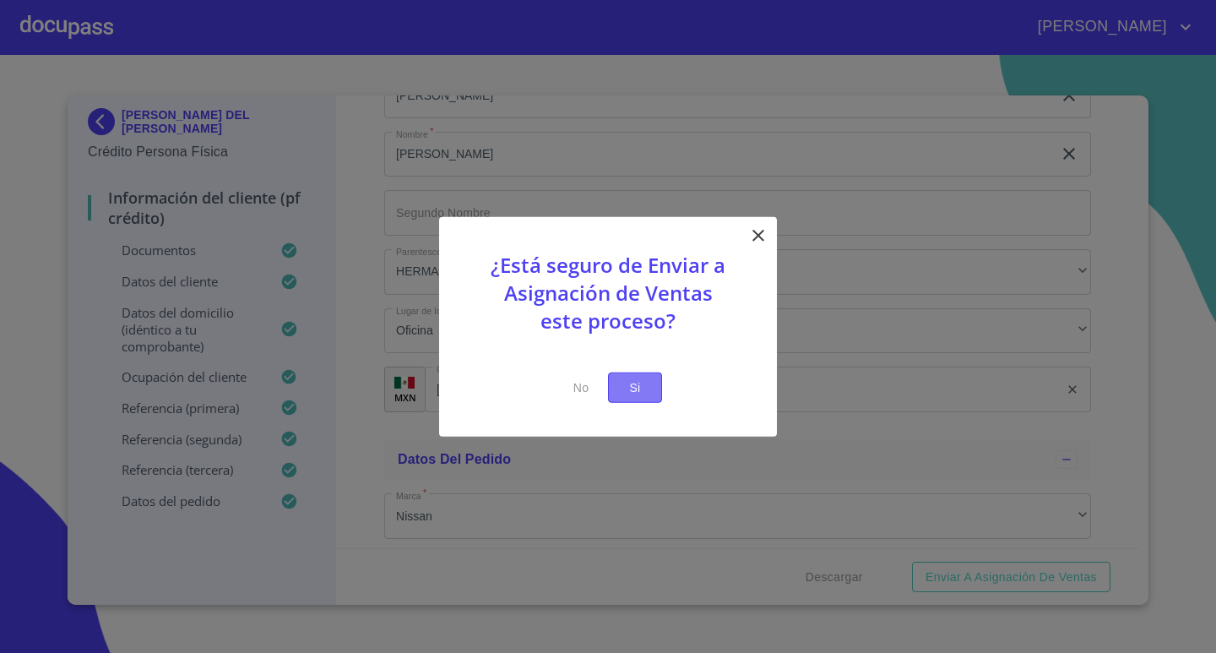
click at [638, 381] on span "Si" at bounding box center [635, 387] width 27 height 21
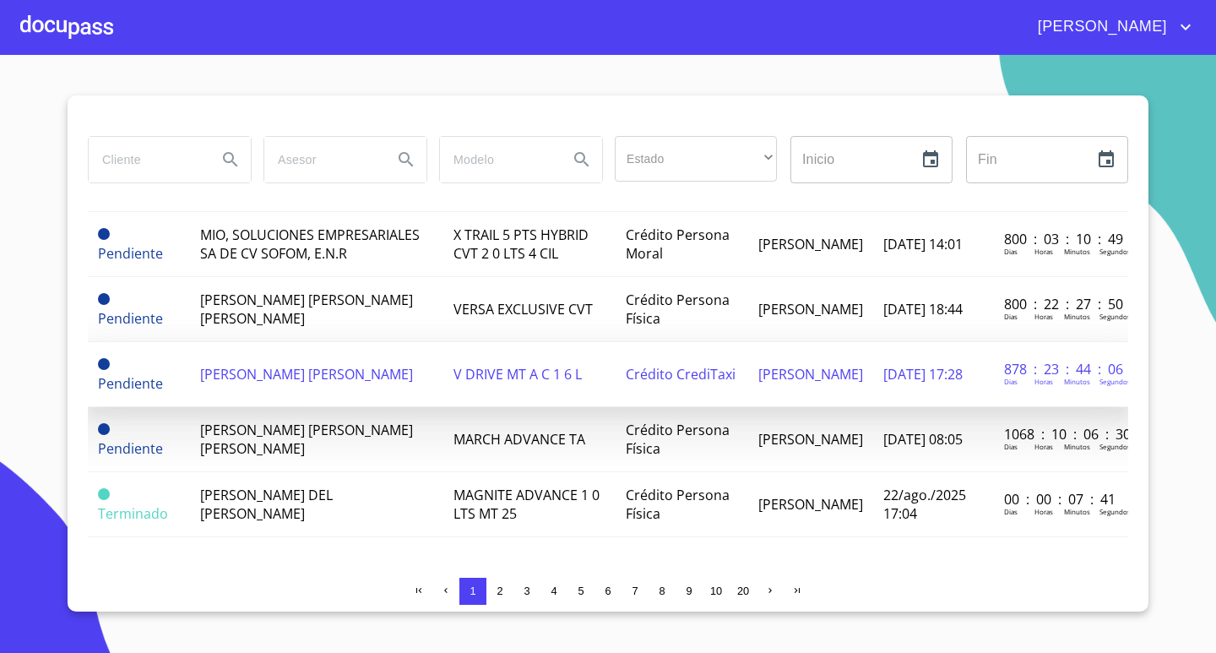
scroll to position [1822, 0]
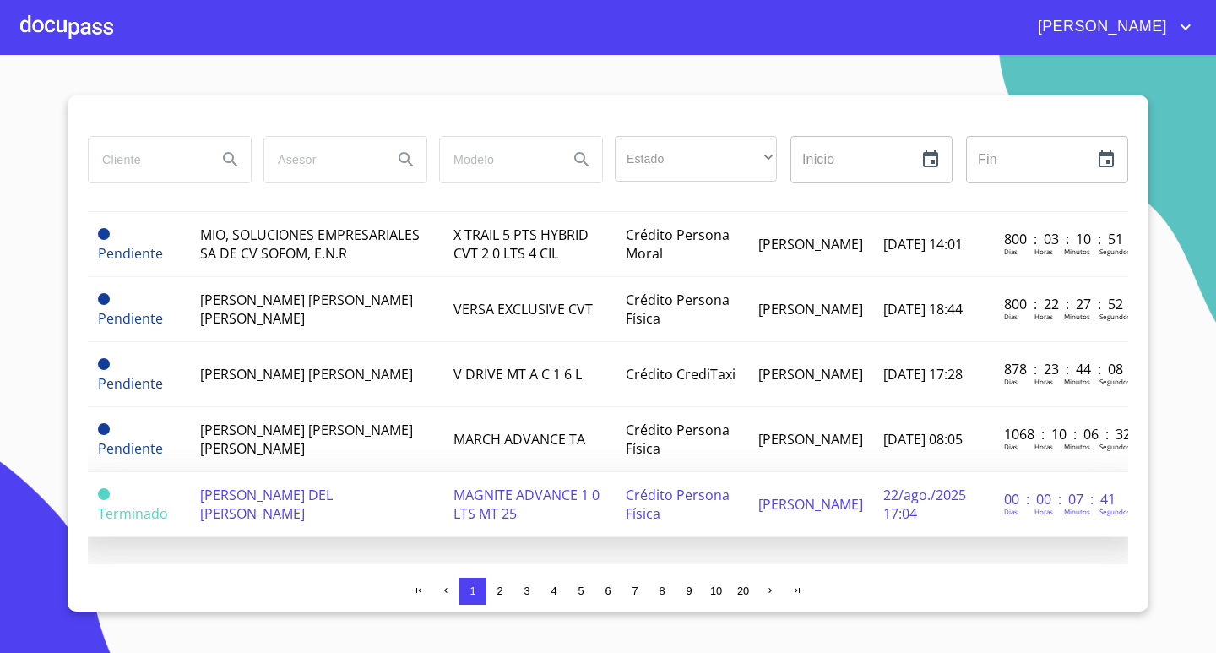
click at [311, 485] on td "[PERSON_NAME] DEL [PERSON_NAME]" at bounding box center [316, 504] width 253 height 65
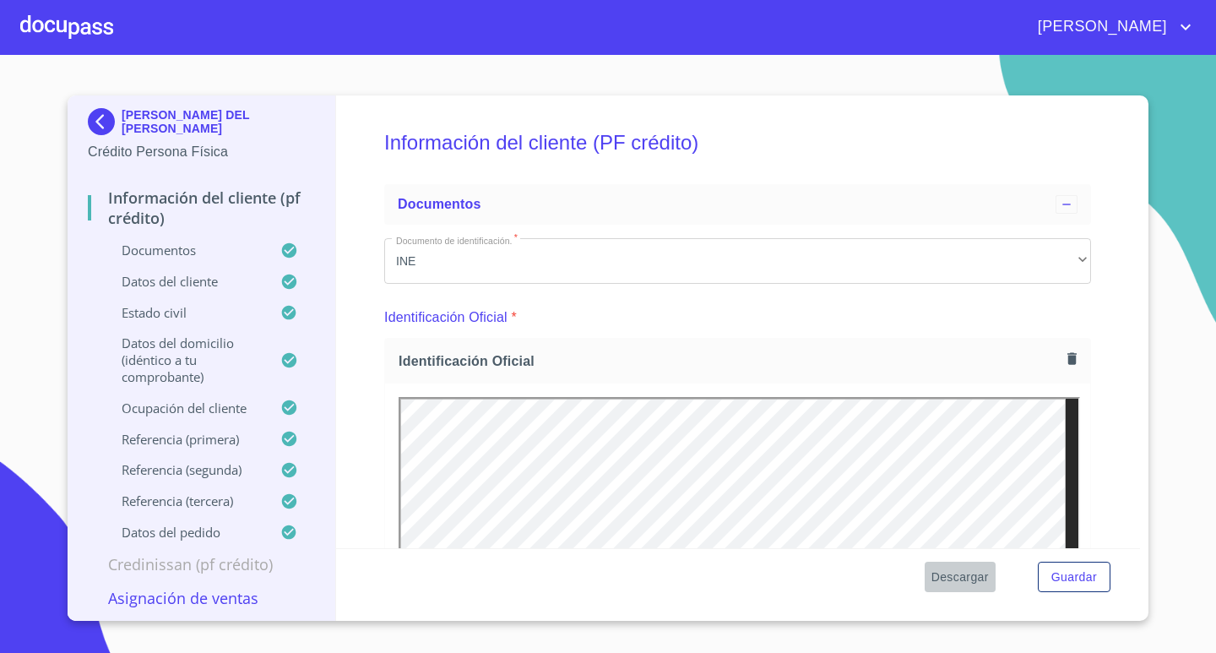
click at [946, 576] on span "Descargar" at bounding box center [960, 577] width 57 height 21
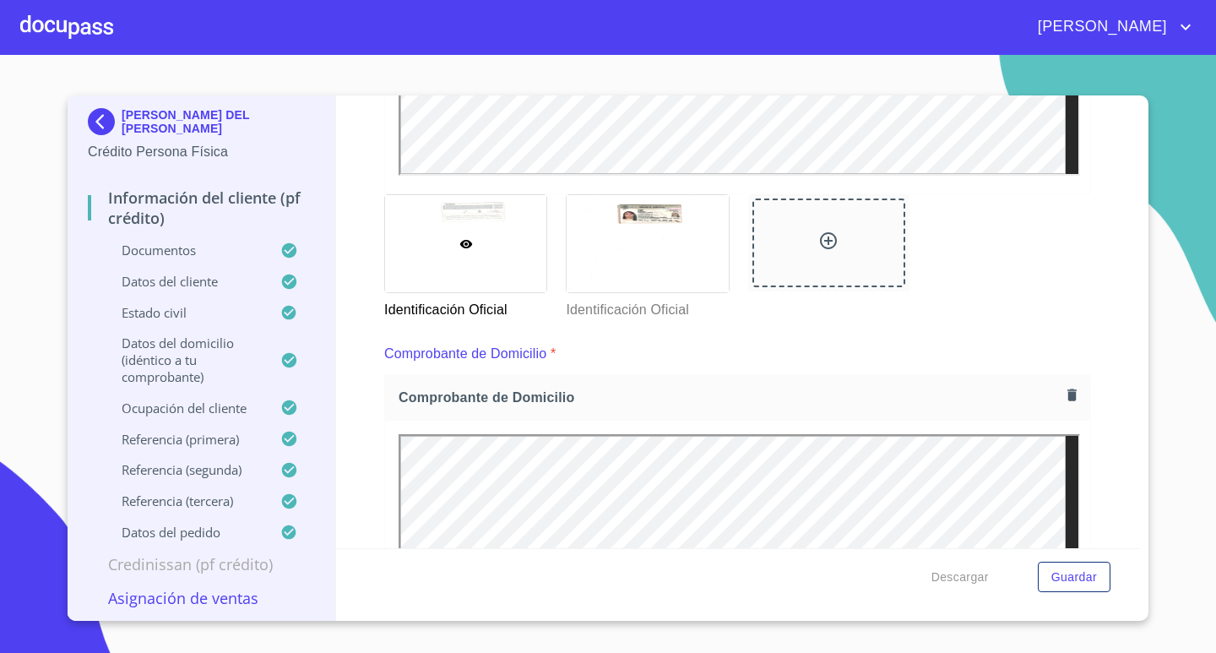
scroll to position [253, 0]
